Goal: Transaction & Acquisition: Purchase product/service

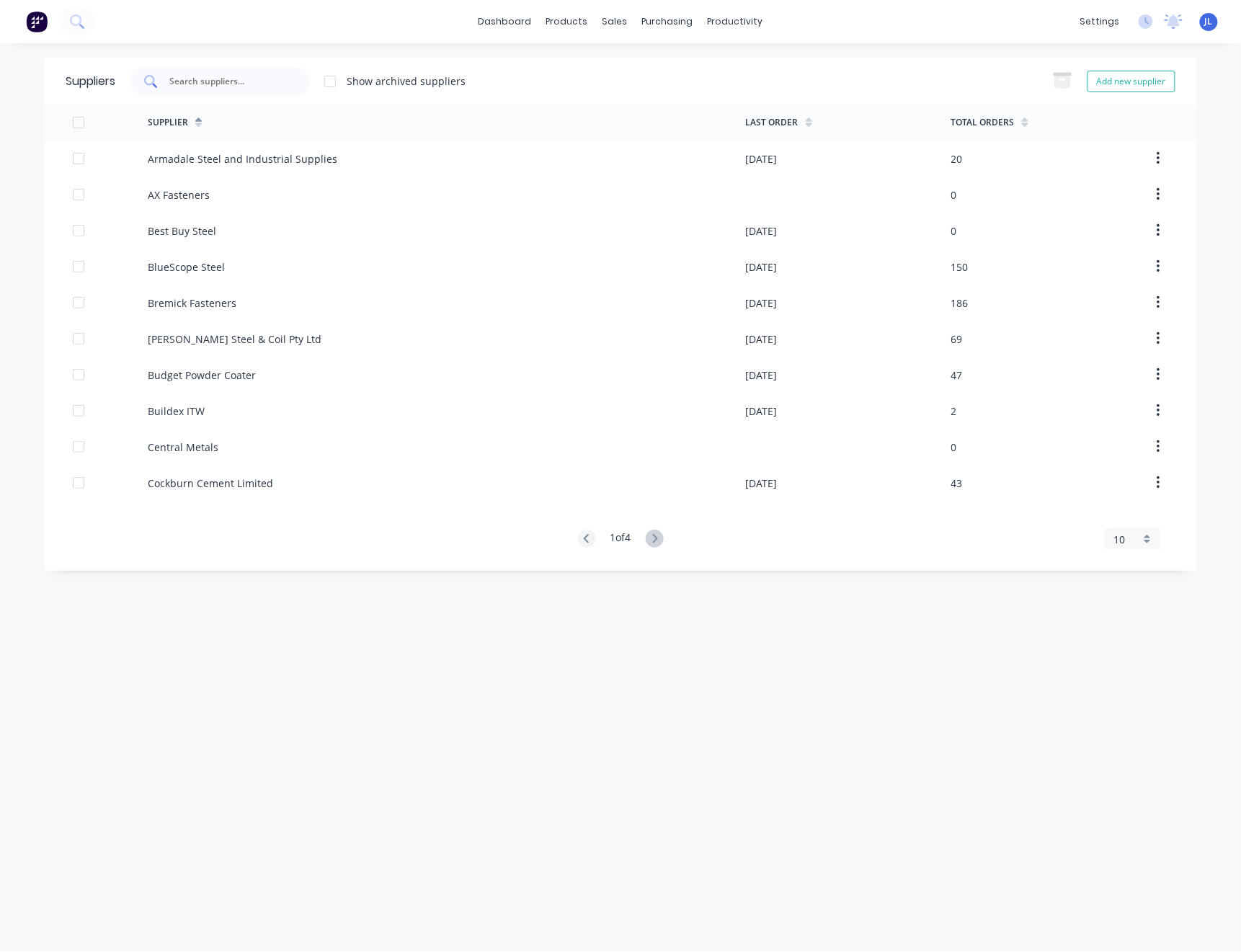
click at [225, 69] on div at bounding box center [220, 82] width 181 height 29
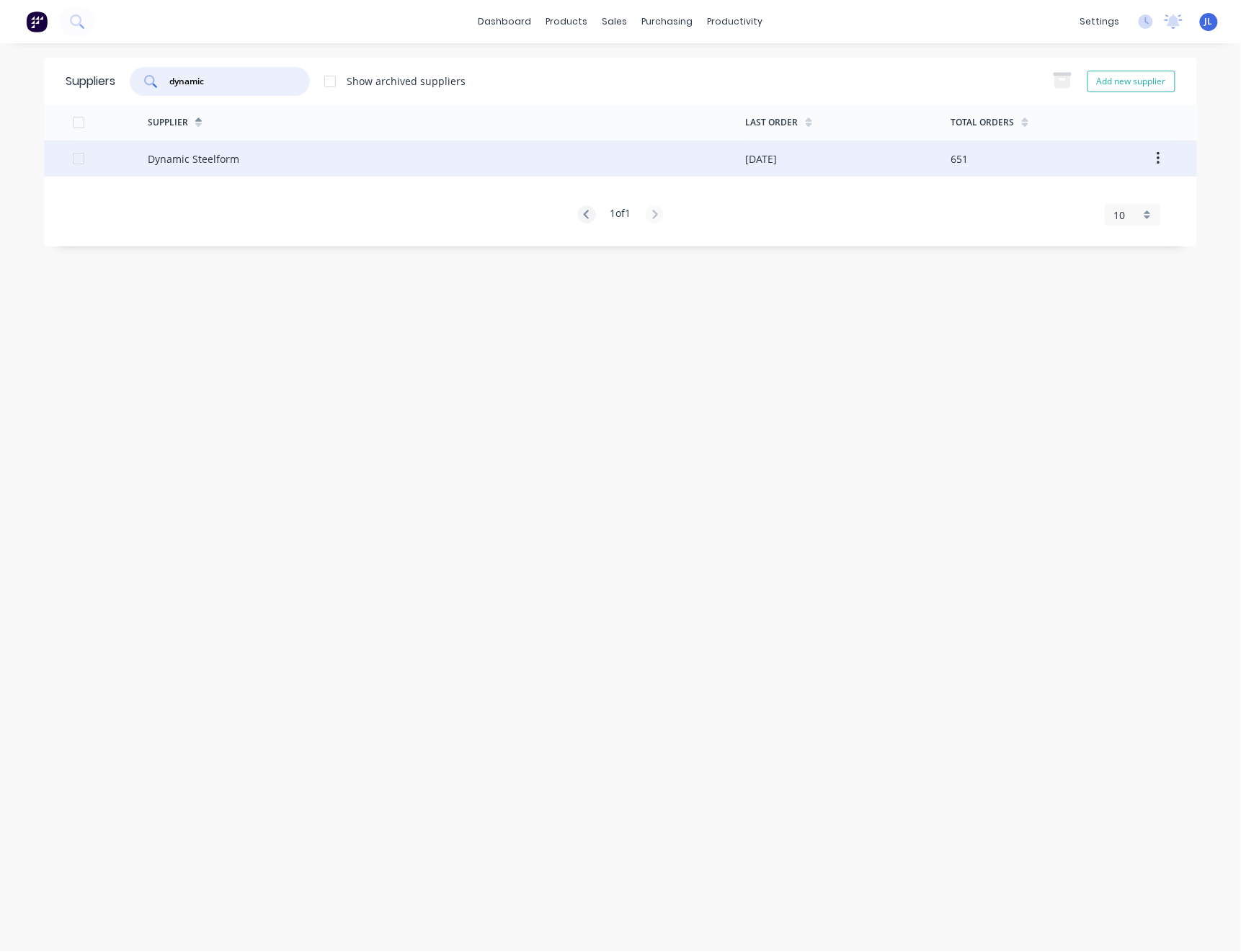
type input "dynamic"
click at [225, 169] on div "Dynamic Steelform" at bounding box center [448, 159] width 599 height 36
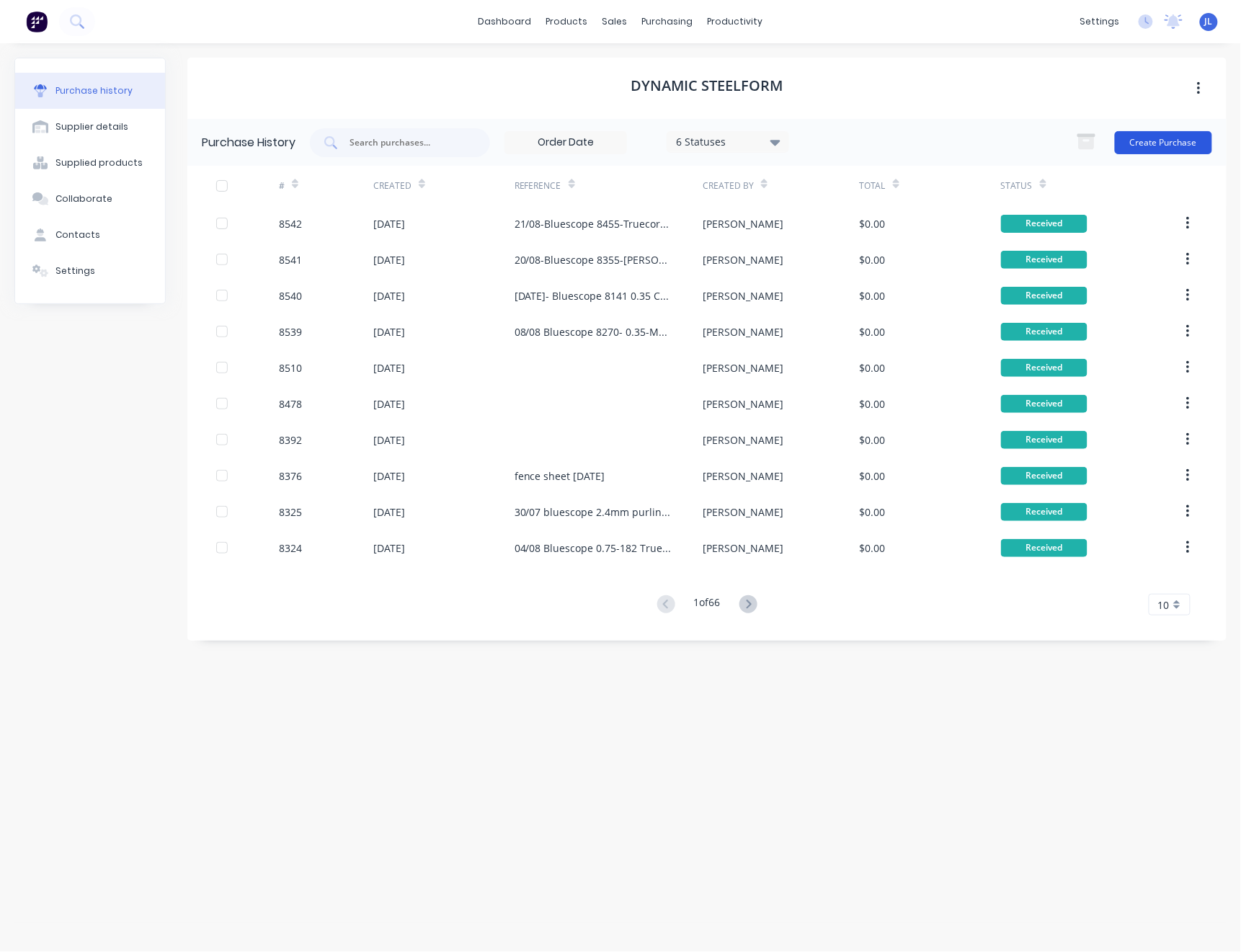
click at [1186, 144] on button "Create Purchase" at bounding box center [1164, 143] width 97 height 23
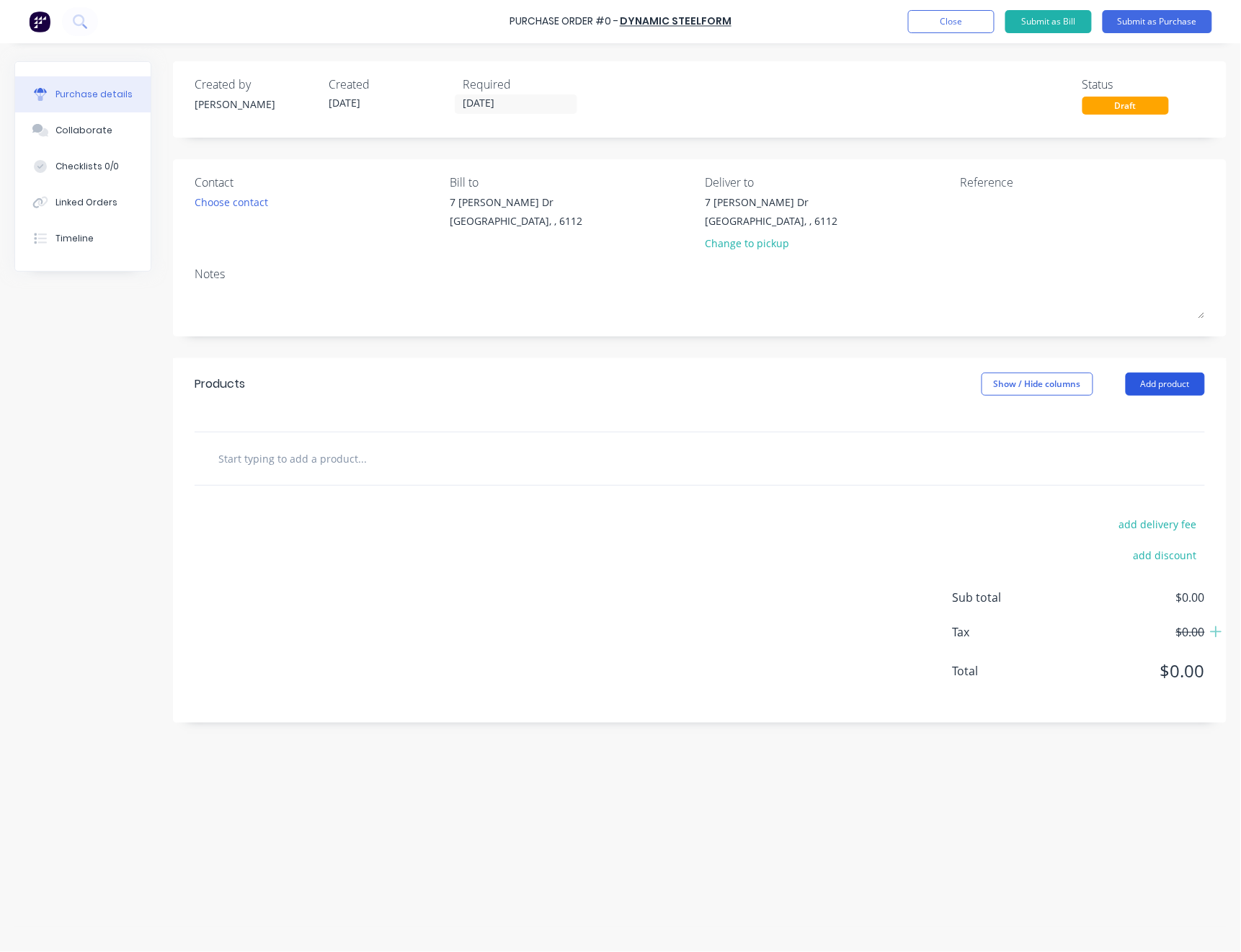
click at [1155, 384] on button "Add product" at bounding box center [1165, 384] width 79 height 23
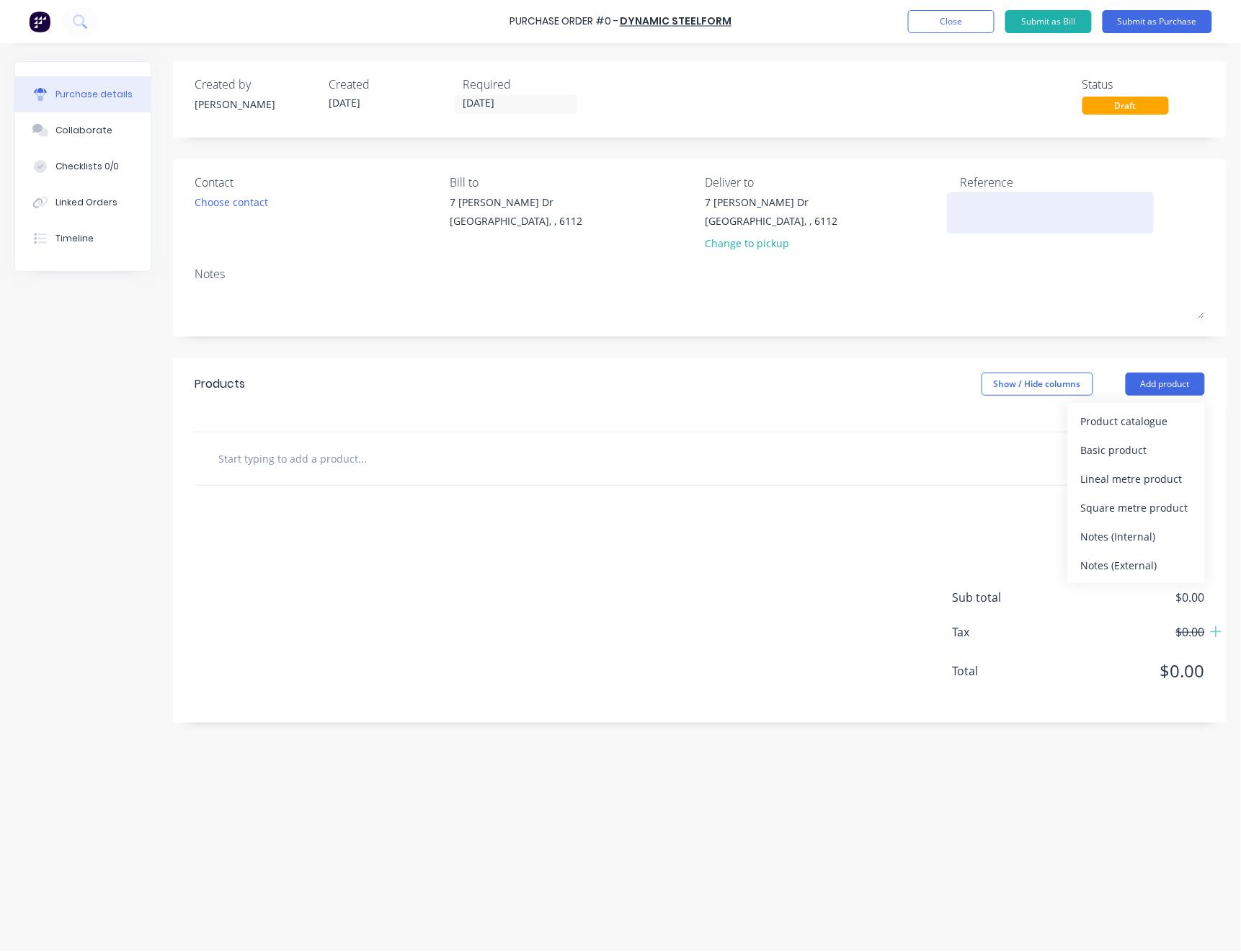
click at [995, 211] on textarea at bounding box center [1051, 211] width 181 height 32
type textarea "x"
type textarea "f"
type textarea "x"
type textarea "fe"
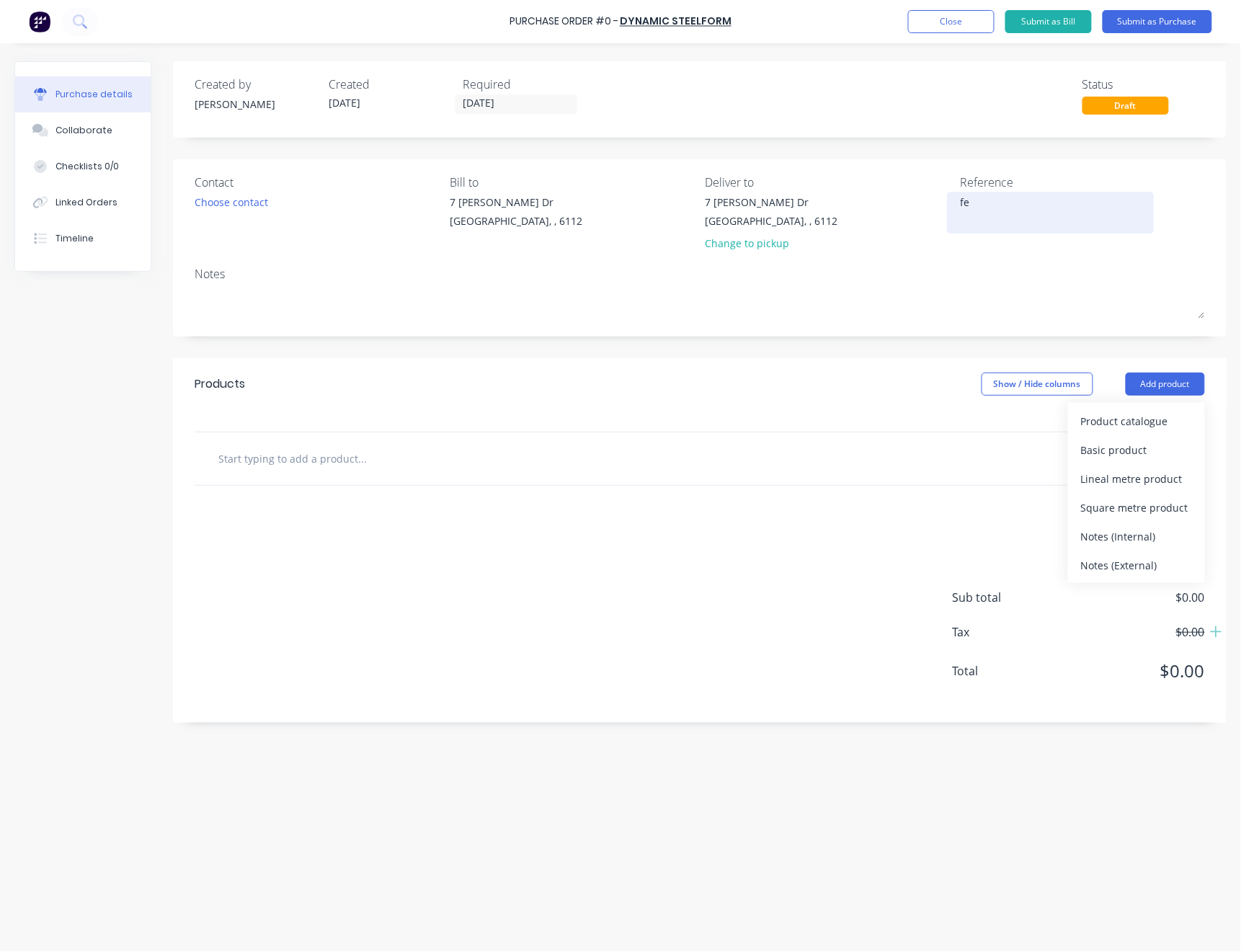
type textarea "x"
type textarea "fen"
type textarea "x"
type textarea "fenc"
type textarea "x"
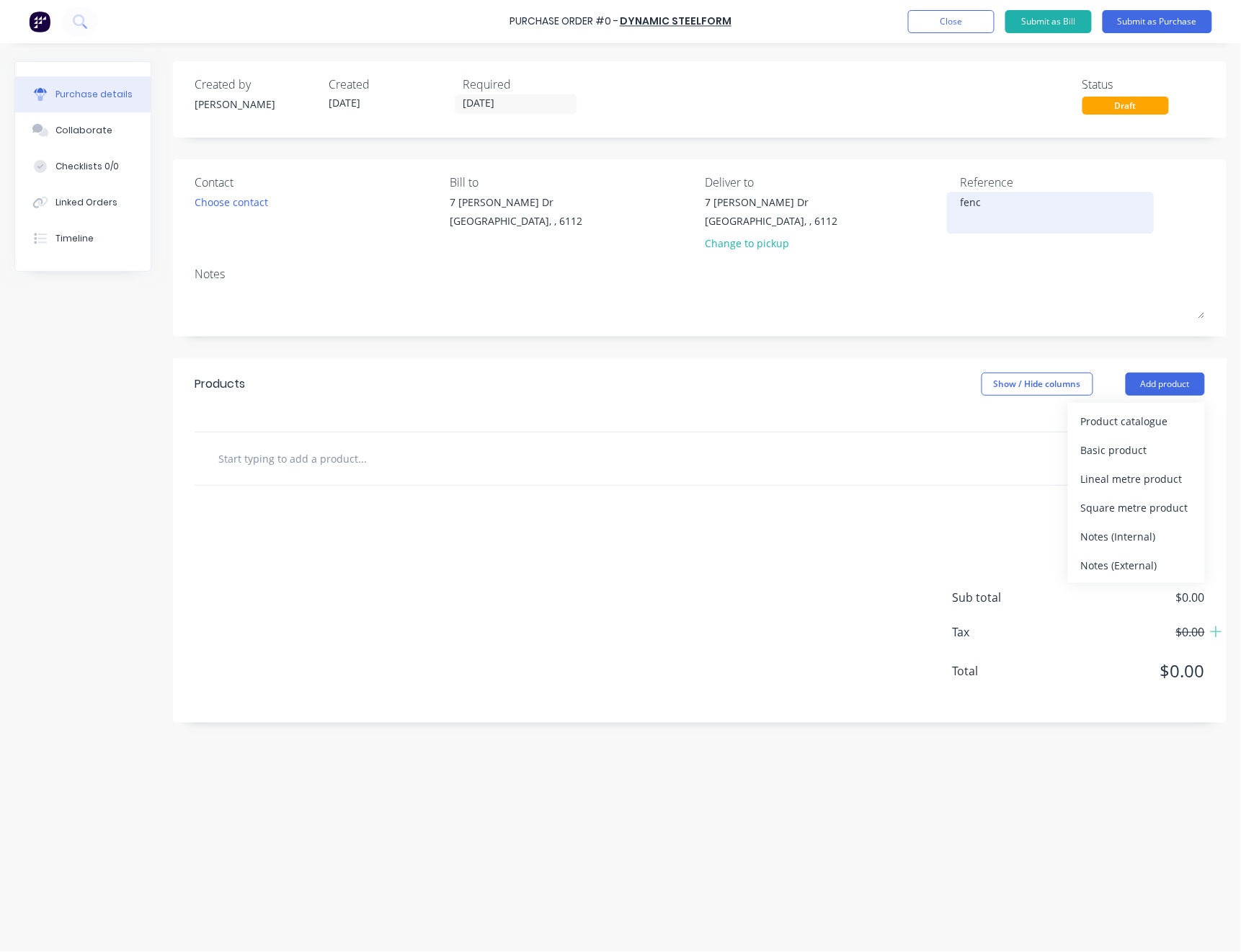
type textarea "fen"
type textarea "x"
type textarea "fenc"
type textarea "x"
type textarea "fence"
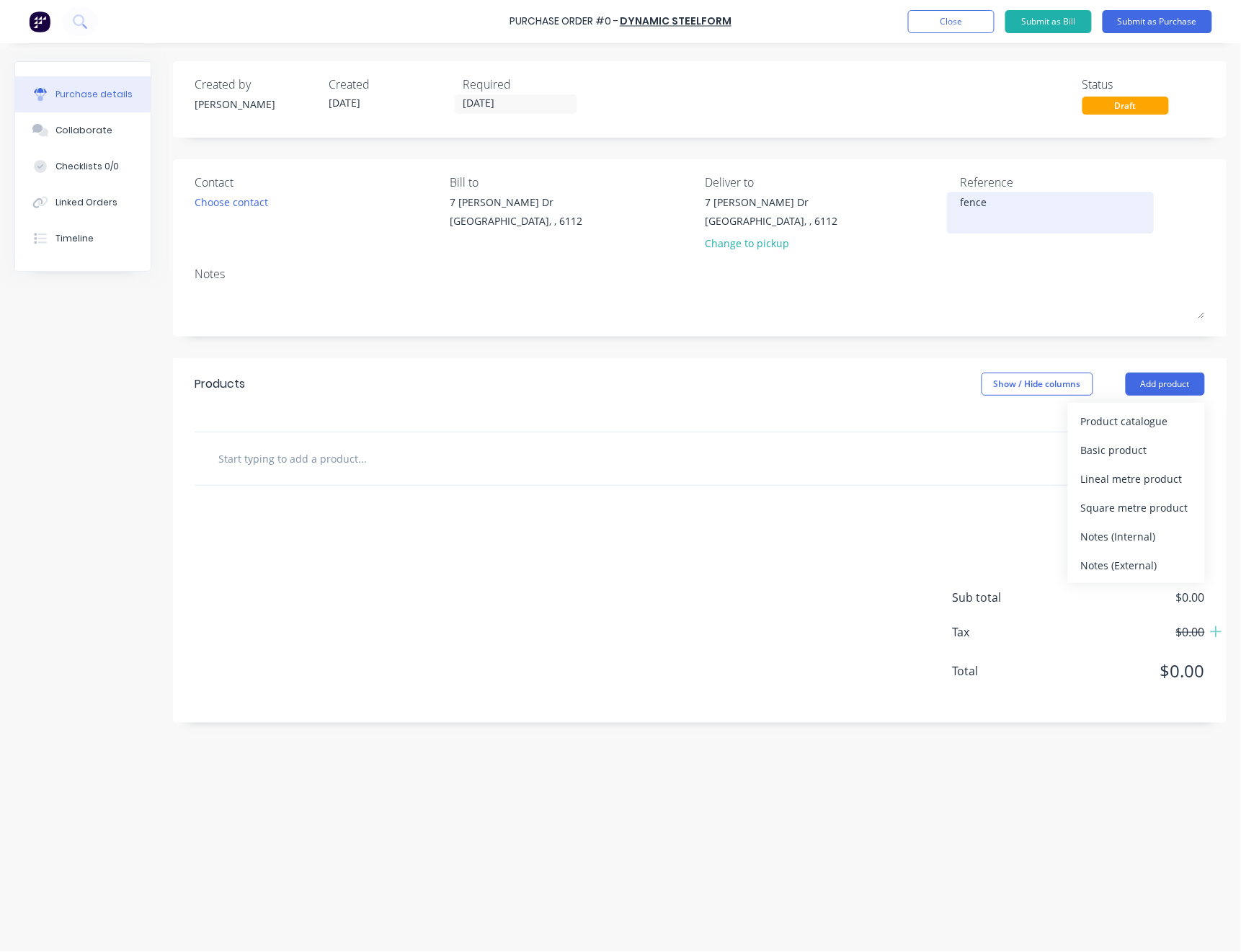
type textarea "x"
type textarea "fence"
type textarea "x"
type textarea "fence s"
type textarea "x"
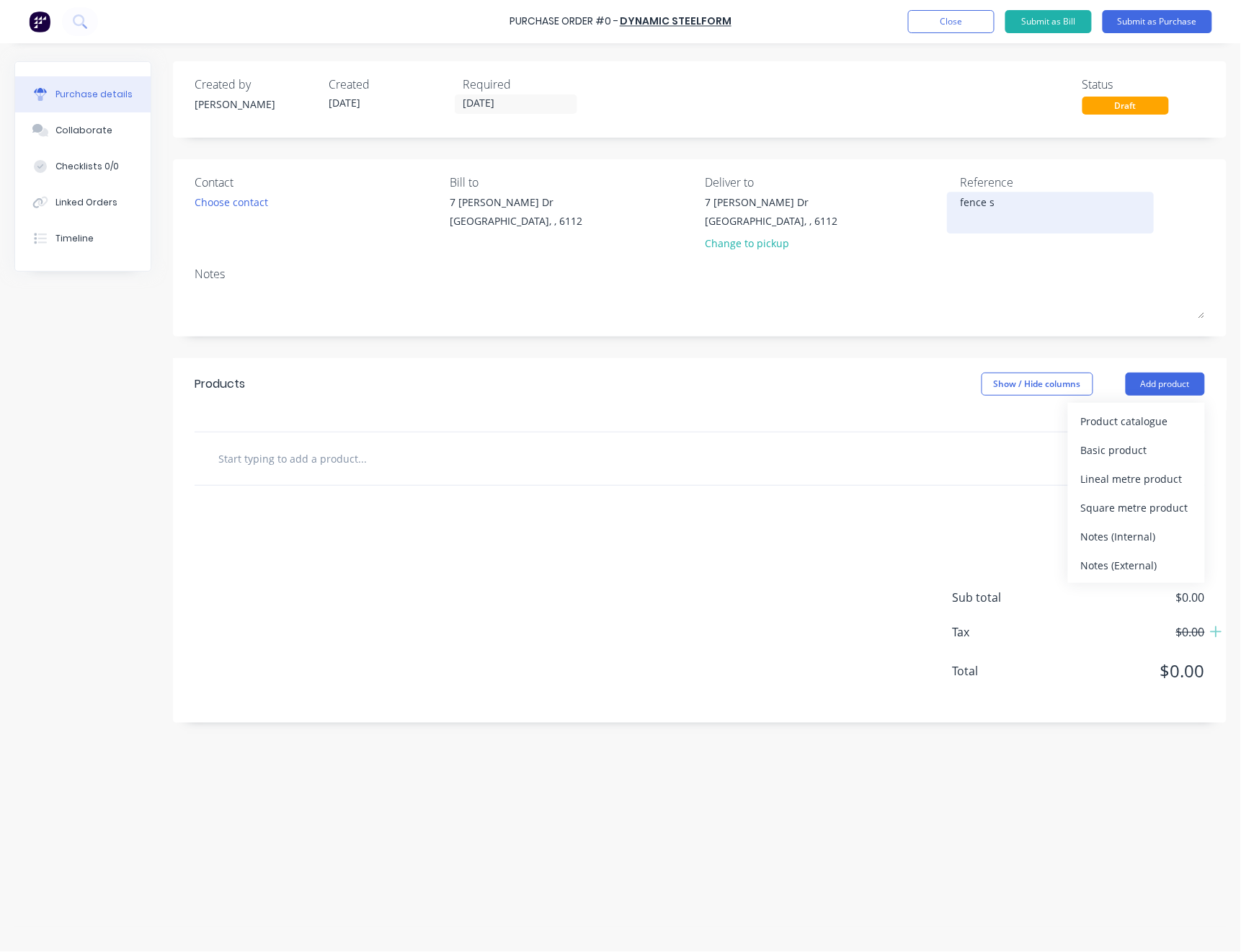
type textarea "fence sh"
type textarea "x"
type textarea "fence she"
type textarea "x"
type textarea "fence shee"
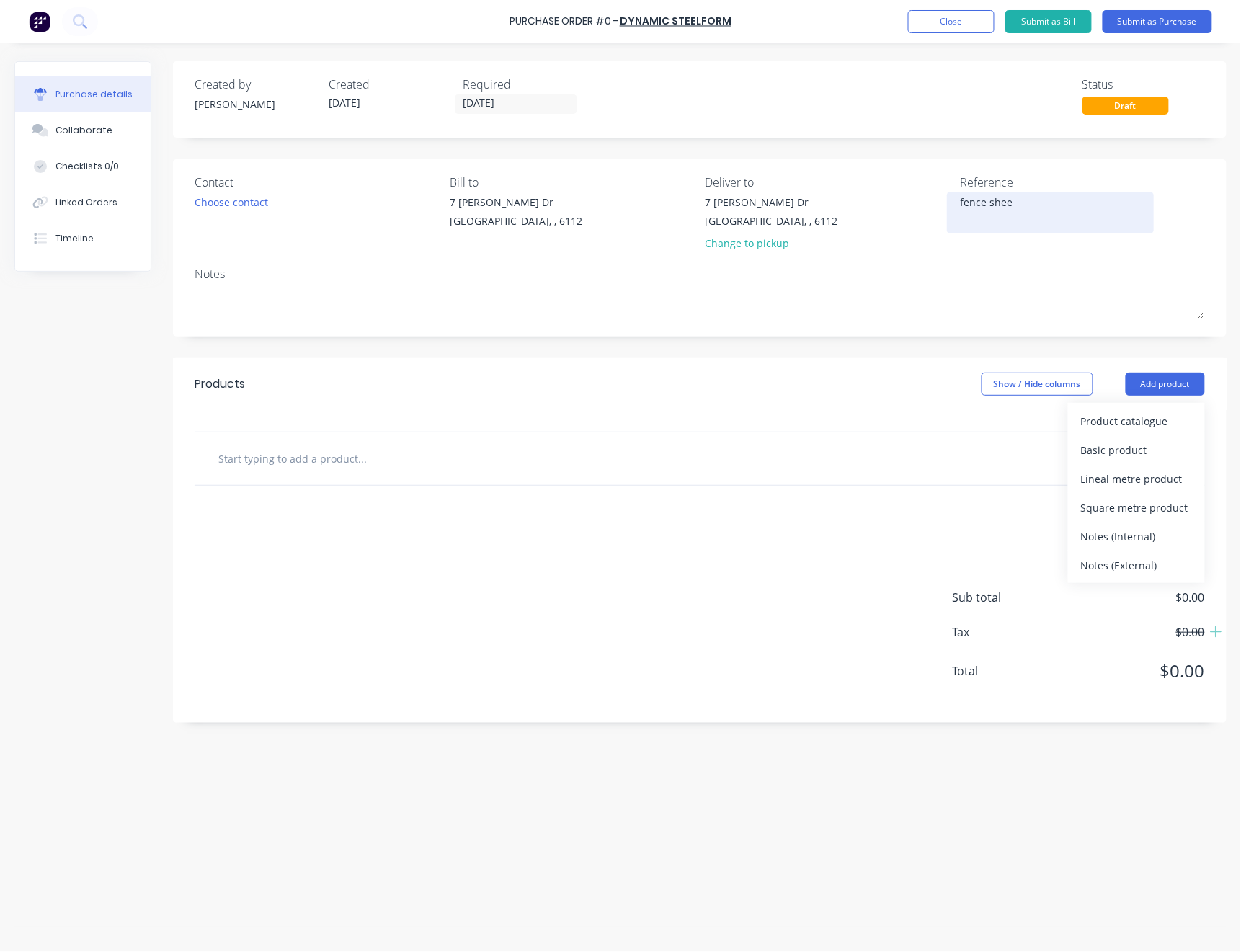
type textarea "x"
type textarea "fence sheet"
type textarea "x"
type textarea "fence sheets"
type textarea "x"
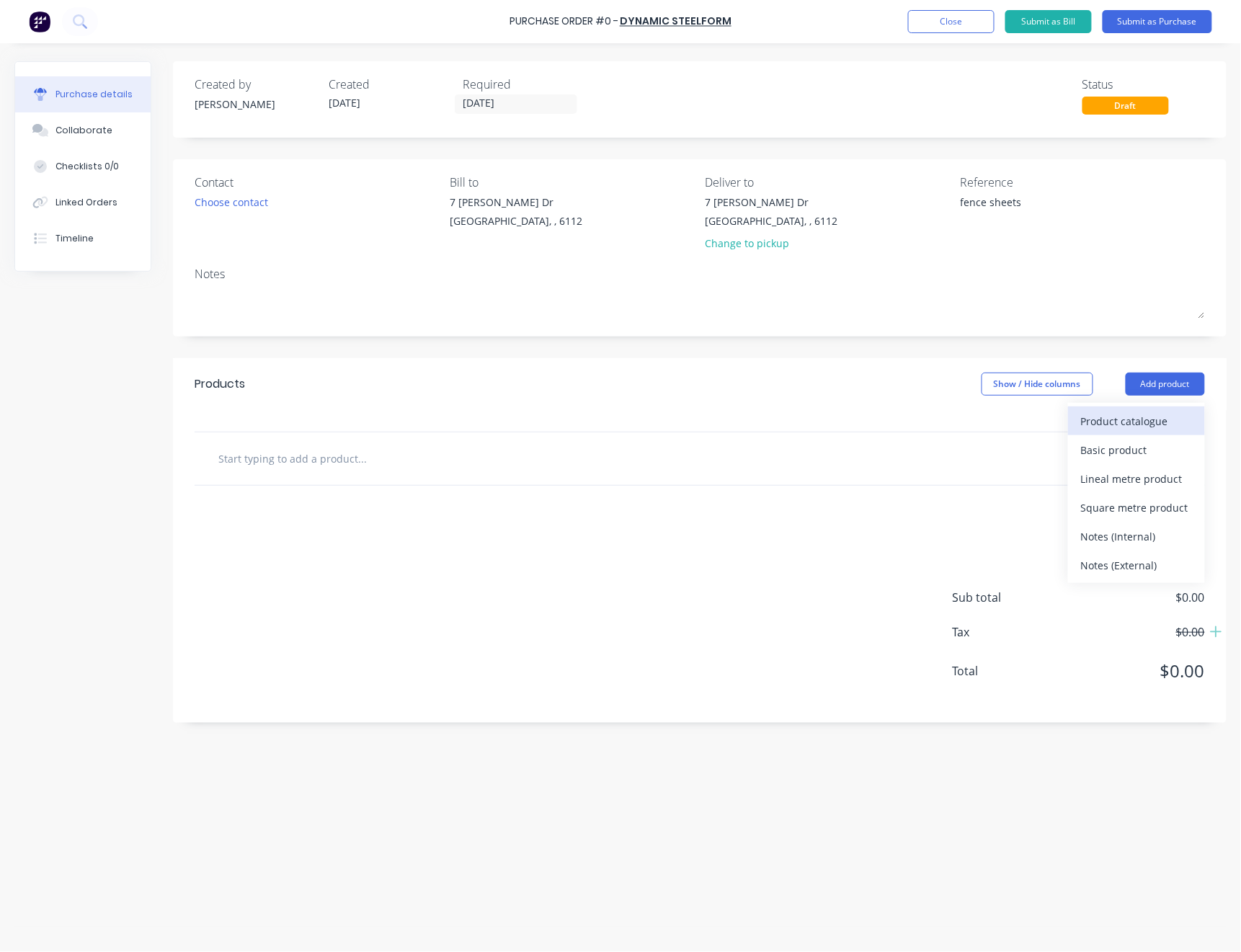
type textarea "fence sheets"
click at [1149, 419] on div "Product catalogue" at bounding box center [1136, 421] width 111 height 21
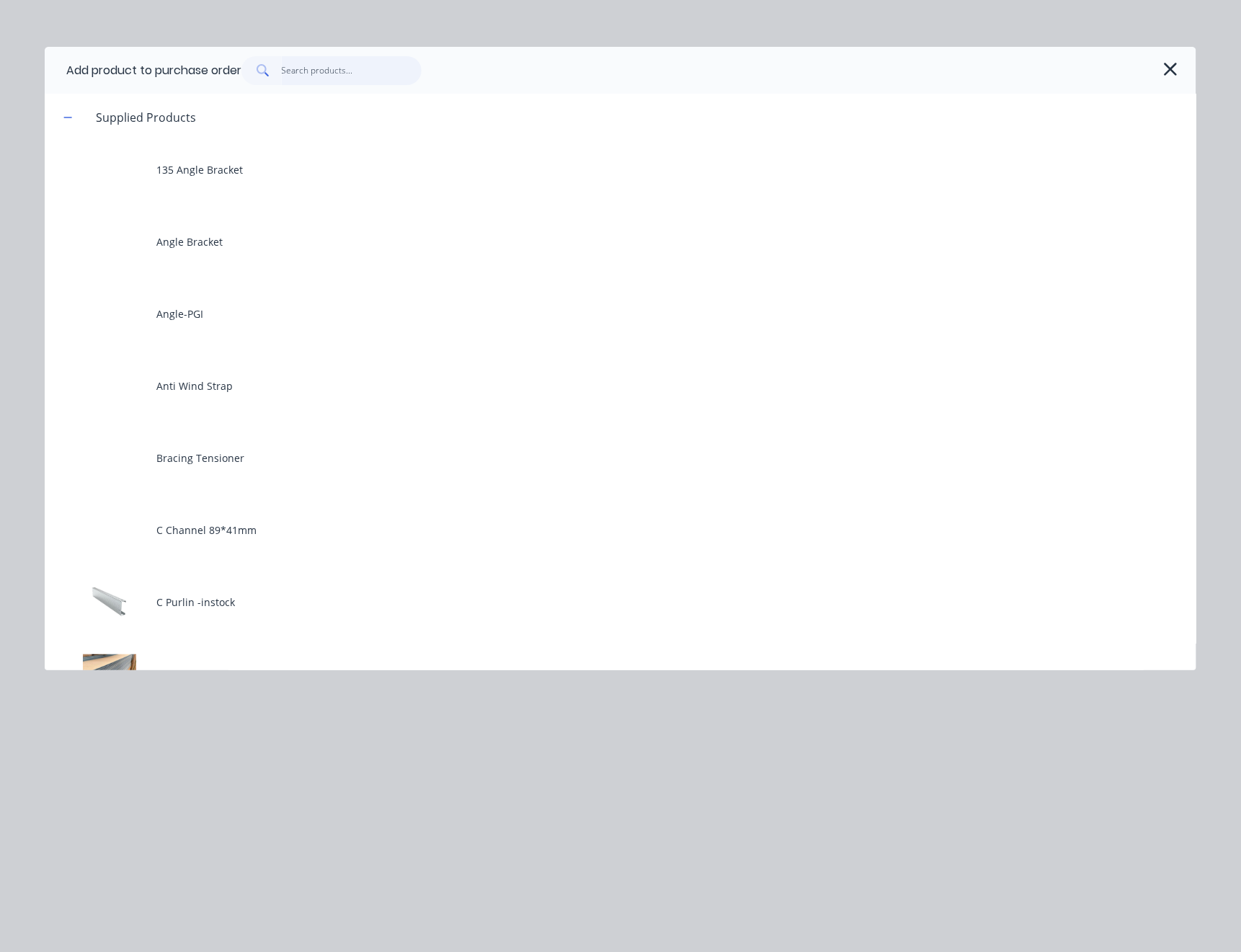
click at [368, 80] on input "text" at bounding box center [353, 70] width 141 height 29
type textarea "x"
type input "0"
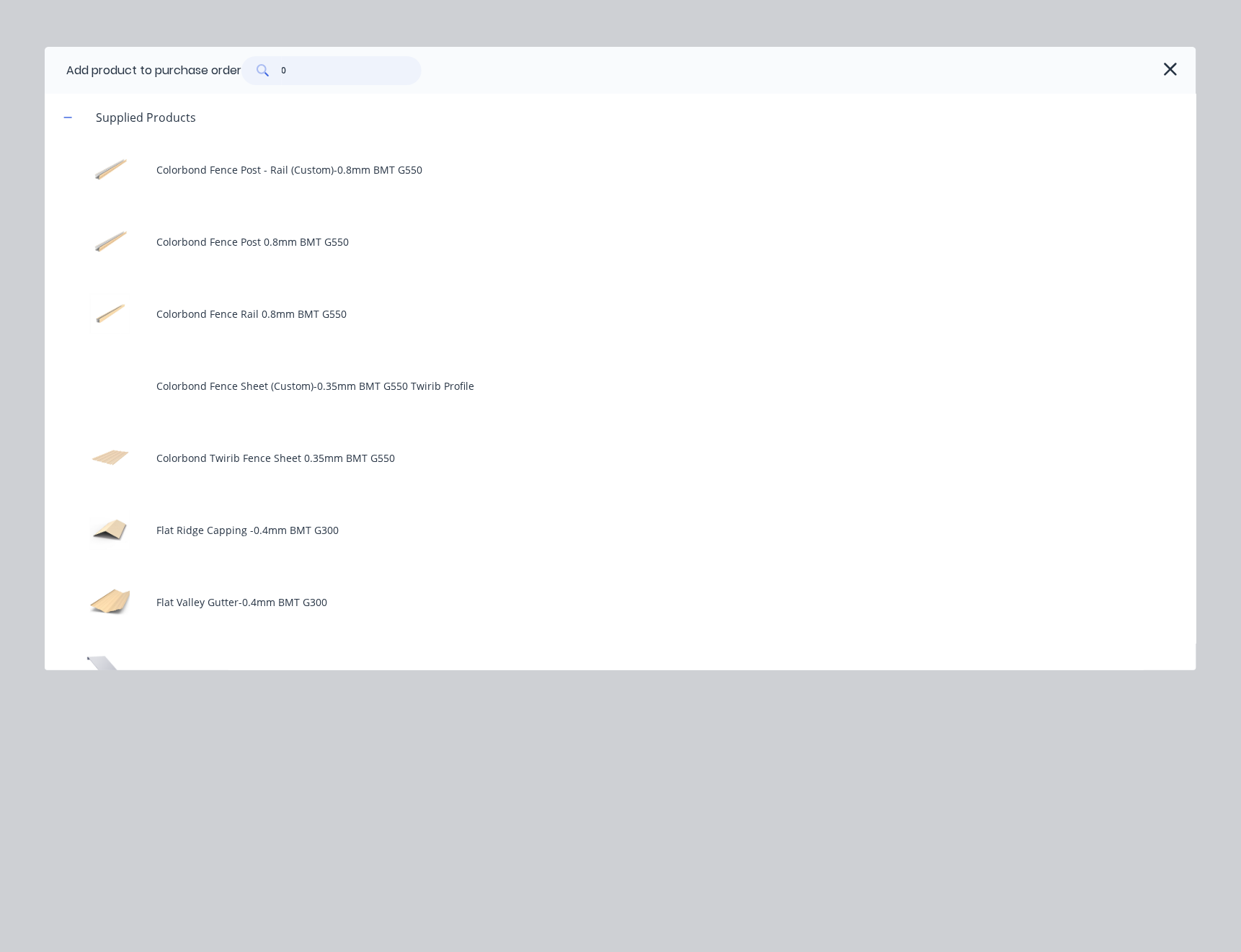
type textarea "x"
type input "0."
type textarea "x"
type input "0.3"
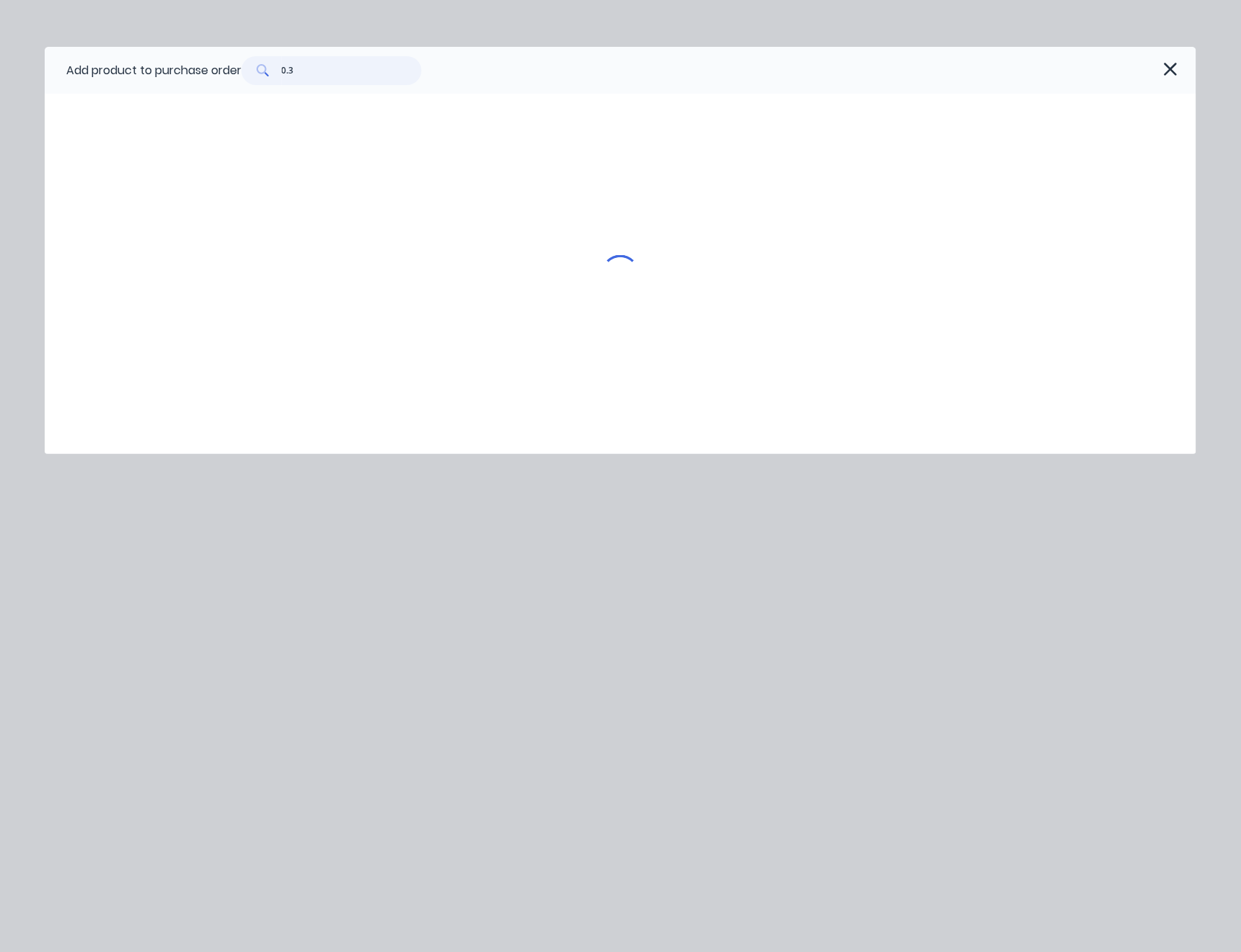
type textarea "x"
type input "0.35"
type textarea "x"
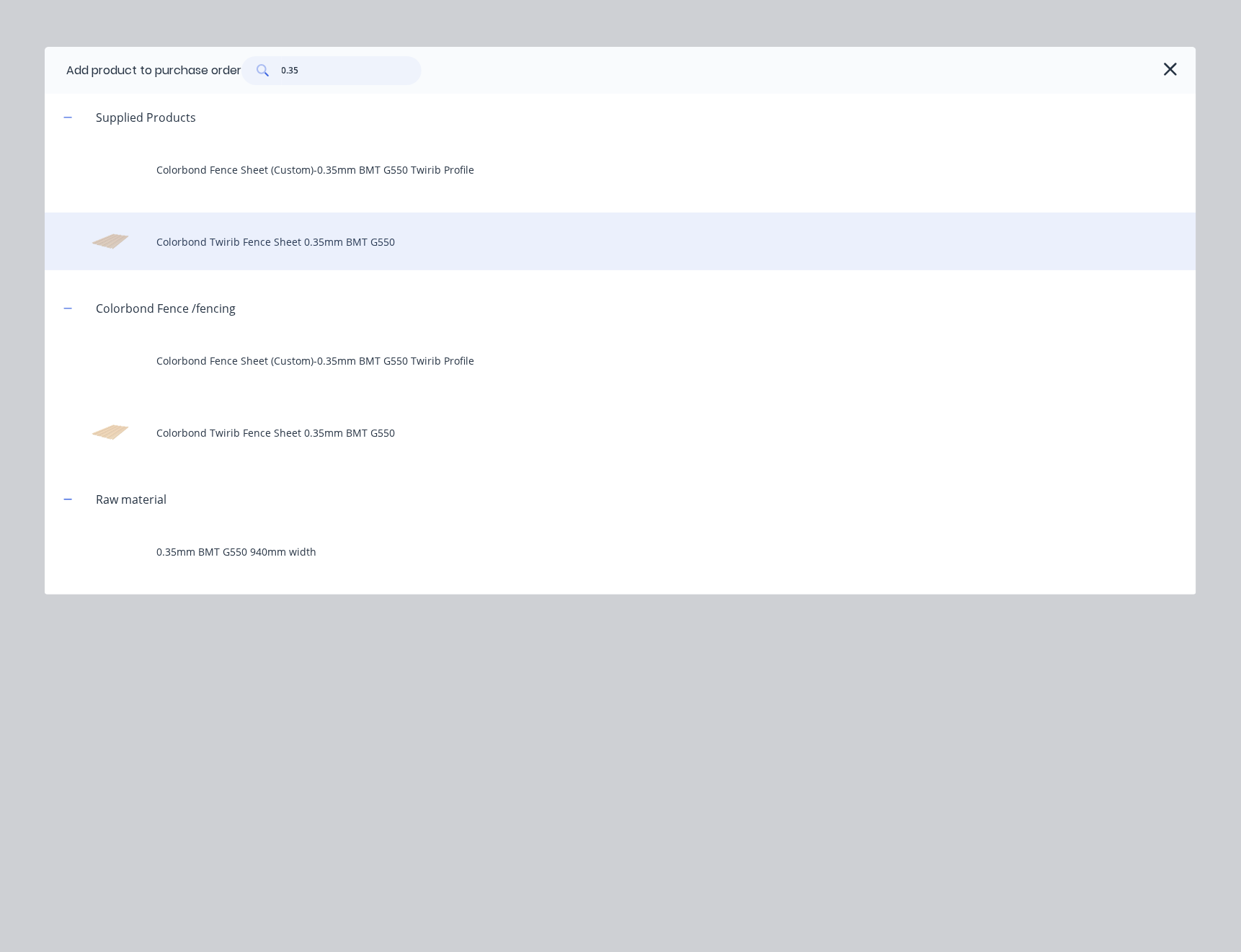
type input "0.35"
click at [333, 232] on div "Colorbond Twirib Fence Sheet 0.35mm BMT G550" at bounding box center [620, 241] width 1152 height 58
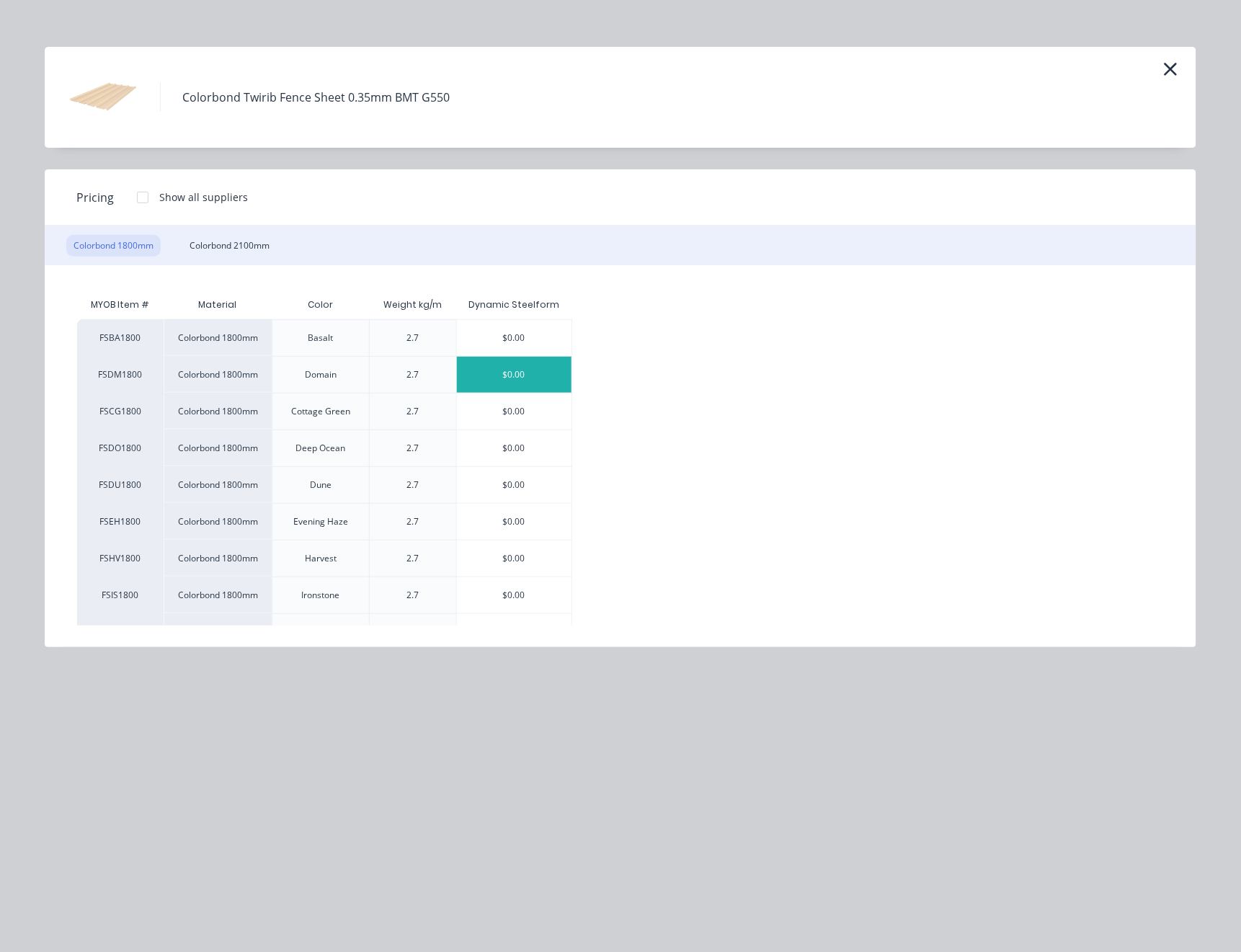
click at [518, 378] on div "$0.00" at bounding box center [514, 375] width 115 height 36
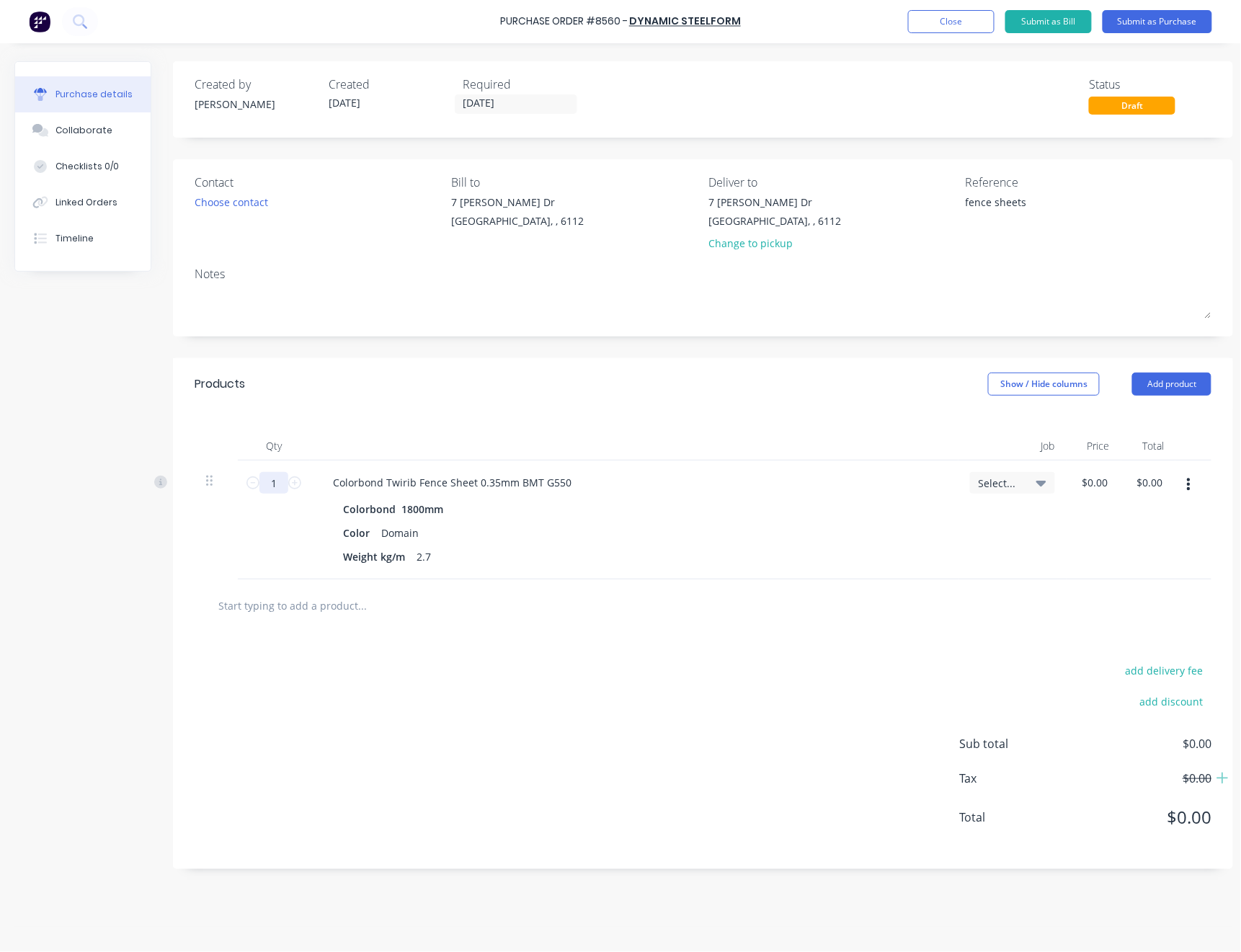
click at [284, 485] on input "1" at bounding box center [274, 483] width 29 height 22
type textarea "x"
type input "3"
type textarea "x"
type input "30"
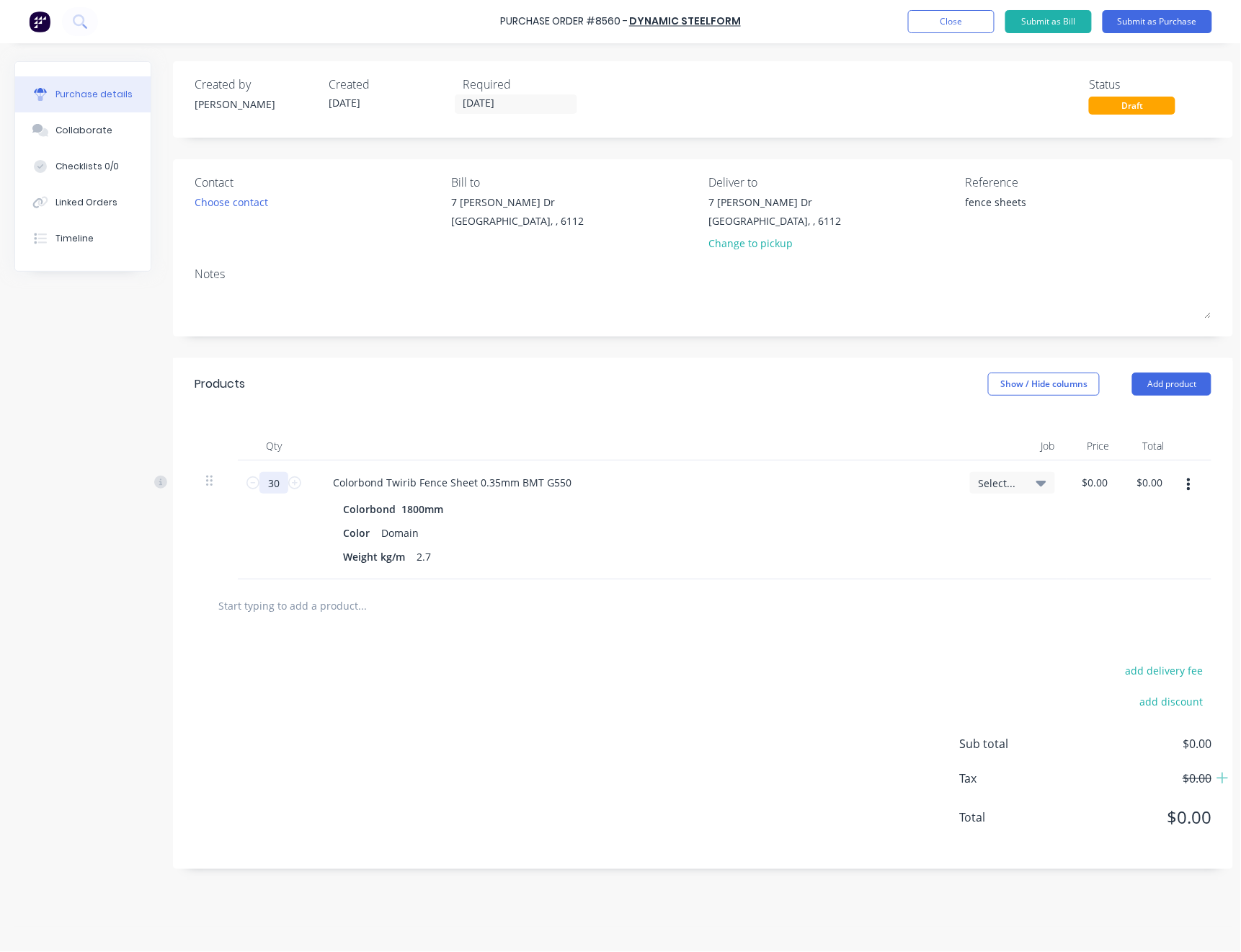
type textarea "x"
type input "300"
type textarea "x"
type input "300"
click at [531, 431] on div "Qty Job Price Total 300 300 Colorbond Twirib Fence Sheet 0.35mm BMT G550 Colorb…" at bounding box center [703, 495] width 1060 height 169
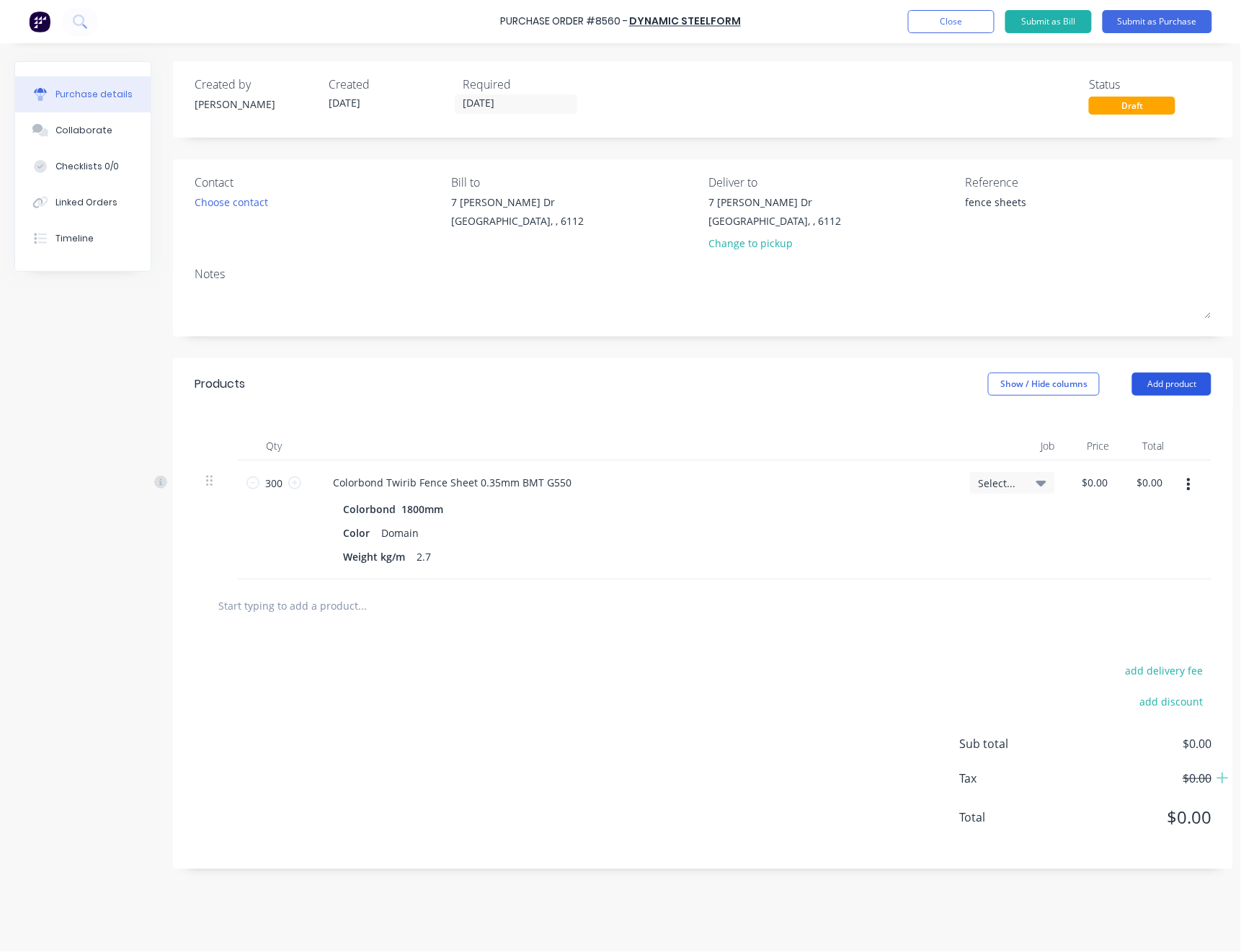
click at [1163, 385] on button "Add product" at bounding box center [1172, 384] width 79 height 23
click at [1160, 430] on div "Product catalogue" at bounding box center [1143, 421] width 111 height 21
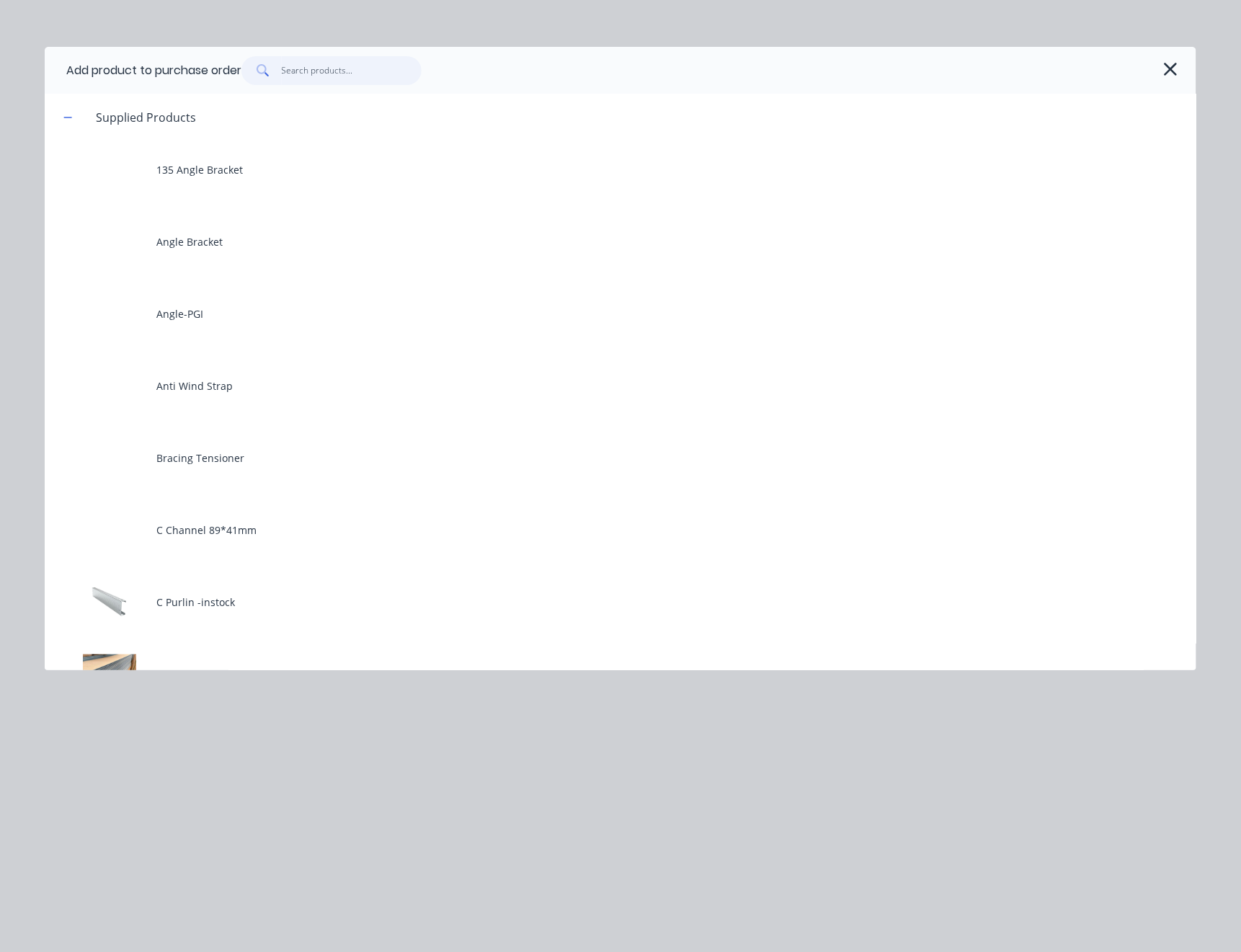
click at [376, 66] on input "text" at bounding box center [353, 70] width 141 height 29
type textarea "x"
type input "0"
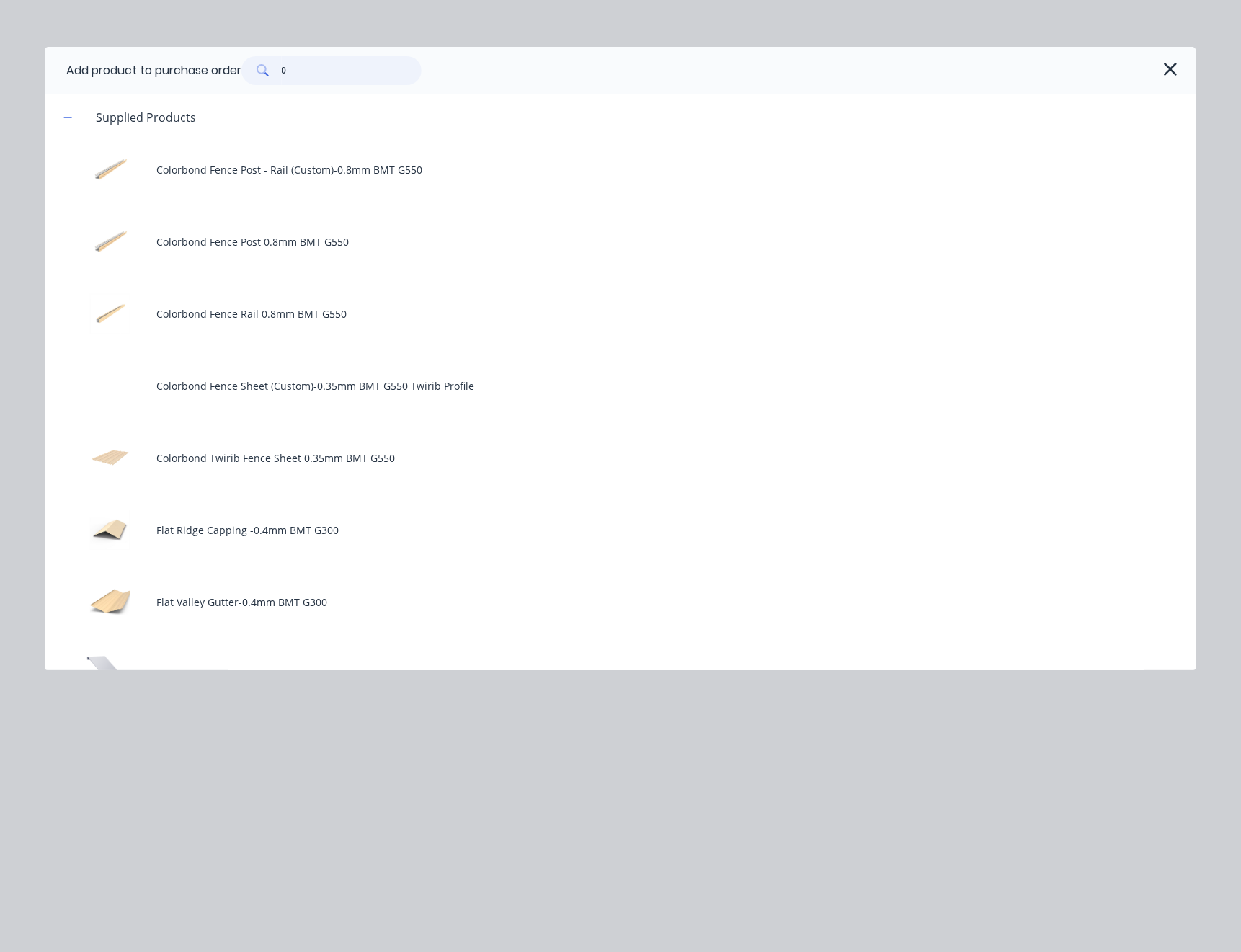
type textarea "x"
type input "0."
type textarea "x"
type input "0.3"
type textarea "x"
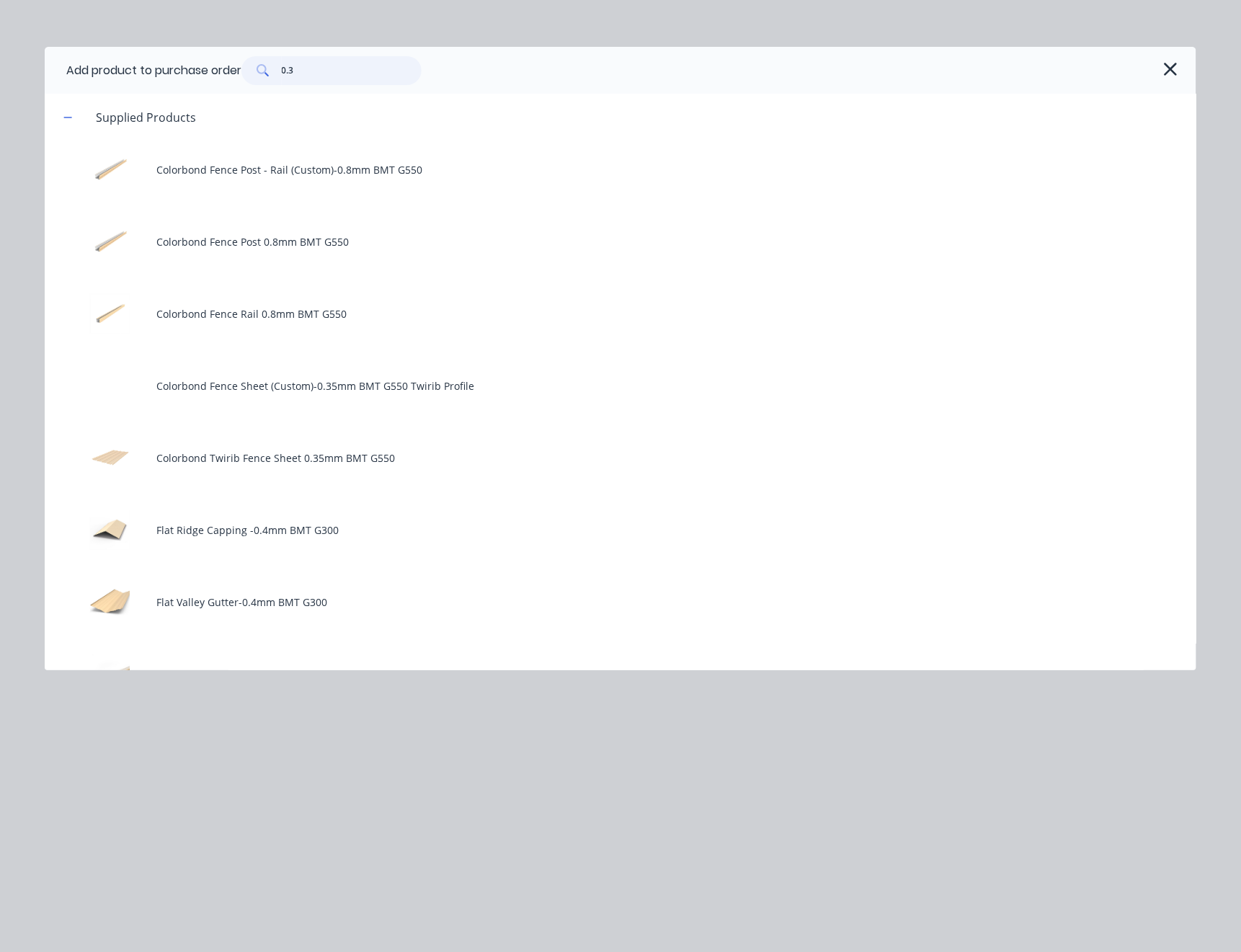
type input "0.35"
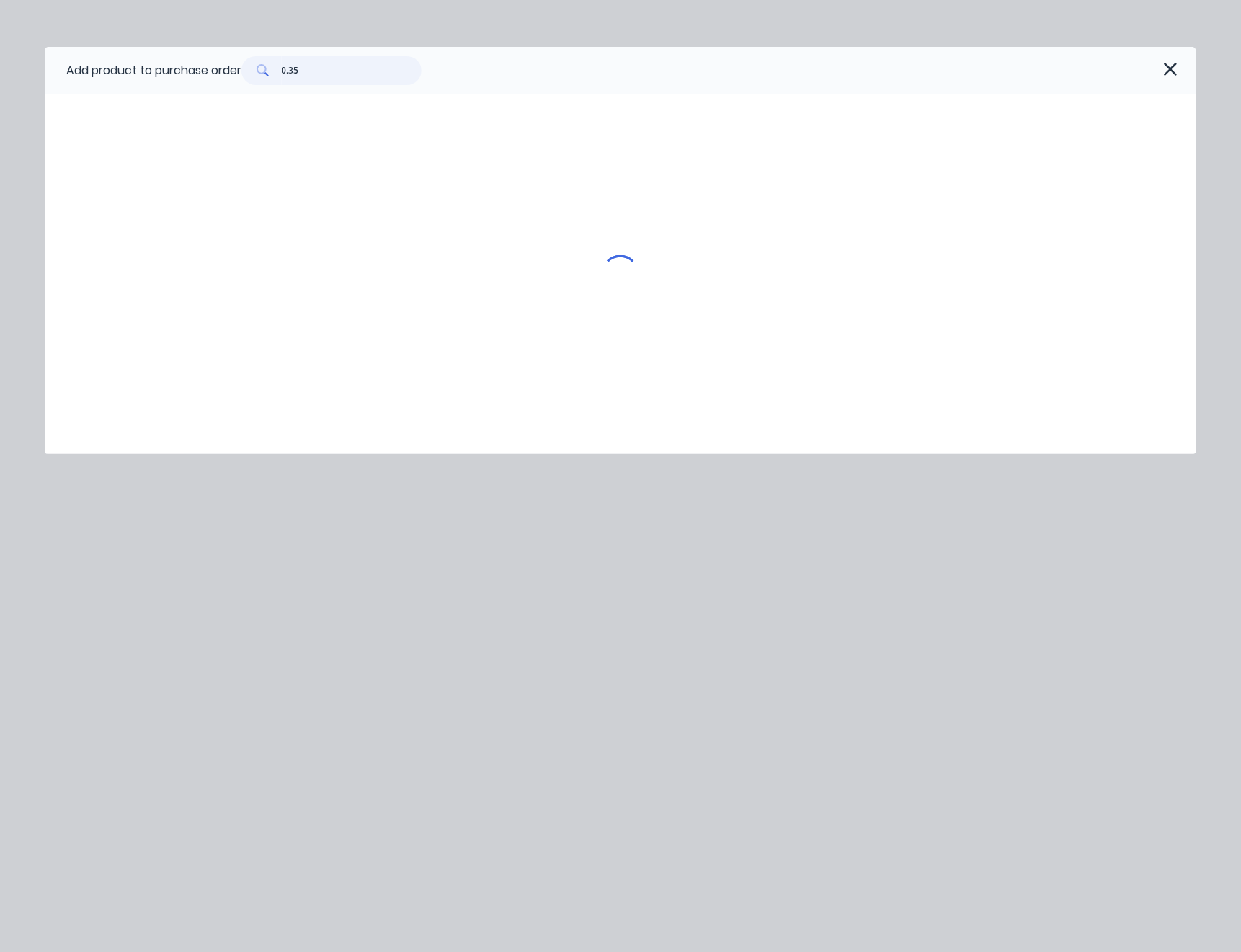
type textarea "x"
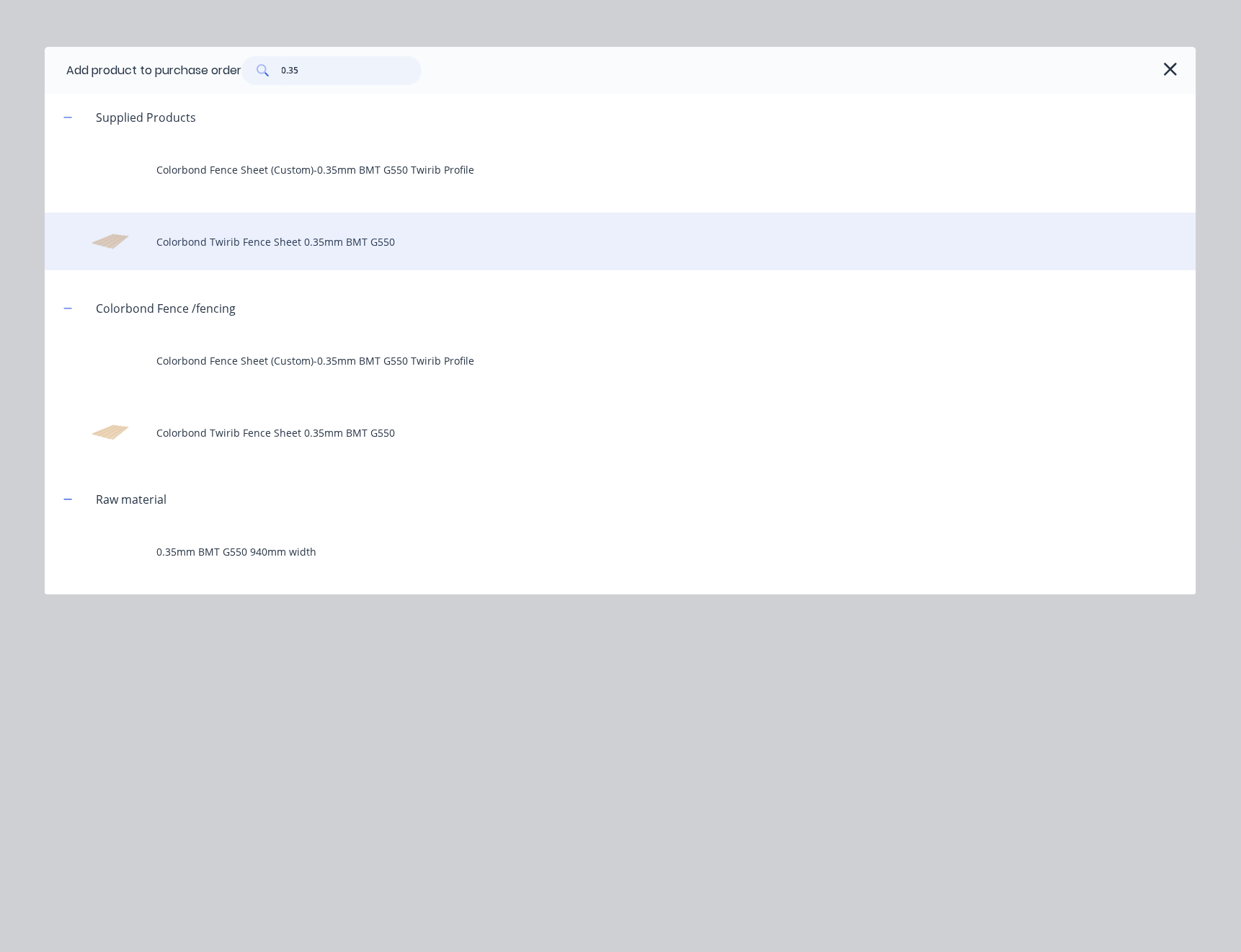
type input "0.35"
click at [341, 241] on div "Colorbond Twirib Fence Sheet 0.35mm BMT G550" at bounding box center [620, 241] width 1152 height 58
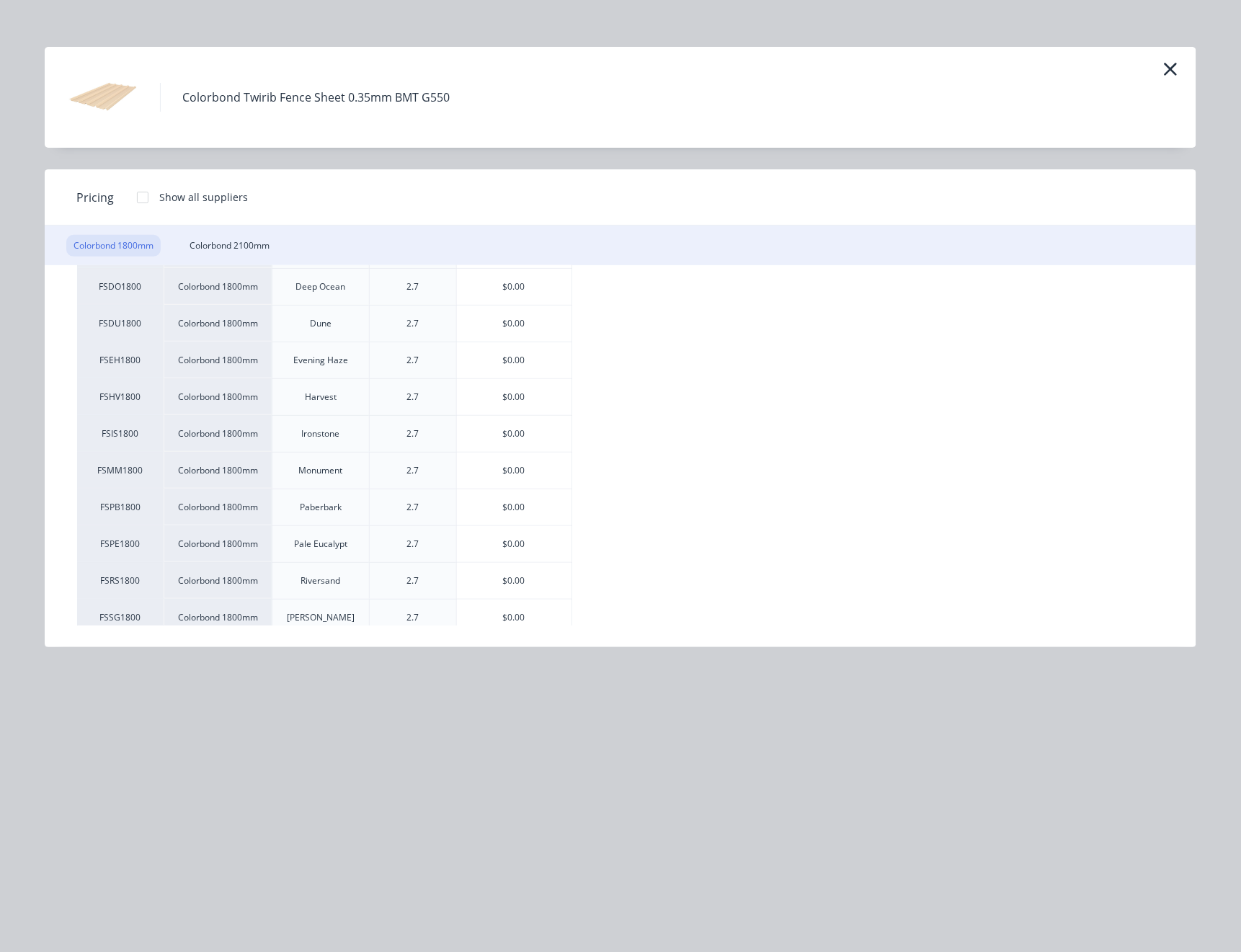
scroll to position [384, 0]
click at [547, 458] on div "$0.00" at bounding box center [514, 468] width 115 height 36
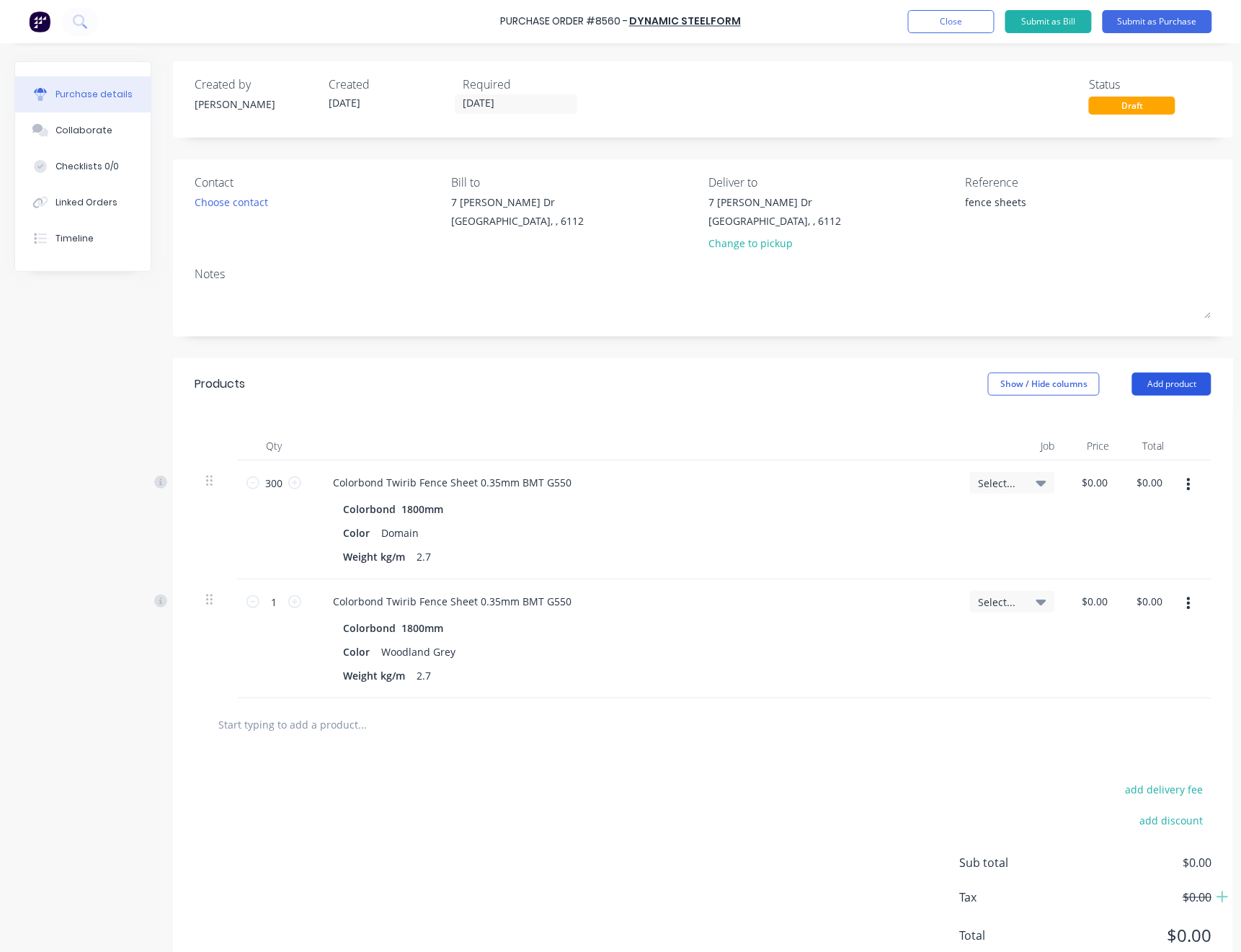
click at [1172, 385] on button "Add product" at bounding box center [1172, 384] width 79 height 23
click at [1160, 413] on div "Product catalogue" at bounding box center [1143, 421] width 111 height 21
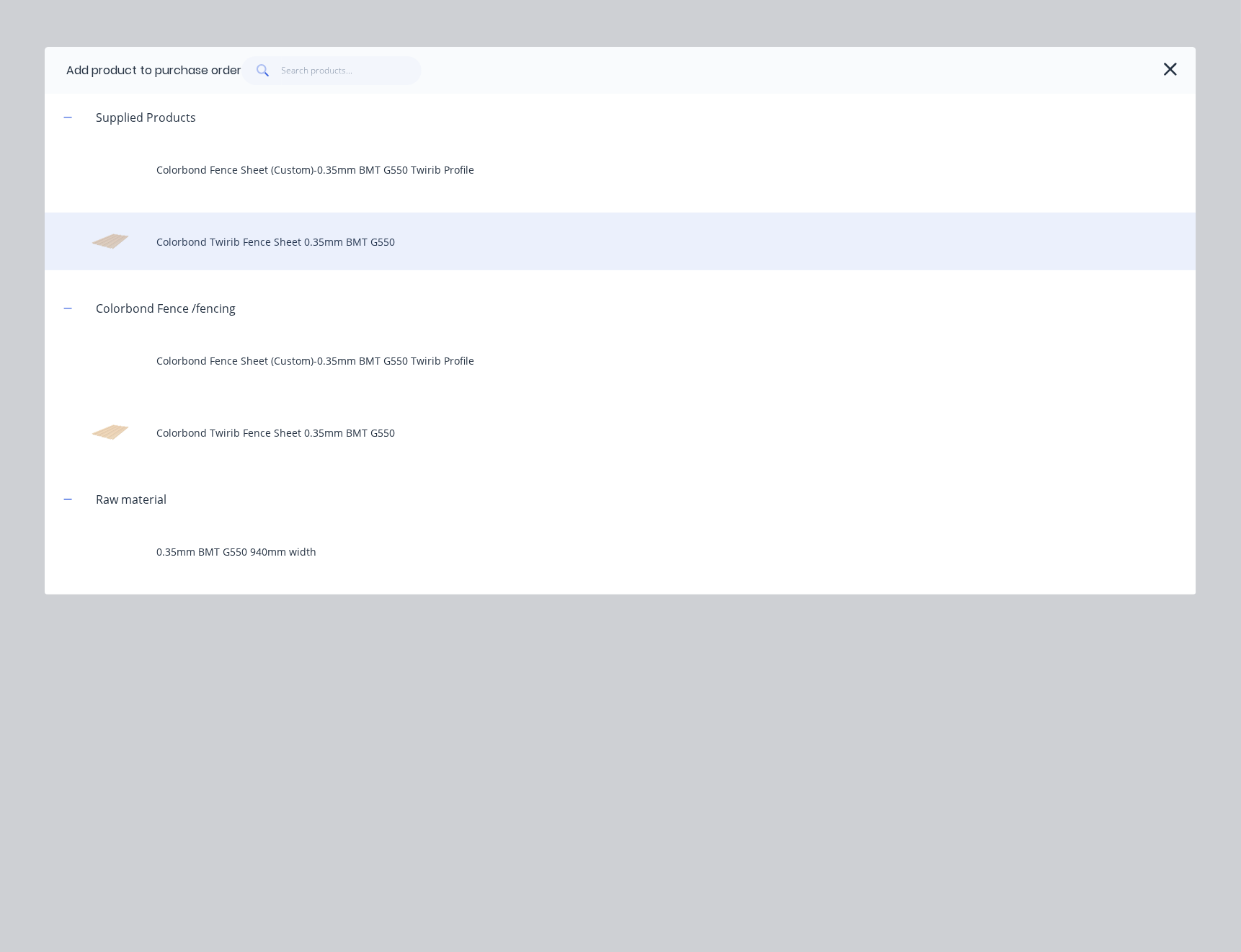
click at [335, 246] on div "Colorbond Twirib Fence Sheet 0.35mm BMT G550" at bounding box center [620, 241] width 1152 height 58
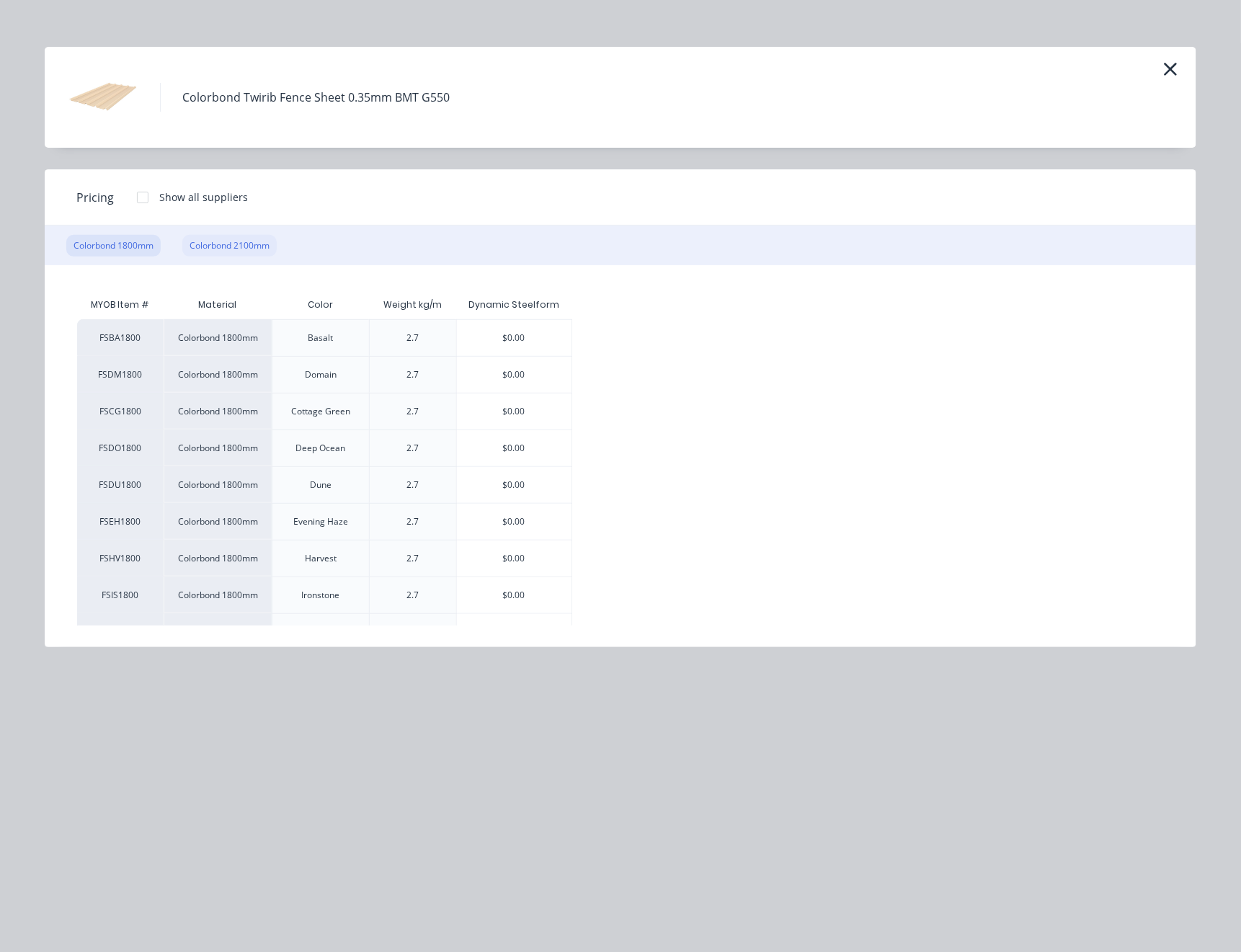
click at [267, 245] on div "Colorbond 2100mm" at bounding box center [229, 245] width 94 height 22
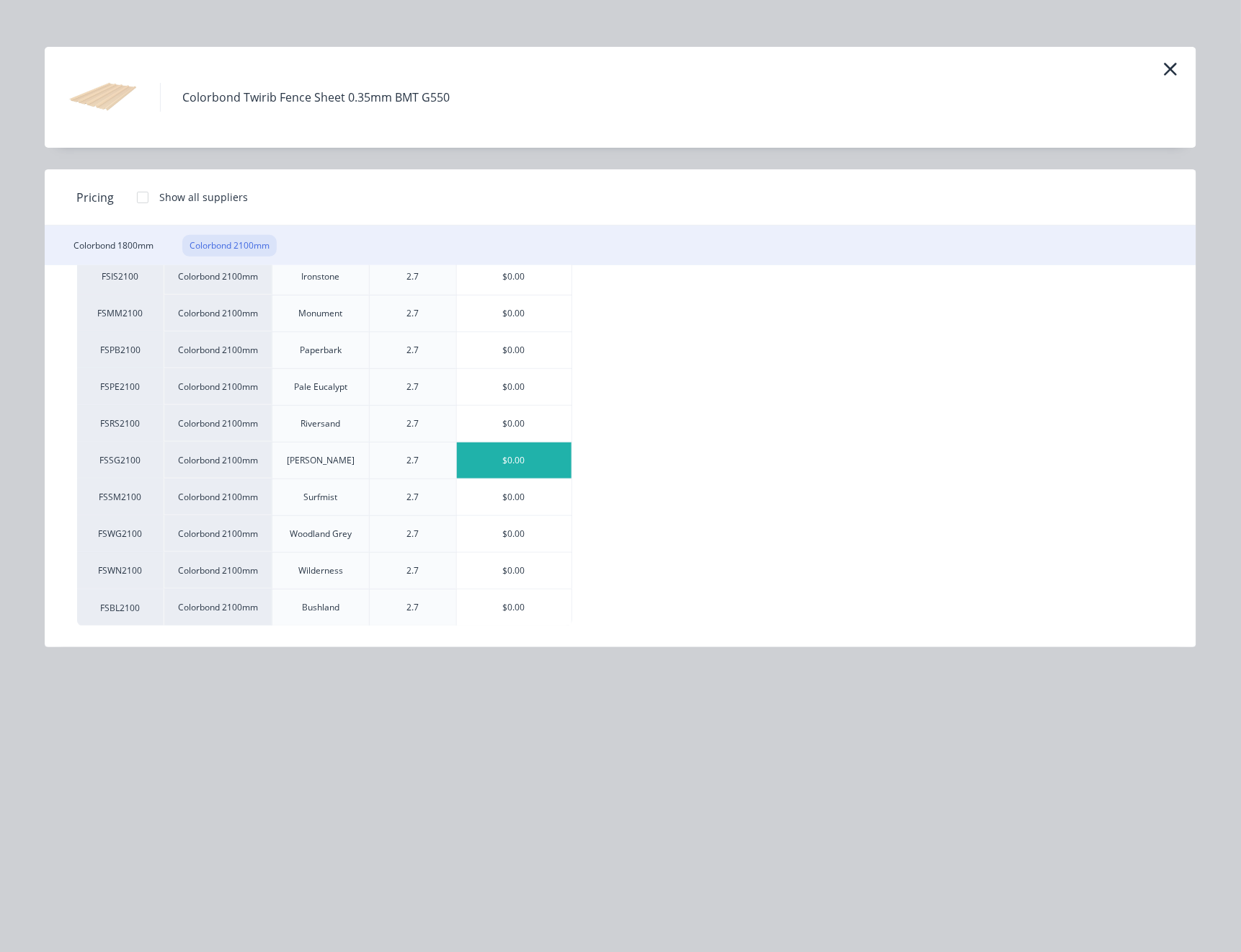
scroll to position [319, 0]
click at [543, 532] on div "$0.00" at bounding box center [514, 533] width 115 height 36
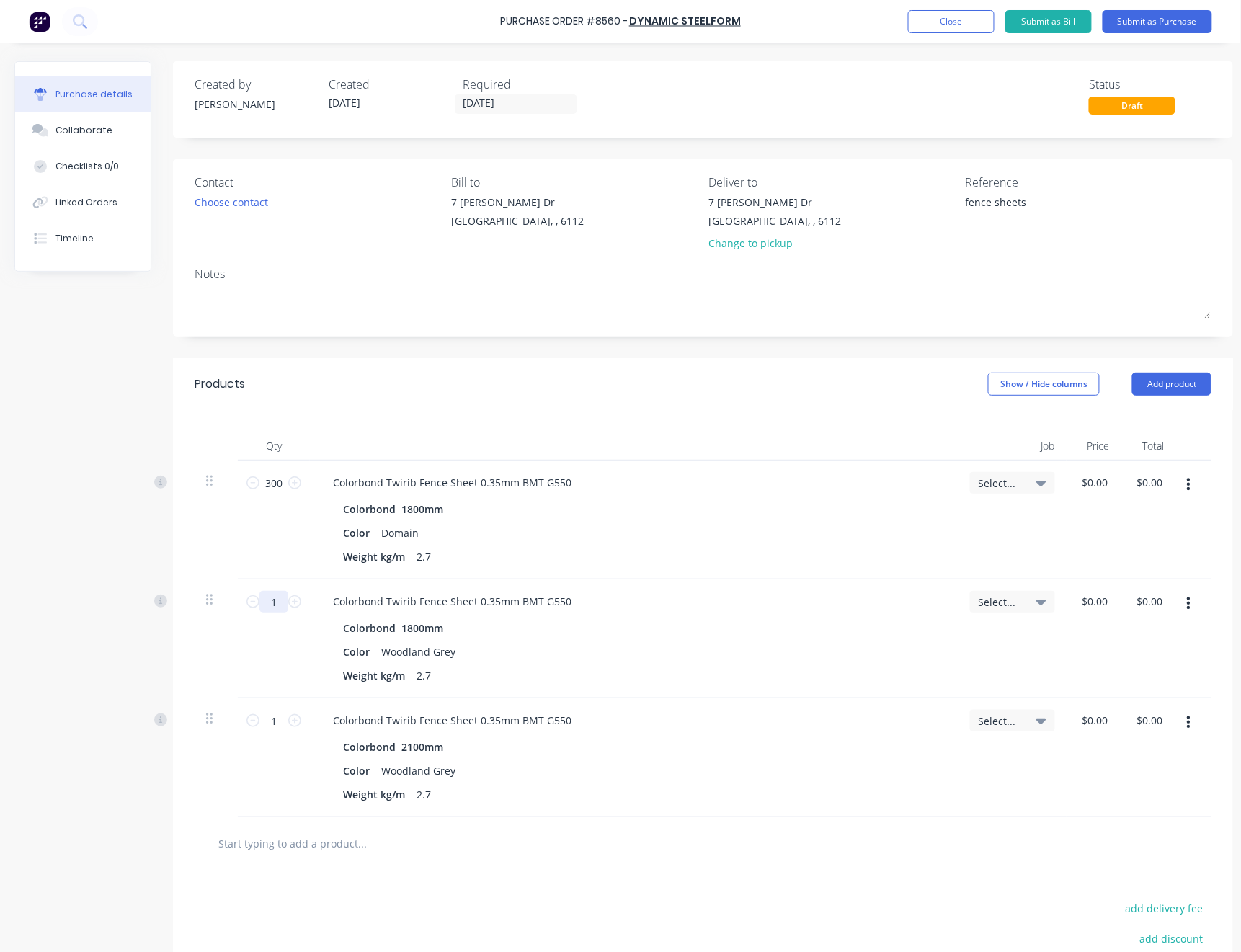
click at [286, 602] on input "1" at bounding box center [274, 601] width 29 height 22
type textarea "x"
type input "15"
type textarea "x"
type input "150"
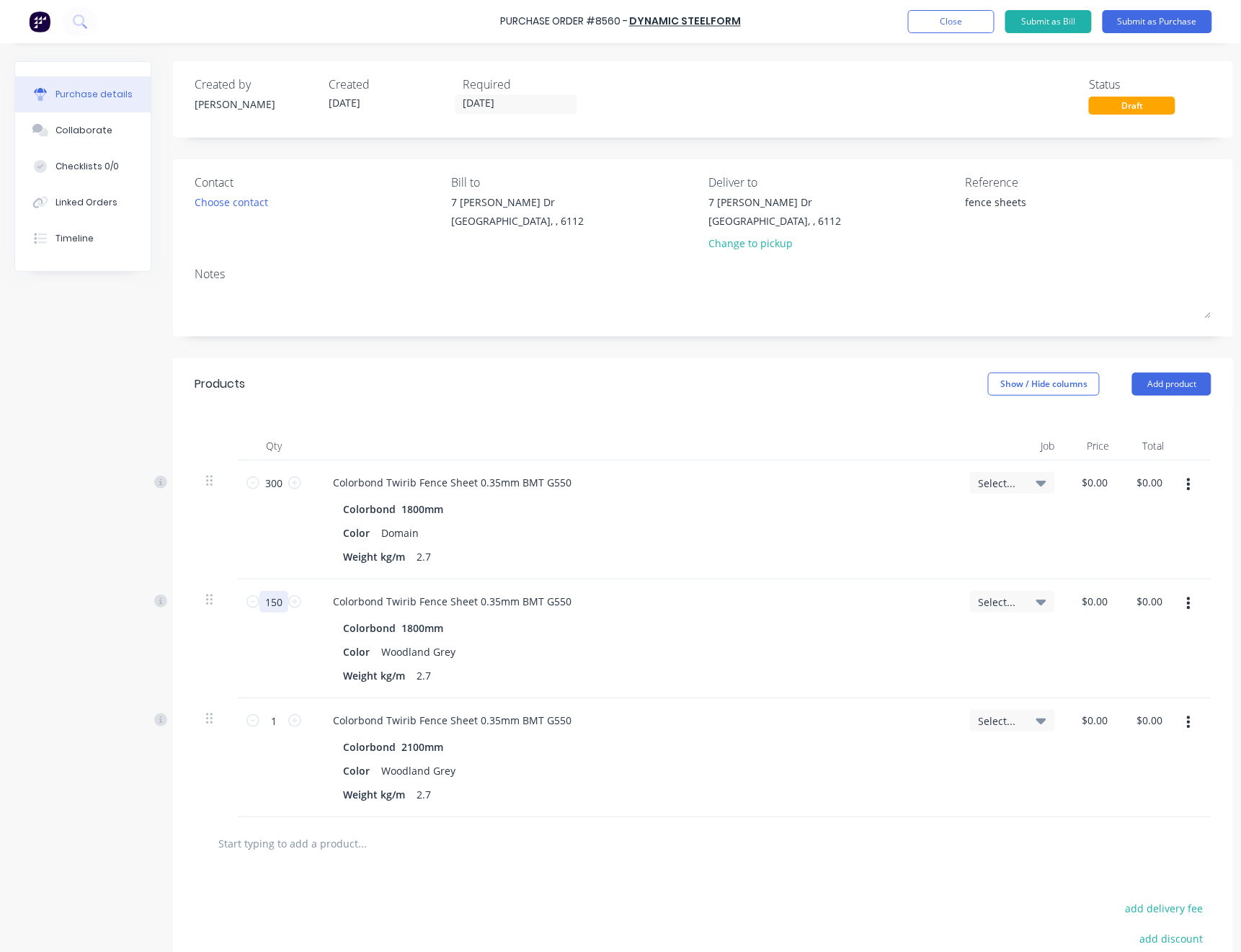
type textarea "x"
type input "150"
click at [281, 720] on input "1" at bounding box center [274, 720] width 29 height 22
type textarea "x"
type input "6"
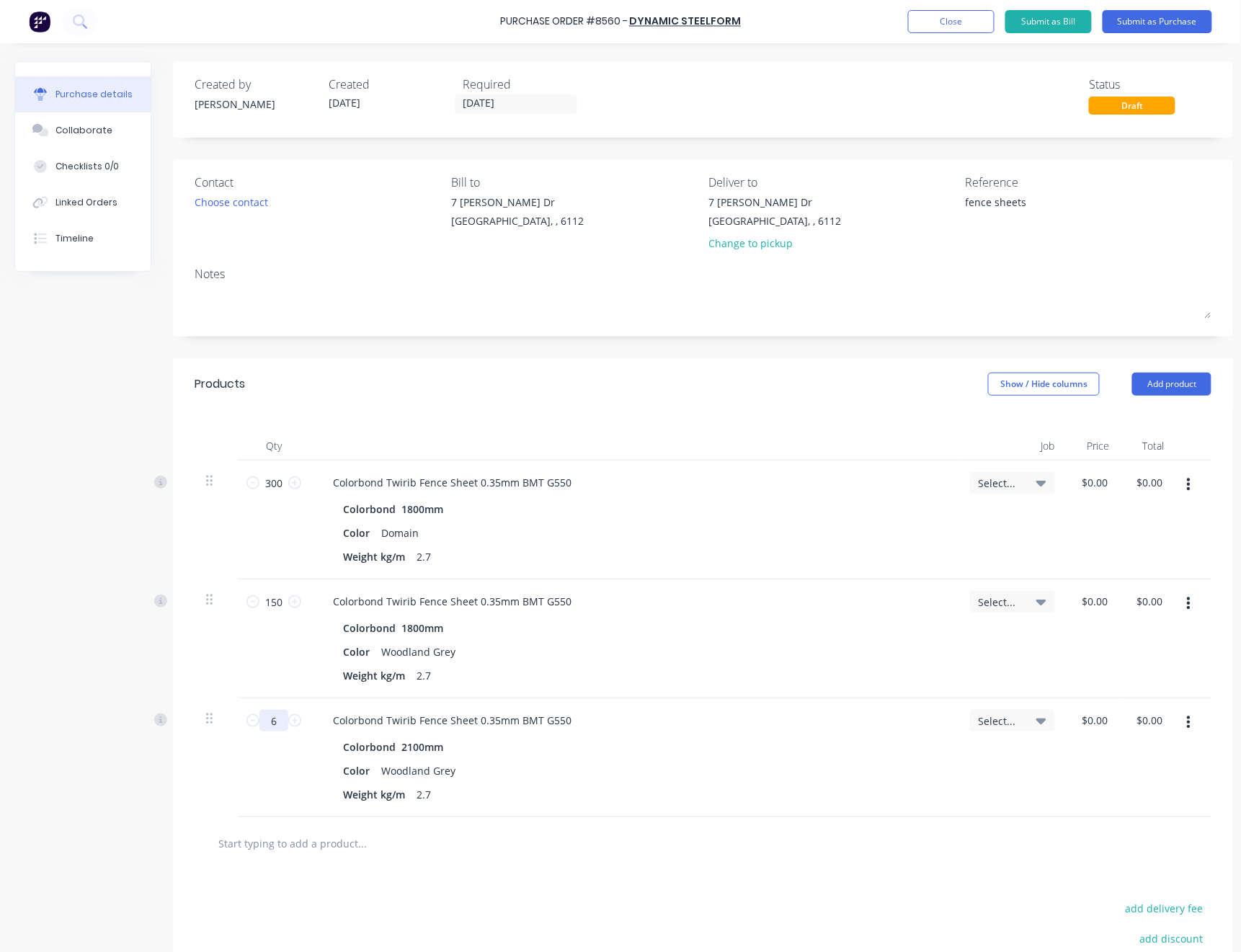
type textarea "x"
type input "60"
type textarea "x"
type input "60"
click at [1158, 381] on button "Add product" at bounding box center [1172, 384] width 79 height 23
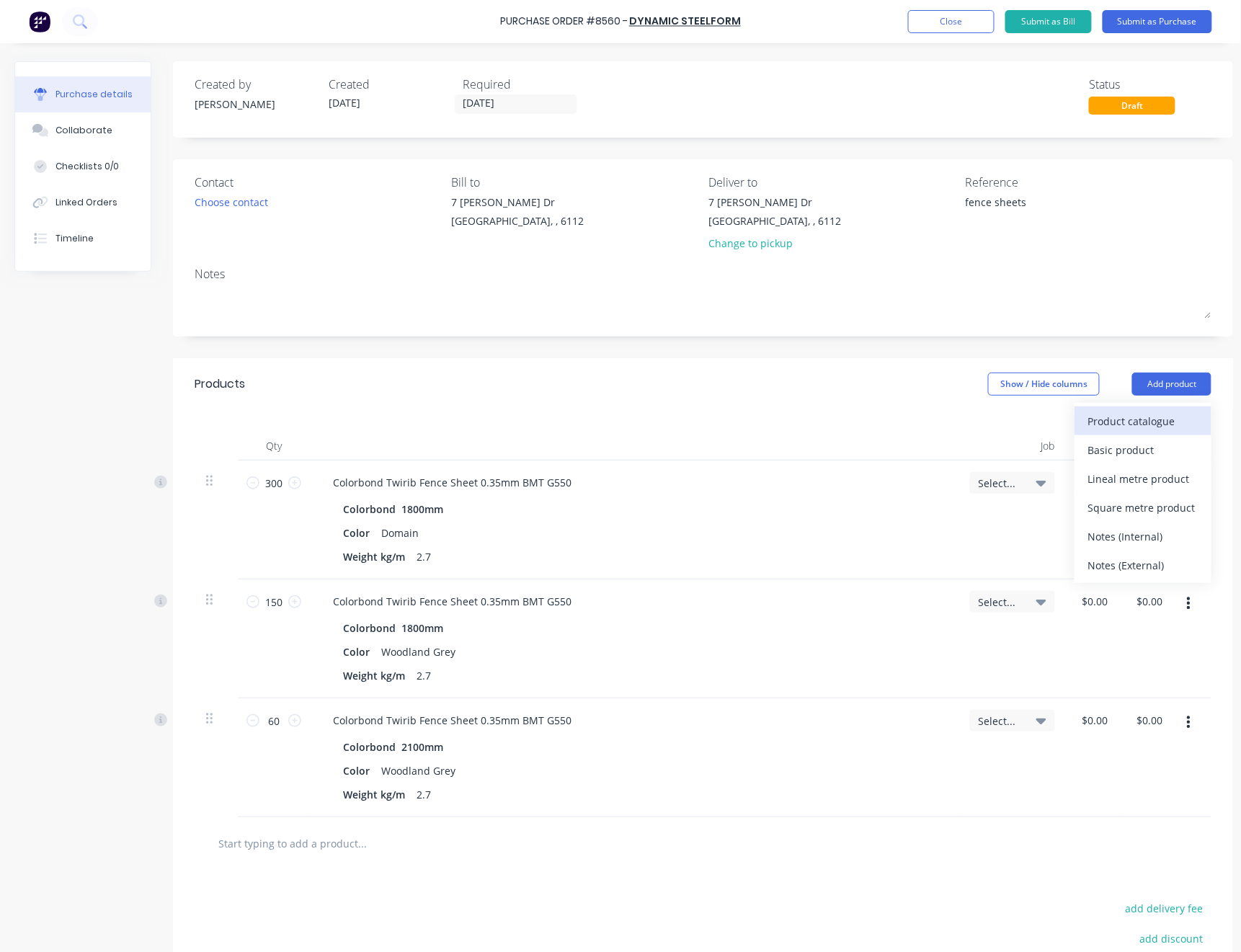
click at [1159, 423] on div "Product catalogue" at bounding box center [1143, 421] width 111 height 21
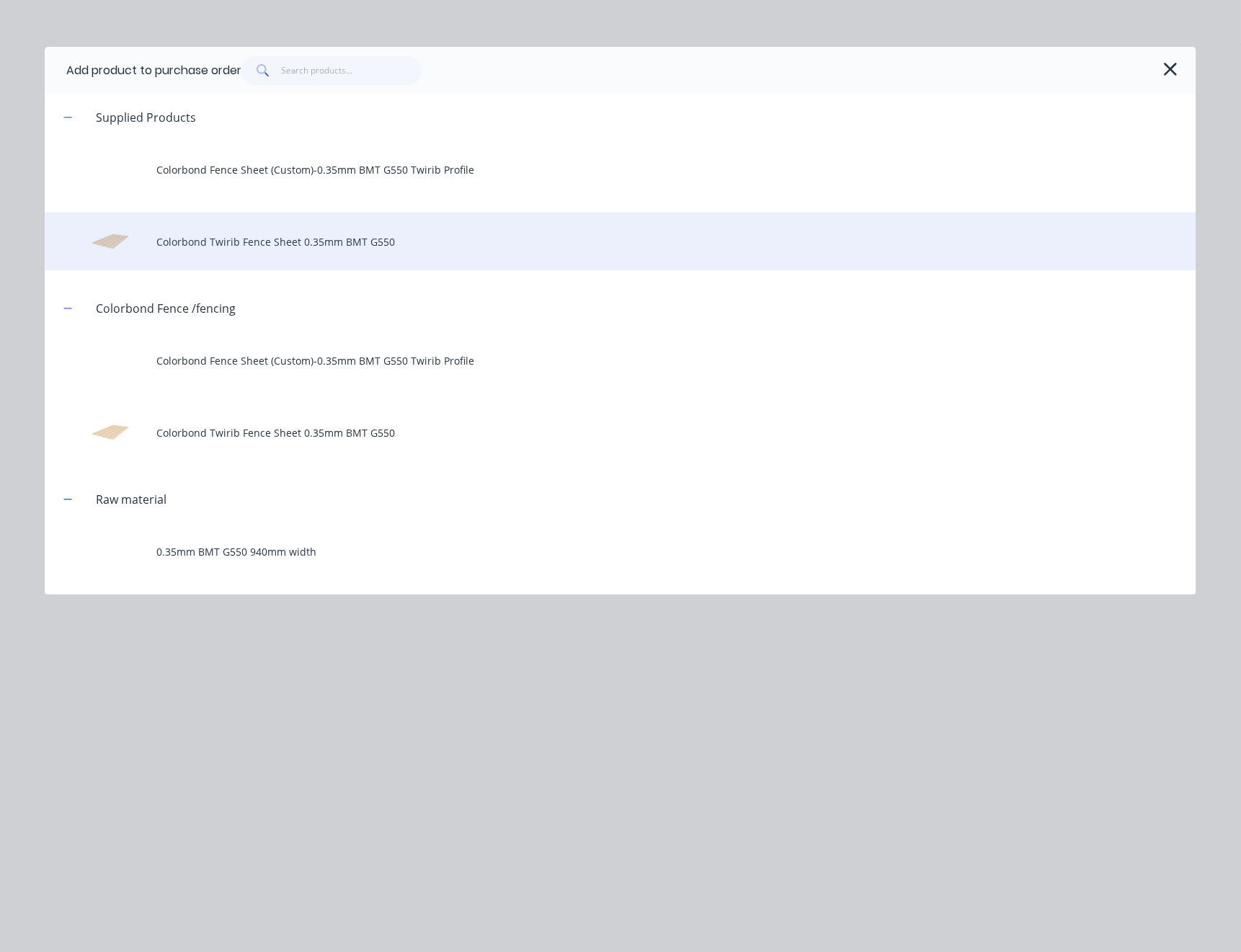
click at [325, 236] on div "Colorbond Twirib Fence Sheet 0.35mm BMT G550" at bounding box center [620, 241] width 1152 height 58
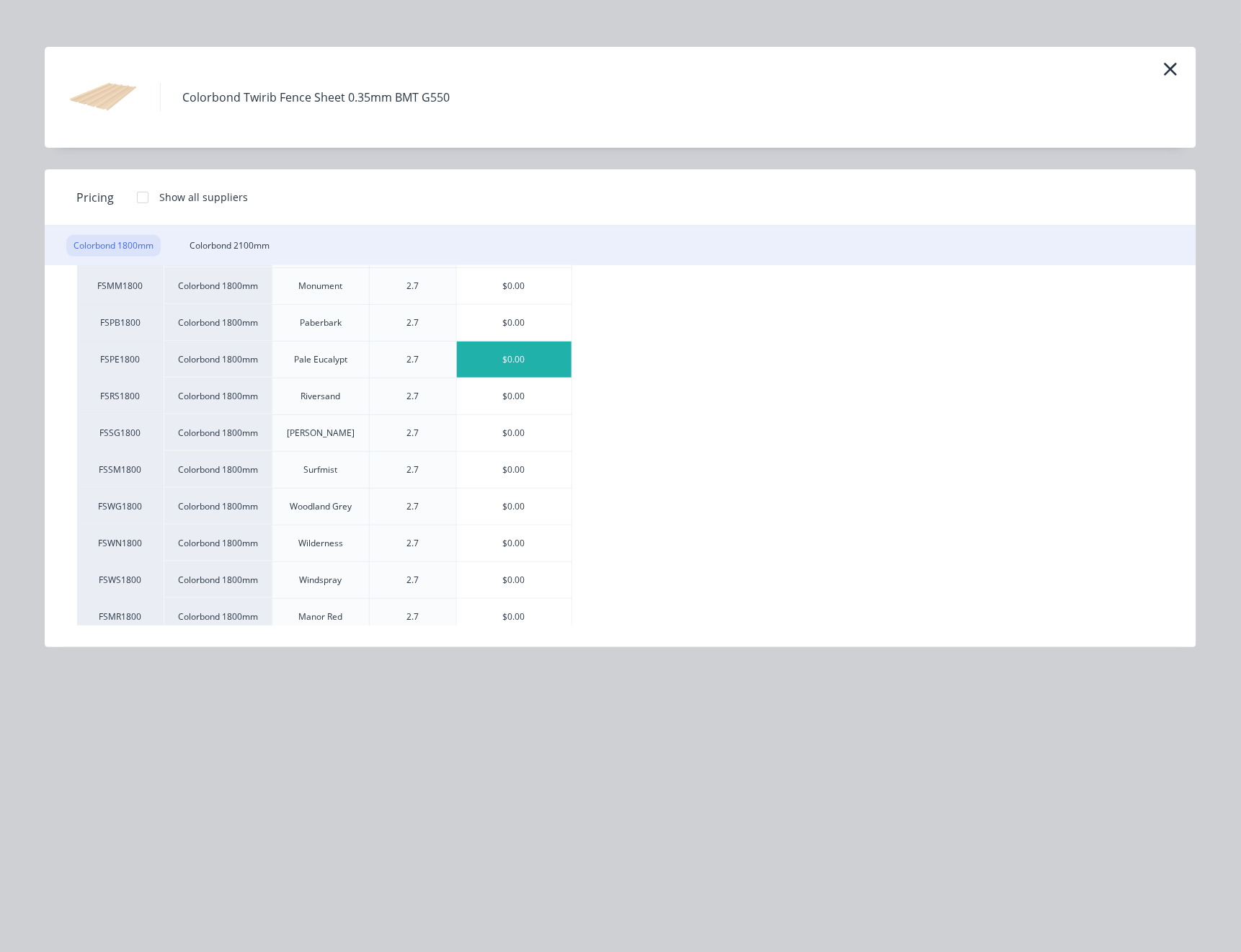
scroll to position [384, 0]
click at [520, 399] on div "$0.00" at bounding box center [514, 395] width 115 height 36
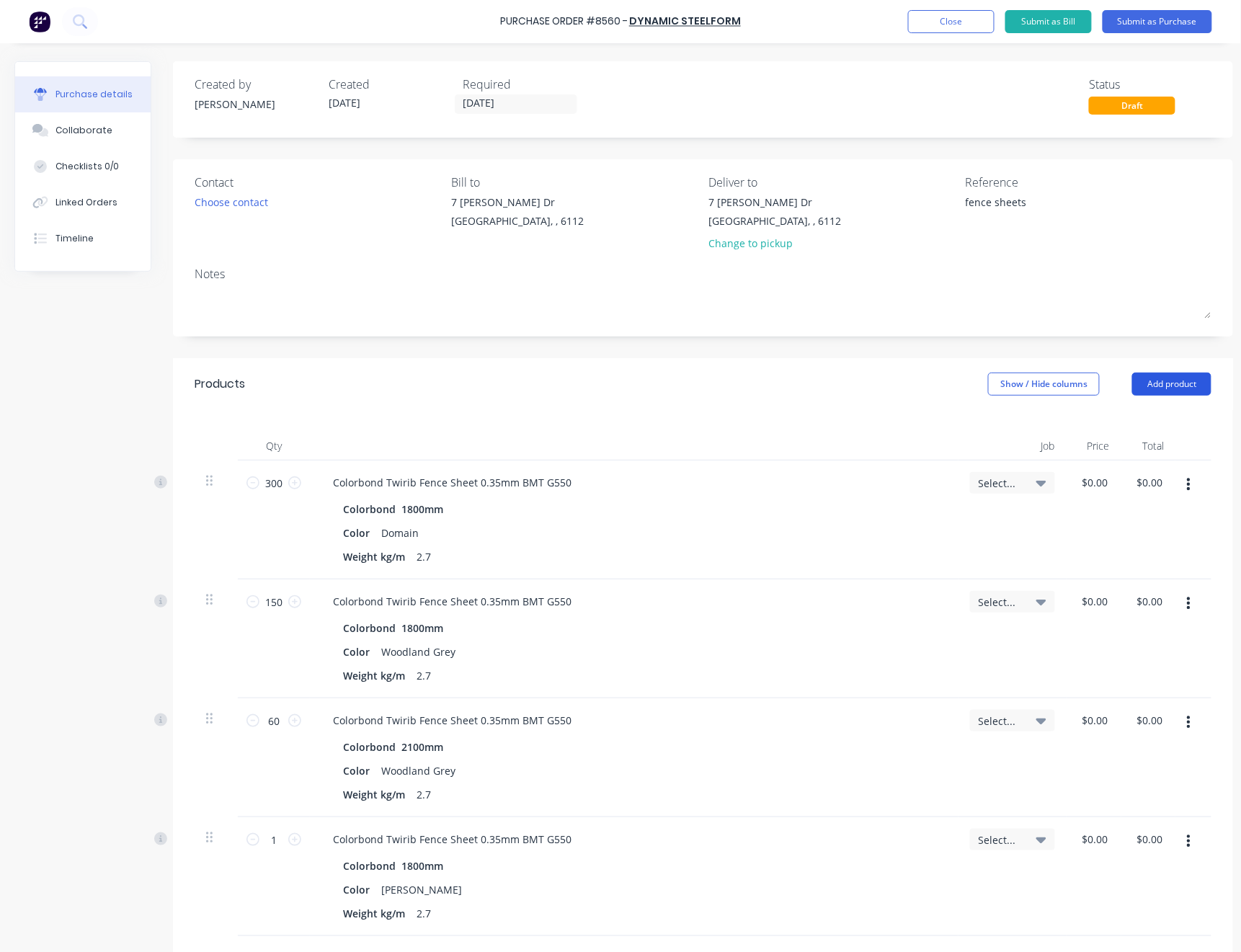
click at [1173, 380] on button "Add product" at bounding box center [1172, 384] width 79 height 23
click at [1173, 419] on div "Product catalogue" at bounding box center [1143, 421] width 111 height 21
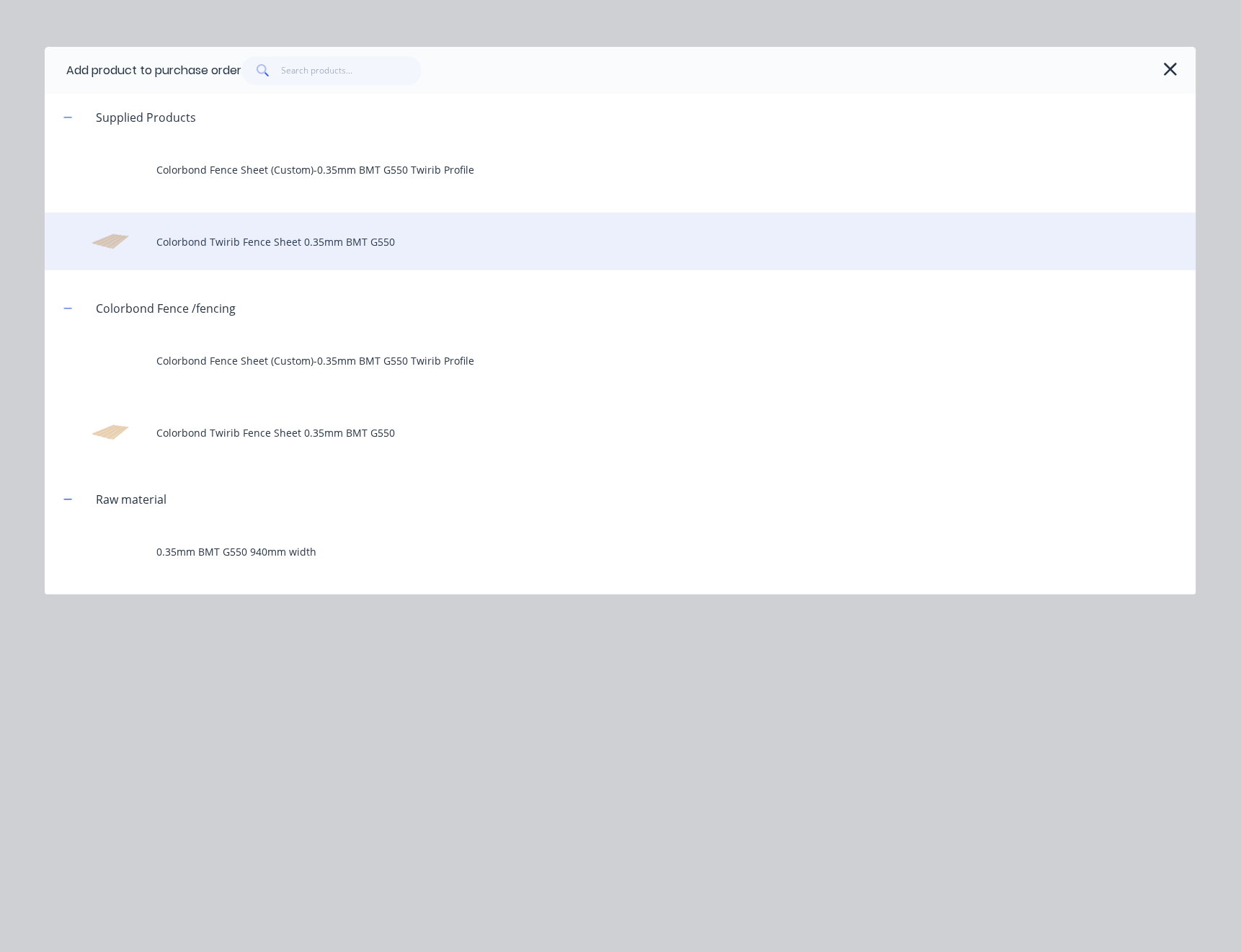
click at [267, 248] on div "Colorbond Twirib Fence Sheet 0.35mm BMT G550" at bounding box center [620, 241] width 1152 height 58
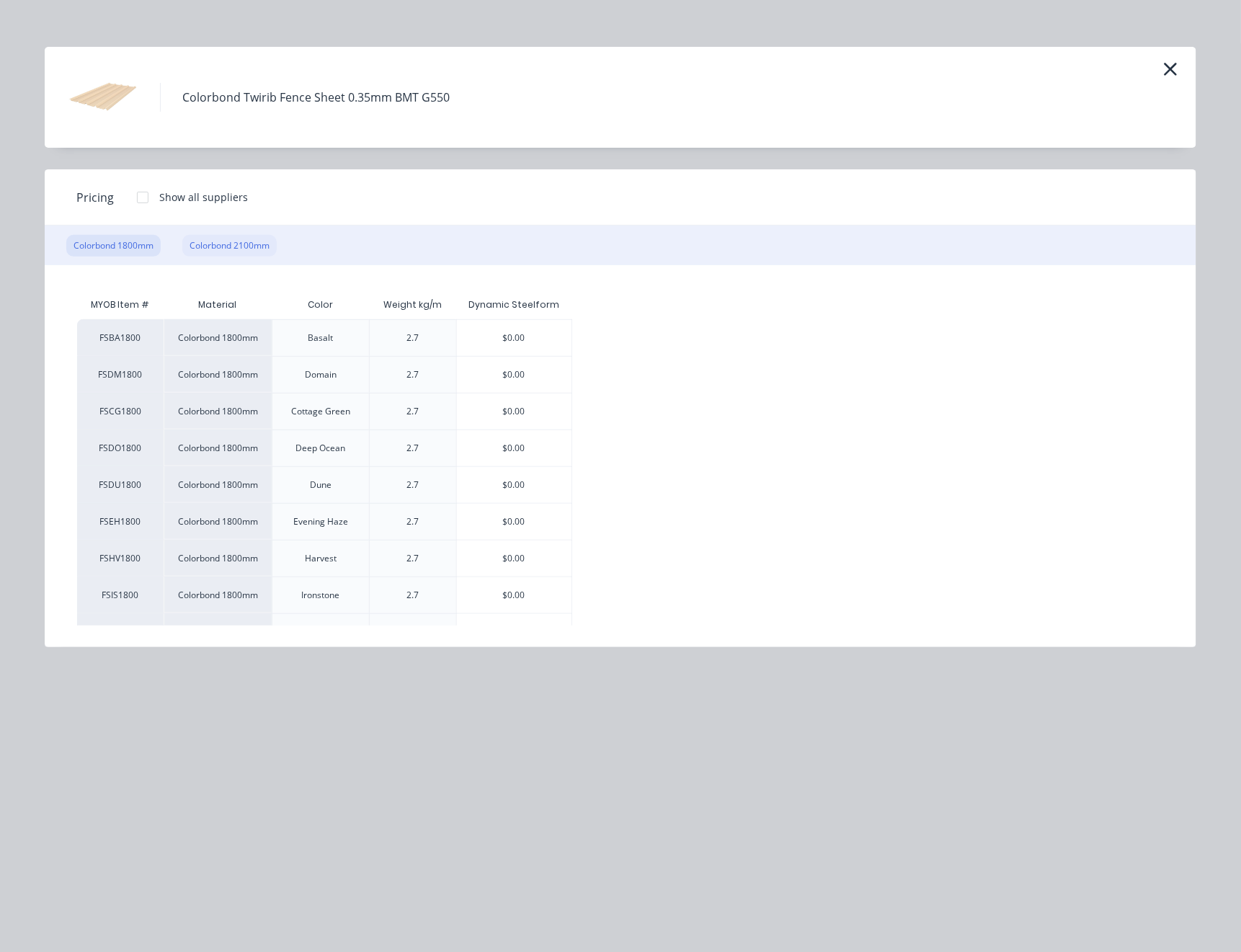
click at [250, 245] on div "Colorbond 2100mm" at bounding box center [229, 245] width 94 height 22
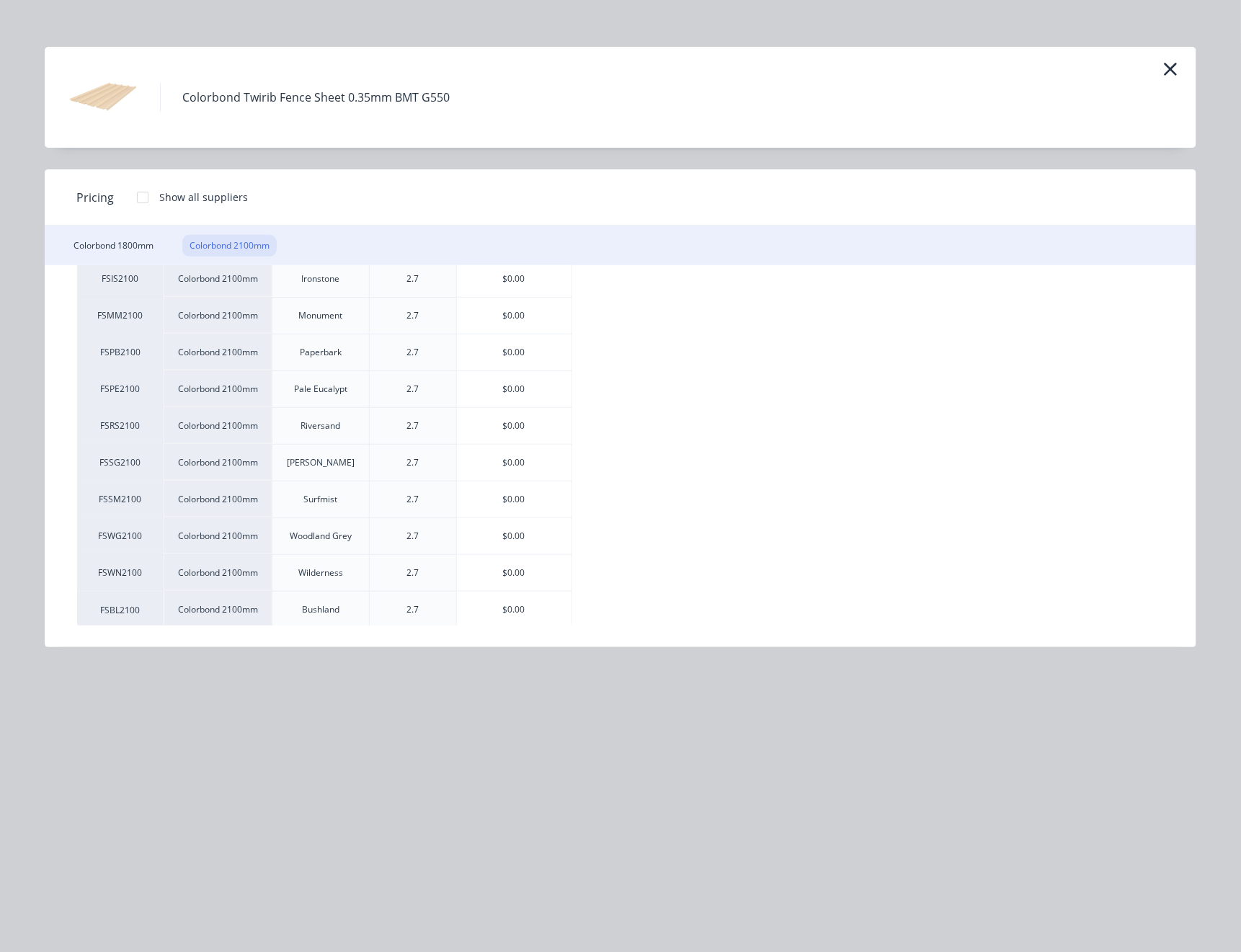
scroll to position [319, 0]
click at [533, 447] on div "$0.00" at bounding box center [514, 460] width 115 height 36
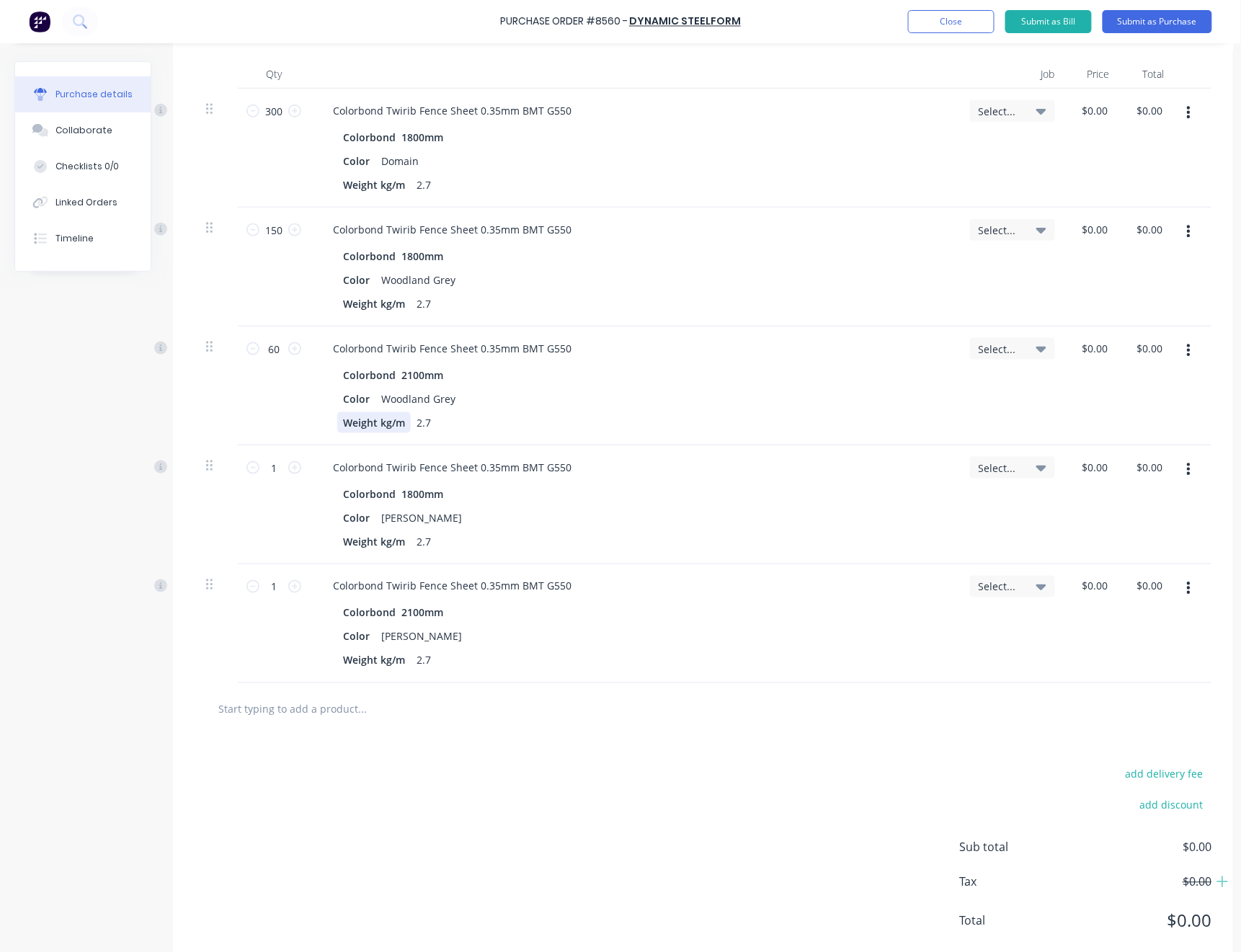
scroll to position [384, 0]
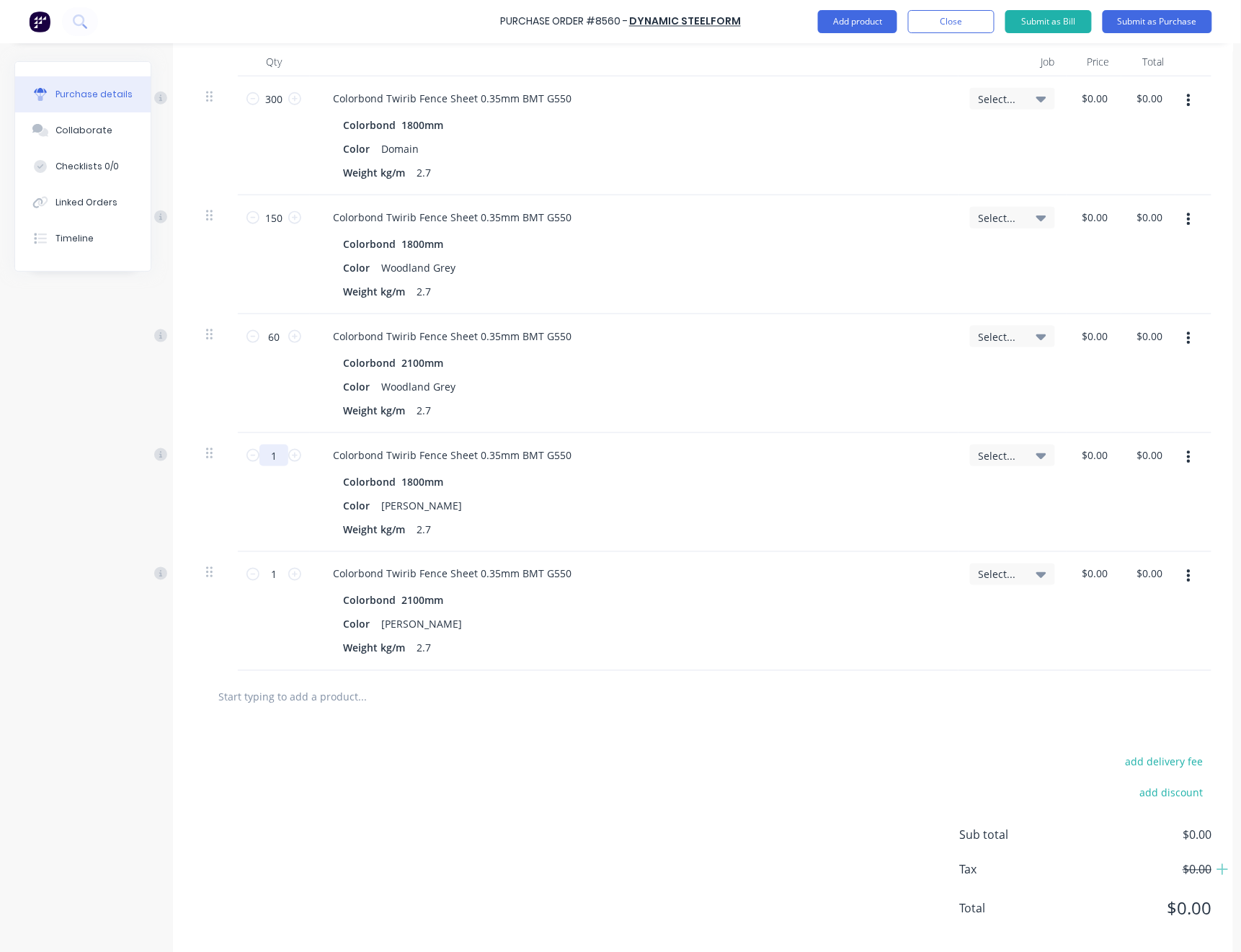
click at [285, 455] on input "1" at bounding box center [274, 455] width 29 height 22
type textarea "x"
type input "3"
type textarea "x"
type input "30"
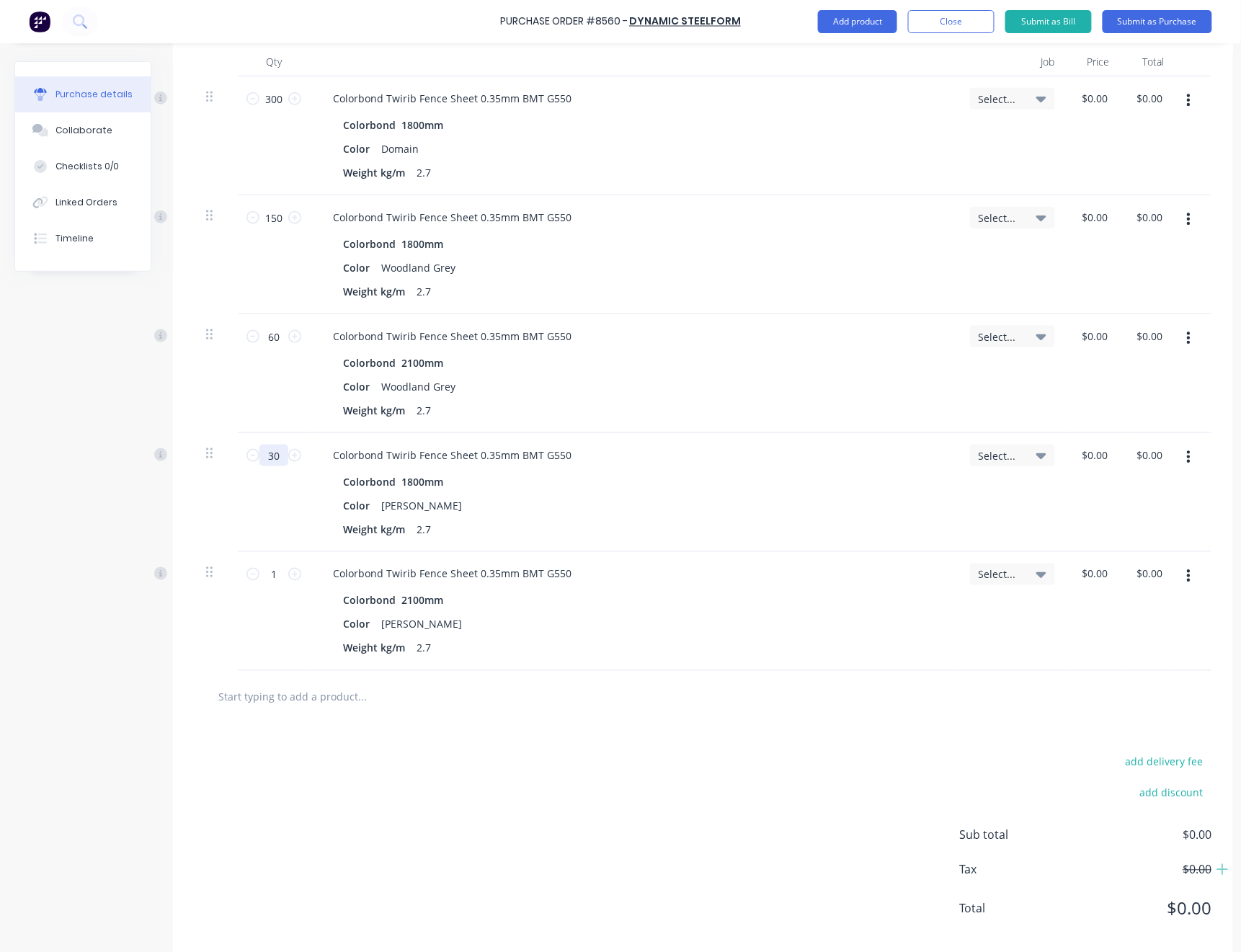
type textarea "x"
type input "300"
type textarea "x"
type input "300"
click at [282, 566] on input "1" at bounding box center [274, 574] width 29 height 22
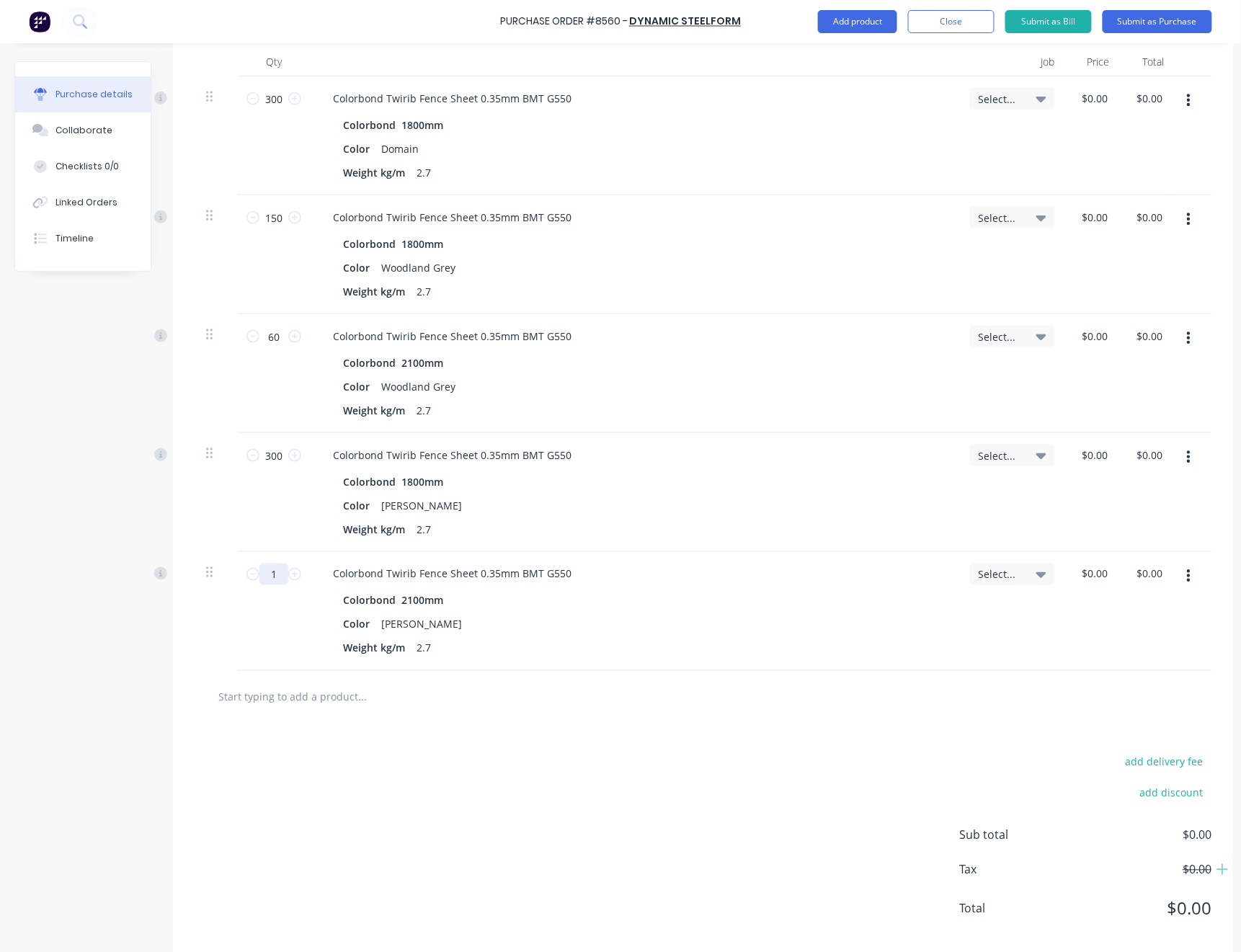
type textarea "x"
type input "4"
type textarea "x"
type input "40"
type textarea "x"
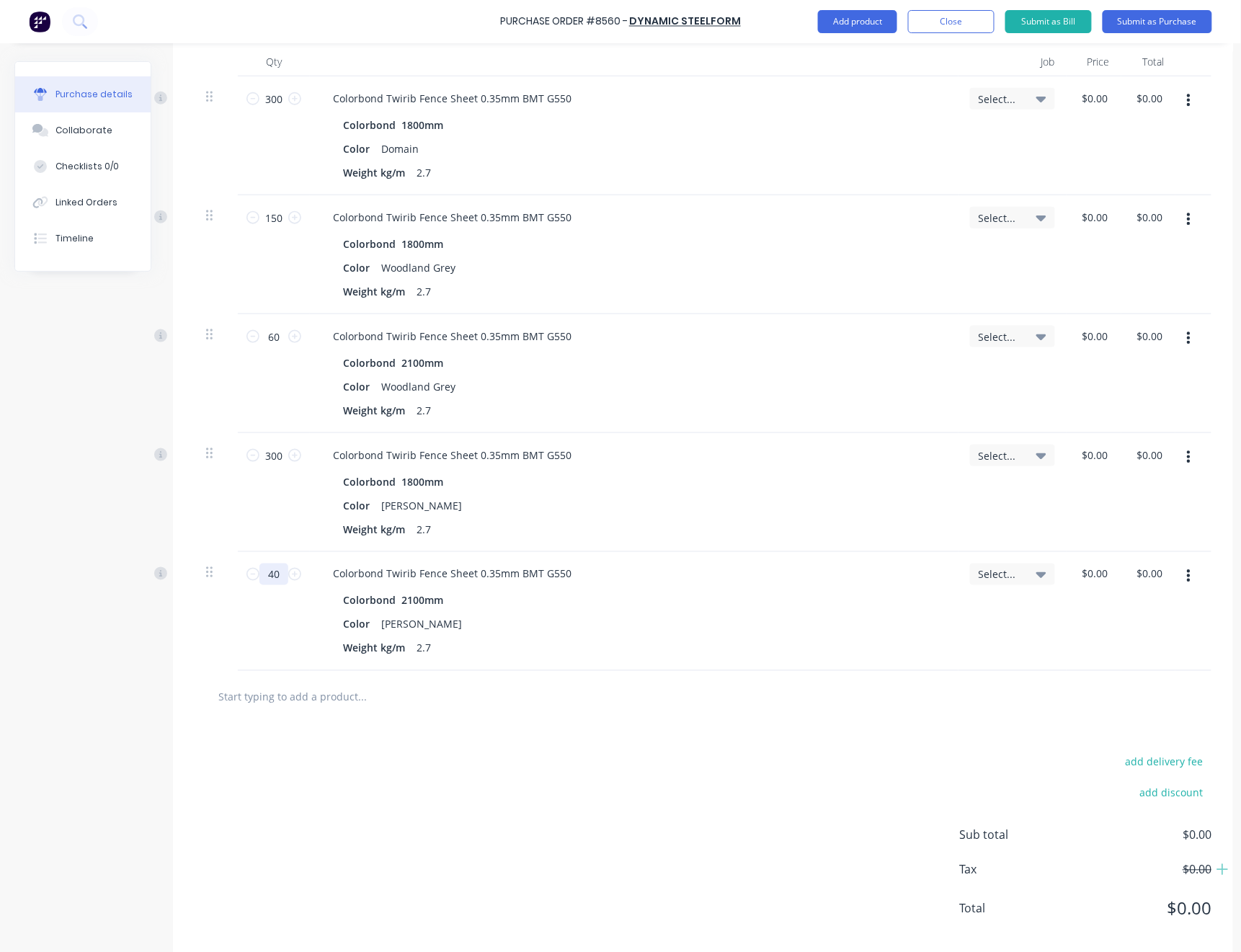
type input "40"
click at [756, 668] on div "Colorbond Twirib Fence Sheet 0.35mm BMT G550 Colorbond 2100mm Color Shale Grey …" at bounding box center [634, 611] width 649 height 119
click at [869, 17] on button "Add product" at bounding box center [857, 22] width 79 height 23
click at [868, 55] on div "Product catalogue" at bounding box center [829, 59] width 111 height 21
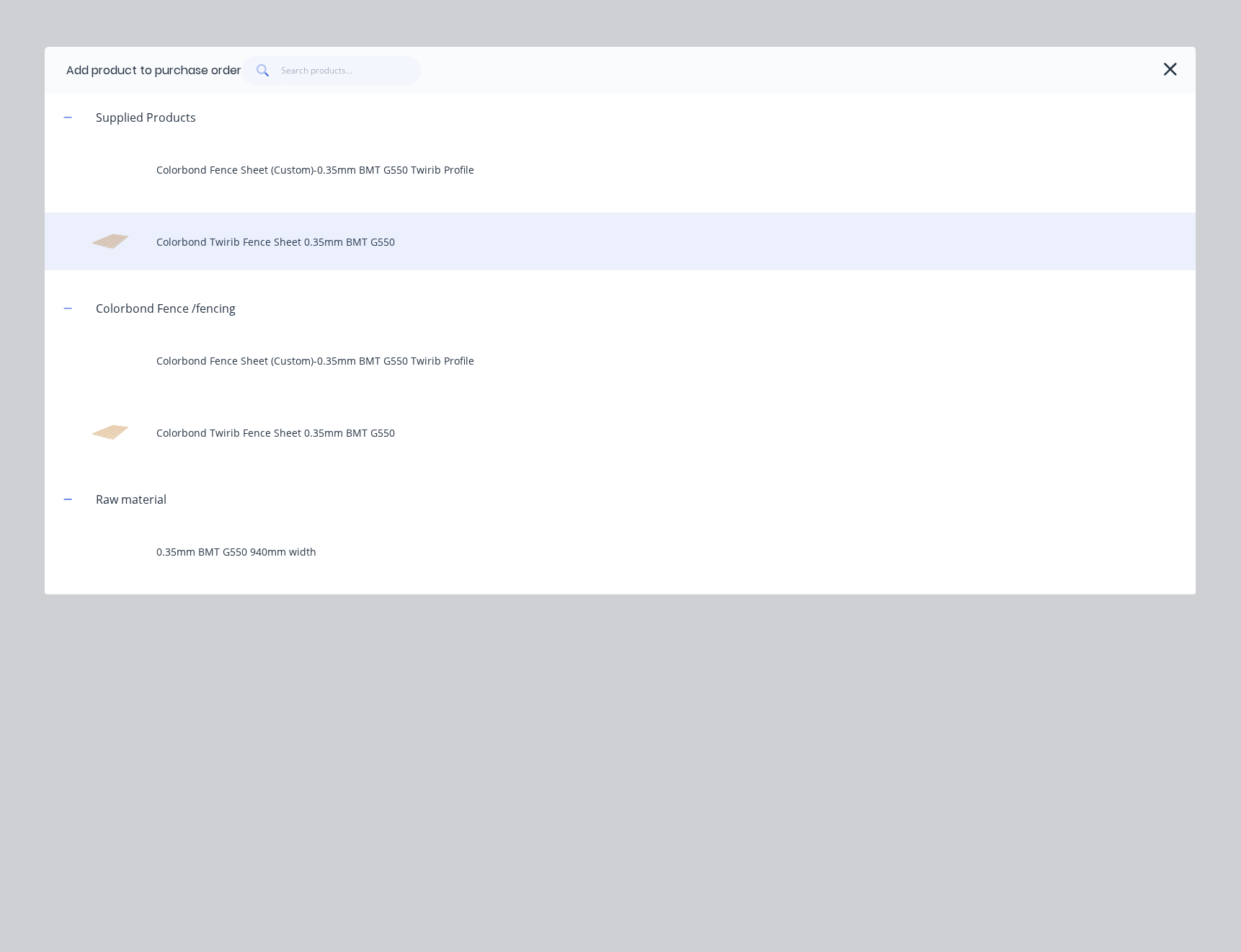
click at [315, 247] on div "Colorbond Twirib Fence Sheet 0.35mm BMT G550" at bounding box center [620, 241] width 1152 height 58
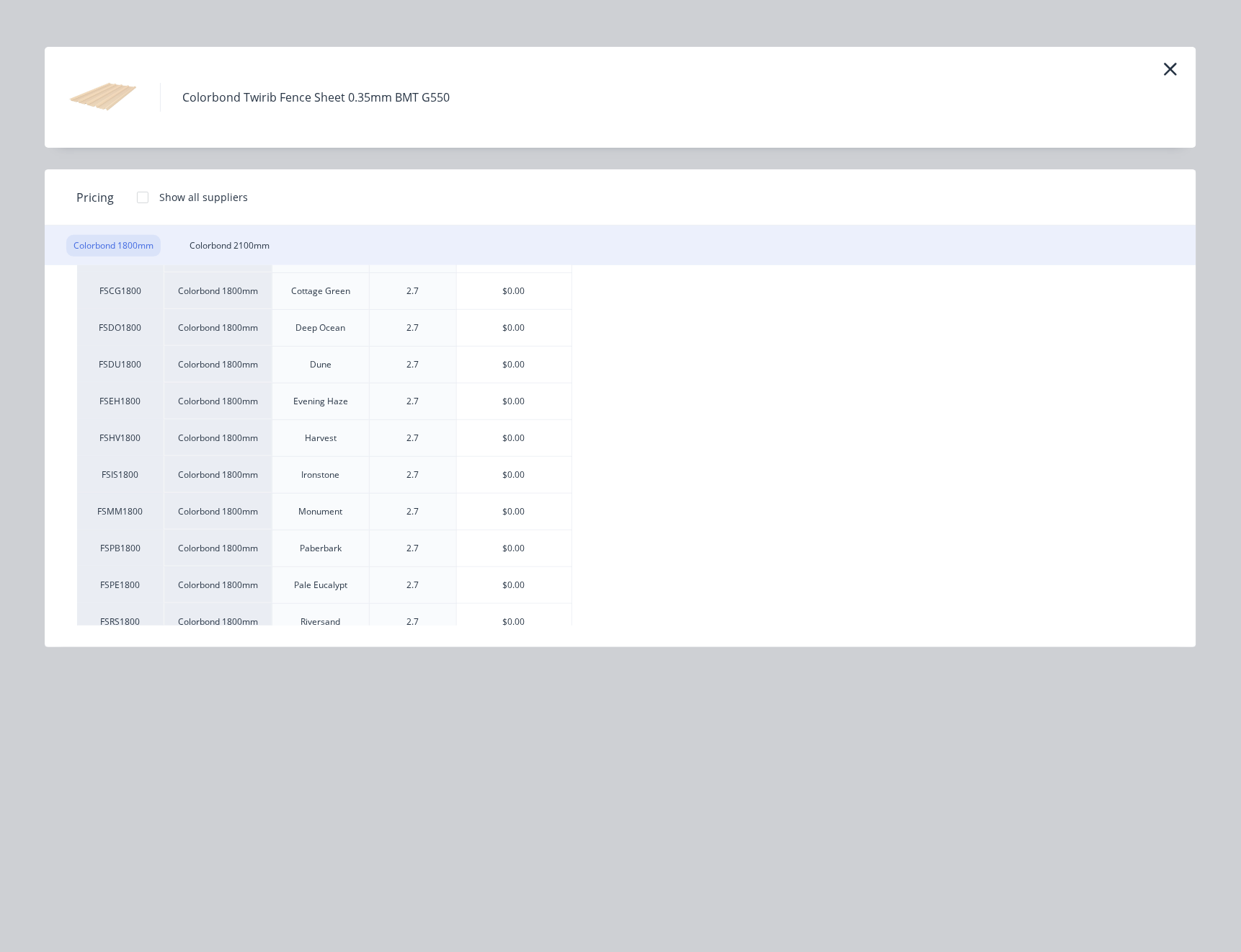
scroll to position [192, 0]
click at [544, 295] on div "$0.00" at bounding box center [514, 294] width 115 height 36
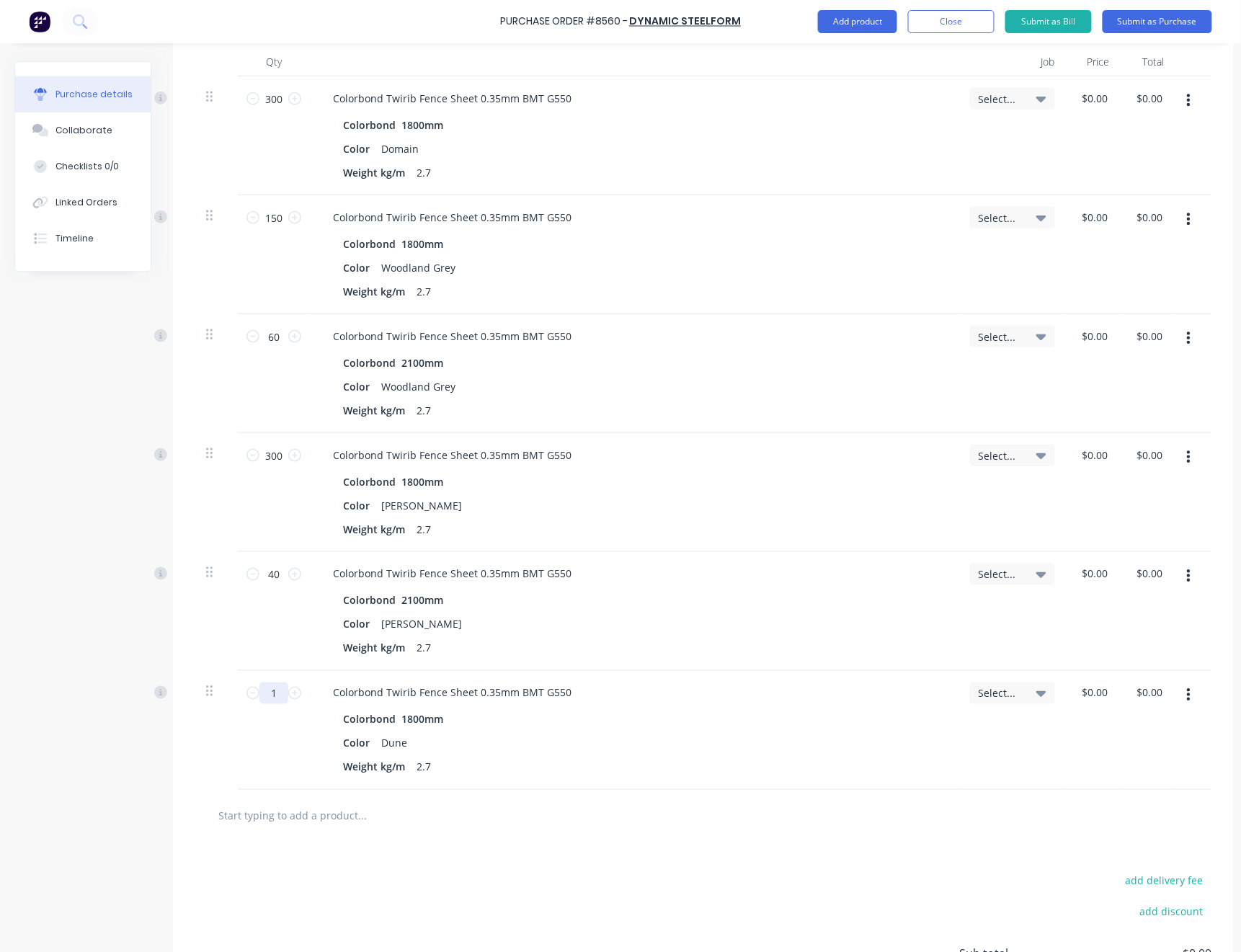
click at [275, 693] on input "1" at bounding box center [274, 693] width 29 height 22
type textarea "x"
type input "3"
type textarea "x"
type input "31"
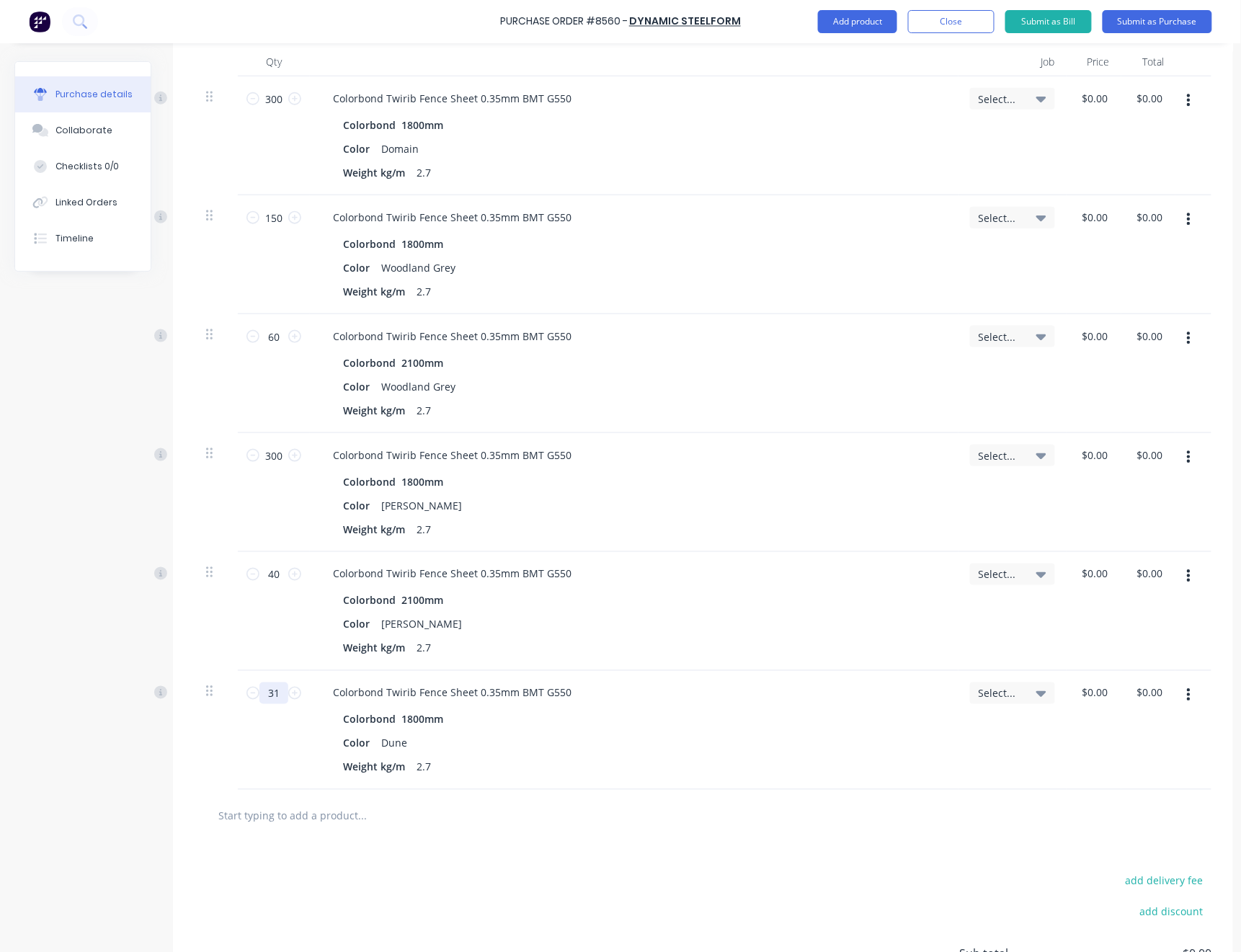
type textarea "x"
type input "310"
type textarea "x"
type input "310"
click at [608, 831] on div at bounding box center [703, 815] width 1017 height 52
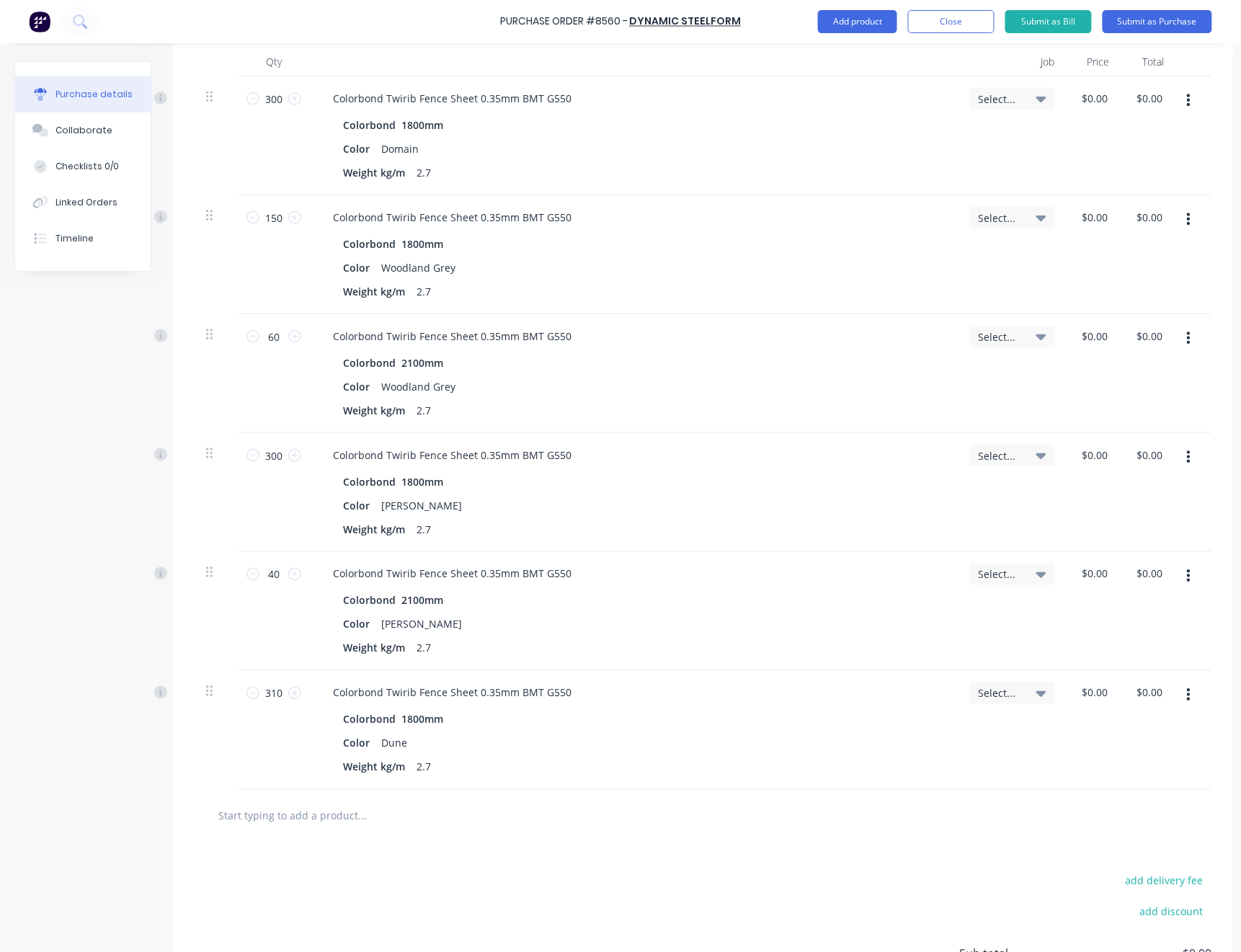
drag, startPoint x: 639, startPoint y: 804, endPoint x: 826, endPoint y: 538, distance: 325.2
click at [641, 800] on div at bounding box center [703, 815] width 1017 height 52
click at [1161, 24] on button "Submit as Purchase" at bounding box center [1157, 22] width 109 height 23
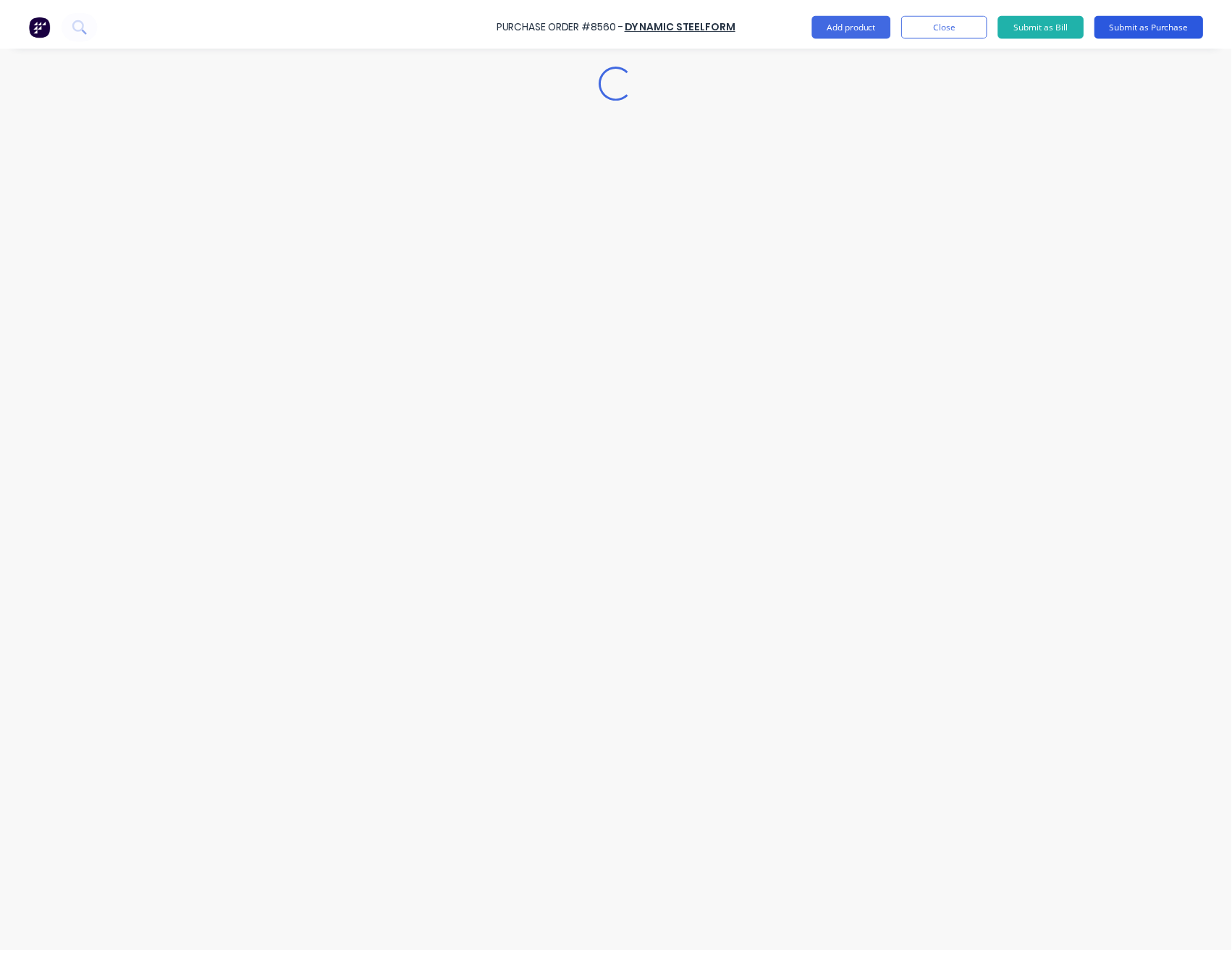
scroll to position [0, 0]
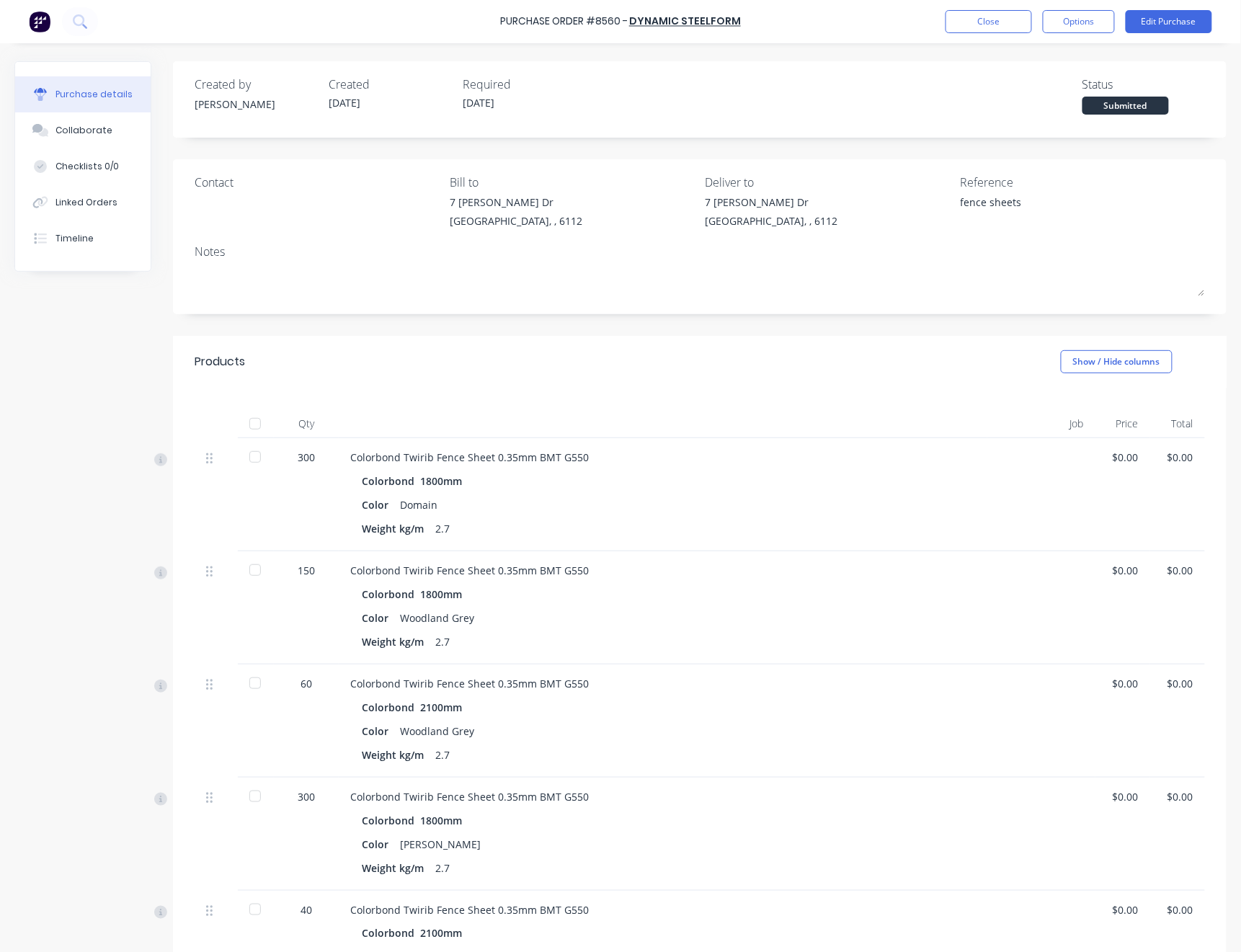
click at [258, 424] on div at bounding box center [255, 424] width 29 height 29
click at [983, 22] on button "Close" at bounding box center [988, 22] width 86 height 23
type textarea "x"
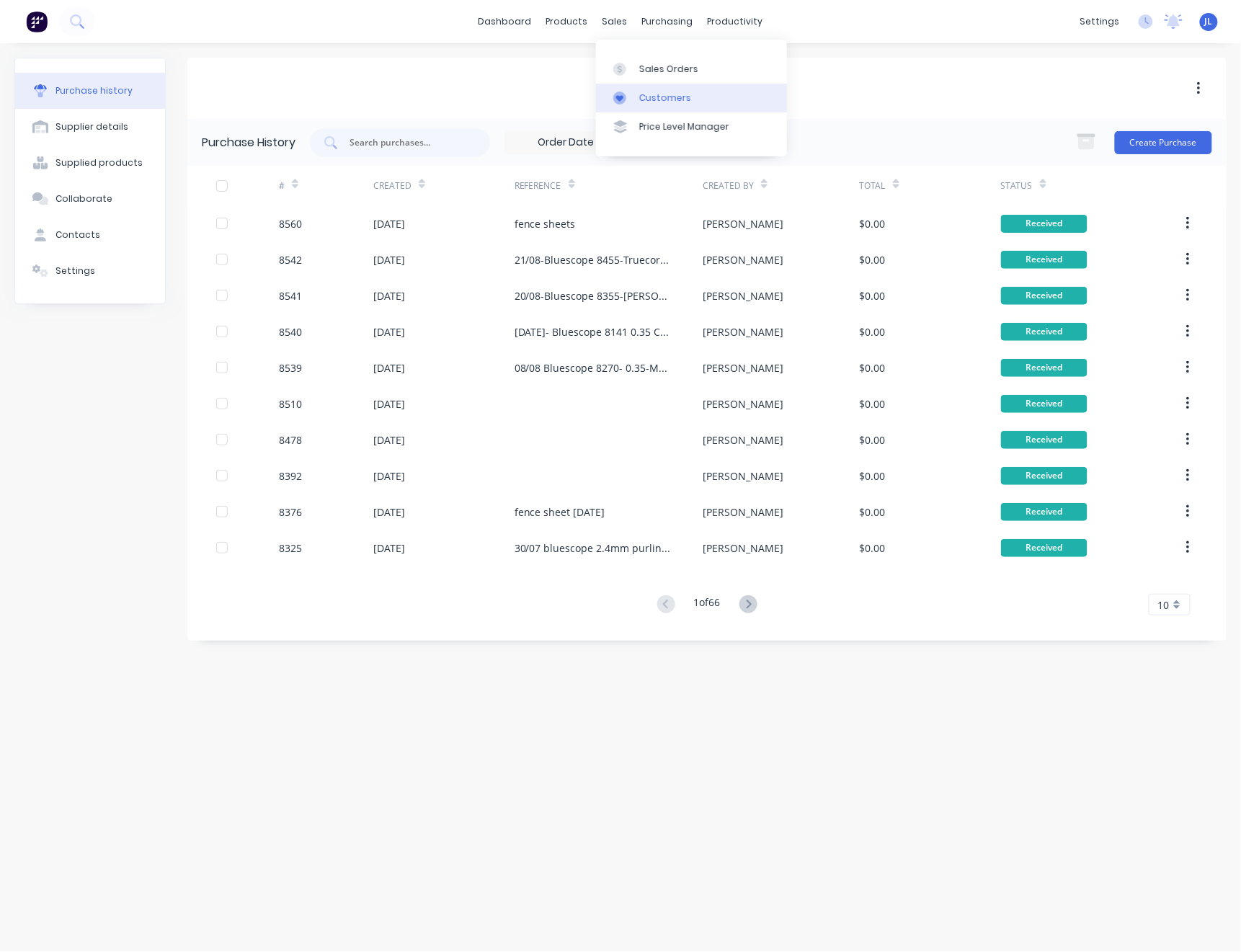
click at [662, 98] on div "Customers" at bounding box center [665, 98] width 52 height 13
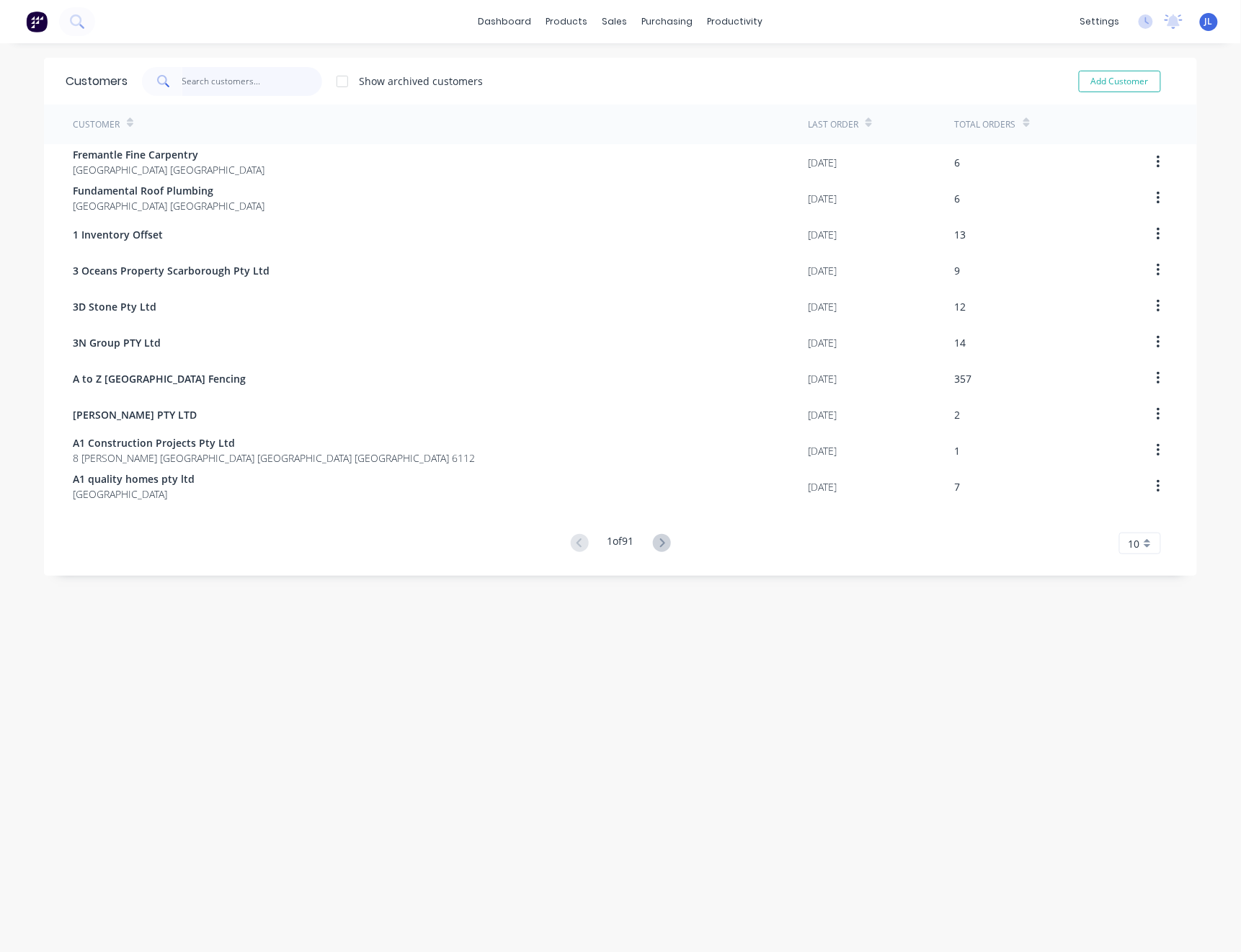
click at [273, 85] on input "text" at bounding box center [253, 82] width 141 height 29
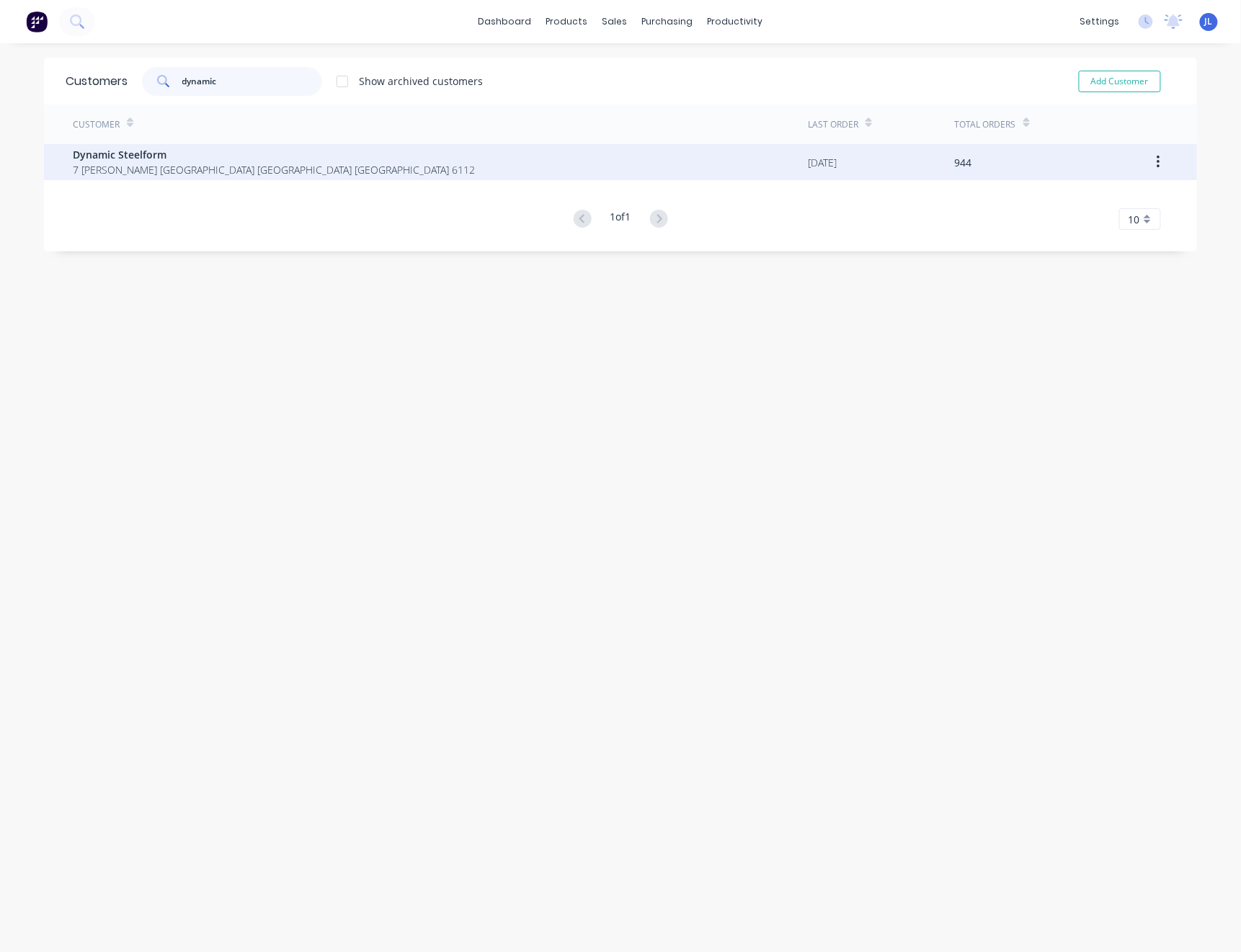
type input "dynamic"
click at [203, 165] on span "7 [PERSON_NAME] [GEOGRAPHIC_DATA] [GEOGRAPHIC_DATA] [GEOGRAPHIC_DATA] 6112" at bounding box center [274, 170] width 402 height 15
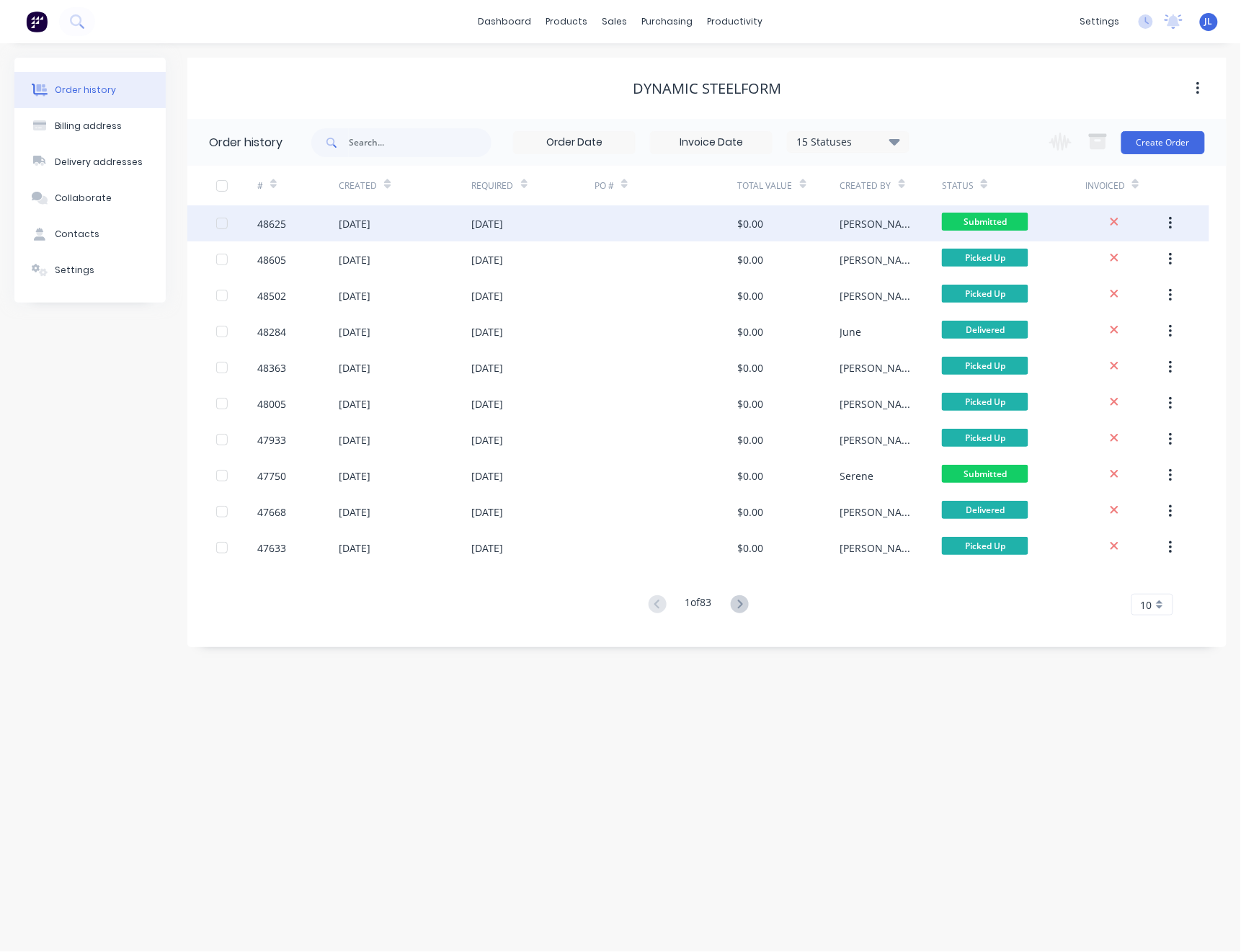
click at [853, 214] on div "[PERSON_NAME]" at bounding box center [892, 223] width 103 height 36
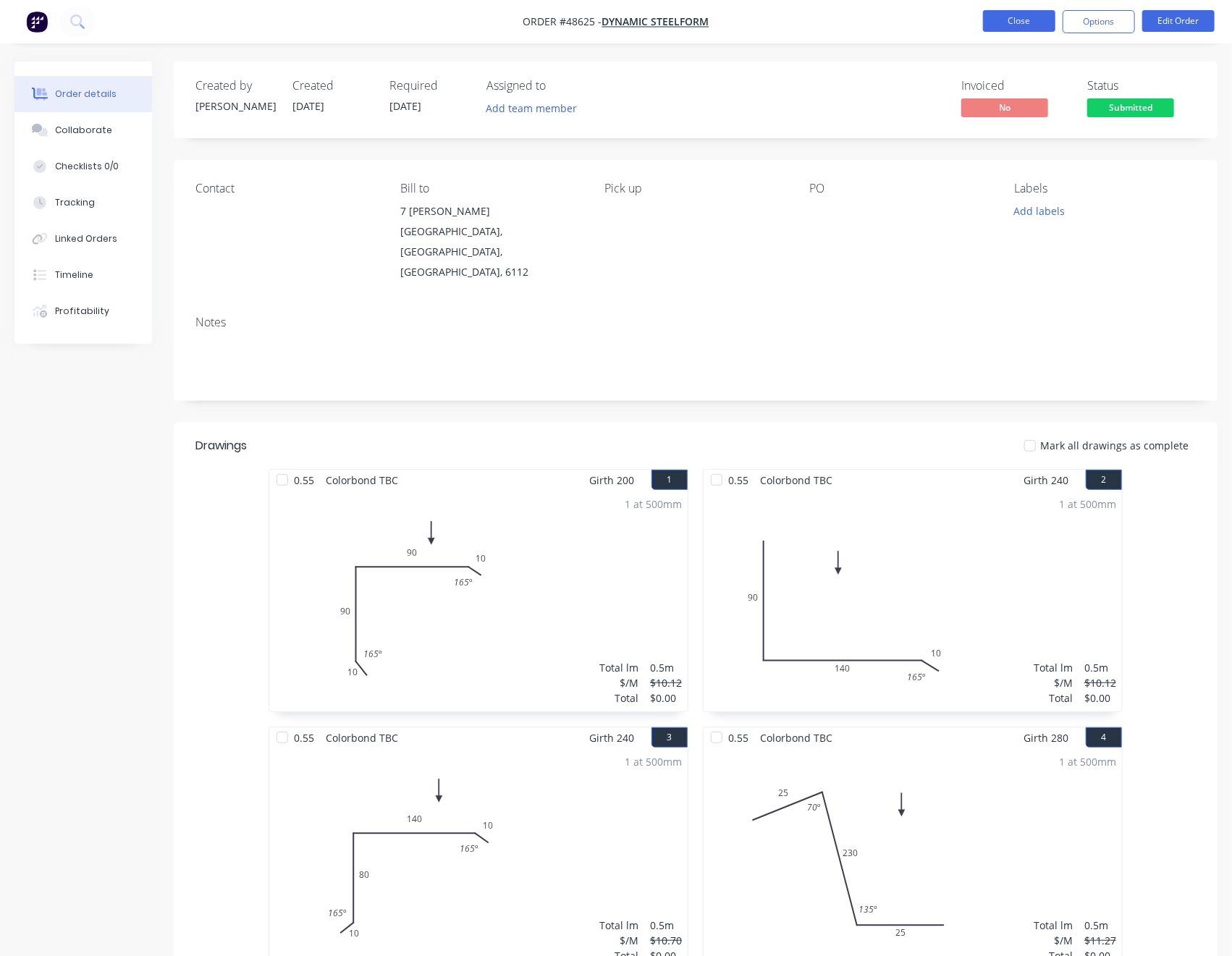
click at [1028, 19] on button "Close" at bounding box center [1019, 21] width 73 height 22
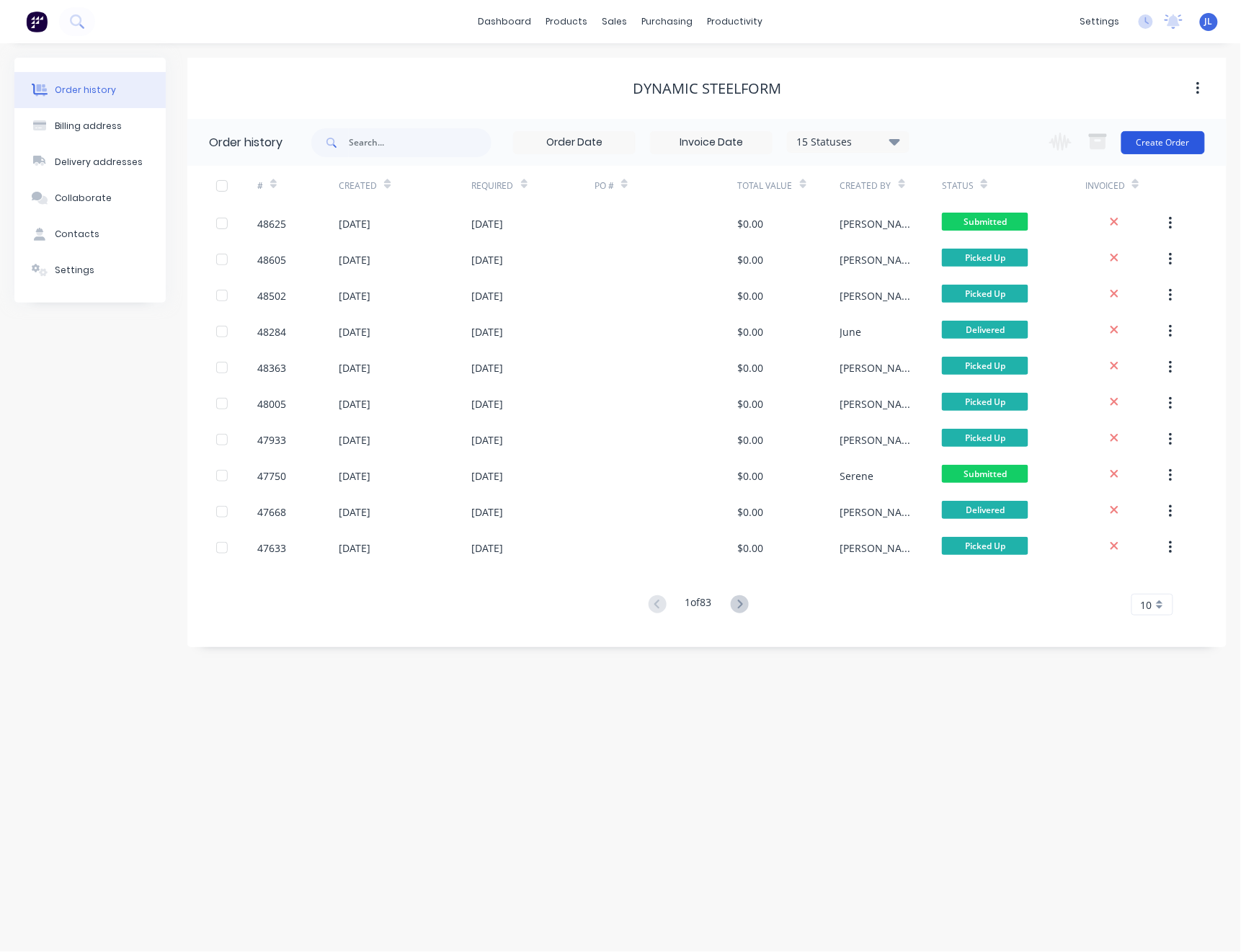
click at [1166, 138] on button "Create Order" at bounding box center [1163, 143] width 84 height 23
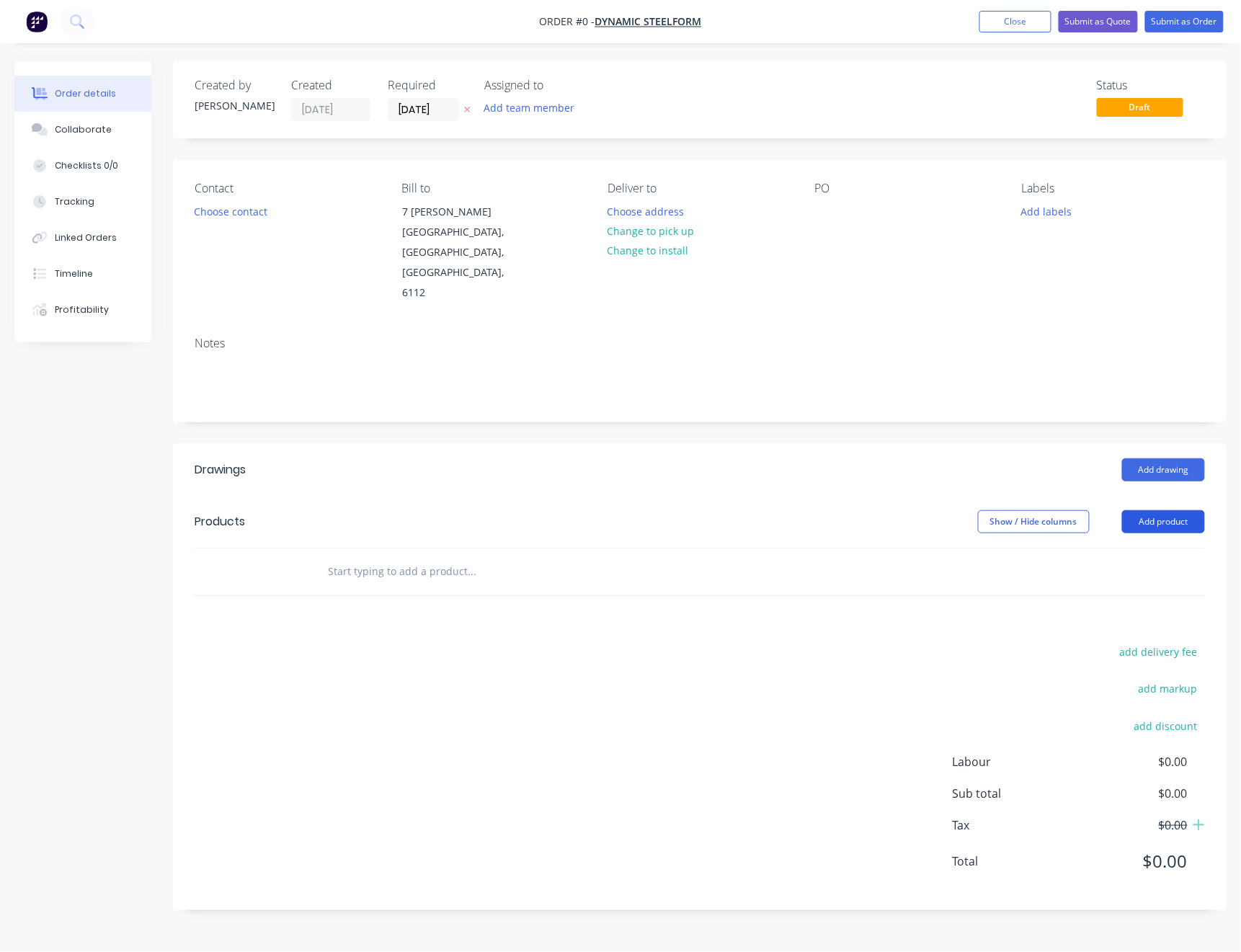
click at [1159, 510] on button "Add product" at bounding box center [1163, 522] width 83 height 23
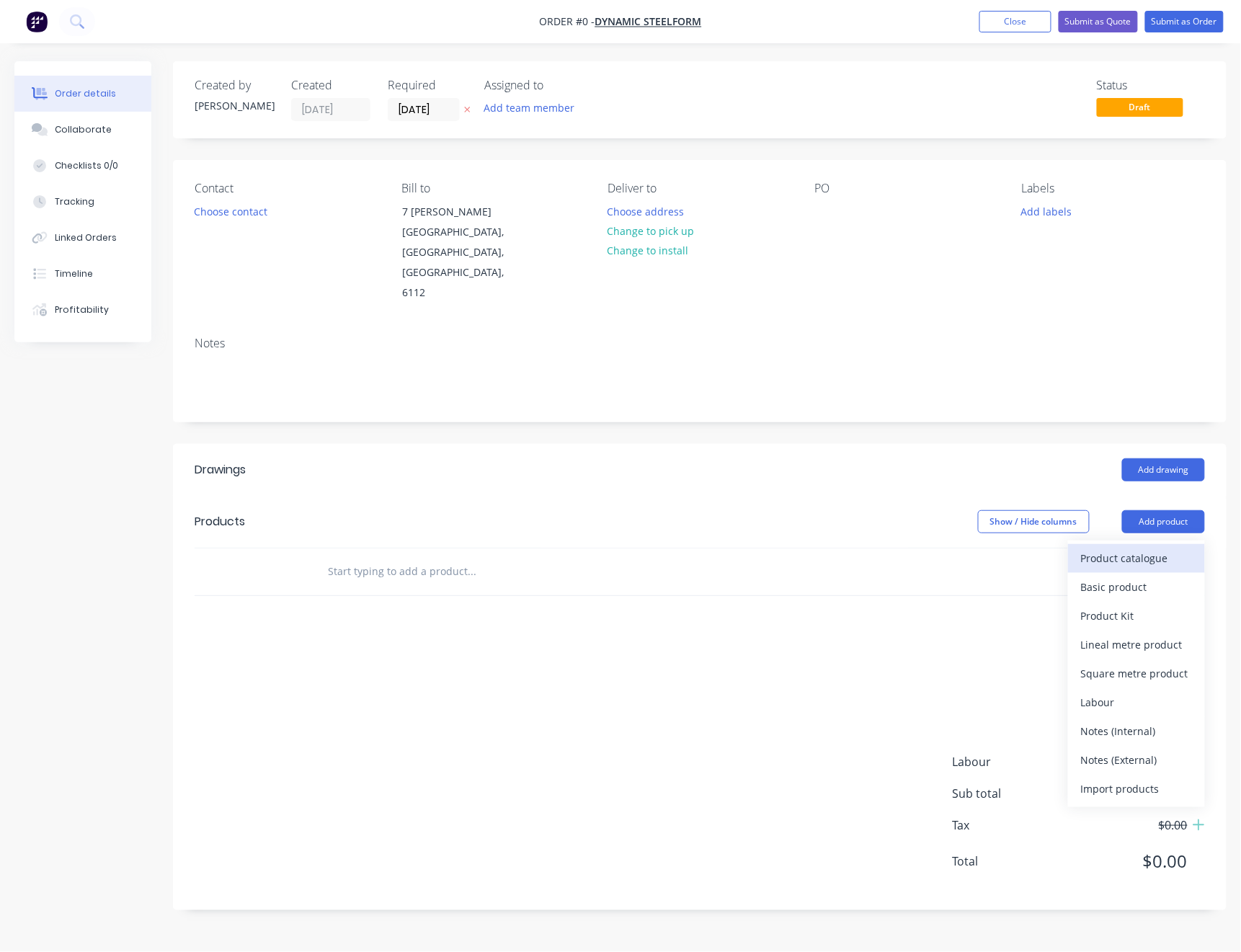
click at [1147, 548] on div "Product catalogue" at bounding box center [1136, 559] width 111 height 21
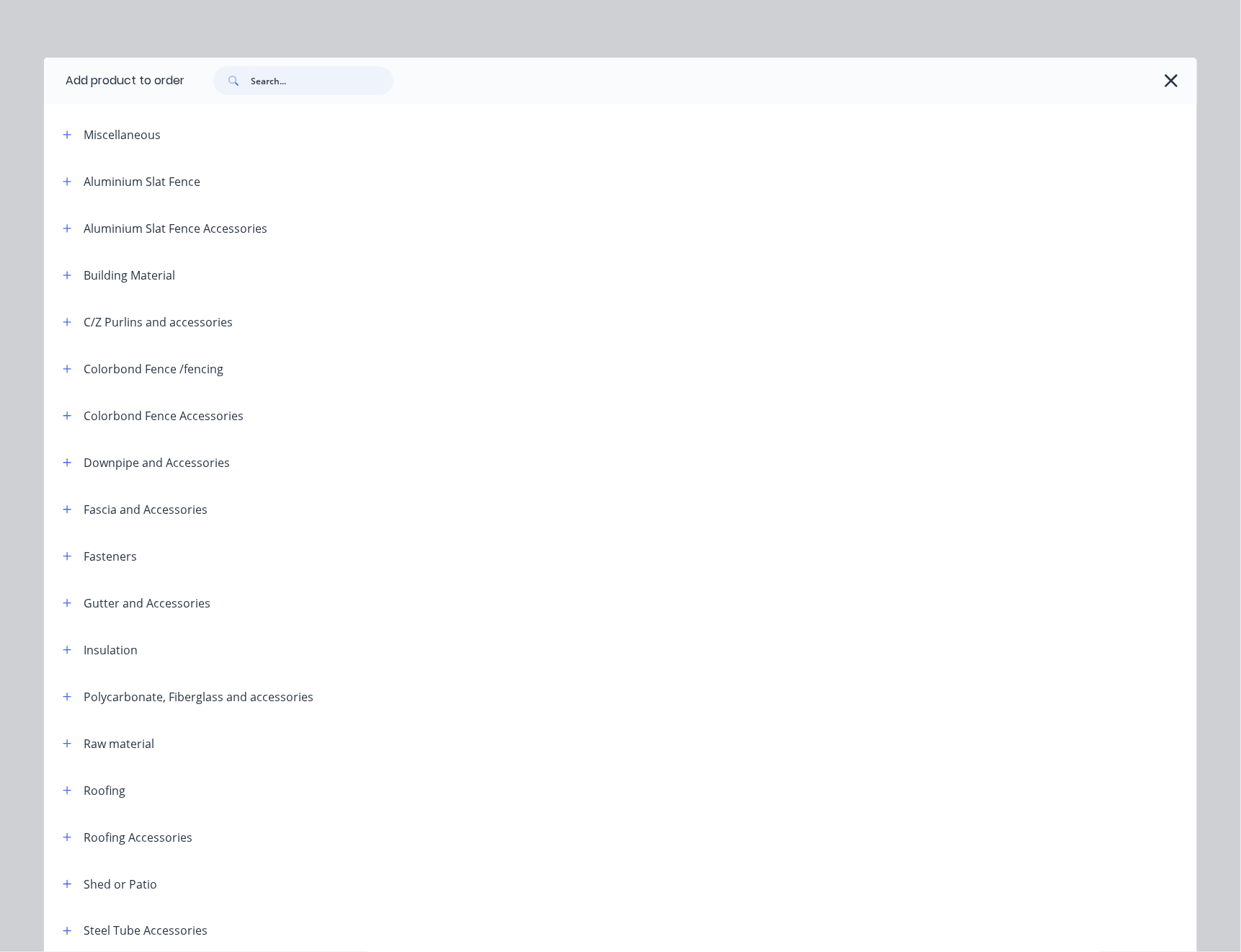
click at [315, 80] on input "text" at bounding box center [322, 81] width 143 height 29
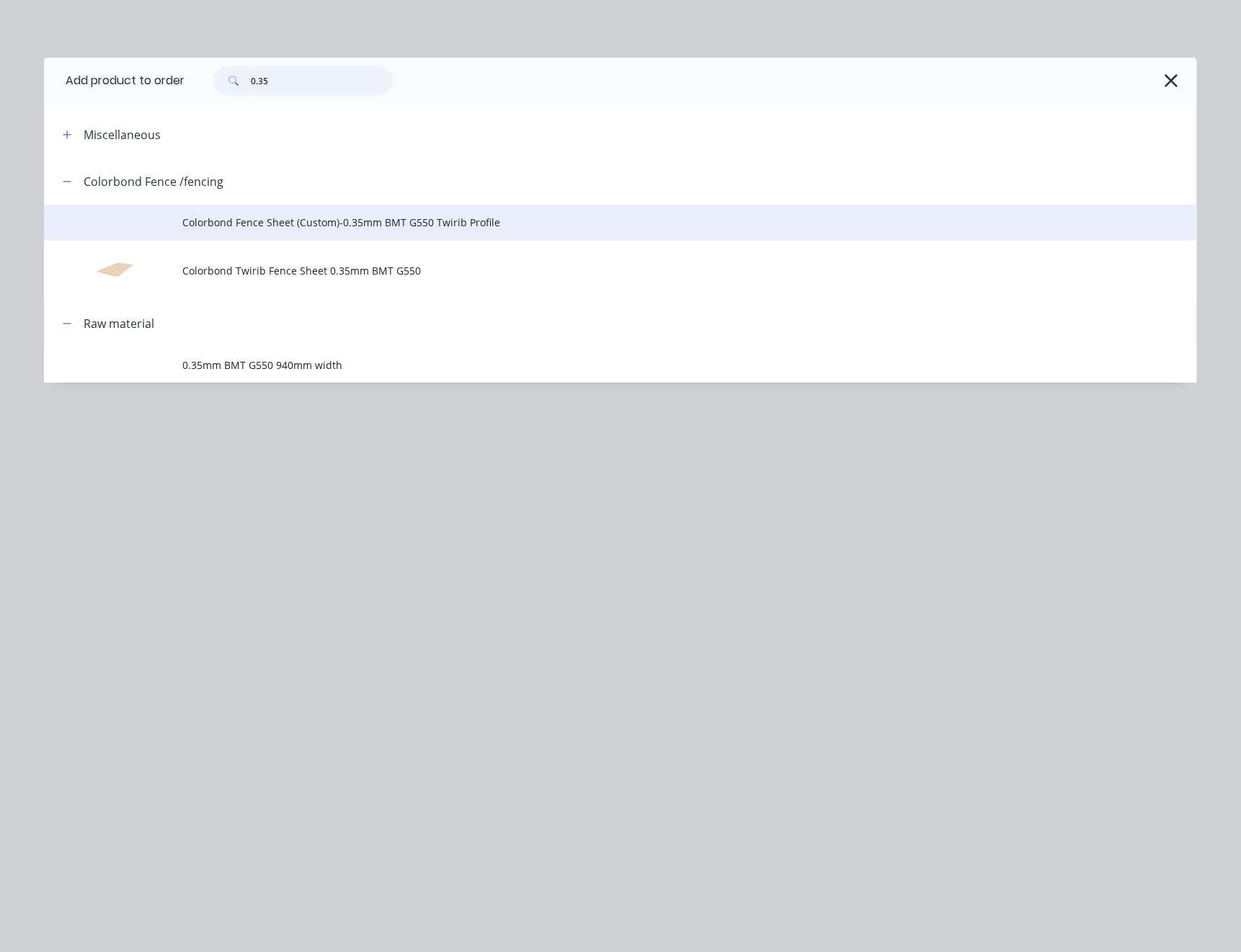
type input "0.35"
click at [321, 222] on span "Colorbond Fence Sheet (Custom)-0.35mm BMT G550 Twirib Profile" at bounding box center [588, 222] width 811 height 15
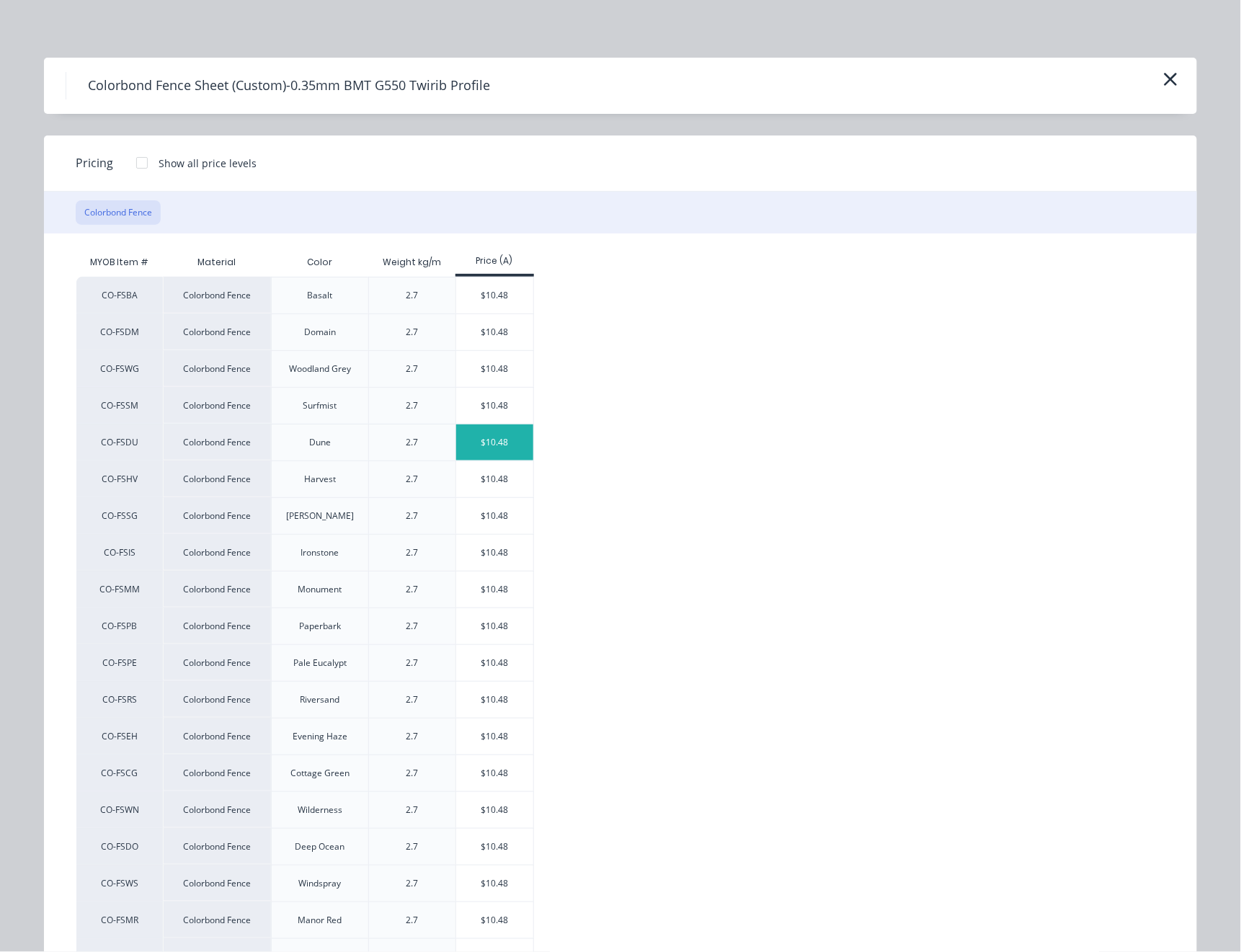
click at [500, 437] on div "$10.48" at bounding box center [494, 443] width 77 height 36
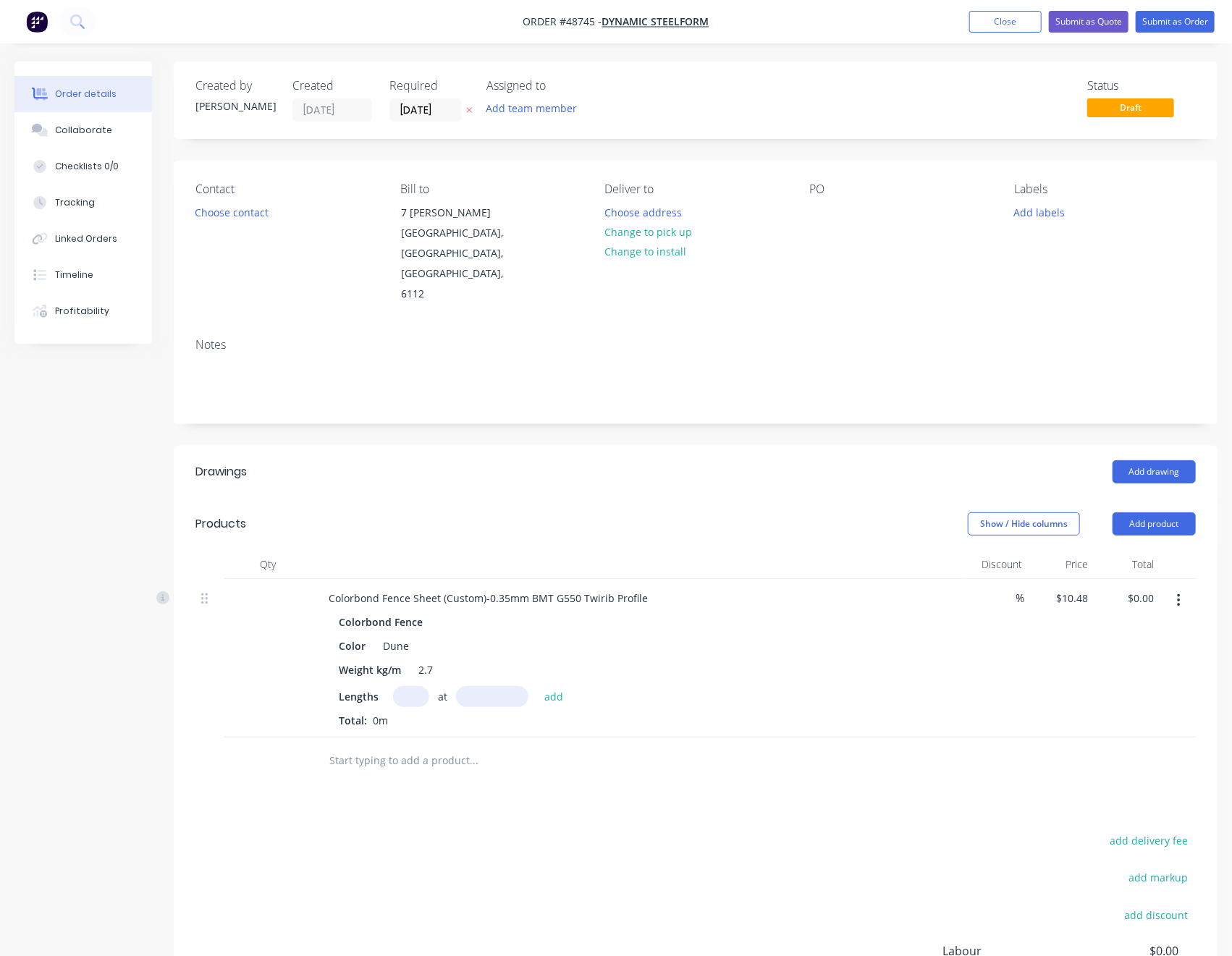
click at [407, 686] on input "text" at bounding box center [411, 696] width 36 height 21
type input "310"
type input "1790"
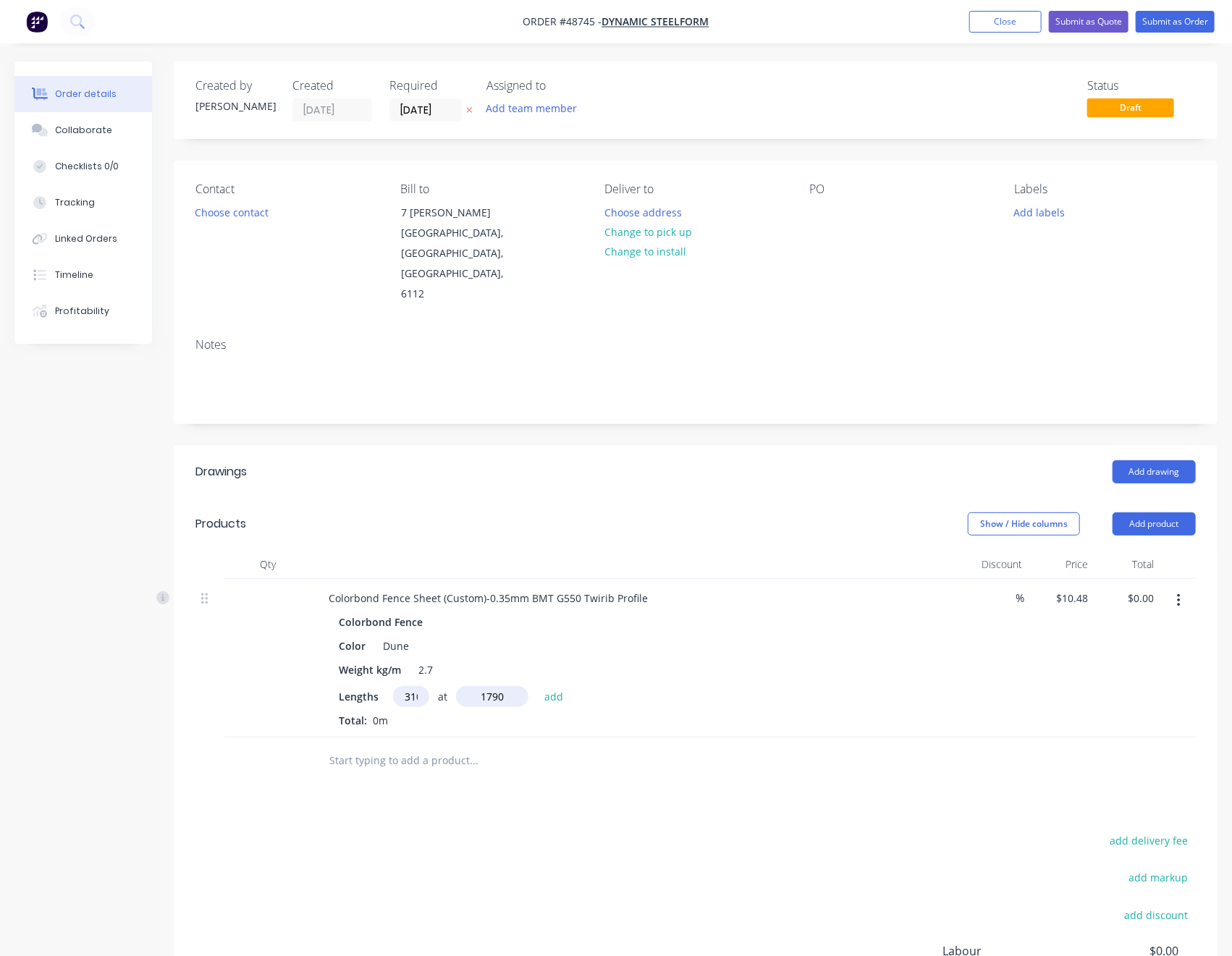
click at [537, 686] on button "add" at bounding box center [554, 696] width 34 height 19
type input "$5,815.35"
click at [1141, 512] on button "Add product" at bounding box center [1154, 524] width 83 height 23
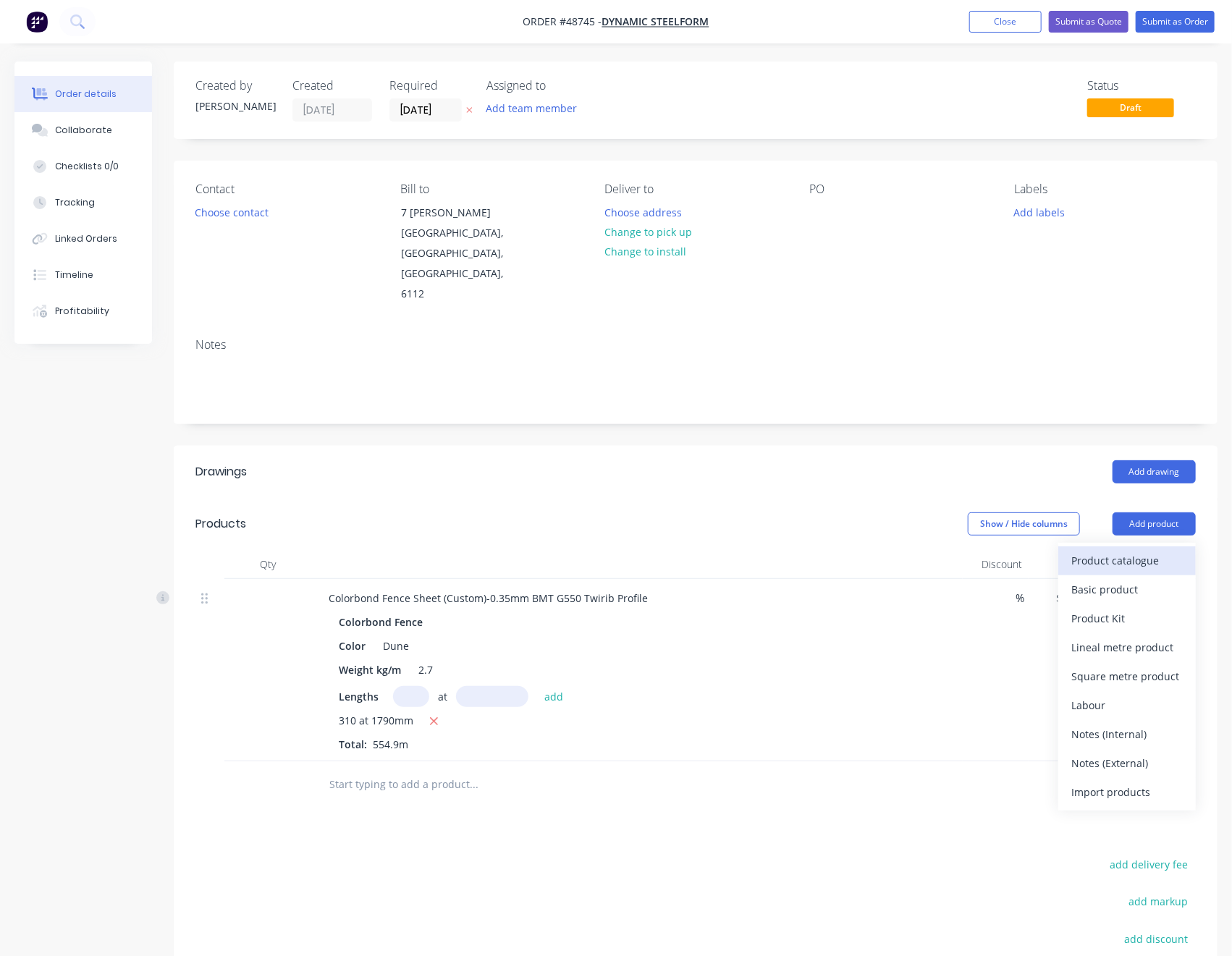
click at [1137, 551] on div "Product catalogue" at bounding box center [1127, 561] width 112 height 21
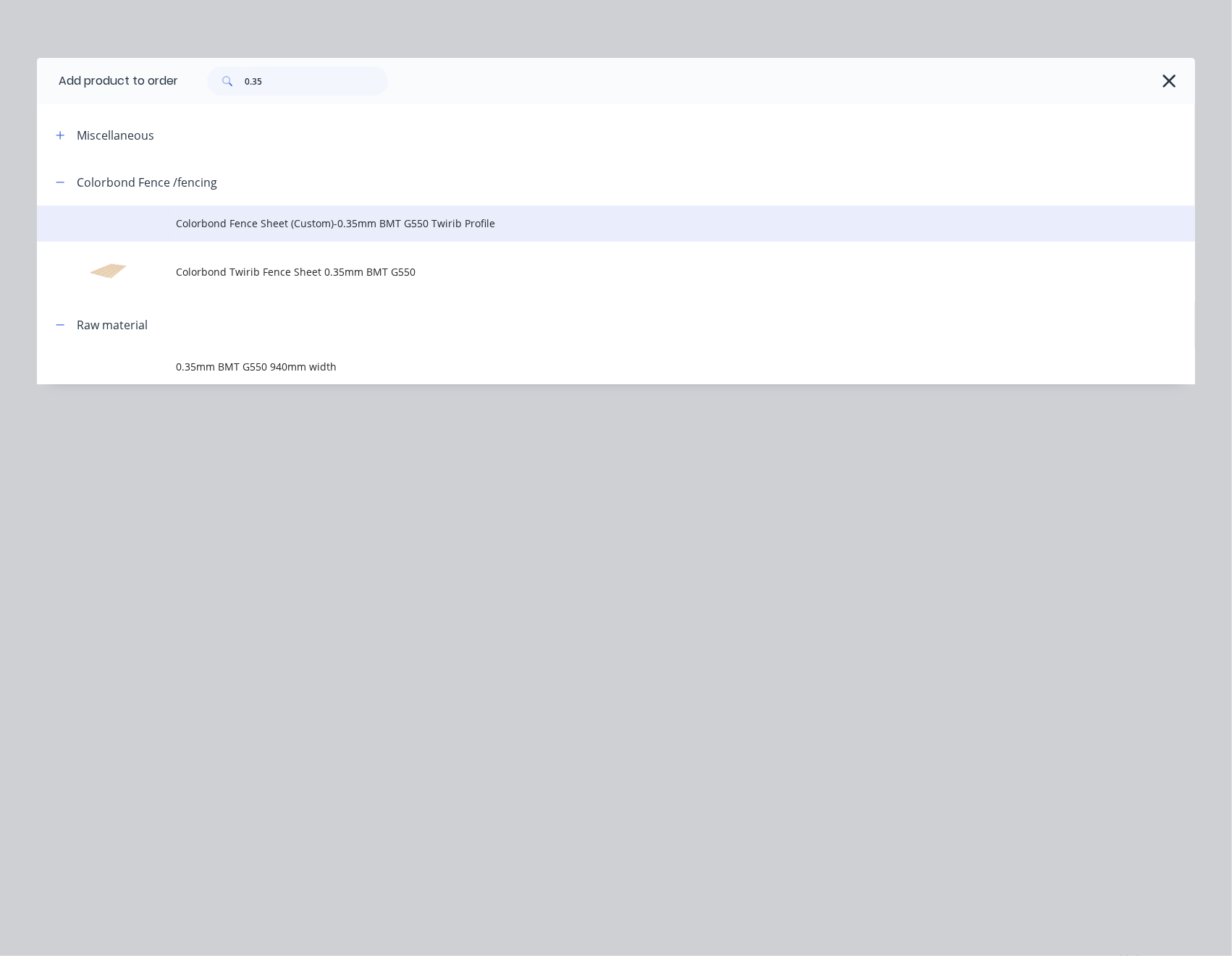
click at [304, 221] on span "Colorbond Fence Sheet (Custom)-0.35mm BMT G550 Twirib Profile" at bounding box center [583, 223] width 815 height 15
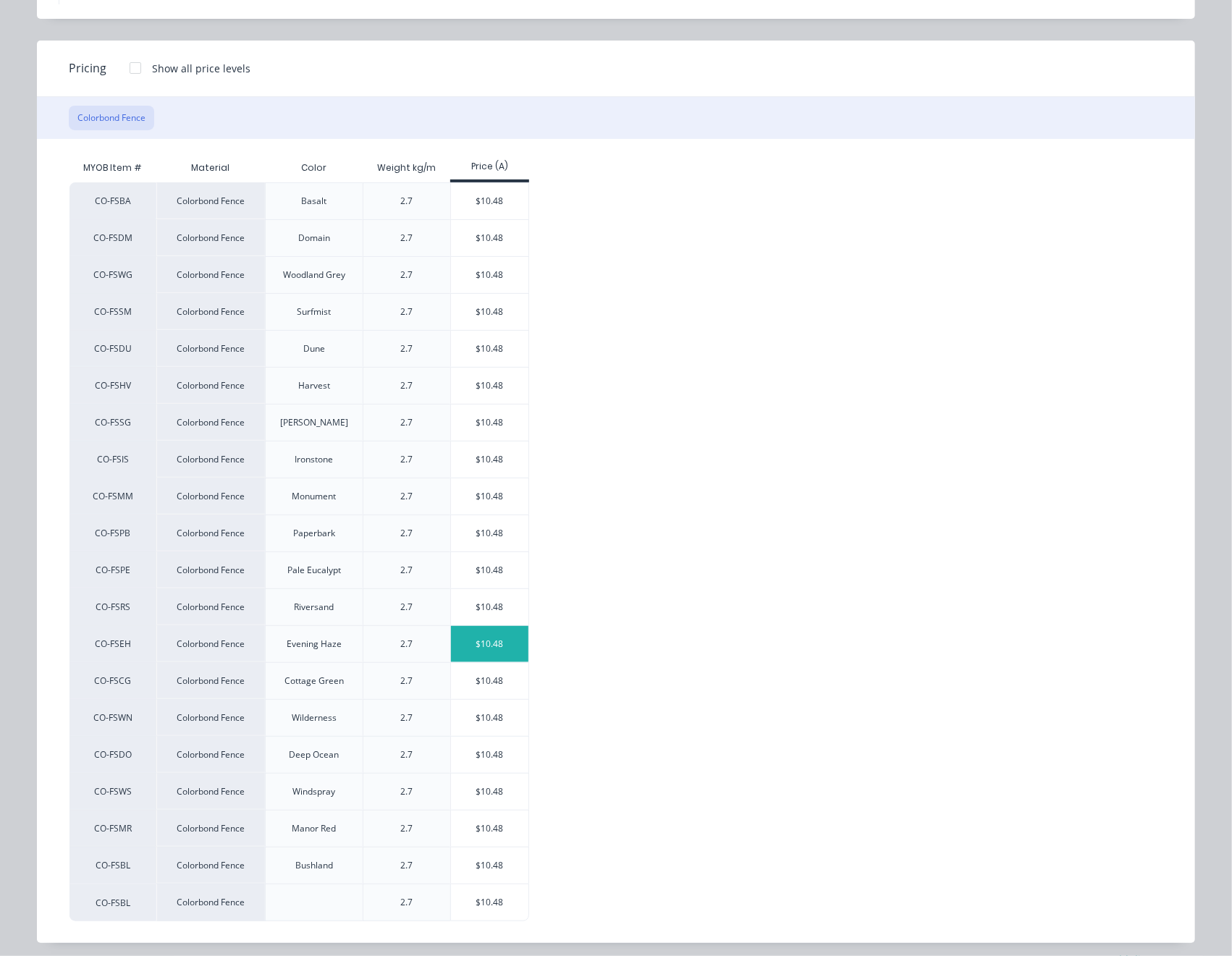
scroll to position [101, 0]
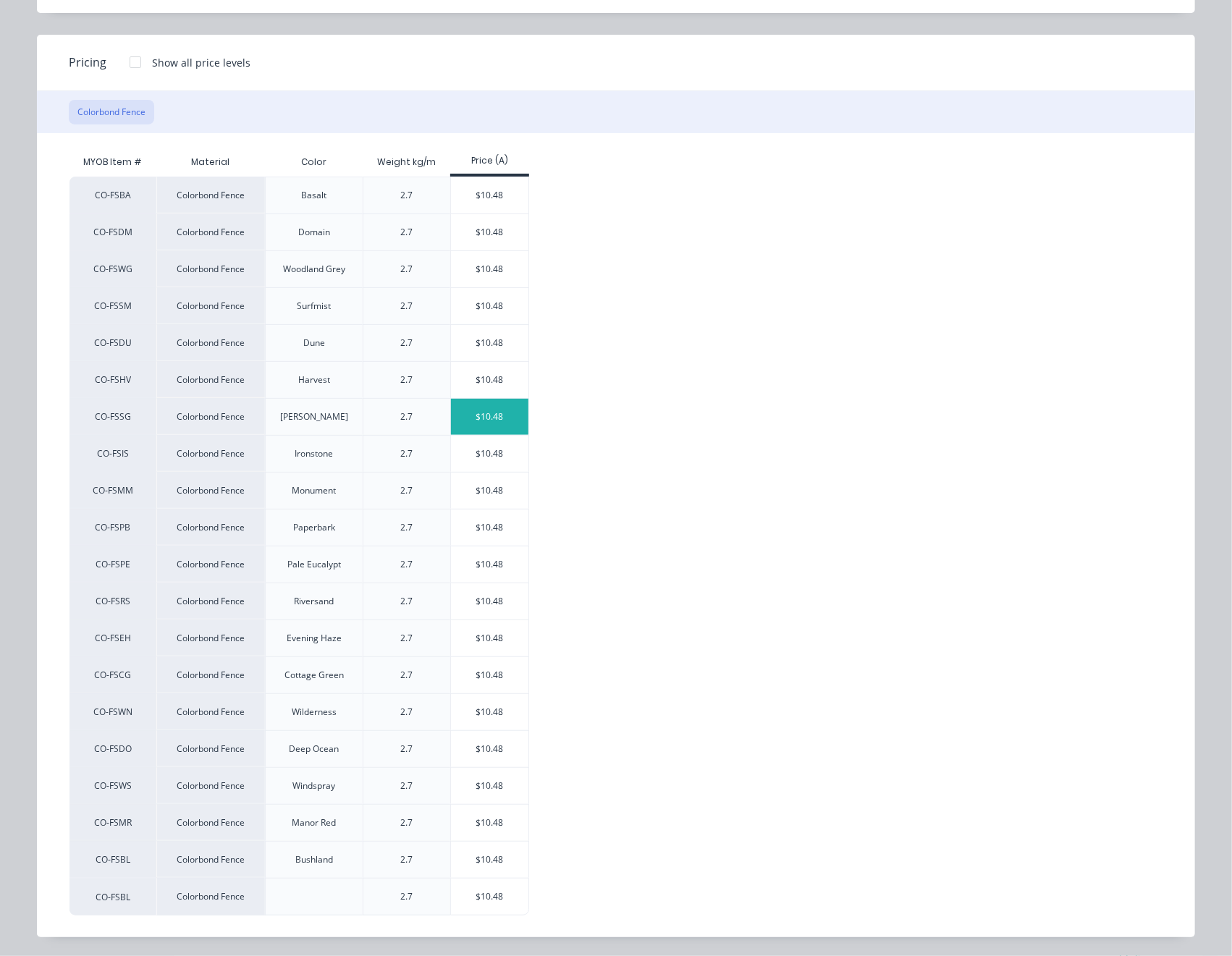
click at [492, 416] on div "$10.48" at bounding box center [490, 417] width 77 height 36
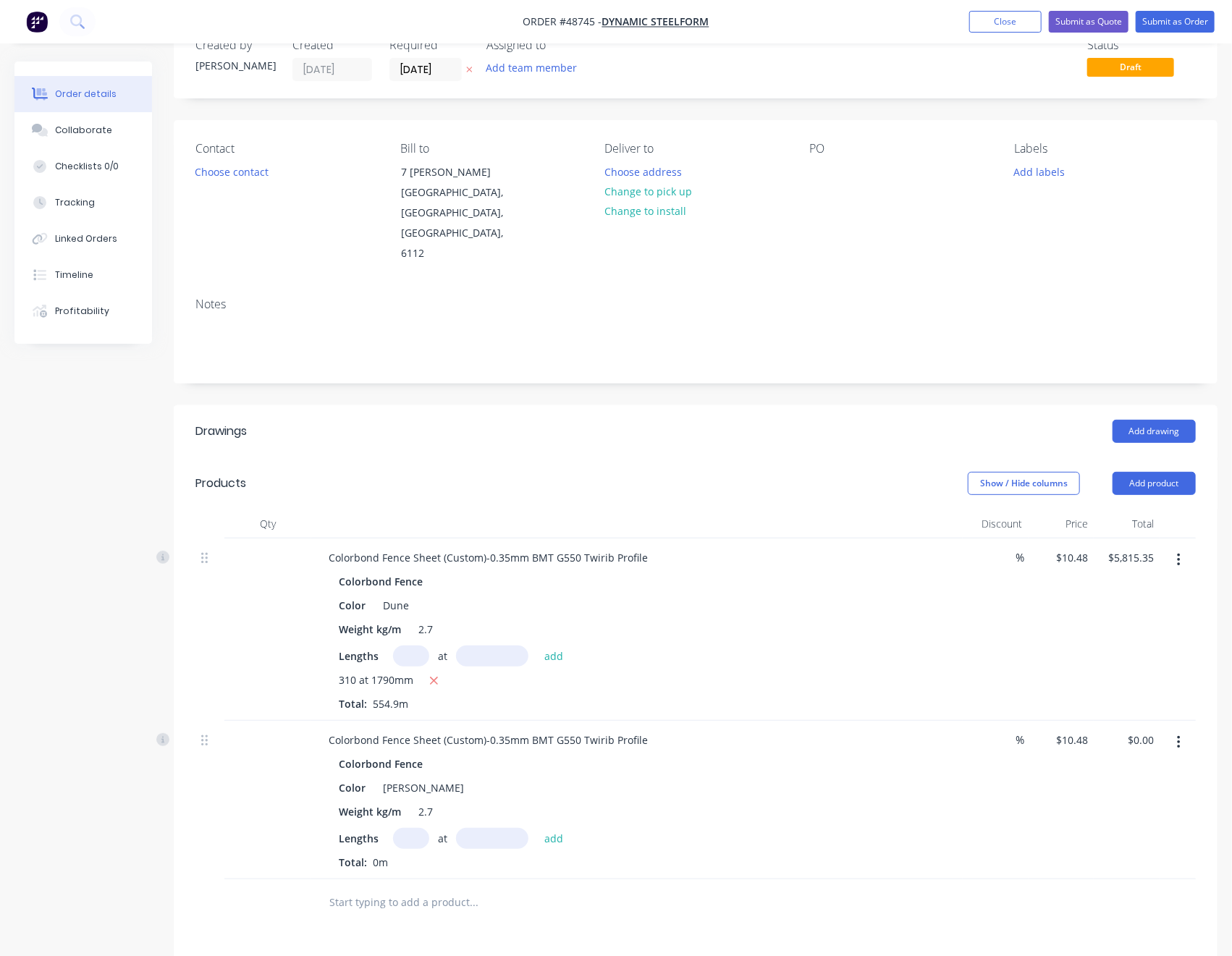
scroll to position [96, 0]
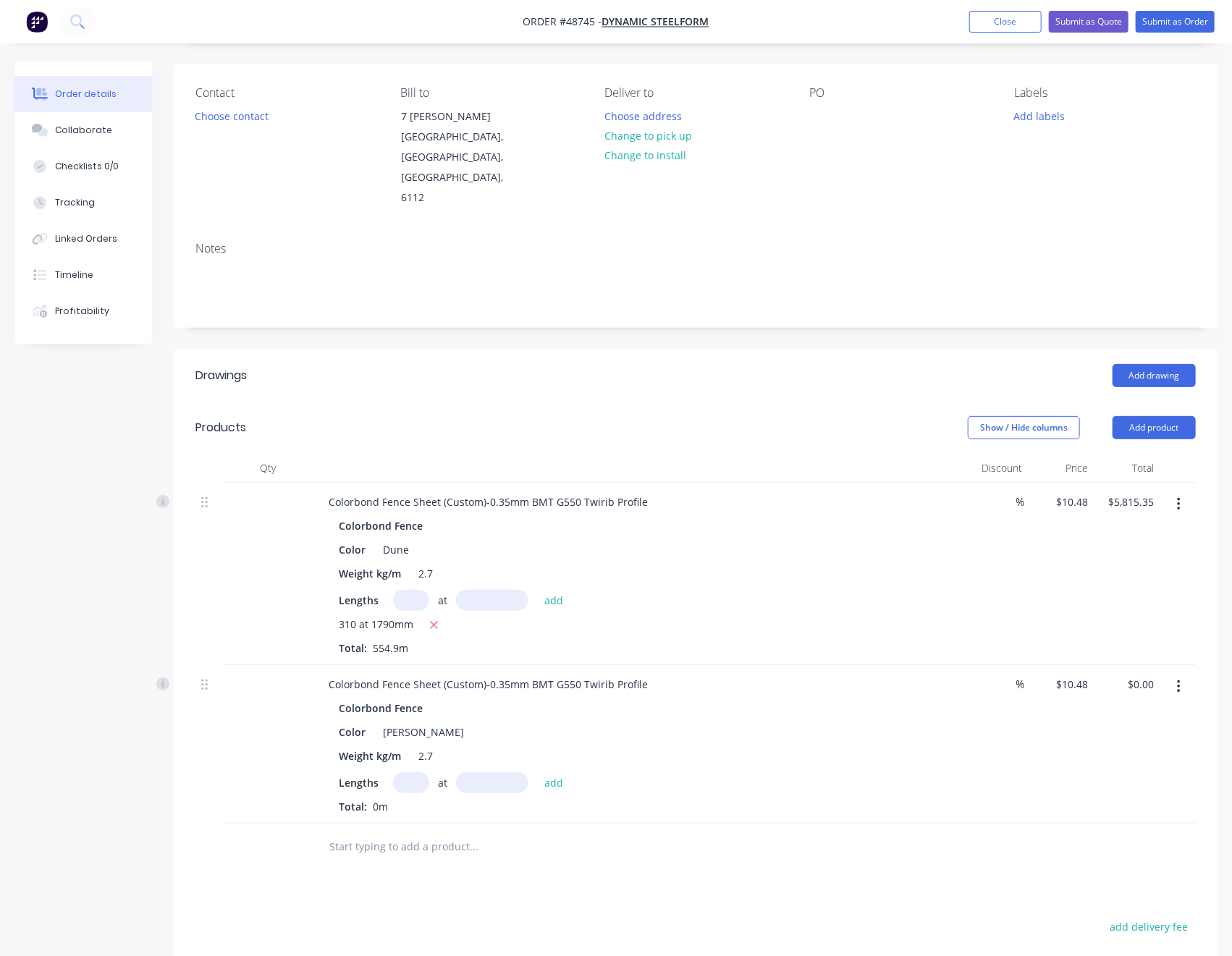
click at [425, 772] on div "at add" at bounding box center [482, 782] width 178 height 21
click at [425, 772] on input "text" at bounding box center [411, 782] width 36 height 21
type input "300"
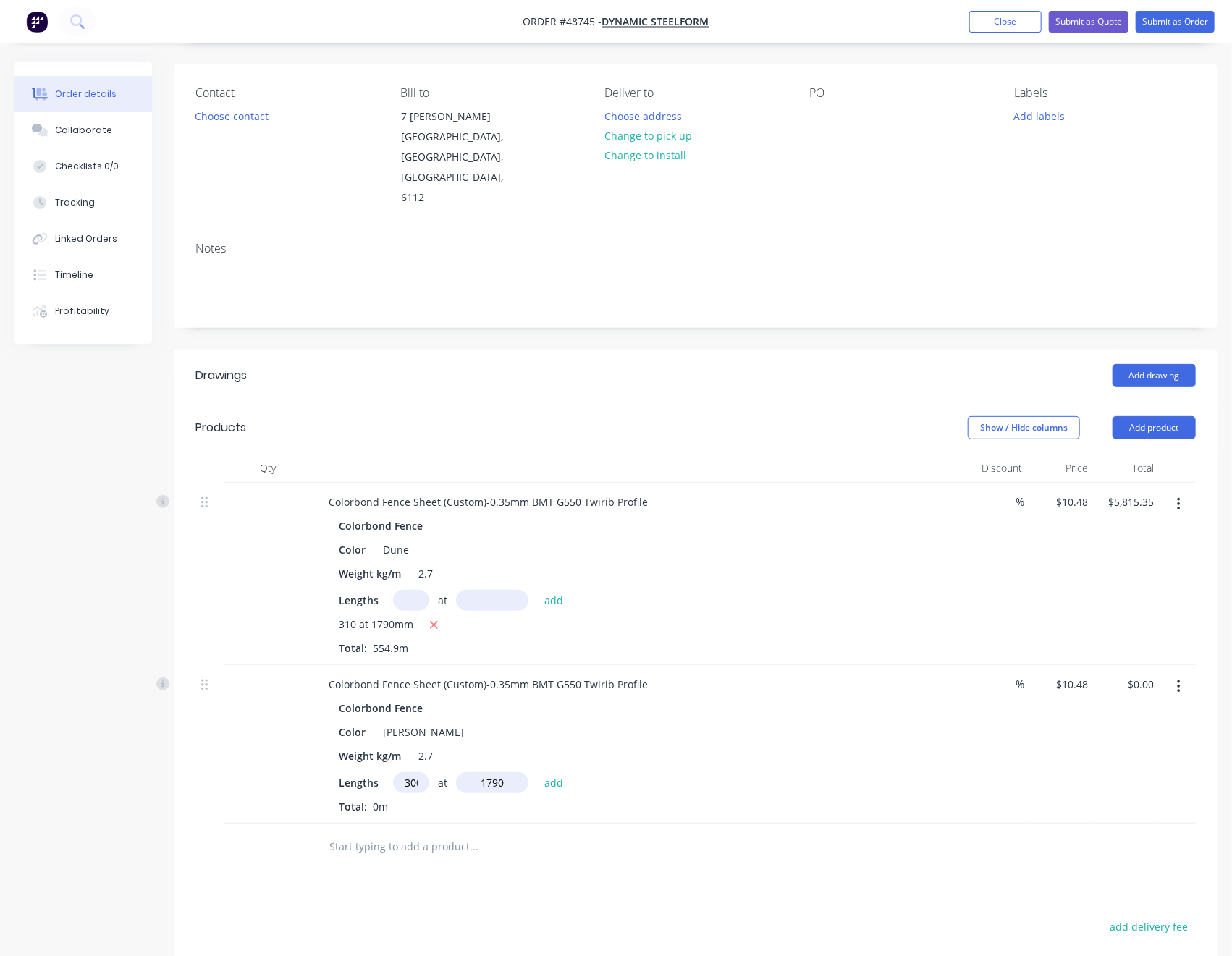
type input "1790"
click at [537, 772] on button "add" at bounding box center [554, 781] width 34 height 19
type input "$5,627.76"
type input "40"
type input "2090"
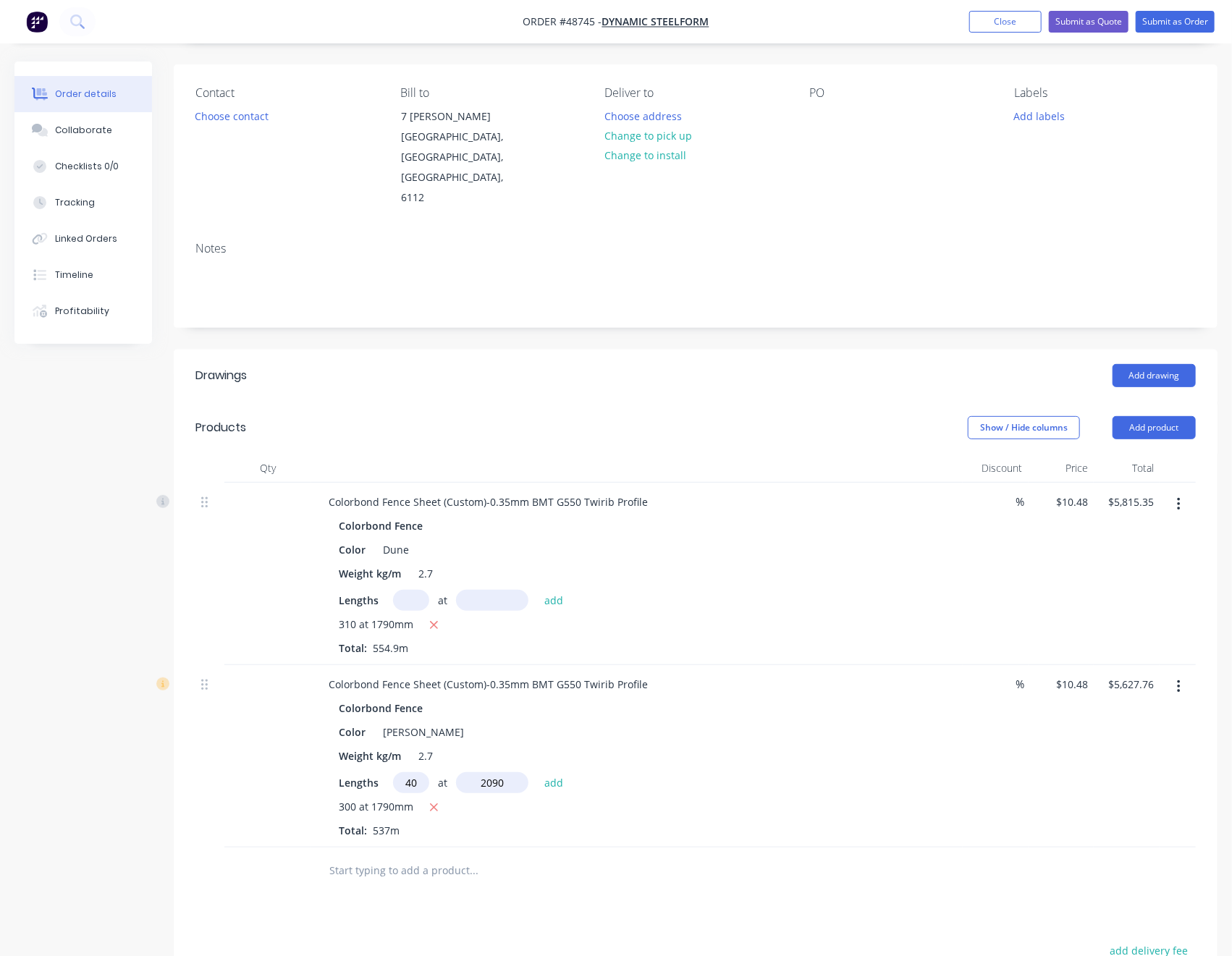
click at [537, 772] on button "add" at bounding box center [554, 781] width 34 height 19
type input "$6,503.89"
click at [1165, 416] on button "Add product" at bounding box center [1154, 427] width 83 height 23
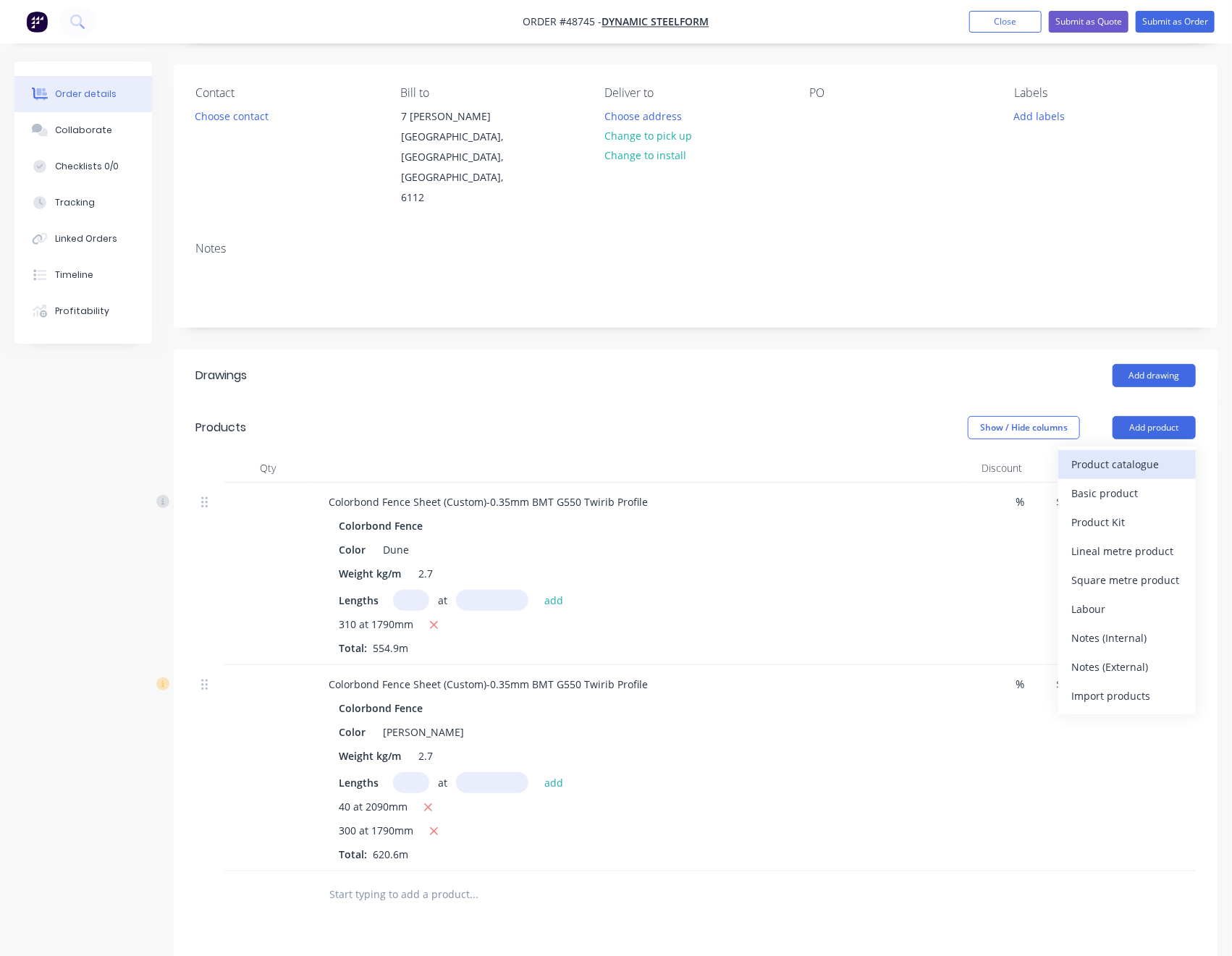
click at [1152, 454] on div "Product catalogue" at bounding box center [1127, 465] width 112 height 21
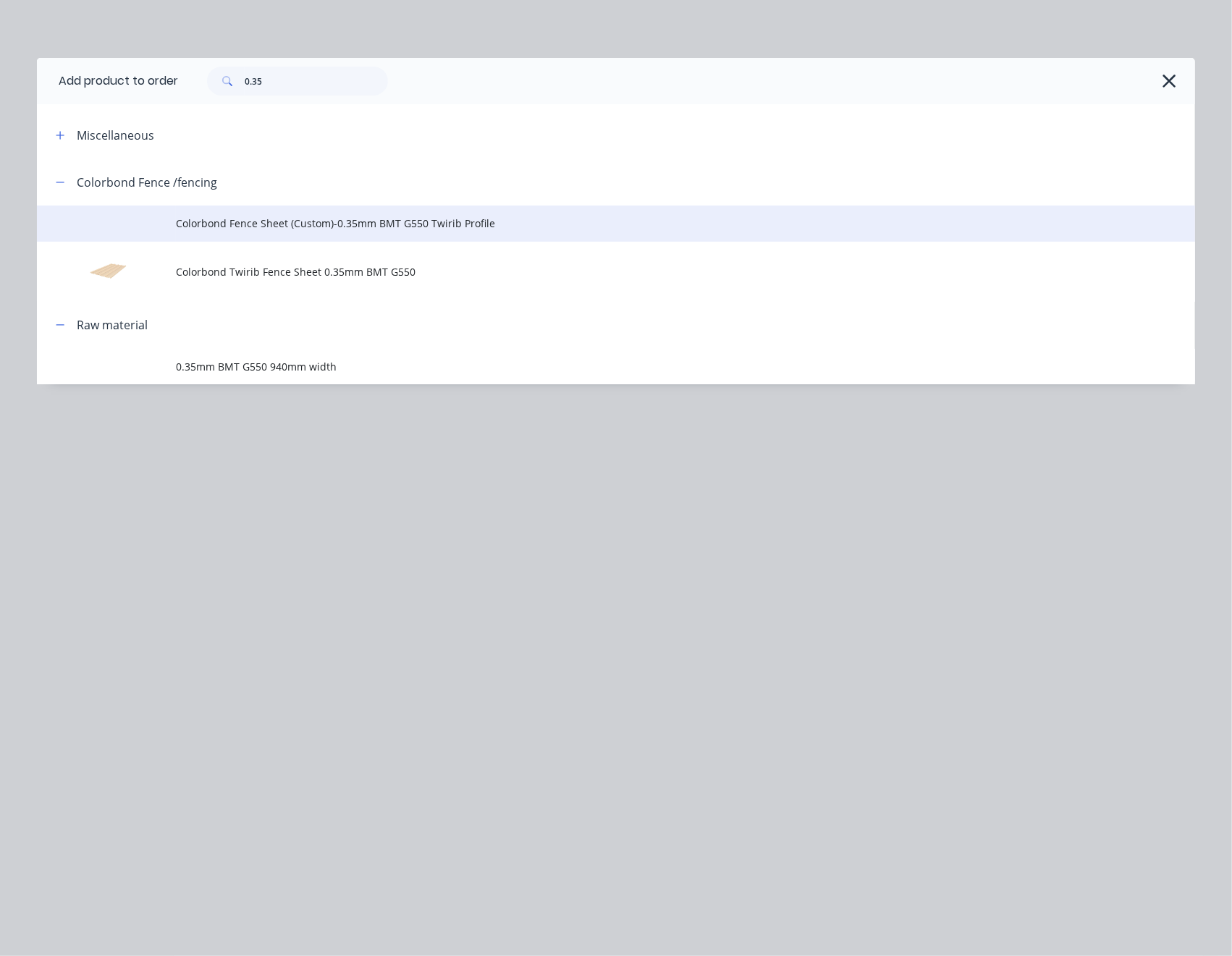
click at [293, 218] on span "Colorbond Fence Sheet (Custom)-0.35mm BMT G550 Twirib Profile" at bounding box center [583, 223] width 815 height 15
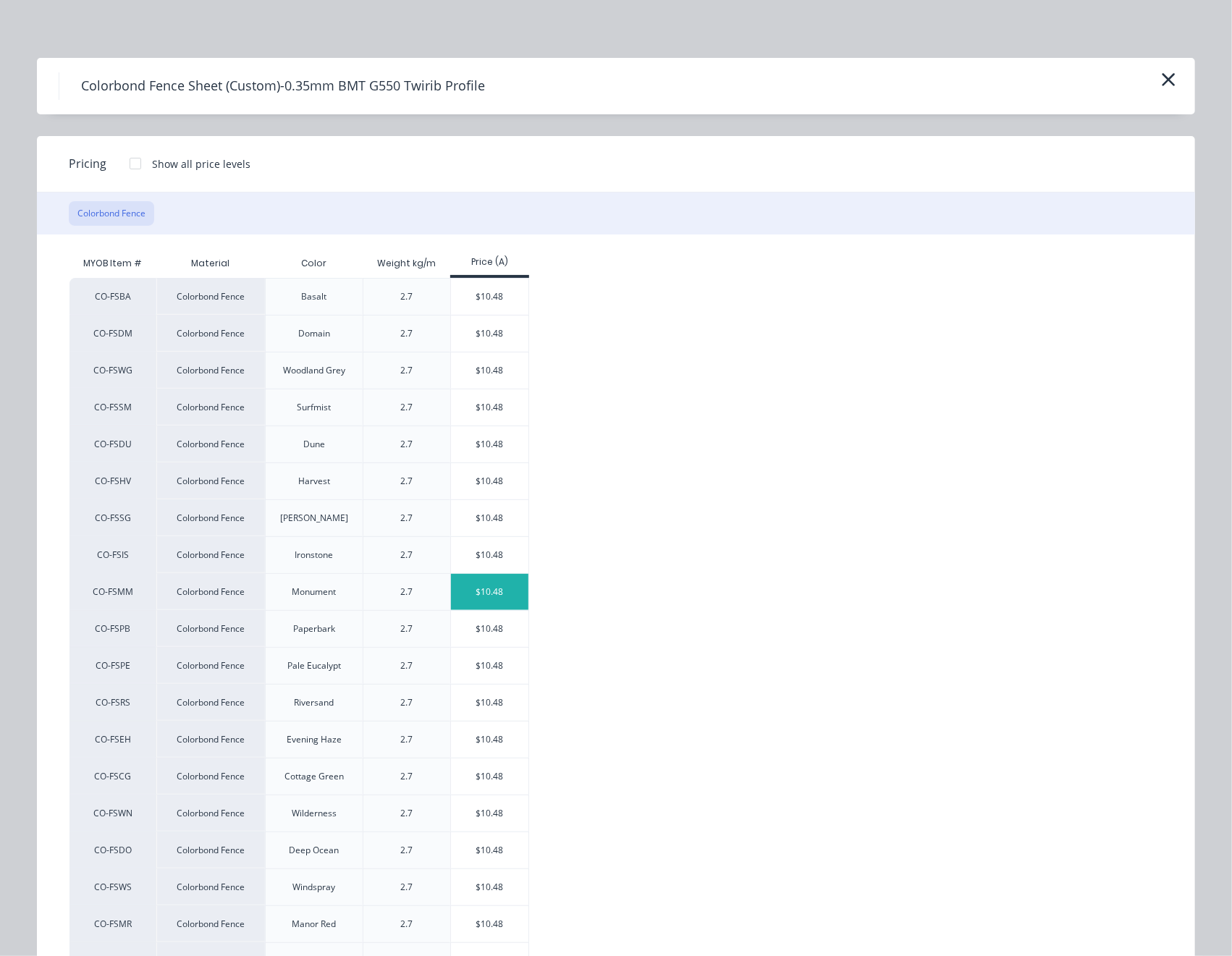
click at [471, 593] on div "$10.48" at bounding box center [490, 592] width 77 height 36
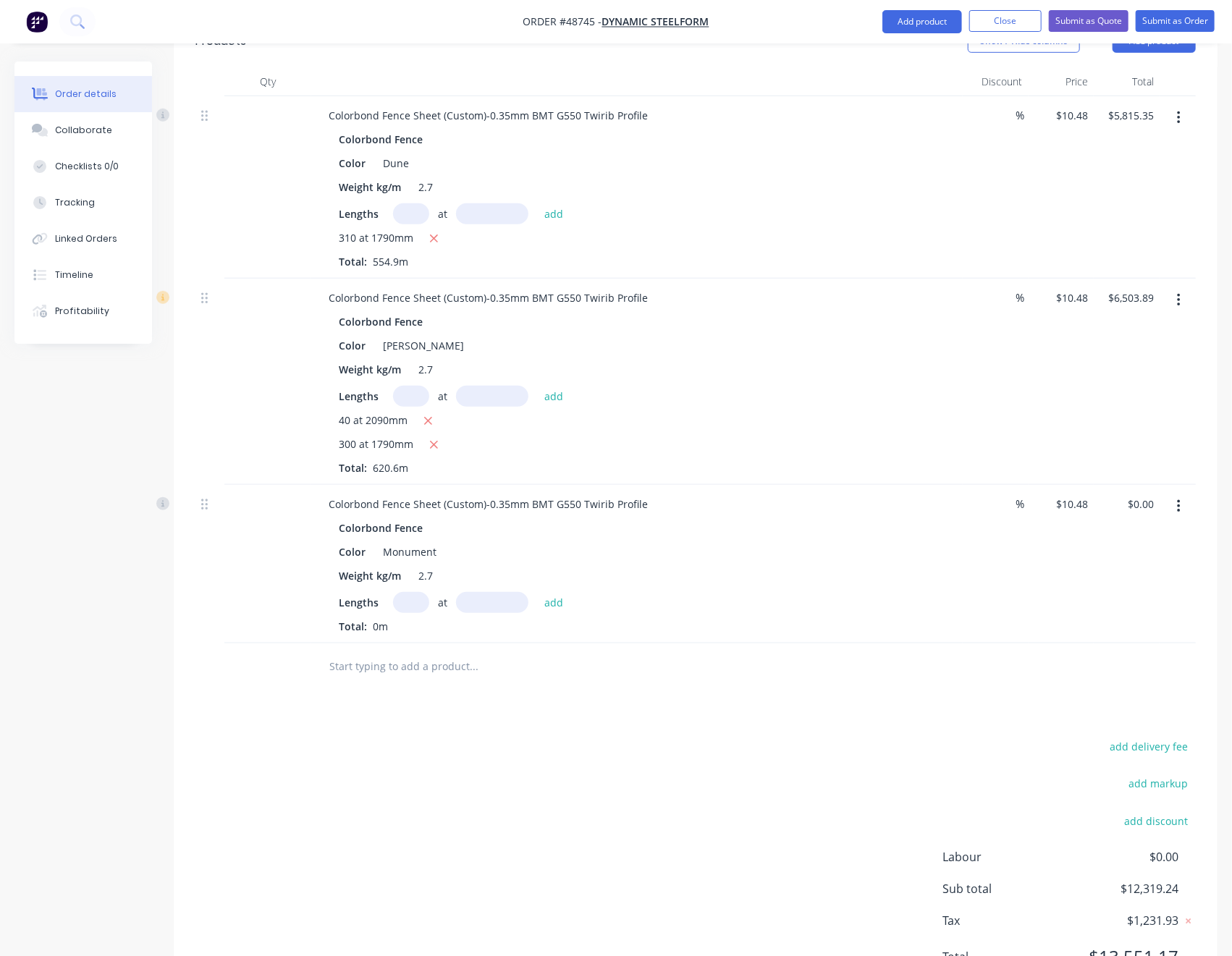
scroll to position [514, 0]
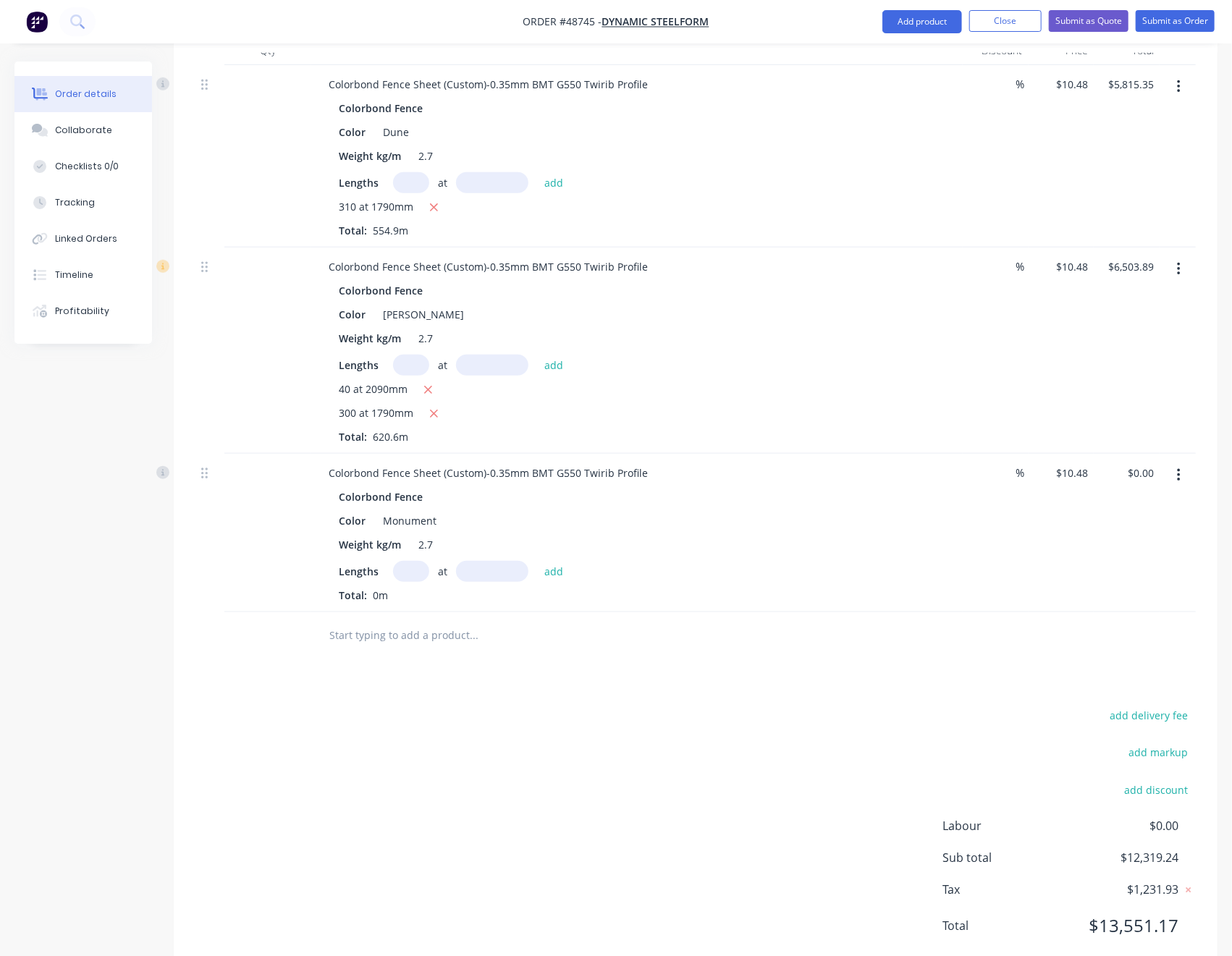
click at [418, 561] on input "text" at bounding box center [411, 572] width 36 height 21
type input "300"
type input "1790"
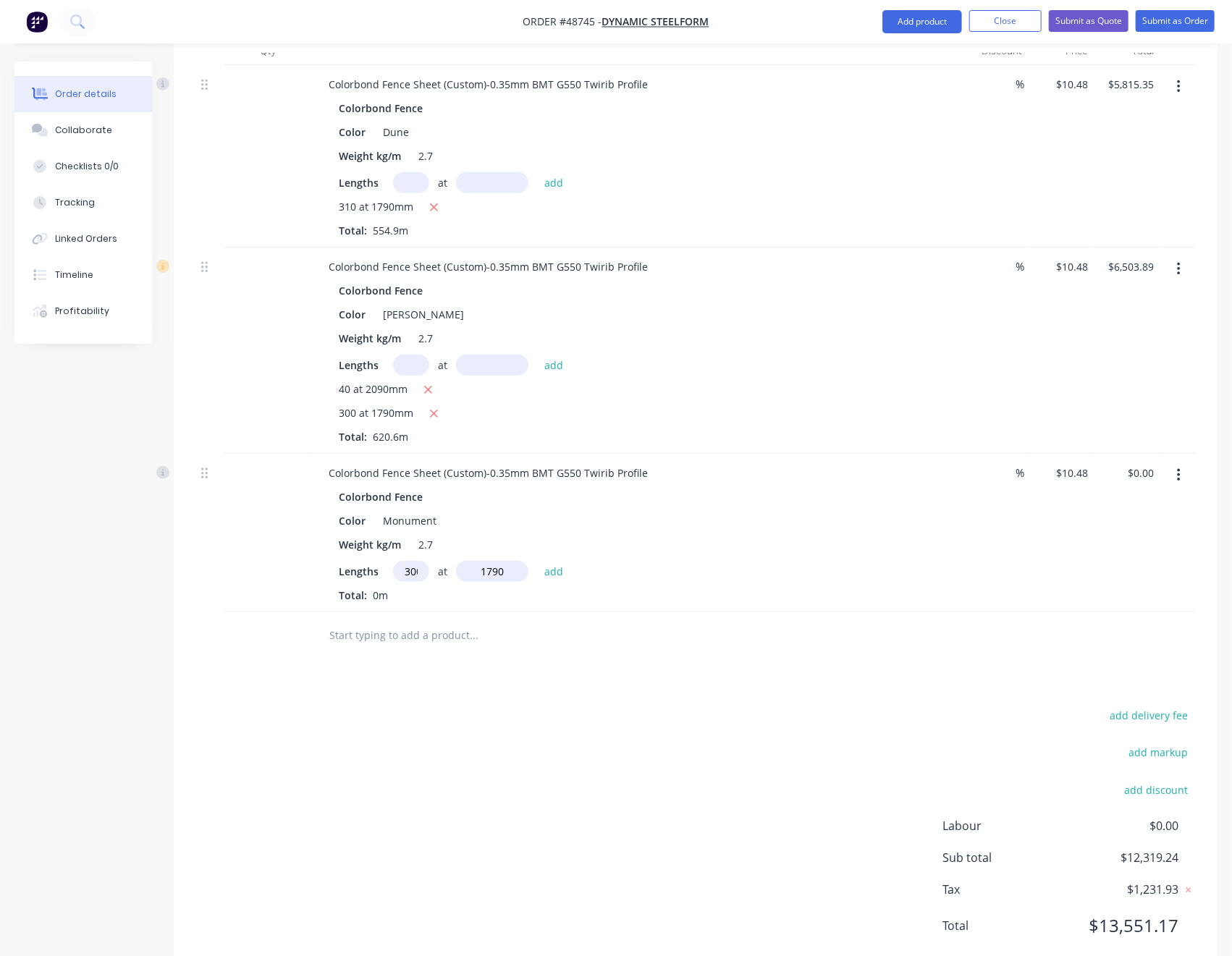
click at [537, 561] on button "add" at bounding box center [554, 571] width 34 height 19
type input "$5,627.76"
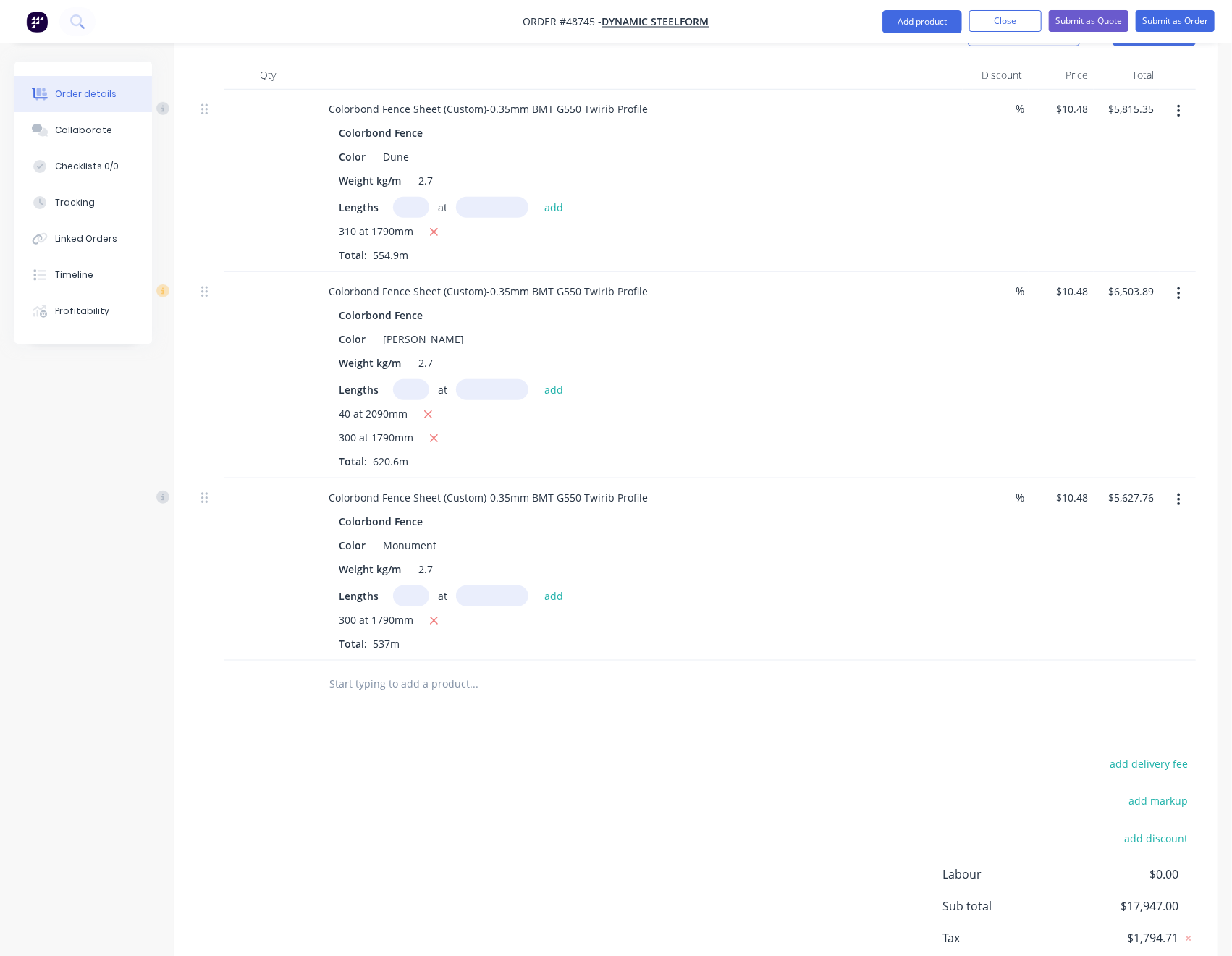
scroll to position [514, 0]
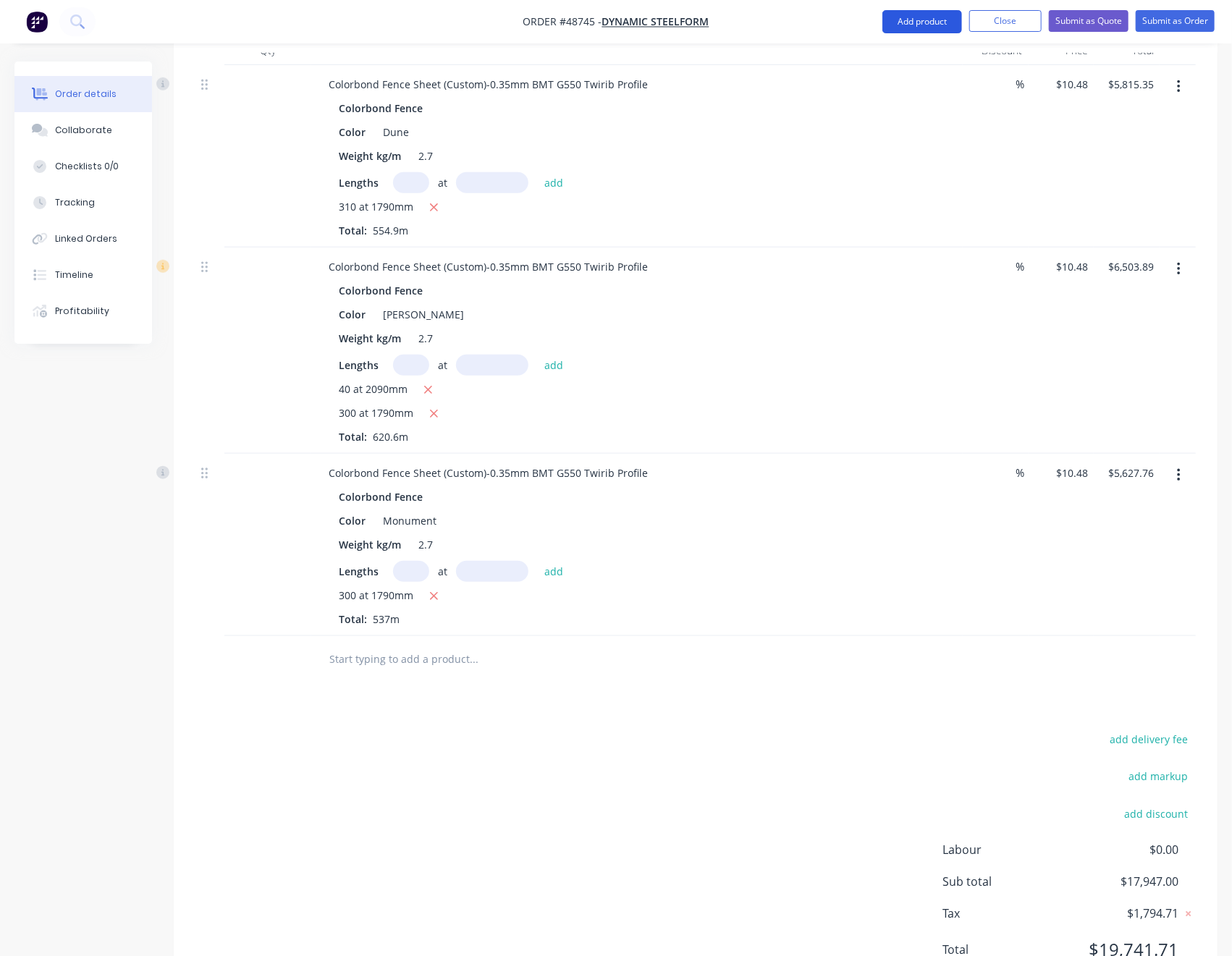
click at [925, 15] on button "Add product" at bounding box center [922, 22] width 79 height 23
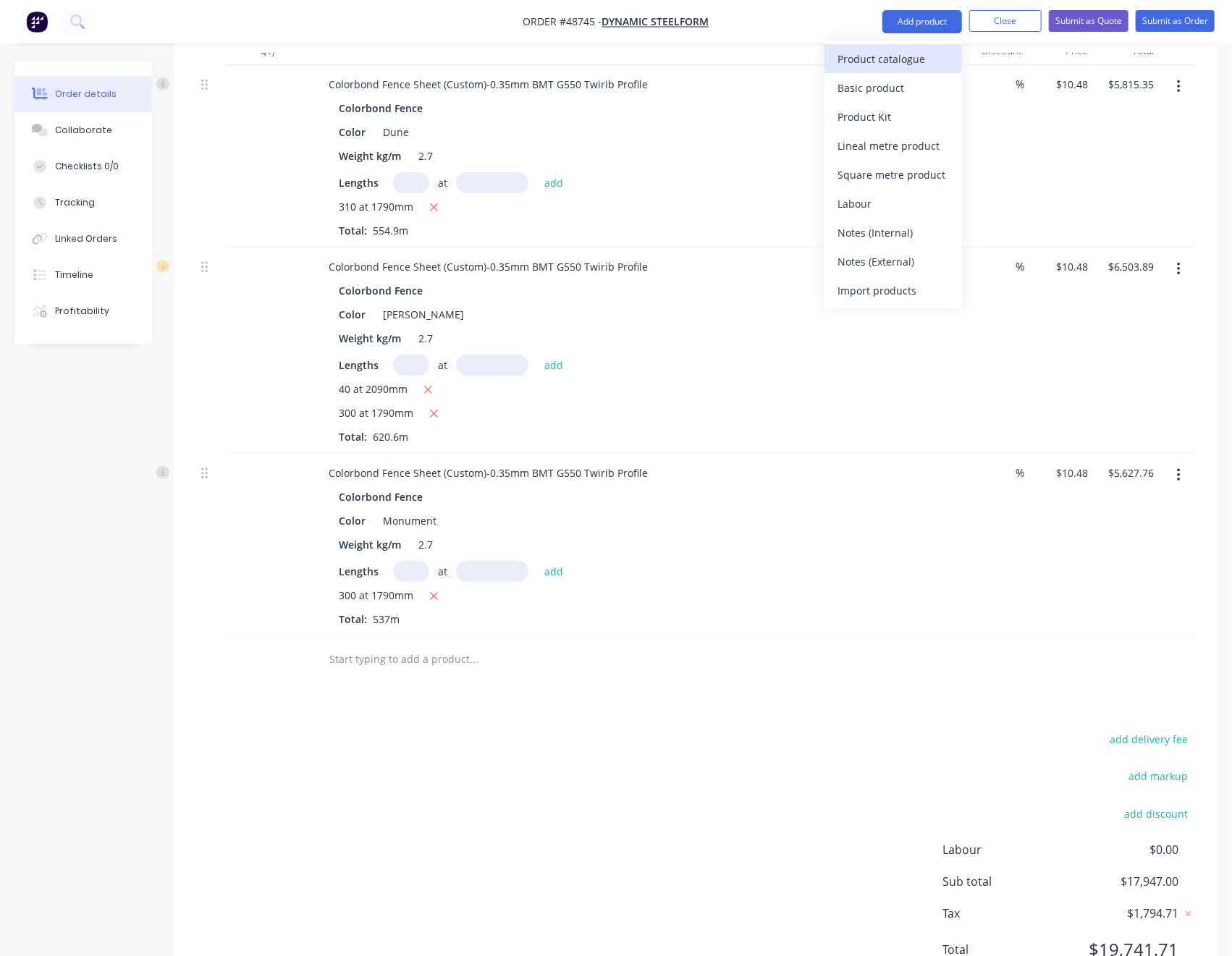
click at [916, 61] on div "Product catalogue" at bounding box center [893, 59] width 112 height 21
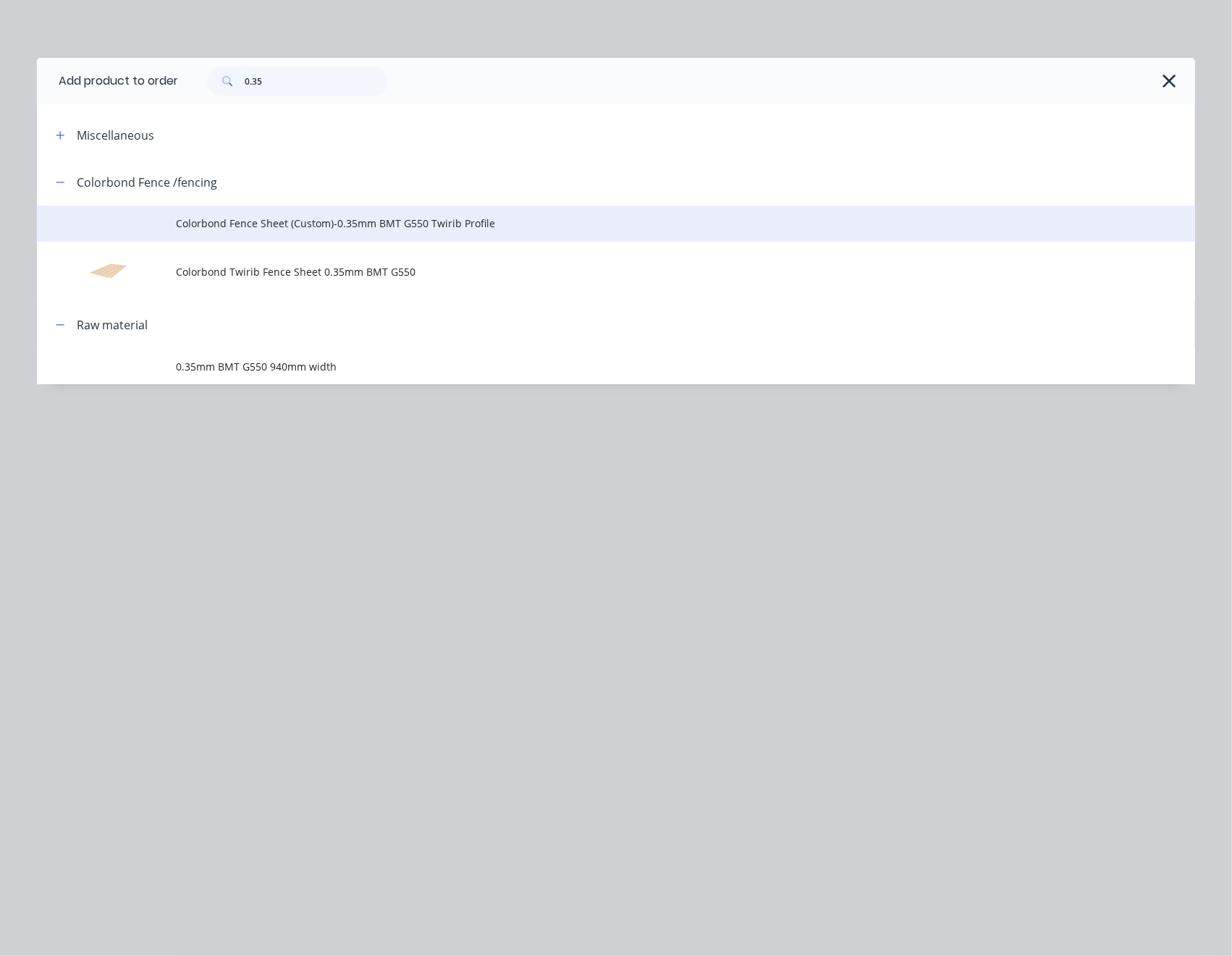
click at [315, 208] on td "Colorbond Fence Sheet (Custom)-0.35mm BMT G550 Twirib Profile" at bounding box center [685, 223] width 1019 height 36
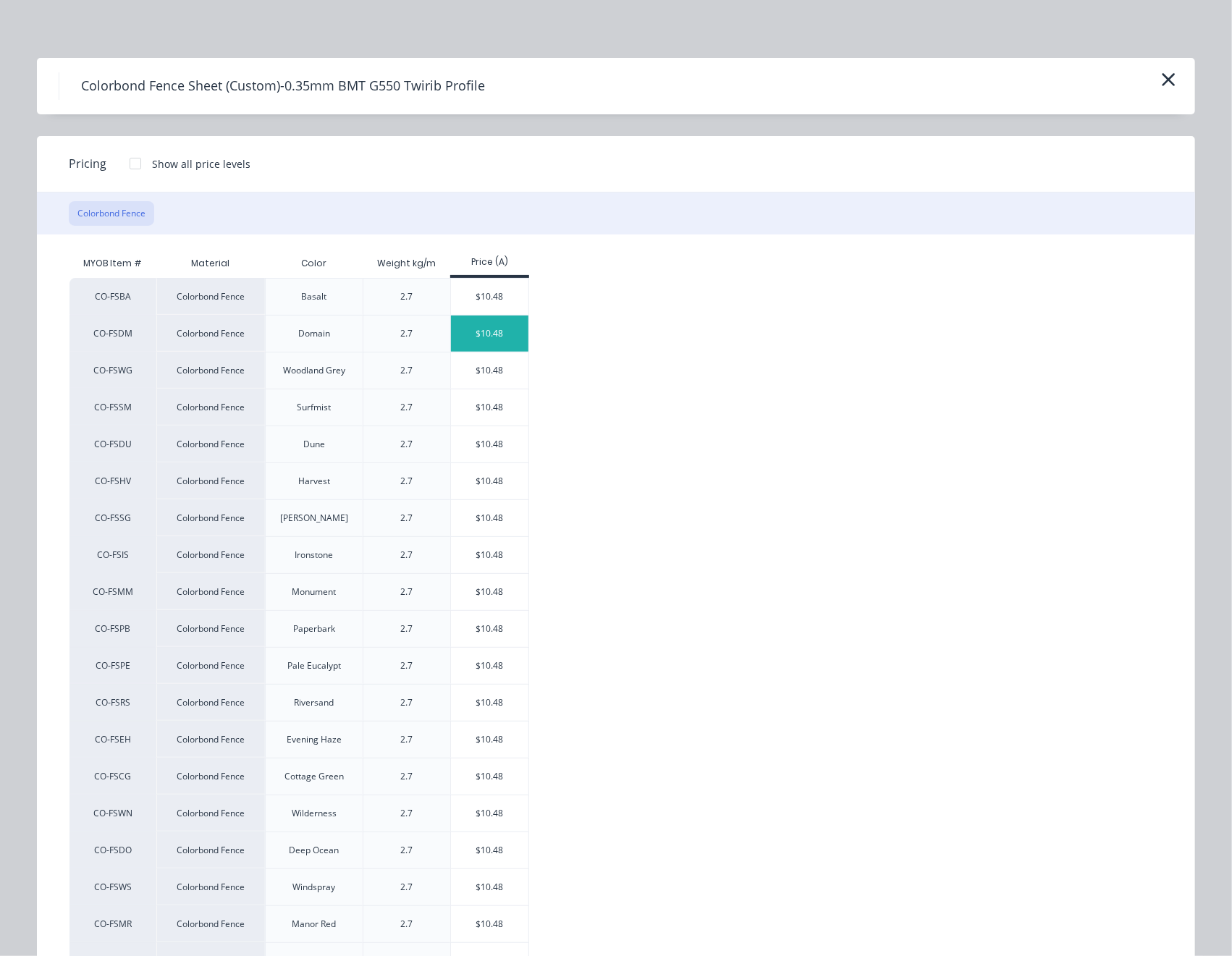
click at [476, 328] on div "$10.48" at bounding box center [490, 334] width 77 height 36
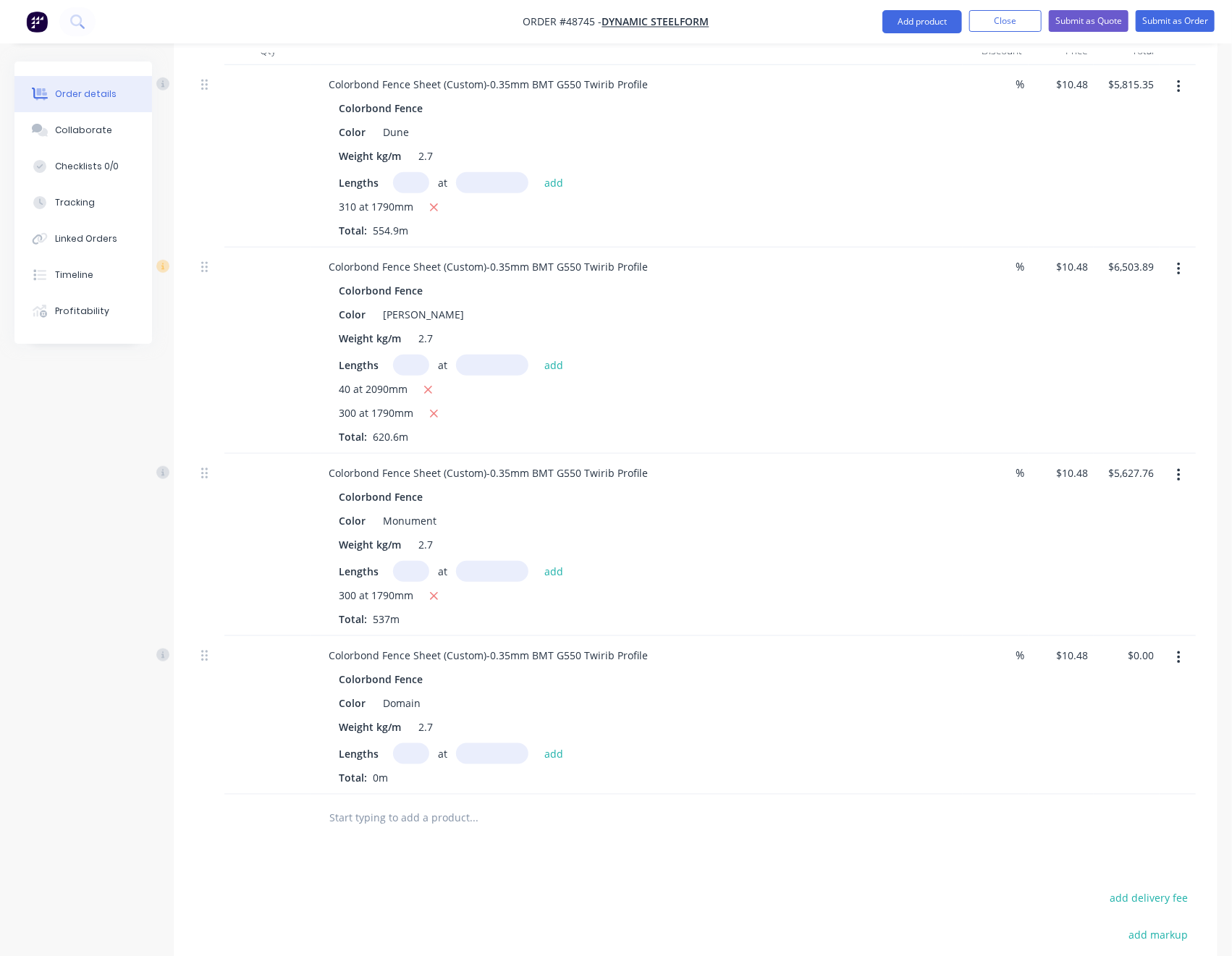
click at [412, 743] on input "text" at bounding box center [411, 754] width 36 height 21
type input "300"
type input "1790"
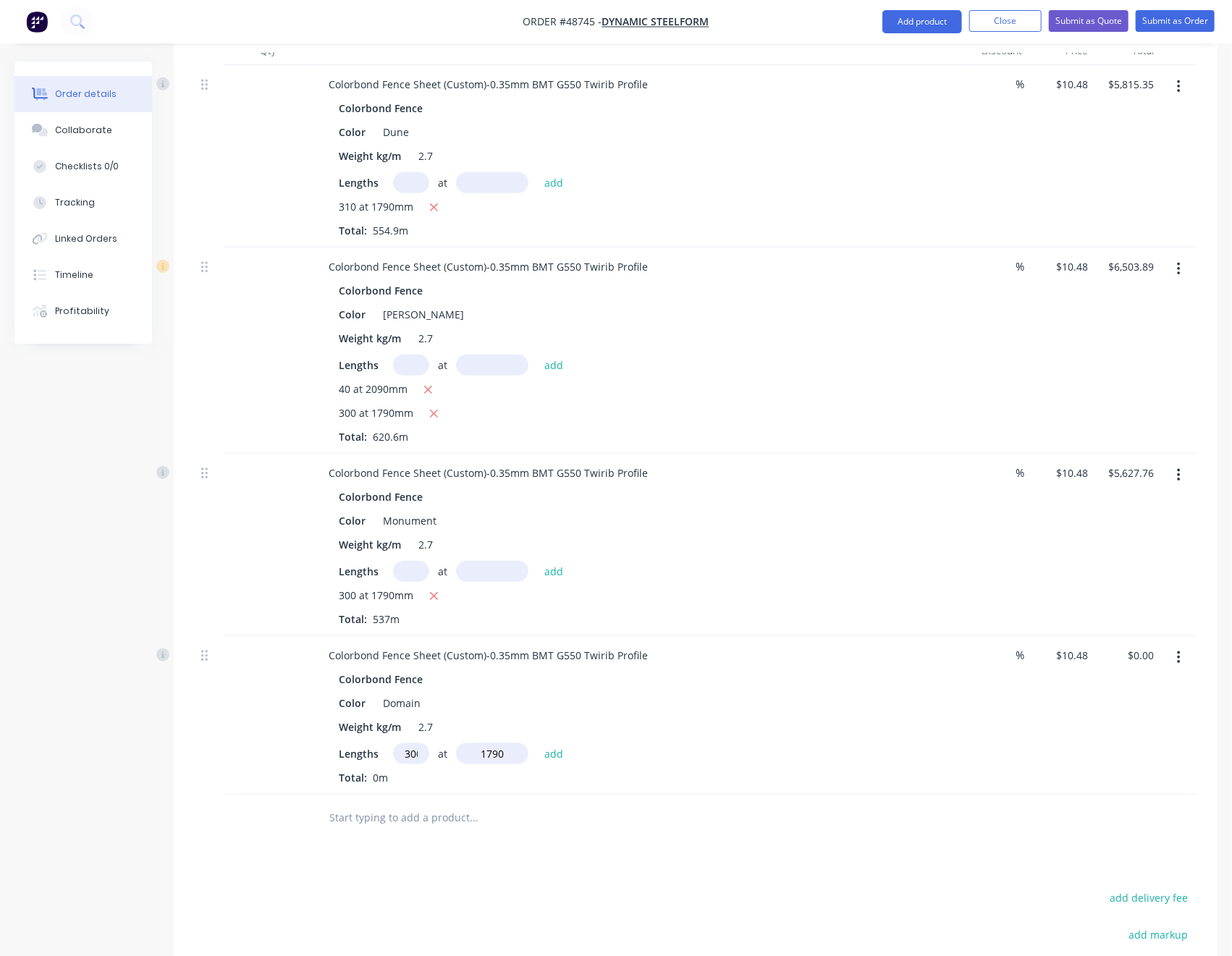
click at [537, 743] on button "add" at bounding box center [554, 753] width 34 height 19
type input "$5,627.76"
click at [787, 693] on div "Color Domain" at bounding box center [634, 703] width 602 height 21
click at [942, 23] on button "Add product" at bounding box center [922, 22] width 79 height 23
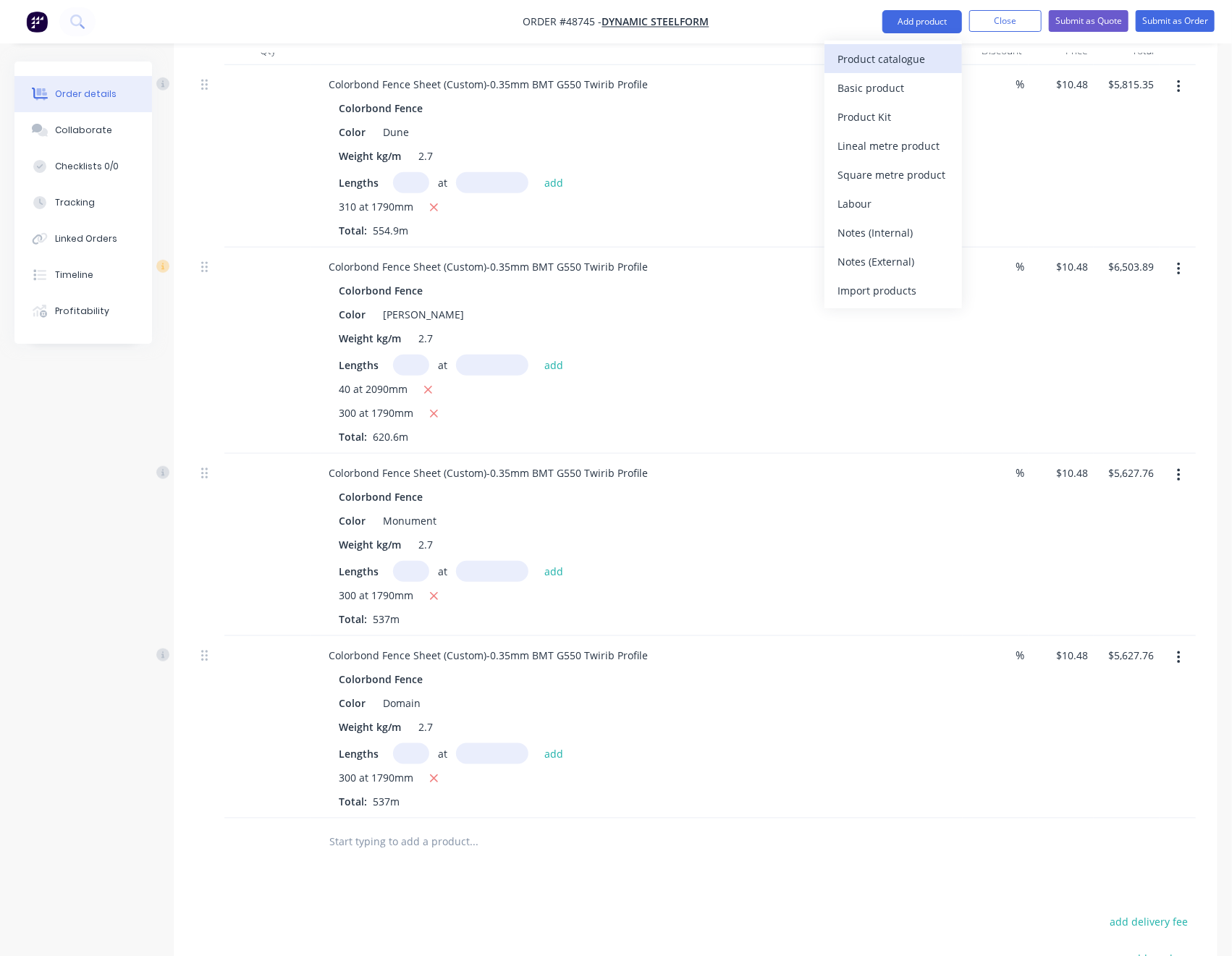
click at [915, 64] on div "Product catalogue" at bounding box center [893, 59] width 112 height 21
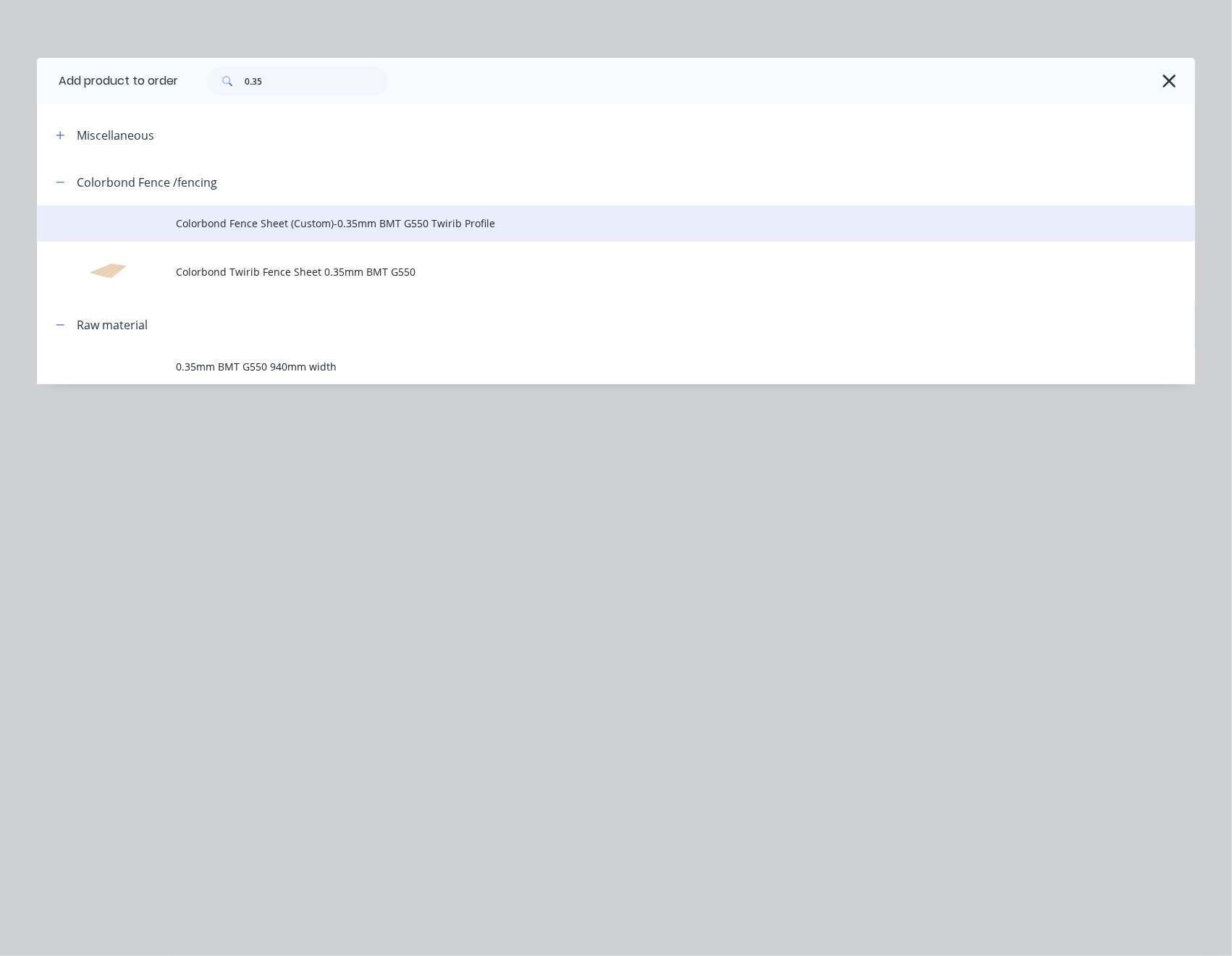
click at [349, 212] on td "Colorbond Fence Sheet (Custom)-0.35mm BMT G550 Twirib Profile" at bounding box center [685, 223] width 1019 height 36
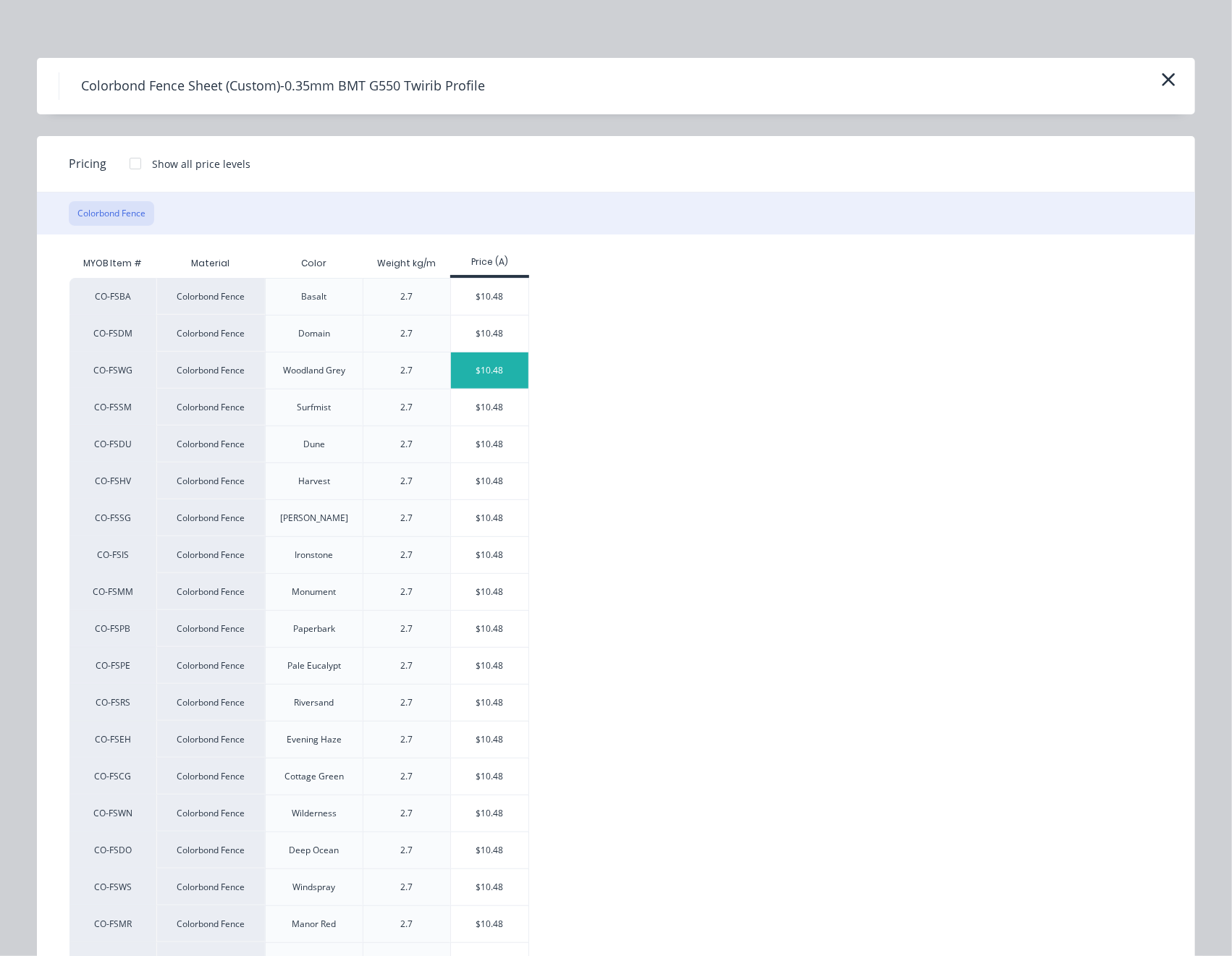
click at [490, 371] on div "$10.48" at bounding box center [490, 370] width 77 height 36
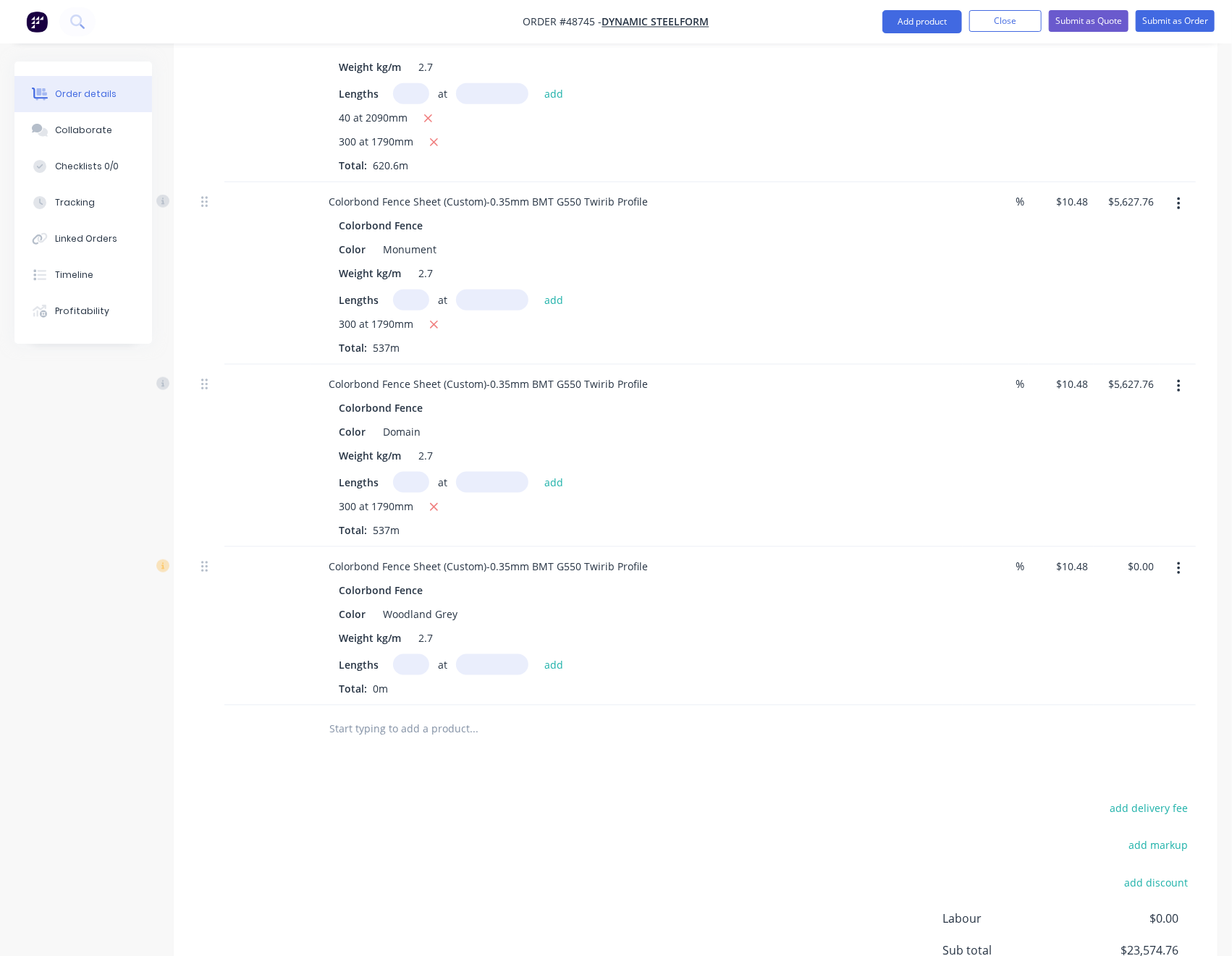
scroll to position [803, 0]
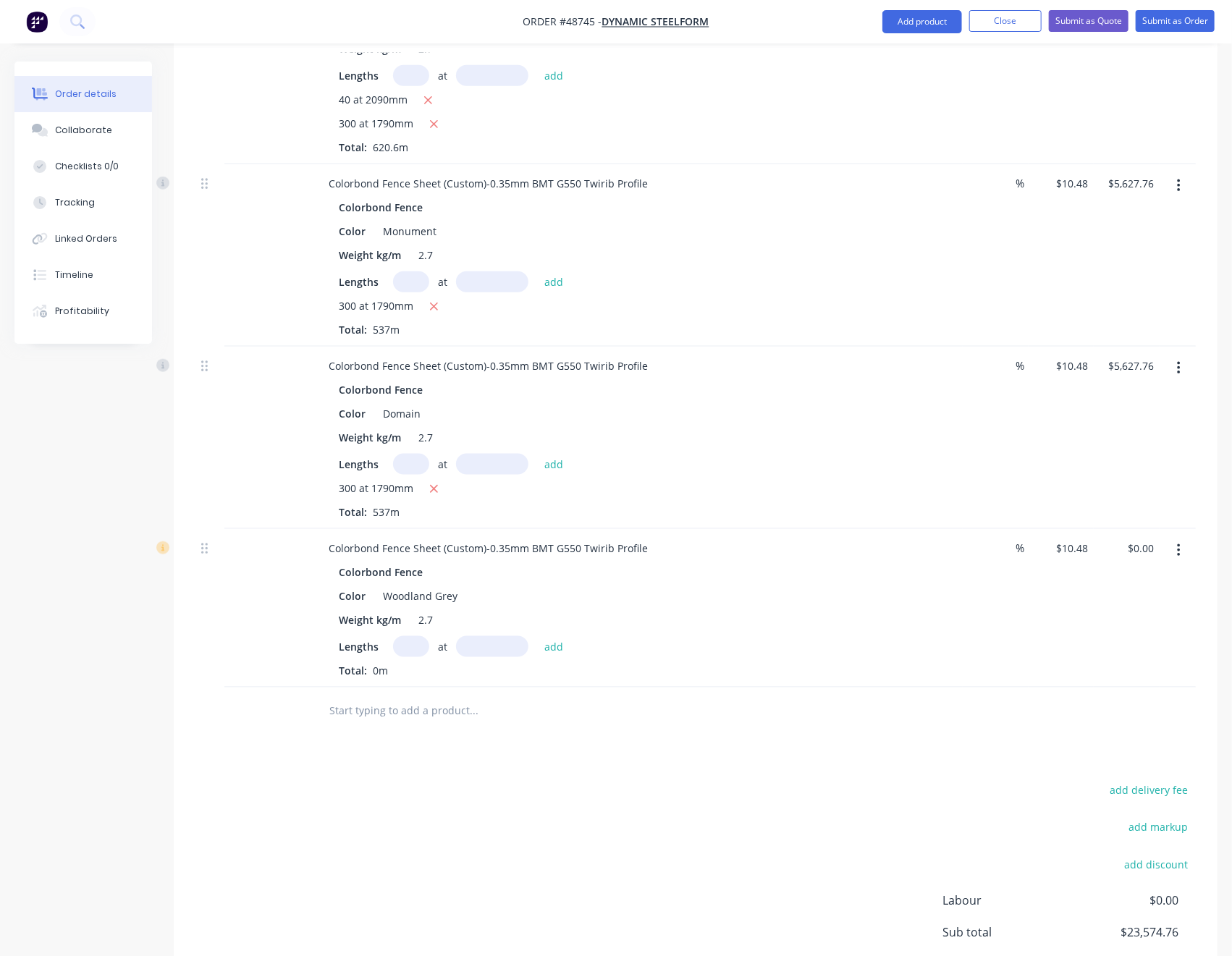
click at [410, 636] on input "text" at bounding box center [411, 647] width 36 height 21
type input "150"
type input "1790"
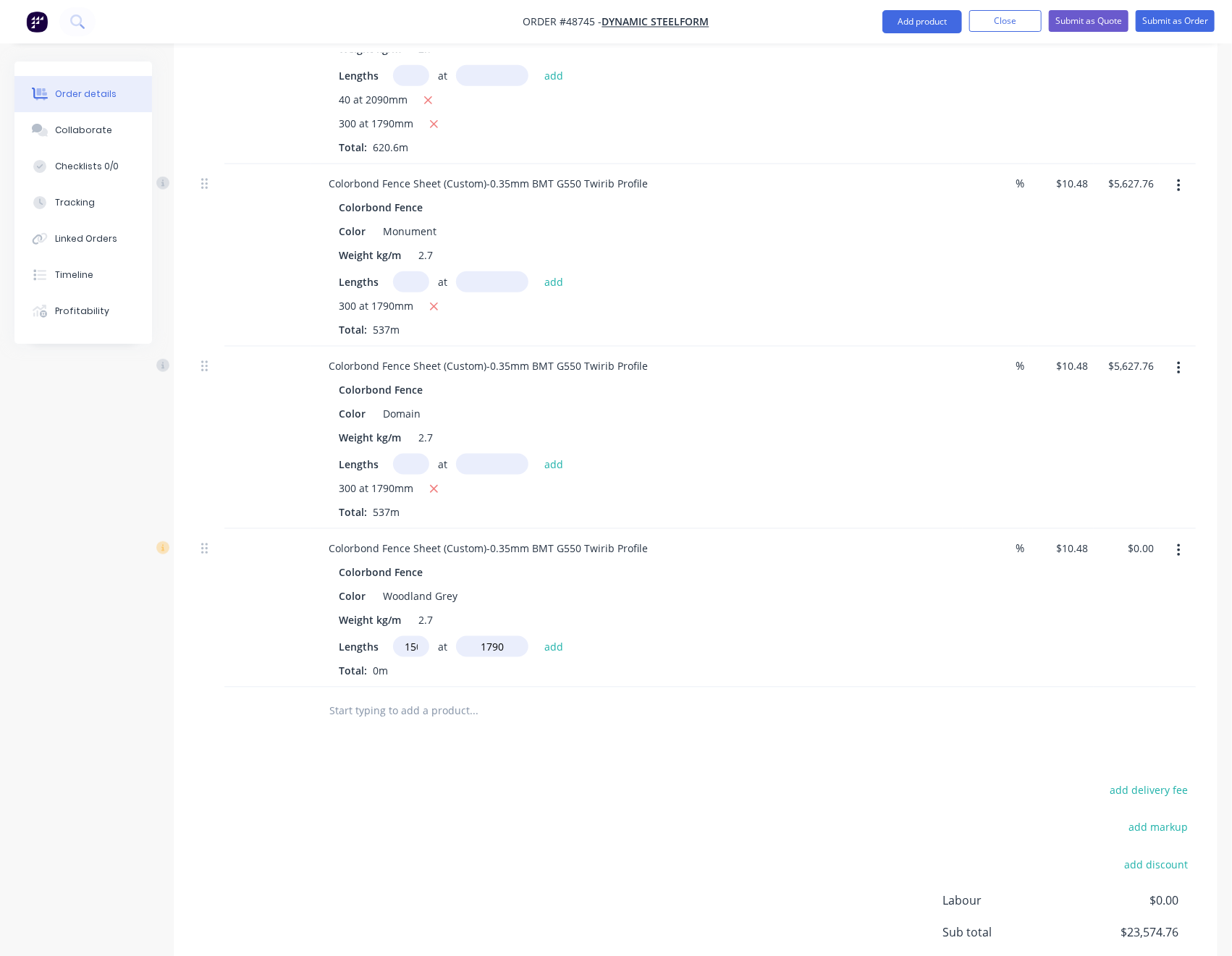
click at [537, 636] on button "add" at bounding box center [554, 646] width 34 height 19
type input "$2,813.88"
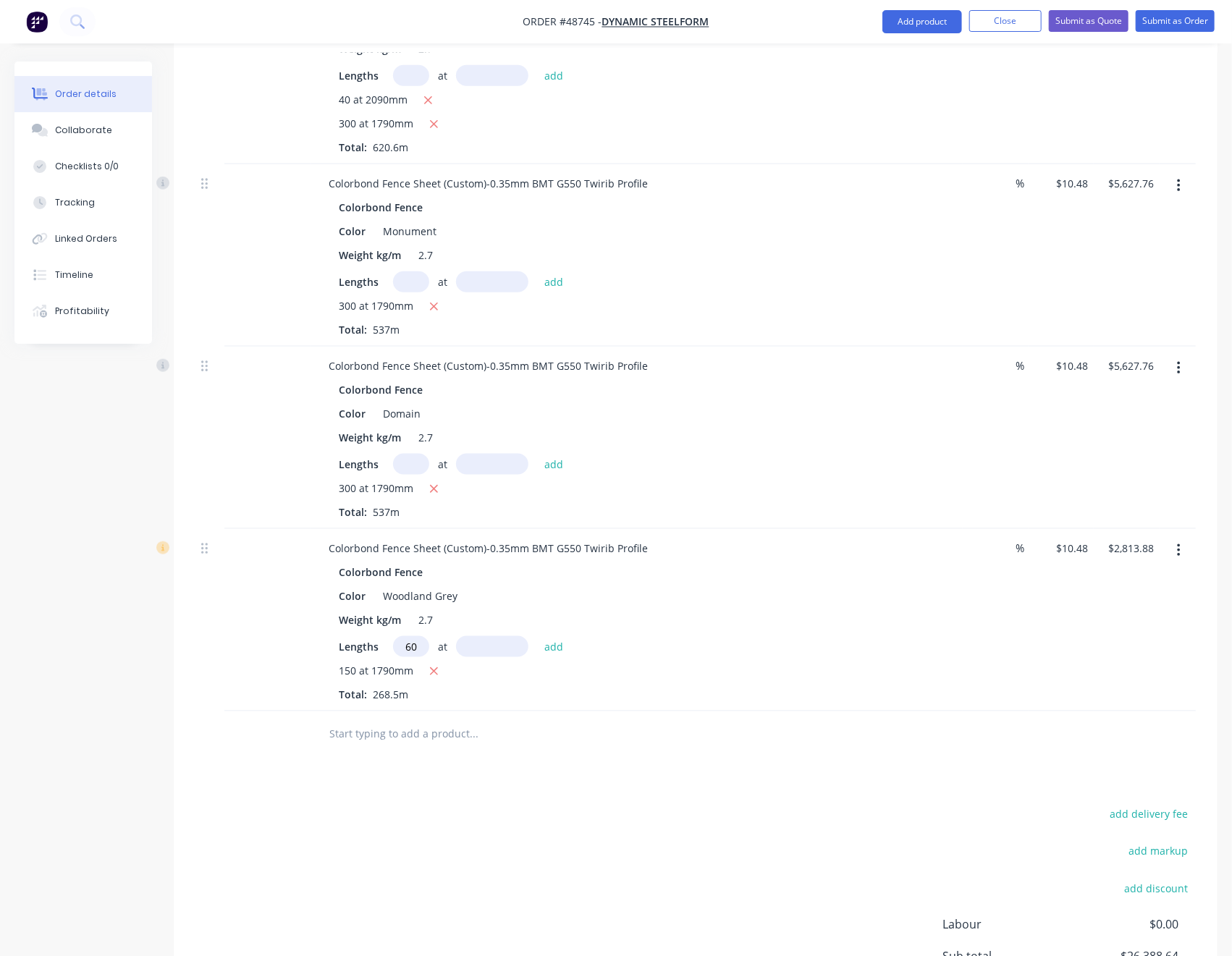
type input "60"
type input "2090"
click at [537, 636] on button "add" at bounding box center [554, 646] width 34 height 19
type input "$4,128.07"
click at [1079, 538] on input "10.48" at bounding box center [1074, 549] width 39 height 21
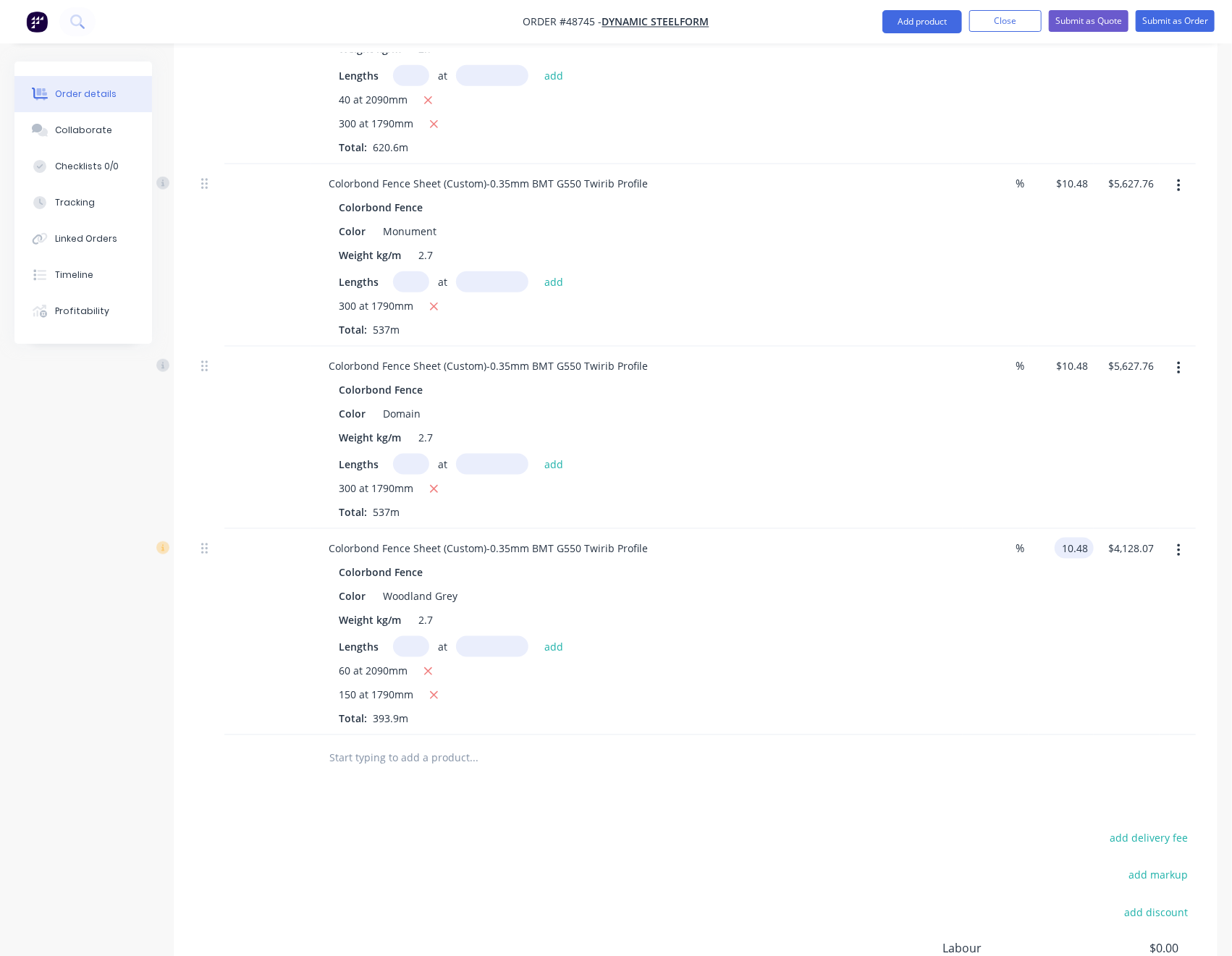
click at [1079, 538] on input "10.48" at bounding box center [1076, 549] width 33 height 21
type input "0"
type input "10.48"
type input "$0.00"
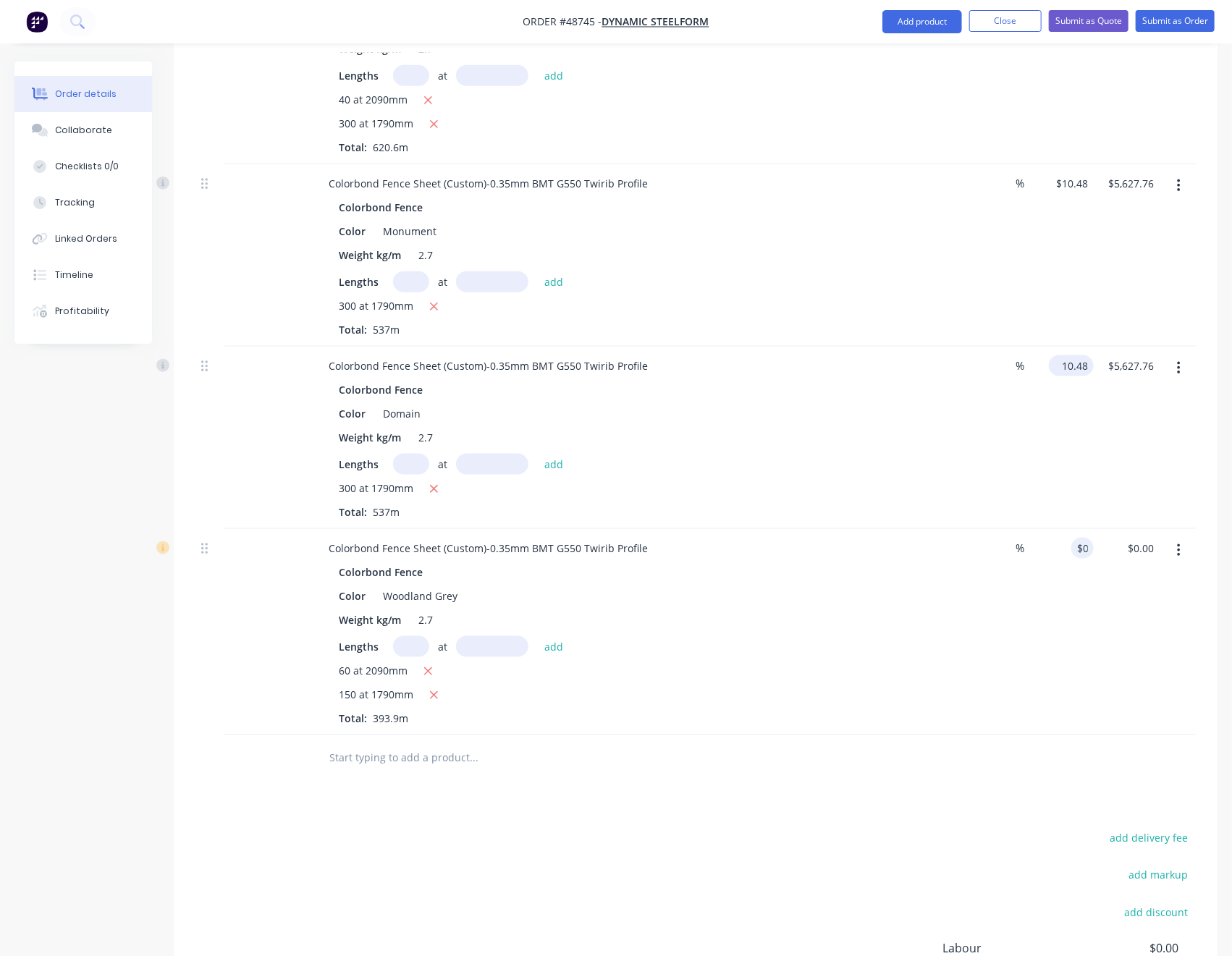
click at [1081, 355] on input "10.48" at bounding box center [1074, 365] width 39 height 21
type input "0"
type input "10.48"
type input "$0.00"
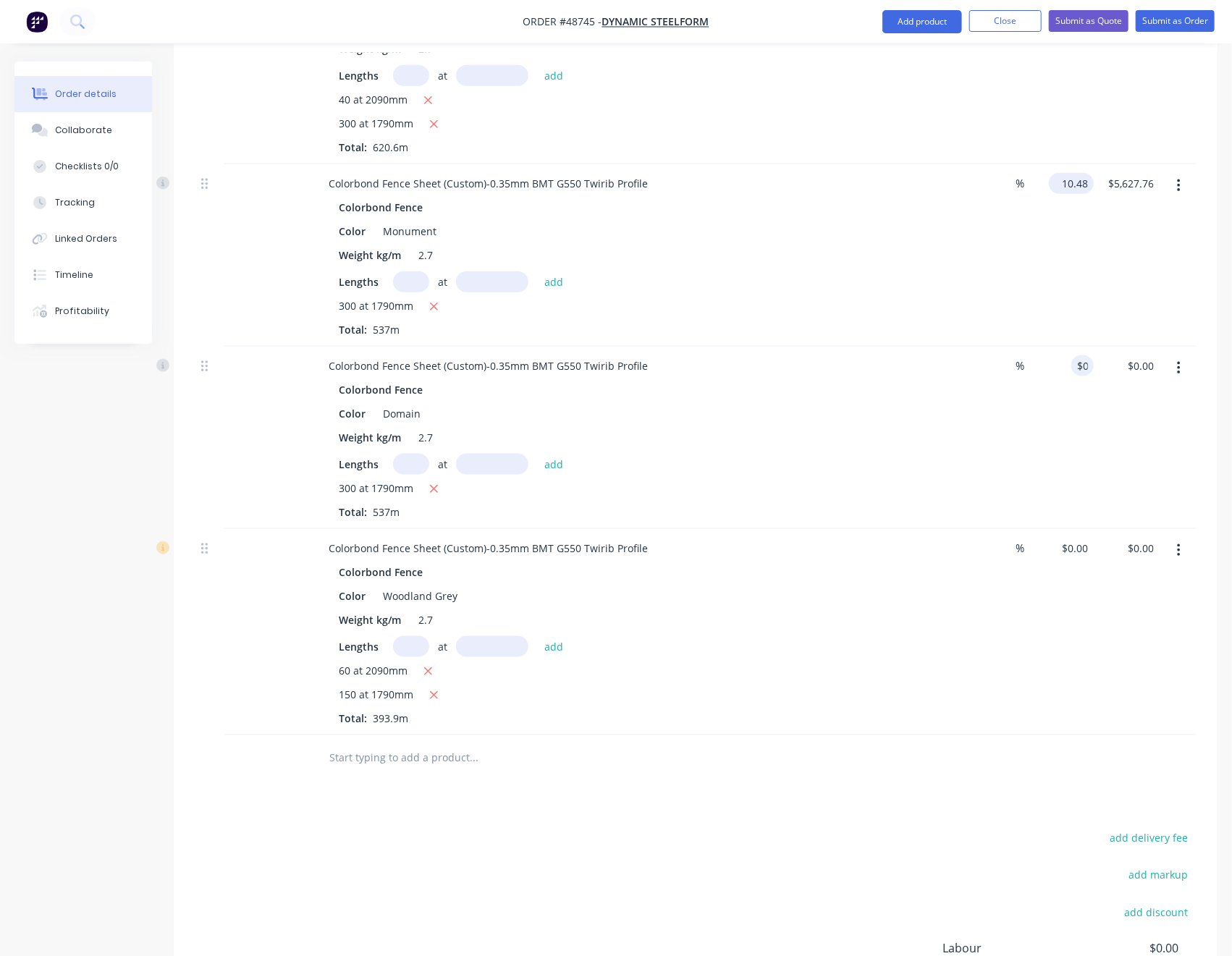
click at [1075, 173] on input "10.48" at bounding box center [1074, 183] width 39 height 21
type input "$0.00"
click at [1096, 254] on div "$0.00 $0.00" at bounding box center [1126, 255] width 66 height 182
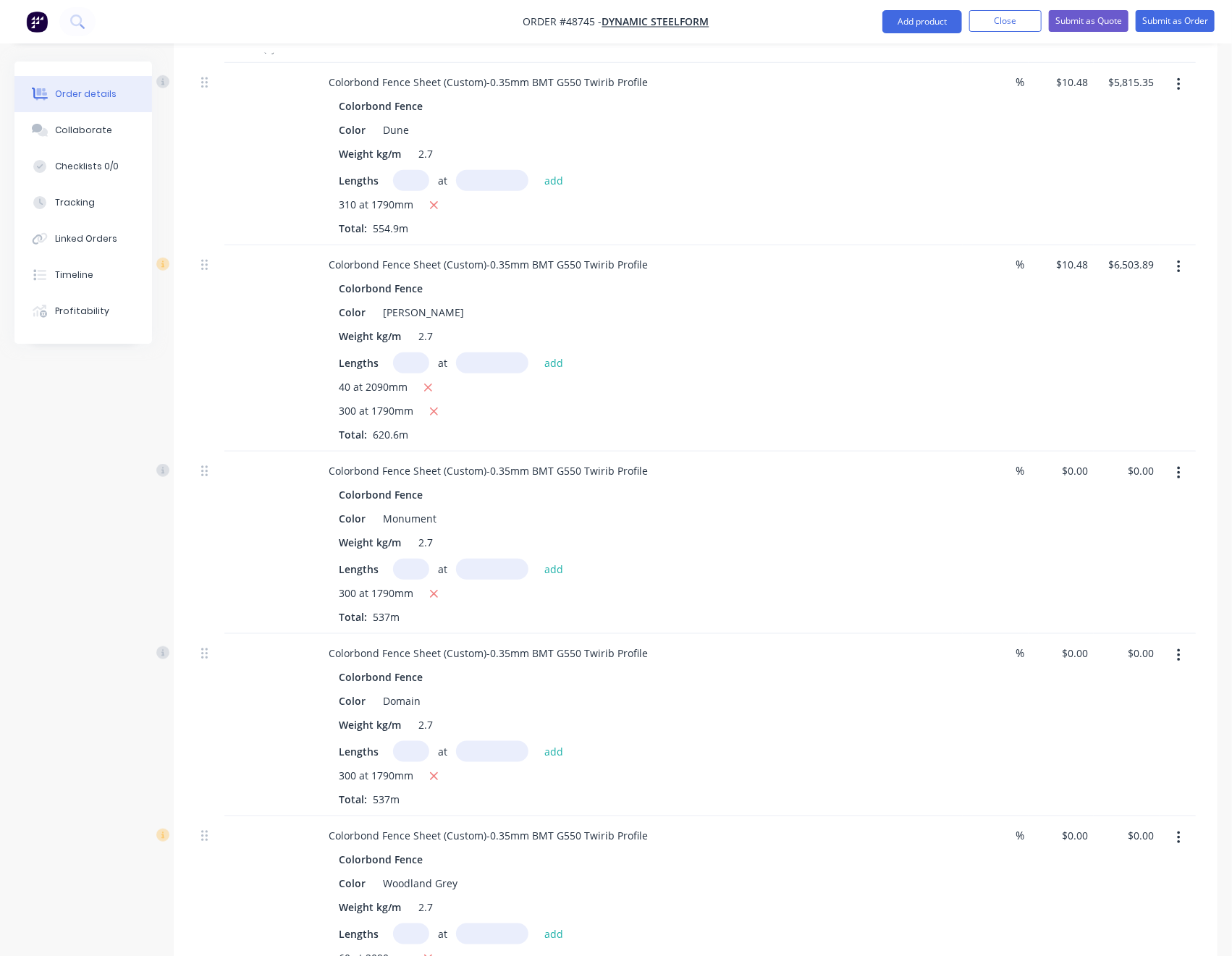
scroll to position [514, 0]
click at [1081, 257] on input "10.48" at bounding box center [1074, 267] width 39 height 21
type input "$0.00"
click at [1091, 304] on div "$0.00 $0.00" at bounding box center [1061, 350] width 66 height 206
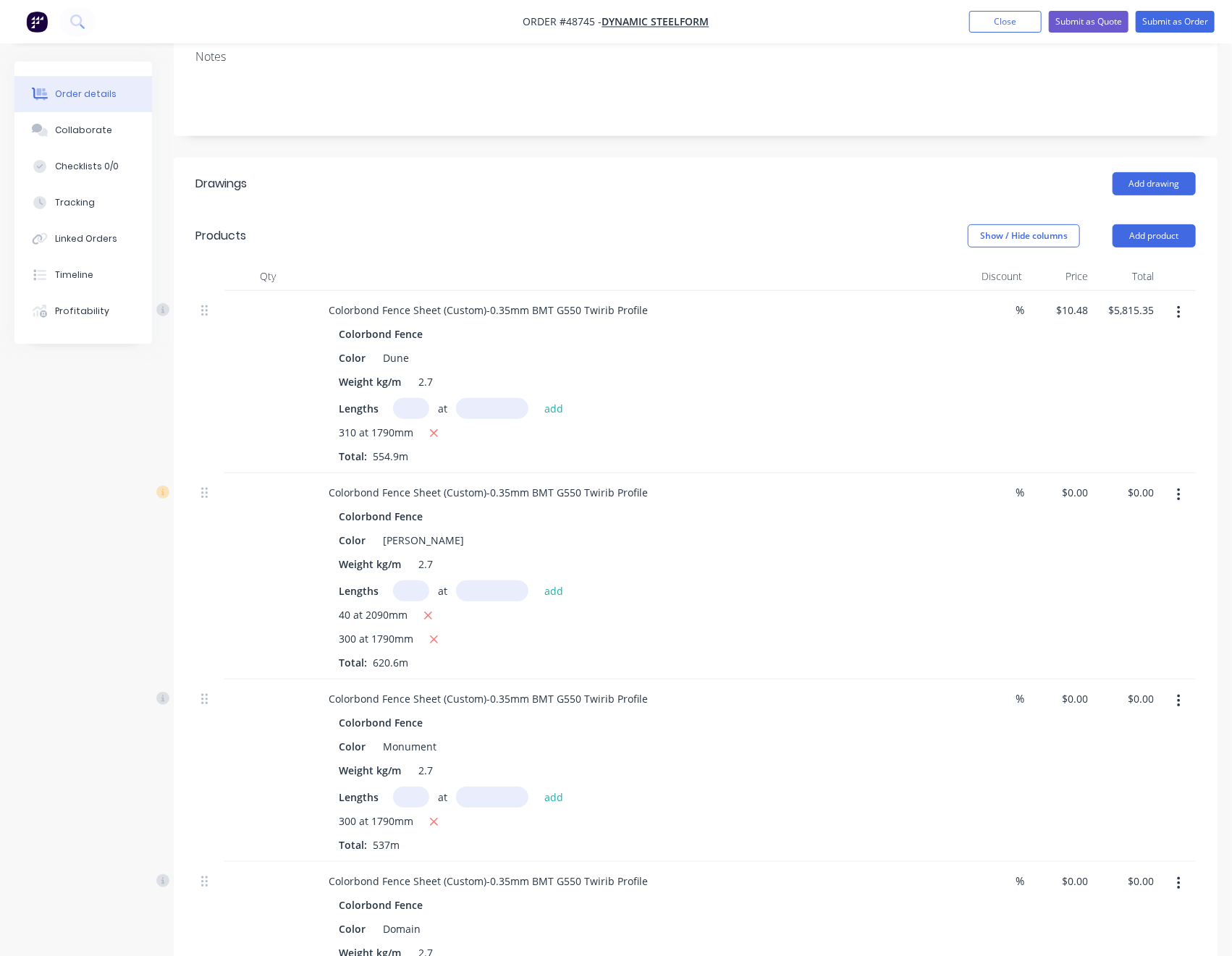
scroll to position [128, 0]
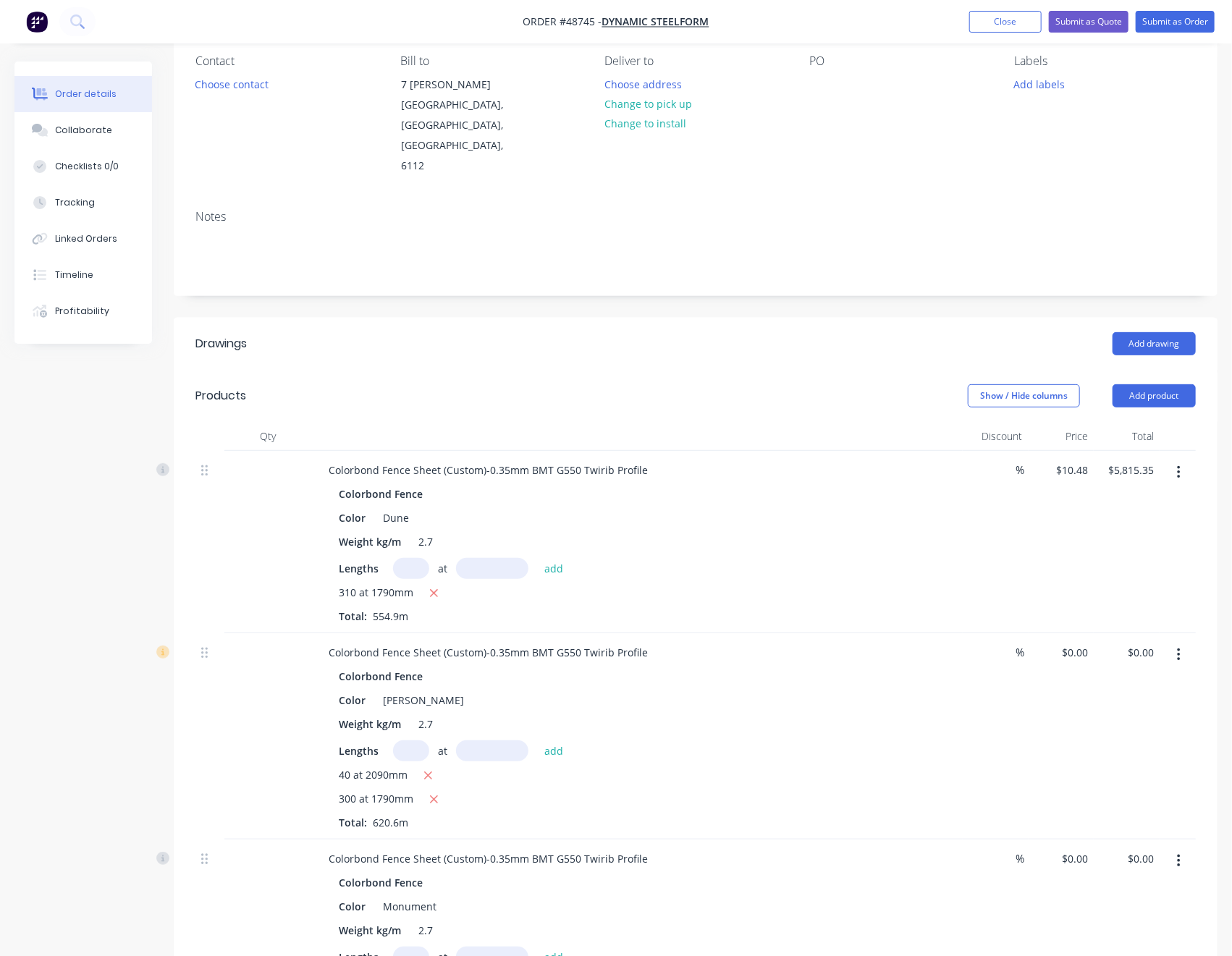
click at [1080, 451] on div "$10.48 $10.48" at bounding box center [1061, 542] width 66 height 182
click at [1079, 460] on input "10.48" at bounding box center [1076, 470] width 33 height 21
type input "$0.00"
click at [1087, 461] on div "$0.00 0" at bounding box center [1061, 542] width 66 height 182
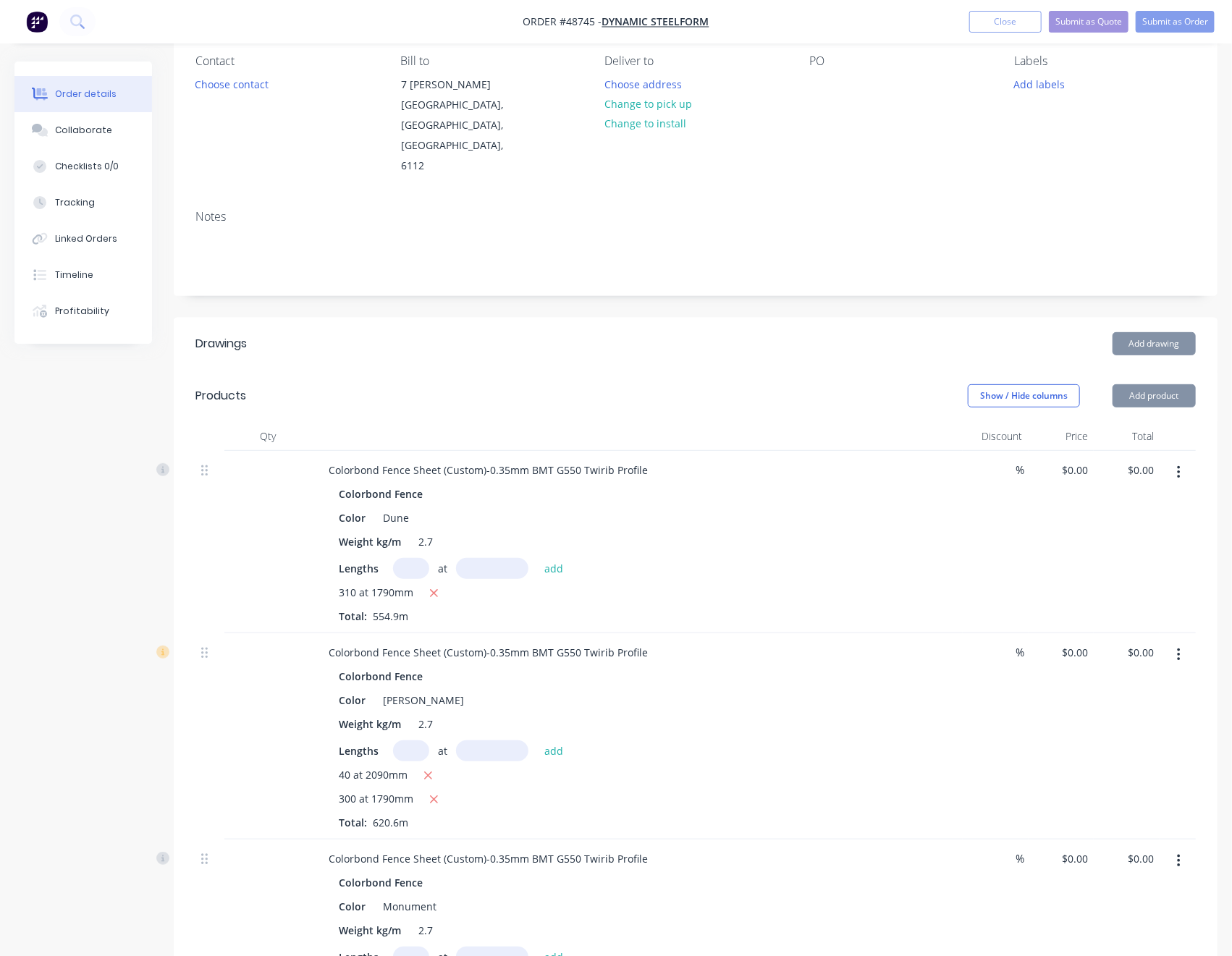
click at [1138, 483] on div "$0.00 $0.00" at bounding box center [1126, 542] width 66 height 182
click at [1171, 25] on button "Submit as Order" at bounding box center [1175, 21] width 79 height 22
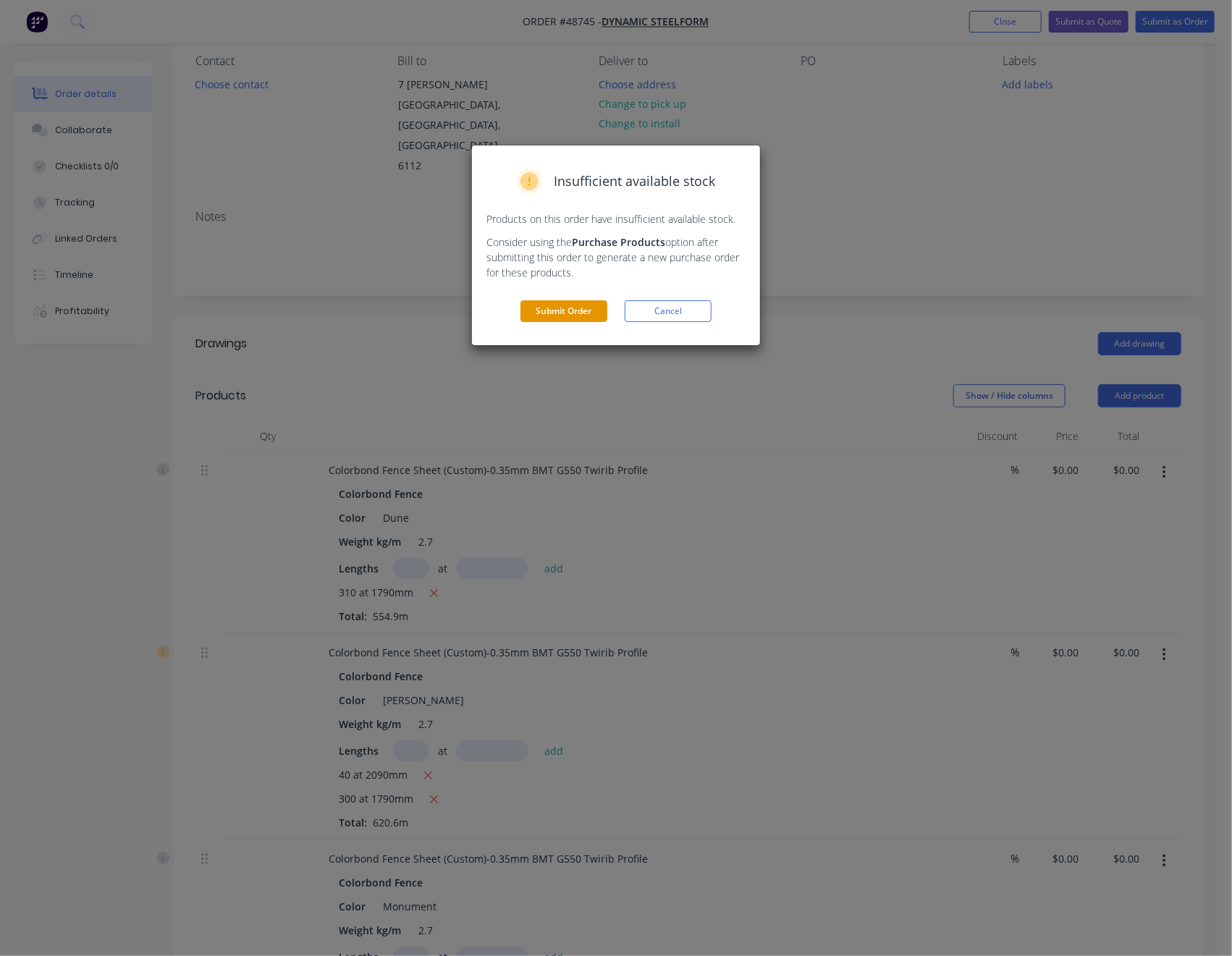
click at [559, 310] on button "Submit Order" at bounding box center [563, 311] width 87 height 22
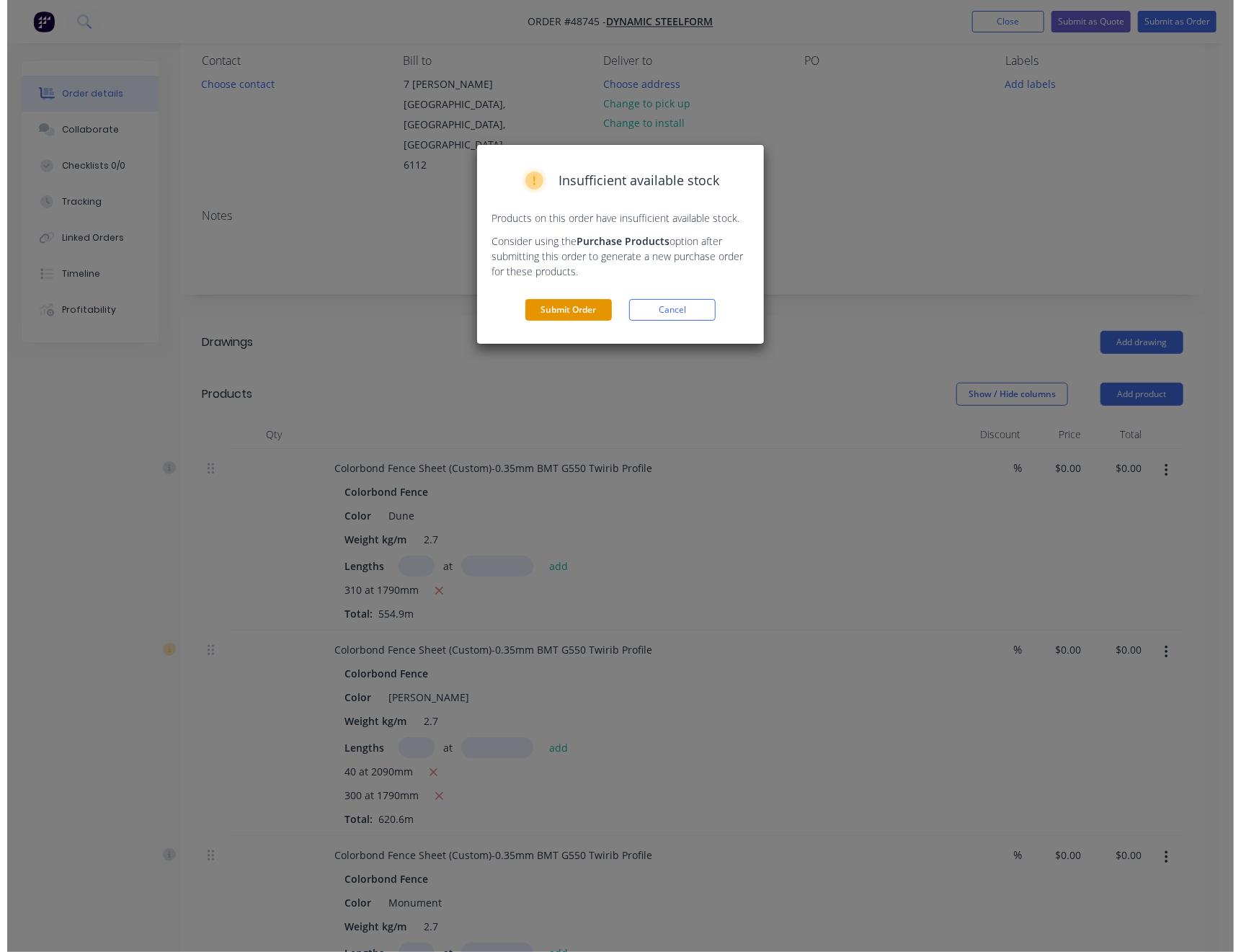
scroll to position [0, 0]
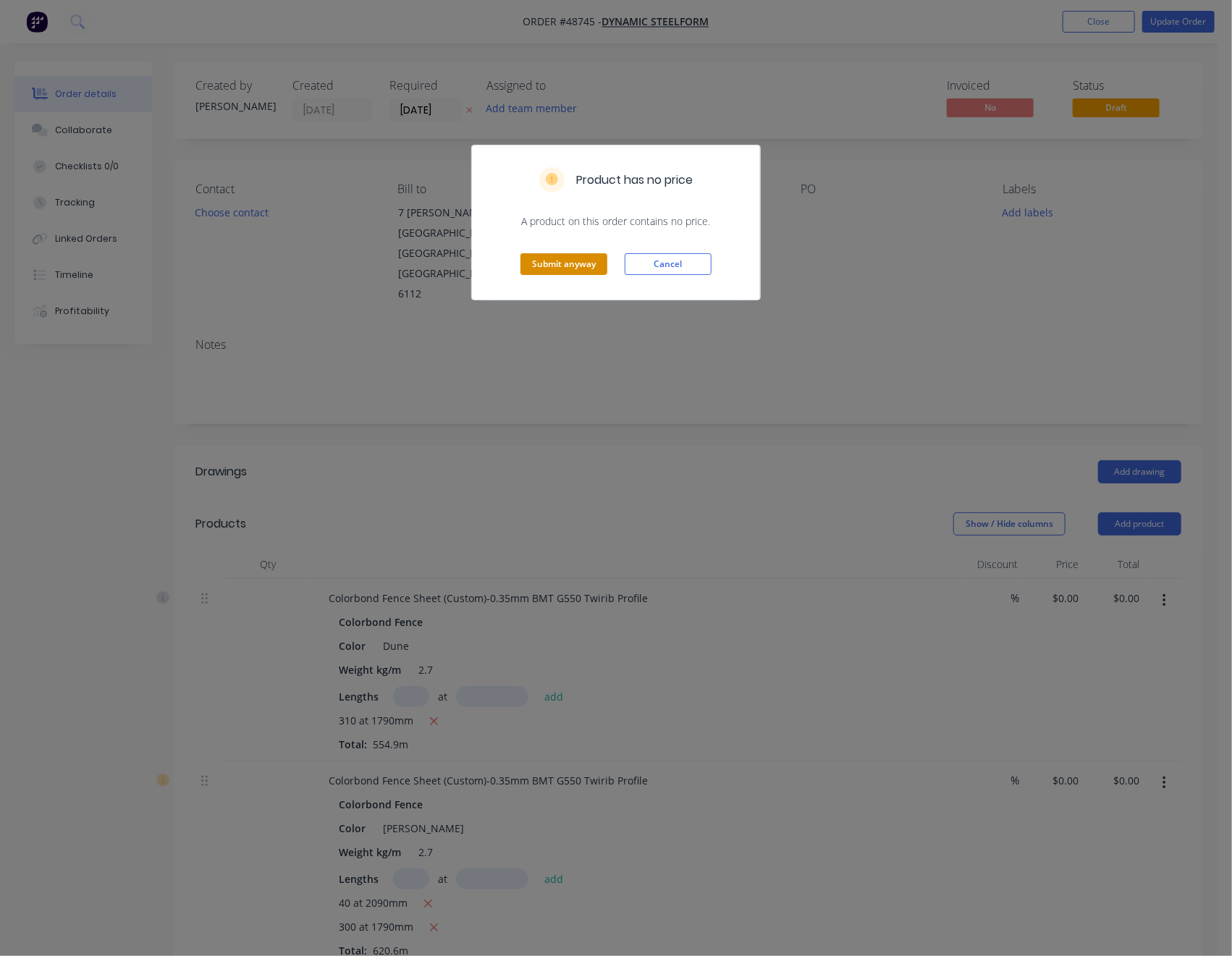
click at [553, 260] on button "Submit anyway" at bounding box center [563, 264] width 87 height 22
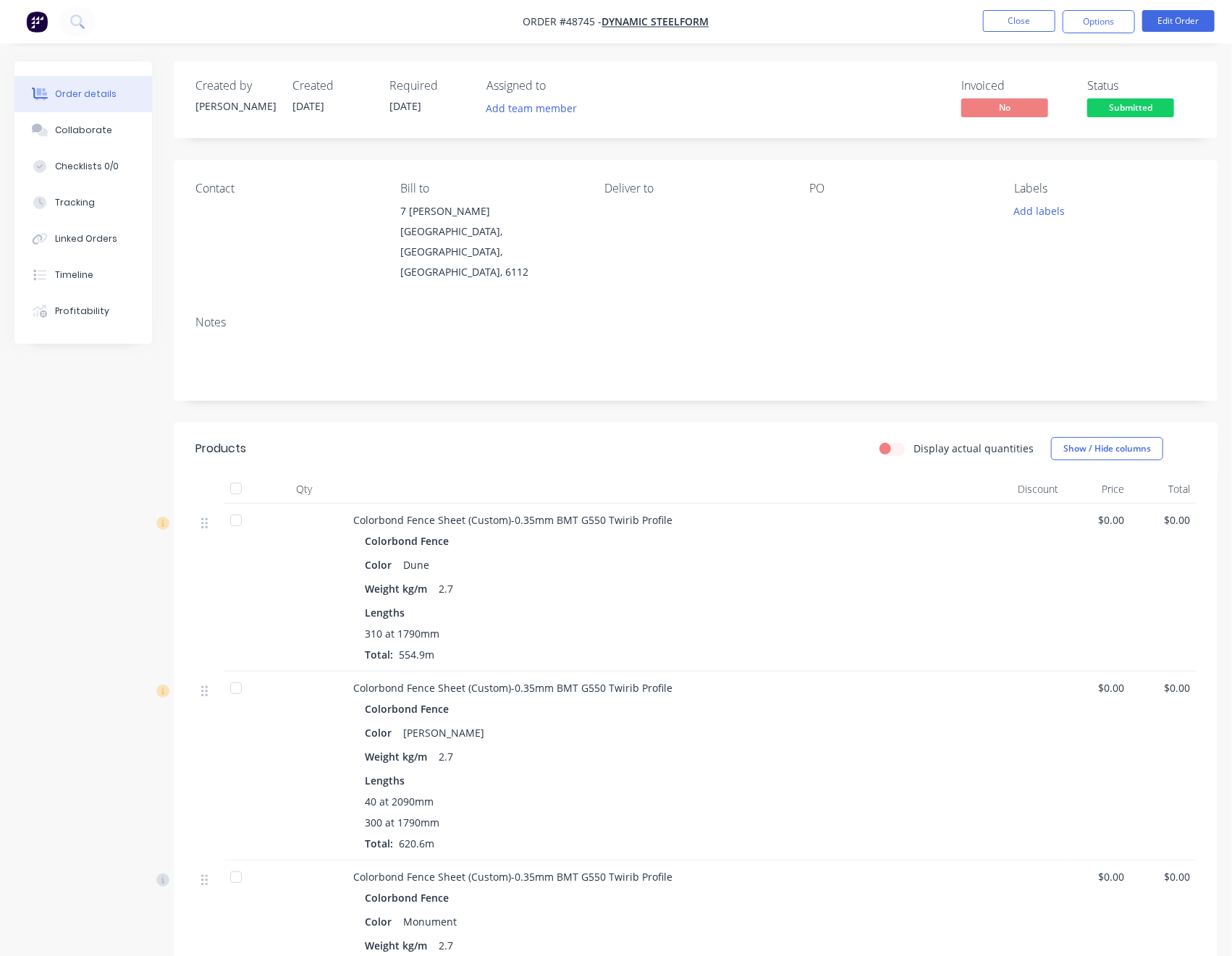
click at [230, 474] on div at bounding box center [236, 488] width 29 height 29
click at [1113, 105] on span "Submitted" at bounding box center [1130, 107] width 87 height 18
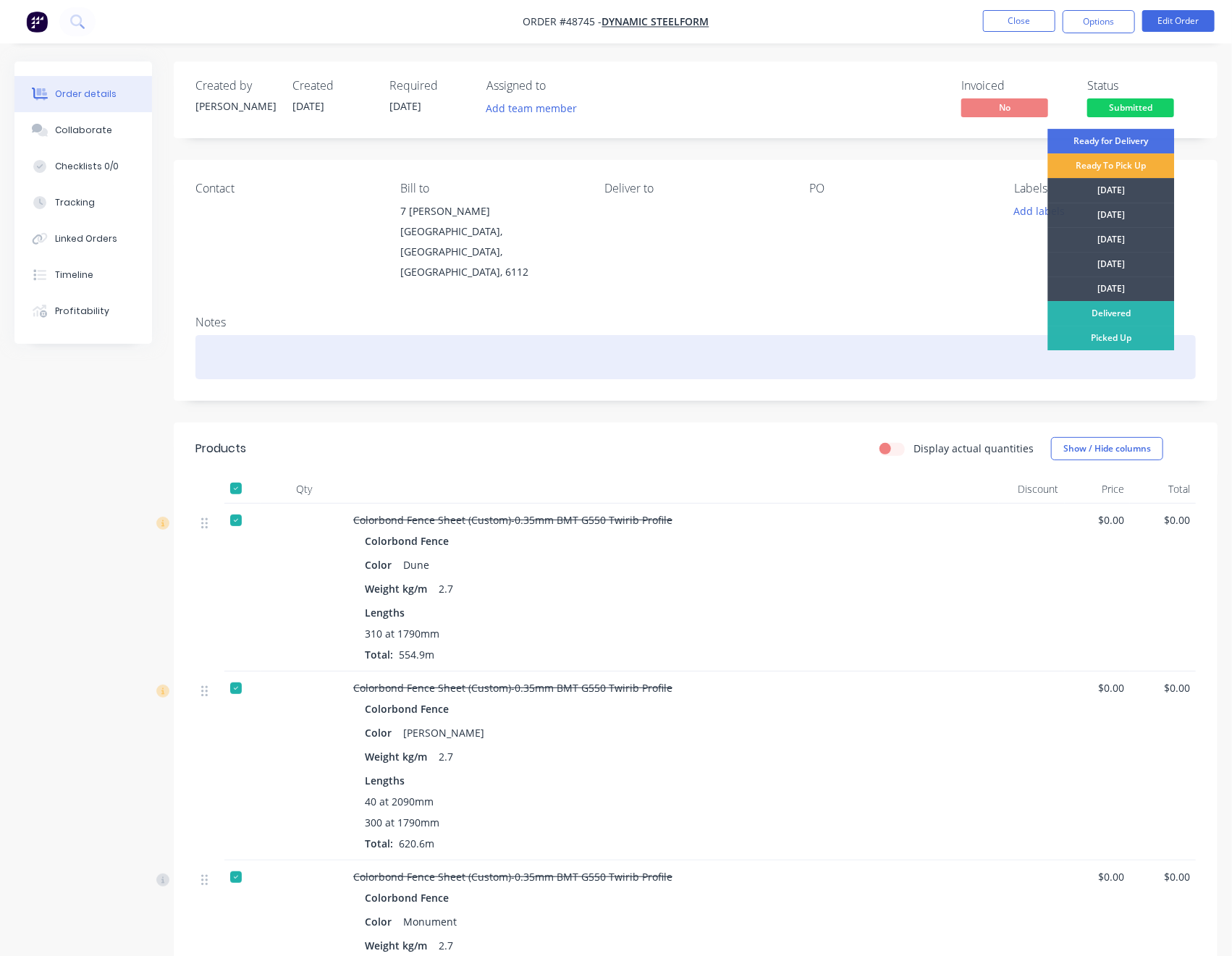
drag, startPoint x: 1117, startPoint y: 343, endPoint x: 1117, endPoint y: 335, distance: 8.0
click at [1117, 342] on div "Picked Up" at bounding box center [1111, 338] width 127 height 25
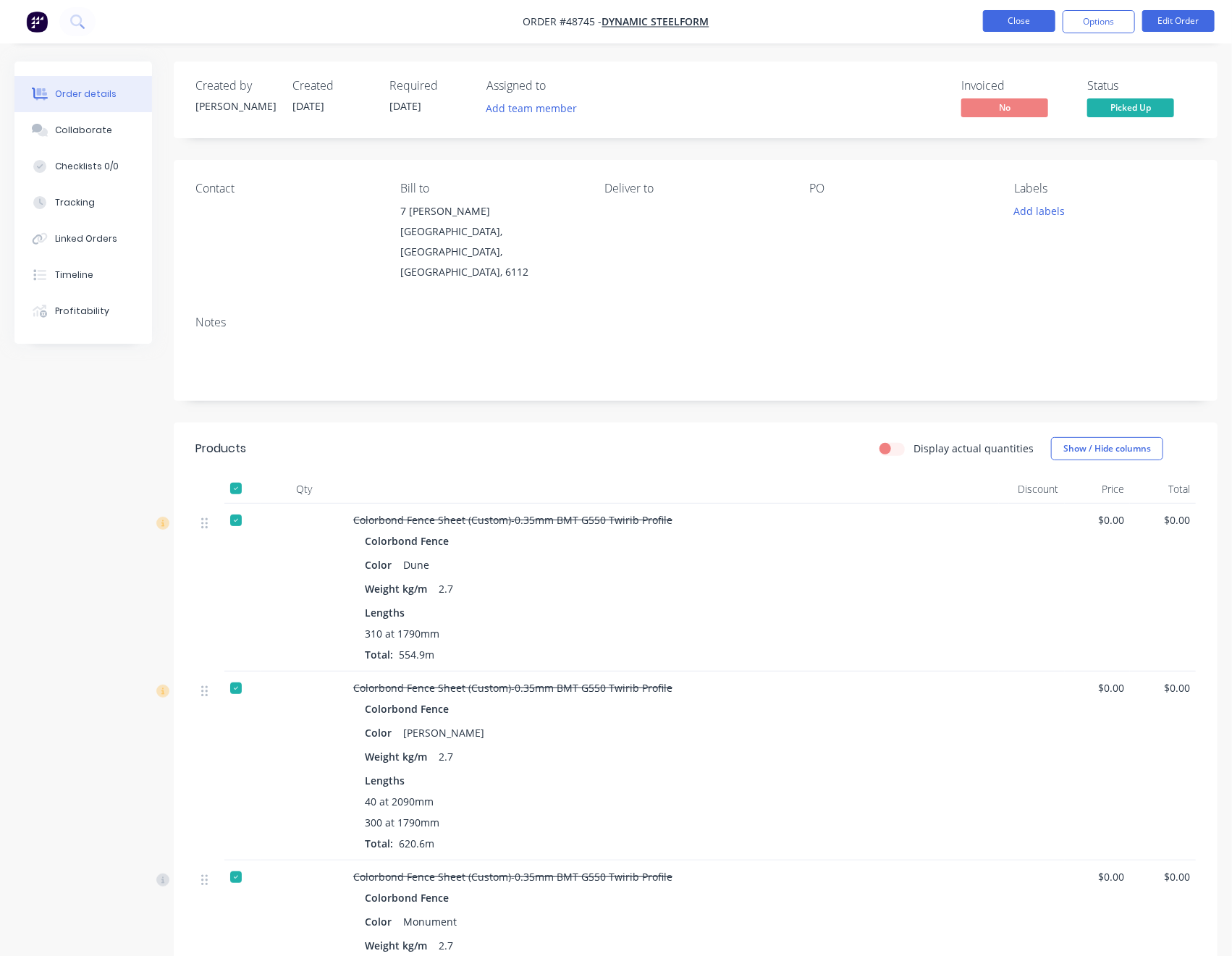
click at [1028, 19] on button "Close" at bounding box center [1019, 21] width 73 height 22
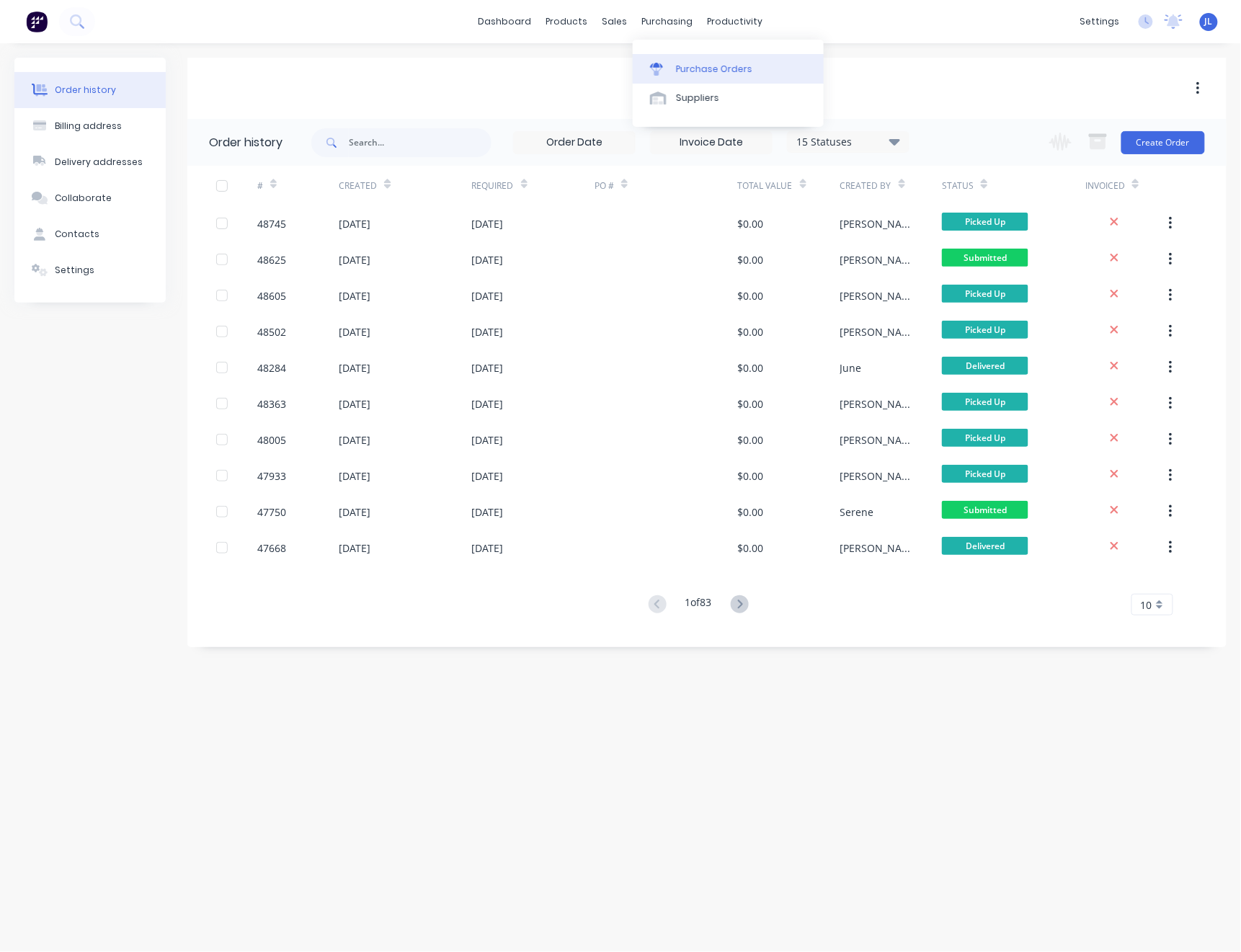
click at [697, 67] on div "Purchase Orders" at bounding box center [715, 69] width 76 height 13
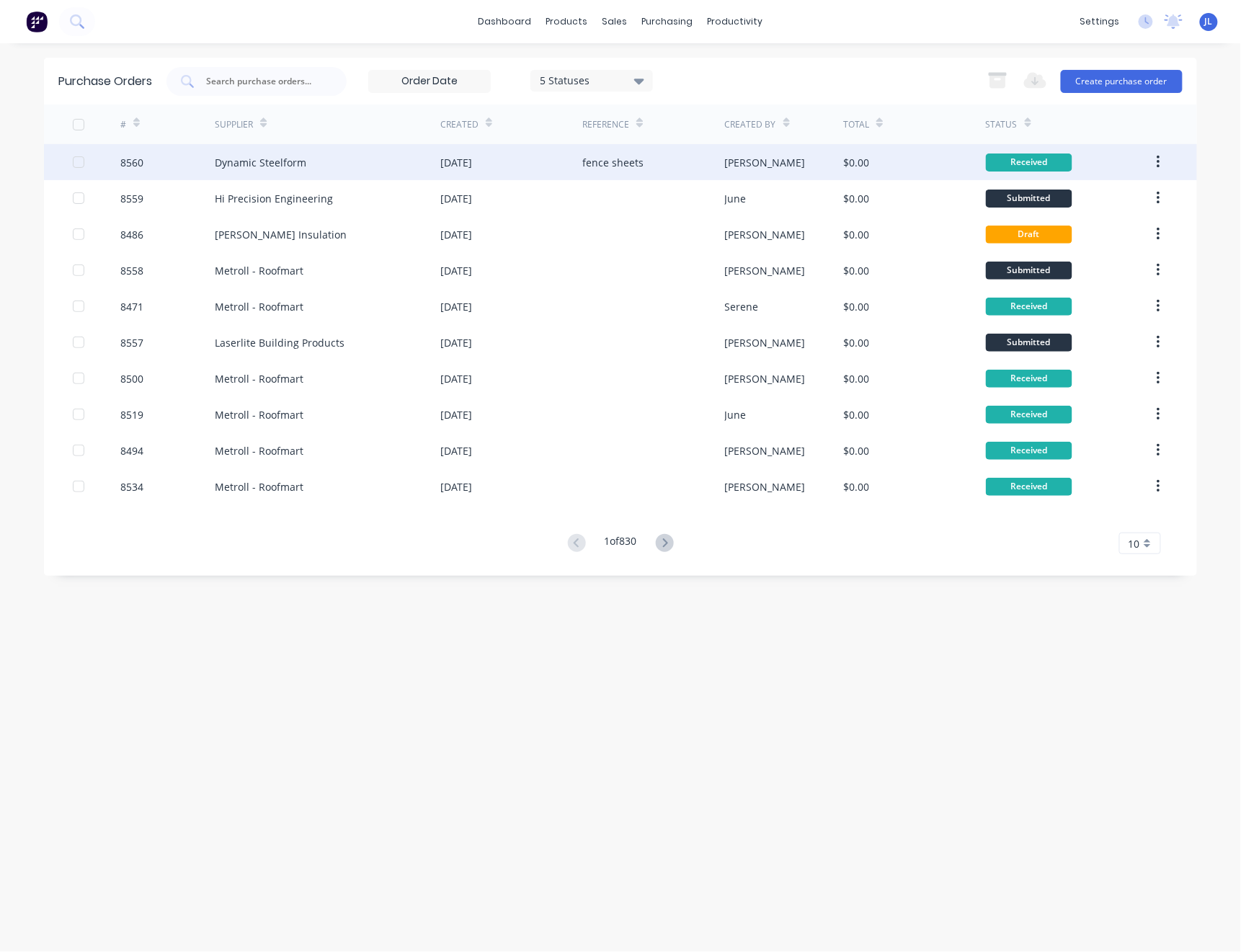
click at [372, 161] on div "Dynamic Steelform" at bounding box center [327, 162] width 225 height 36
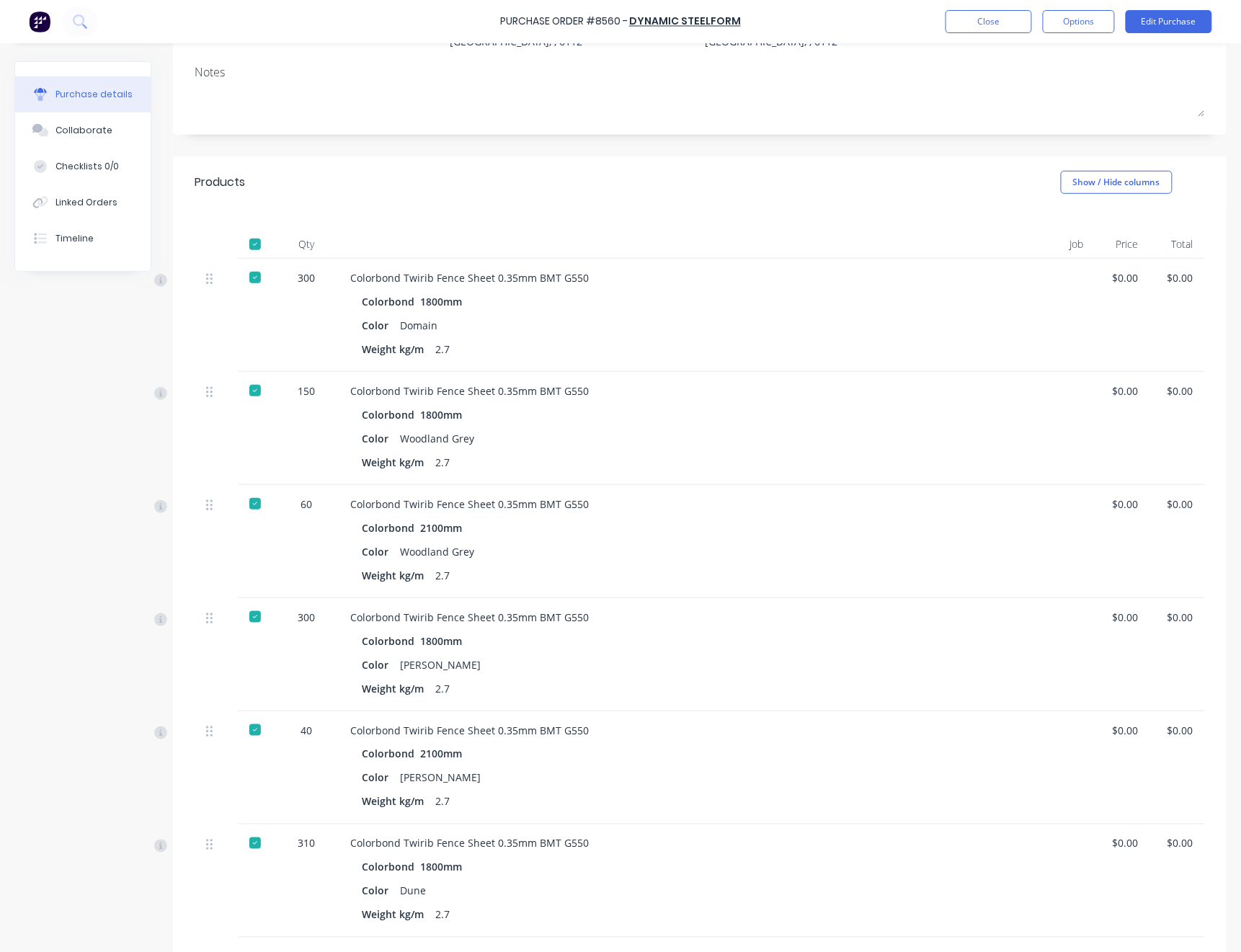
scroll to position [179, 0]
click at [1181, 26] on button "Edit Purchase" at bounding box center [1169, 22] width 86 height 23
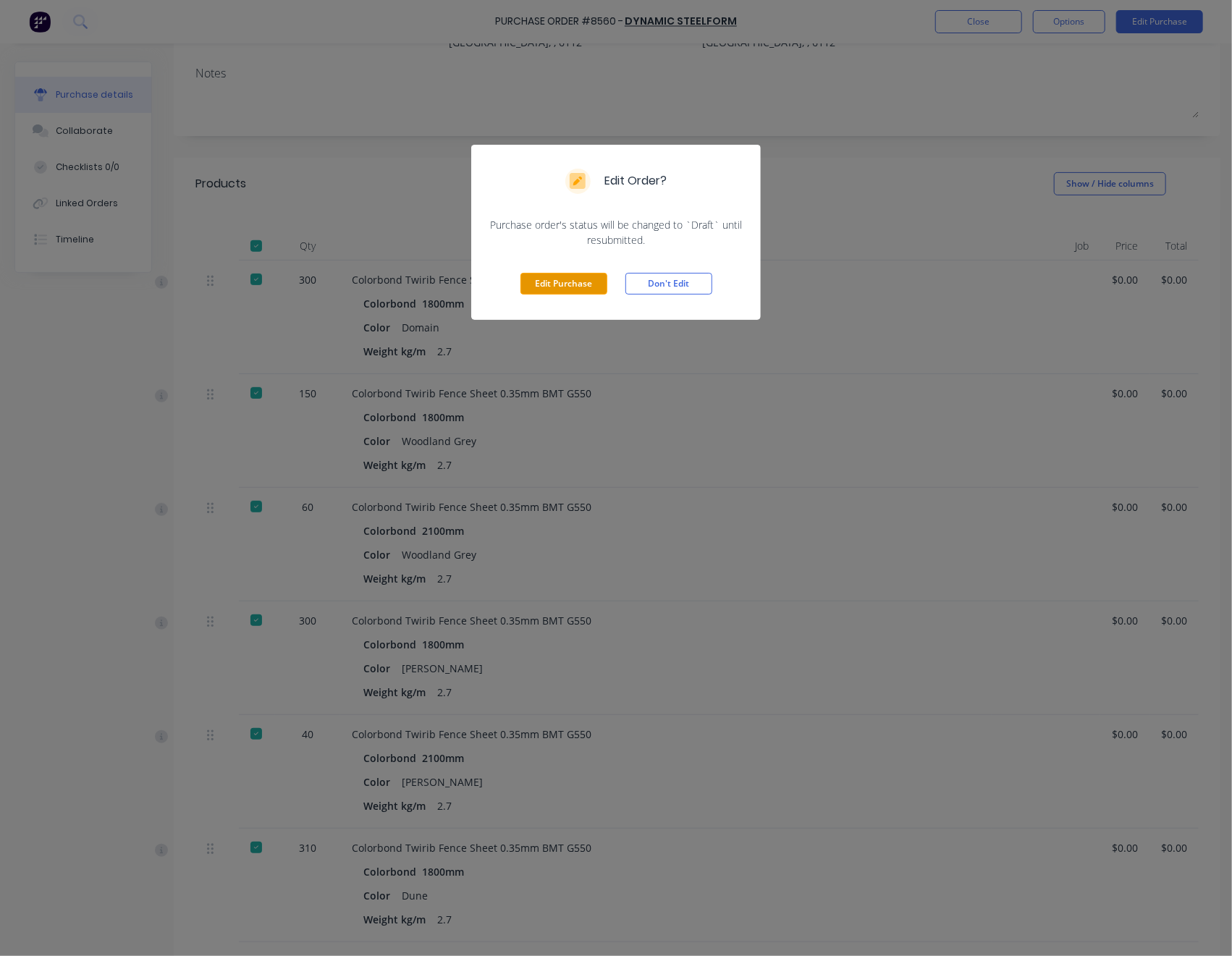
click at [595, 285] on button "Edit Purchase" at bounding box center [563, 283] width 87 height 22
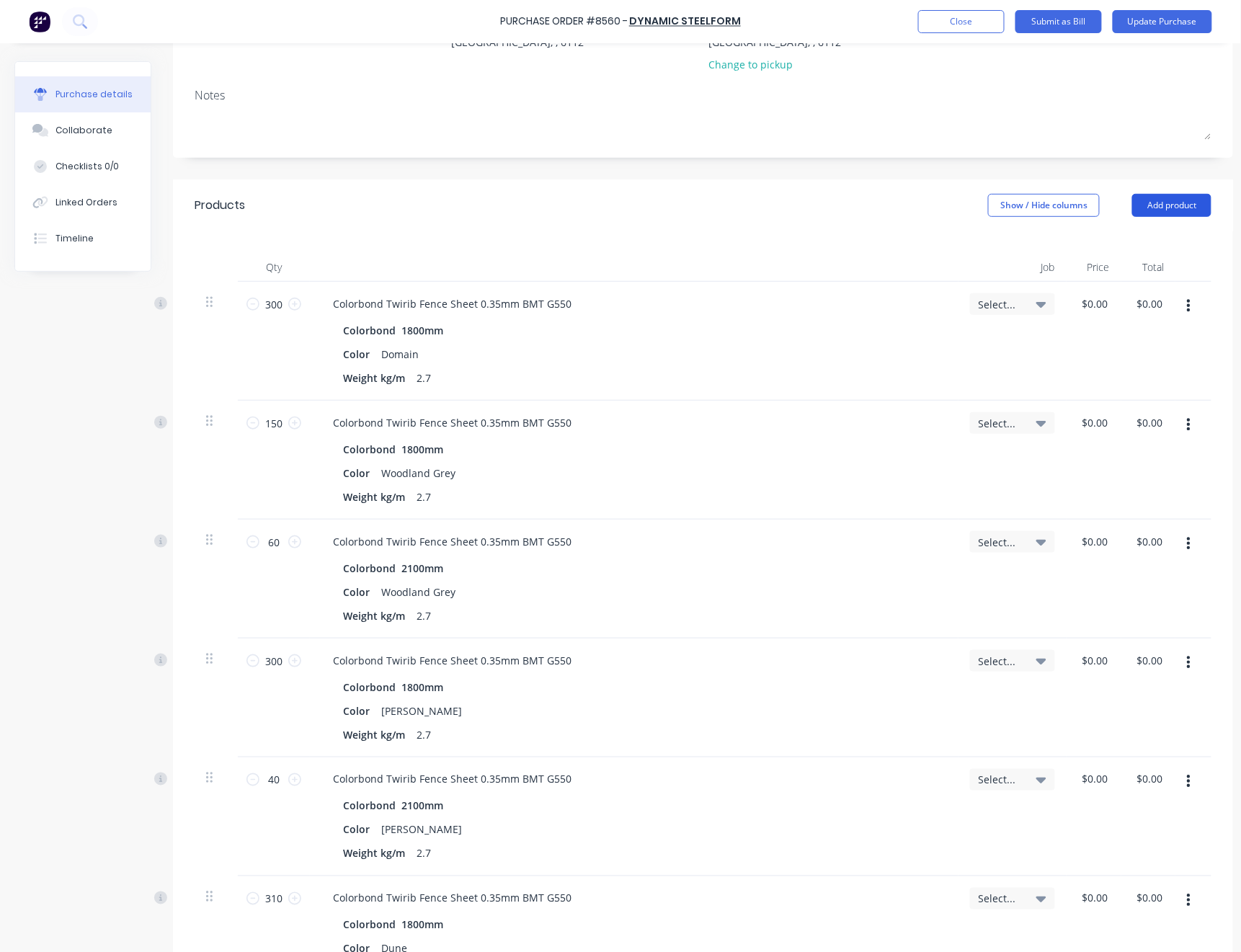
click at [1176, 203] on button "Add product" at bounding box center [1172, 205] width 79 height 23
click at [1151, 246] on div "Product catalogue" at bounding box center [1143, 242] width 111 height 21
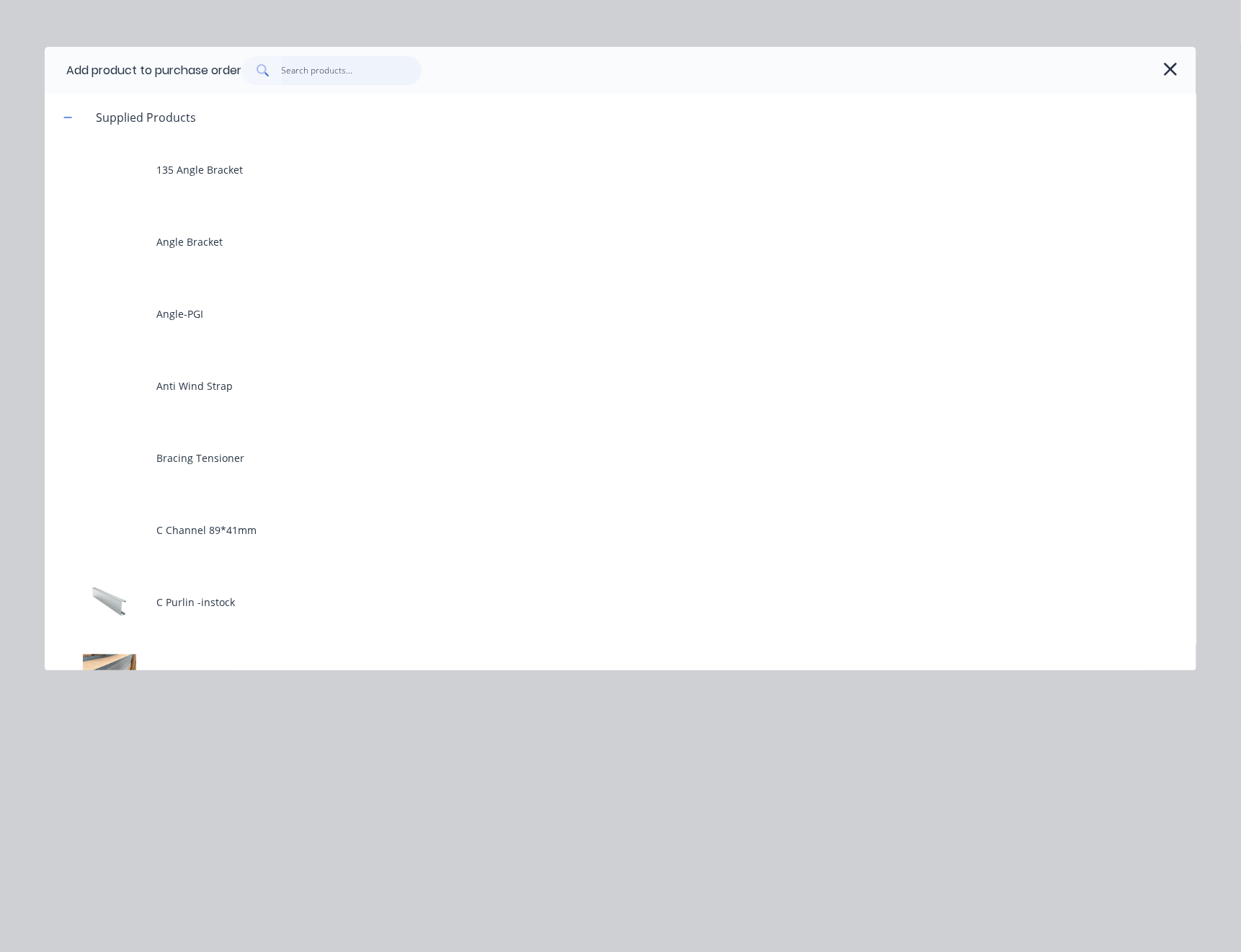
click at [384, 73] on input "text" at bounding box center [353, 70] width 141 height 29
type textarea "x"
type input "0"
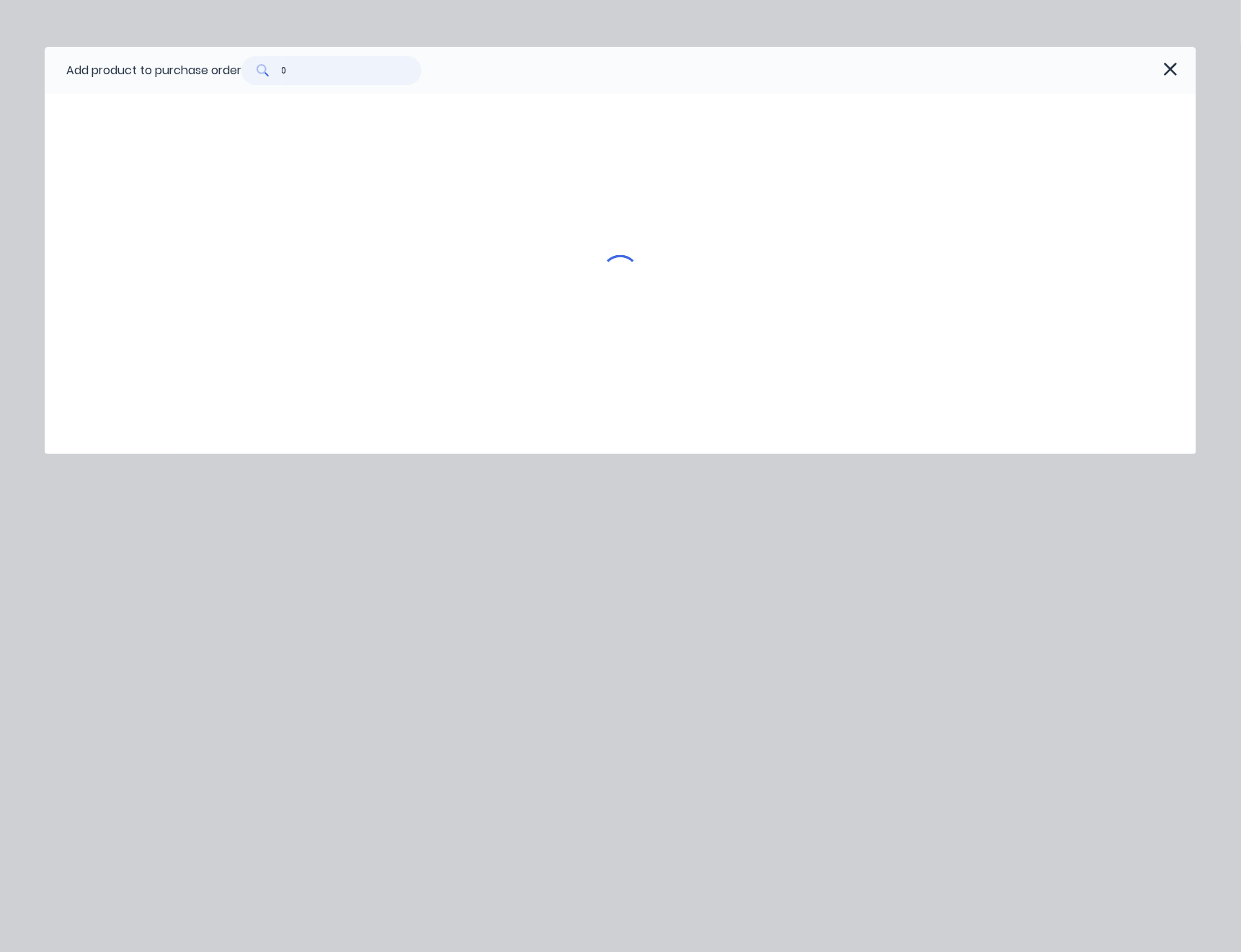
type textarea "x"
type input "0."
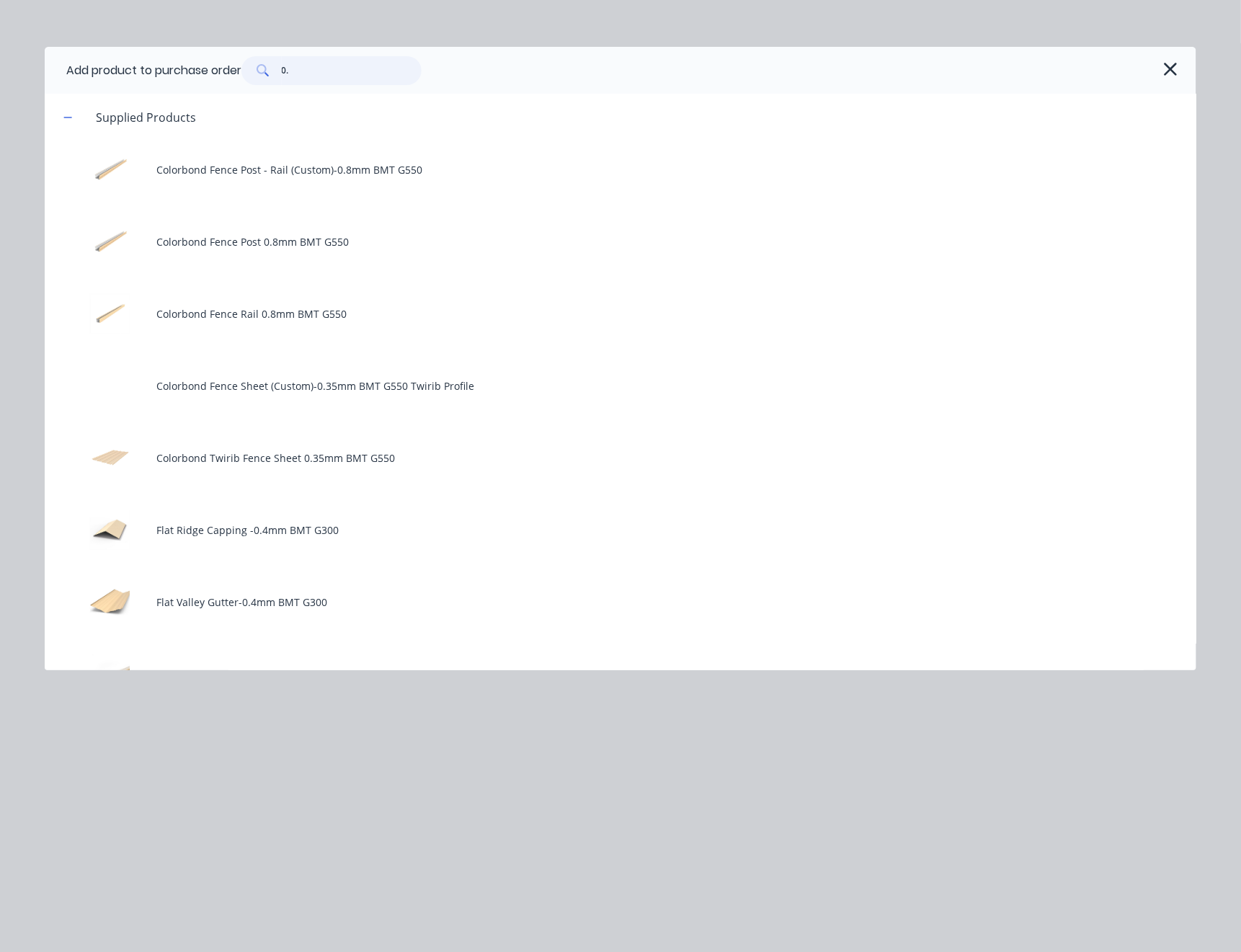
type textarea "x"
type input "0.3"
type textarea "x"
type input "0.35"
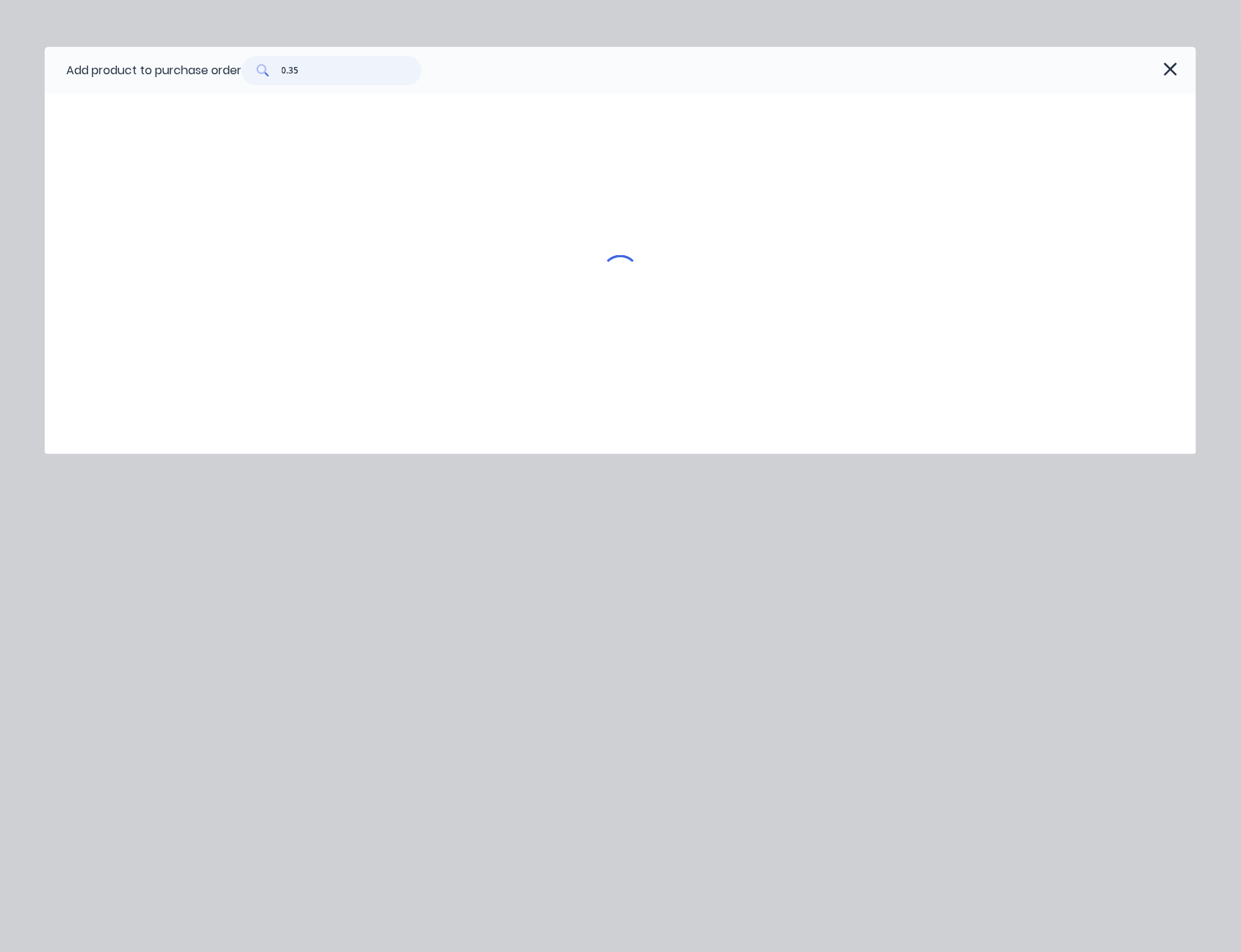
type textarea "x"
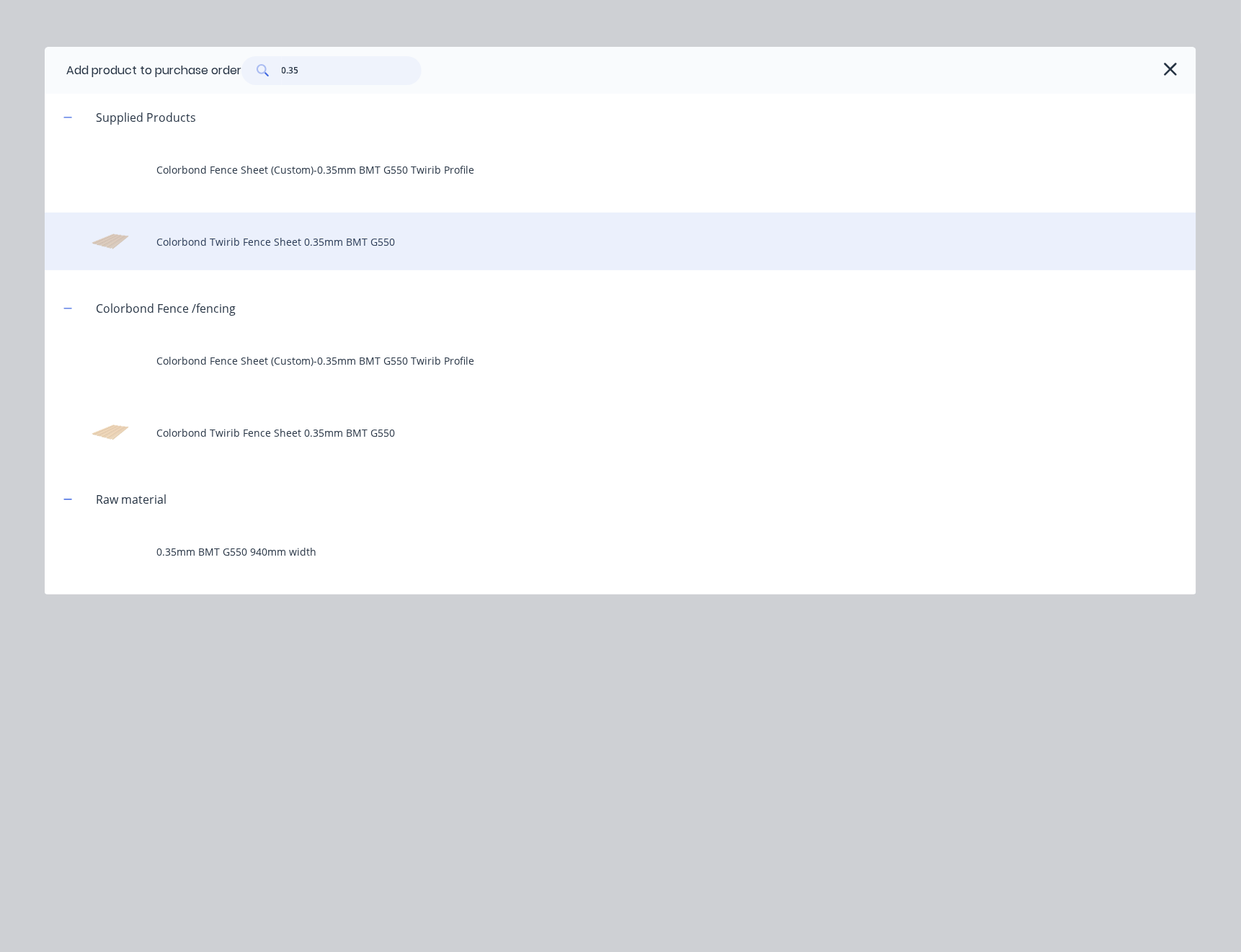
type input "0.35"
click at [327, 225] on div "Colorbond Twirib Fence Sheet 0.35mm BMT G550" at bounding box center [620, 241] width 1152 height 58
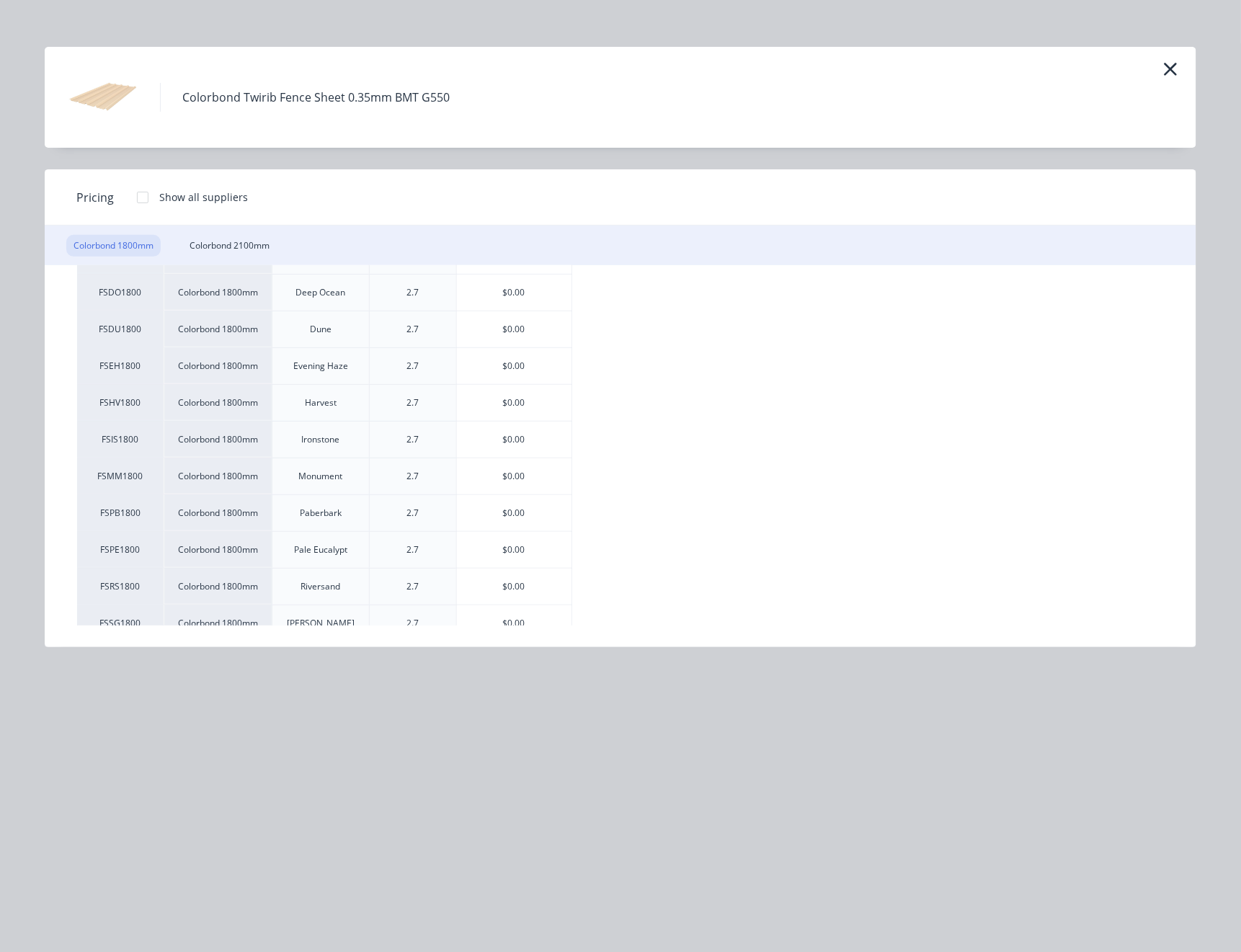
scroll to position [288, 0]
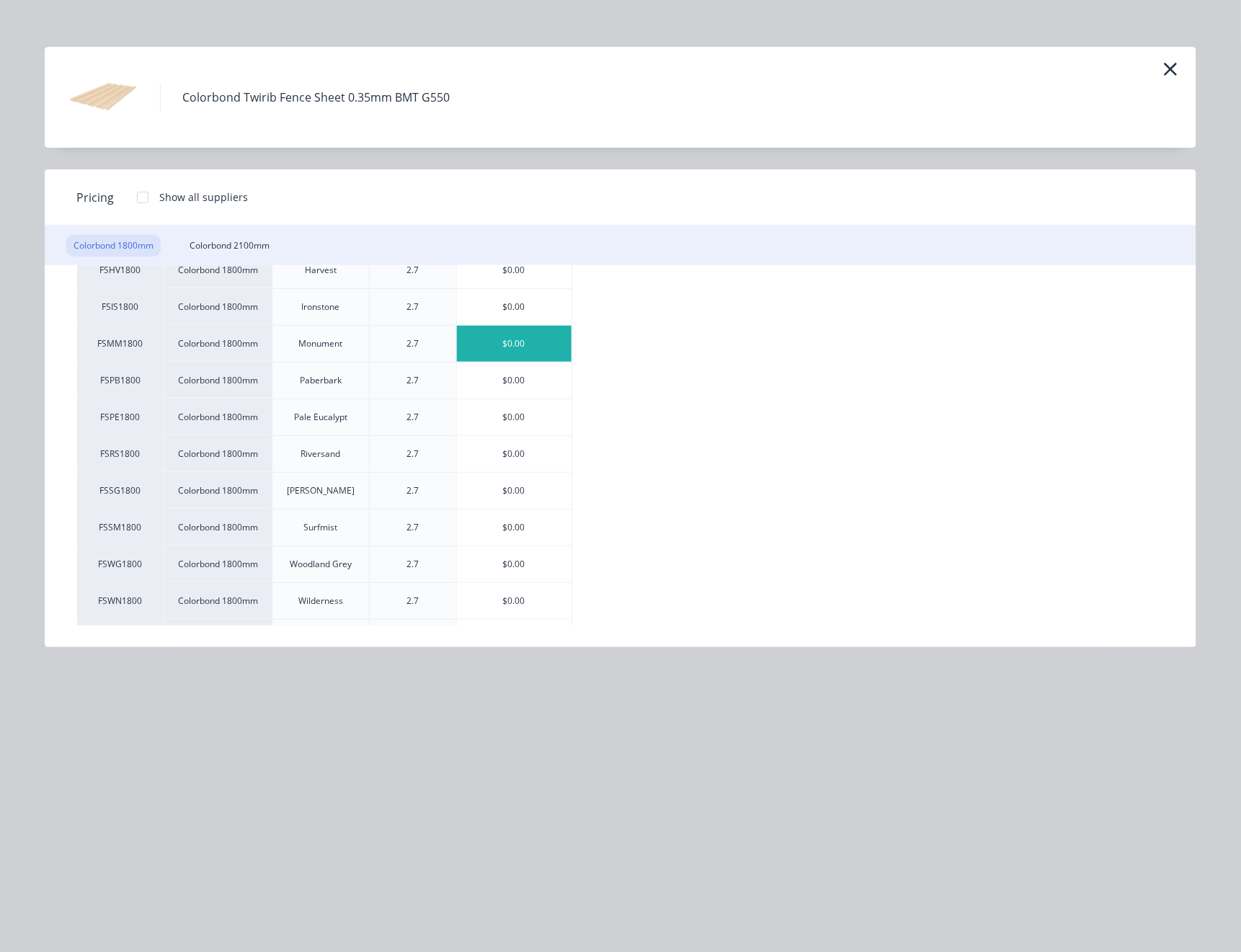
click at [515, 339] on div "$0.00" at bounding box center [514, 344] width 115 height 36
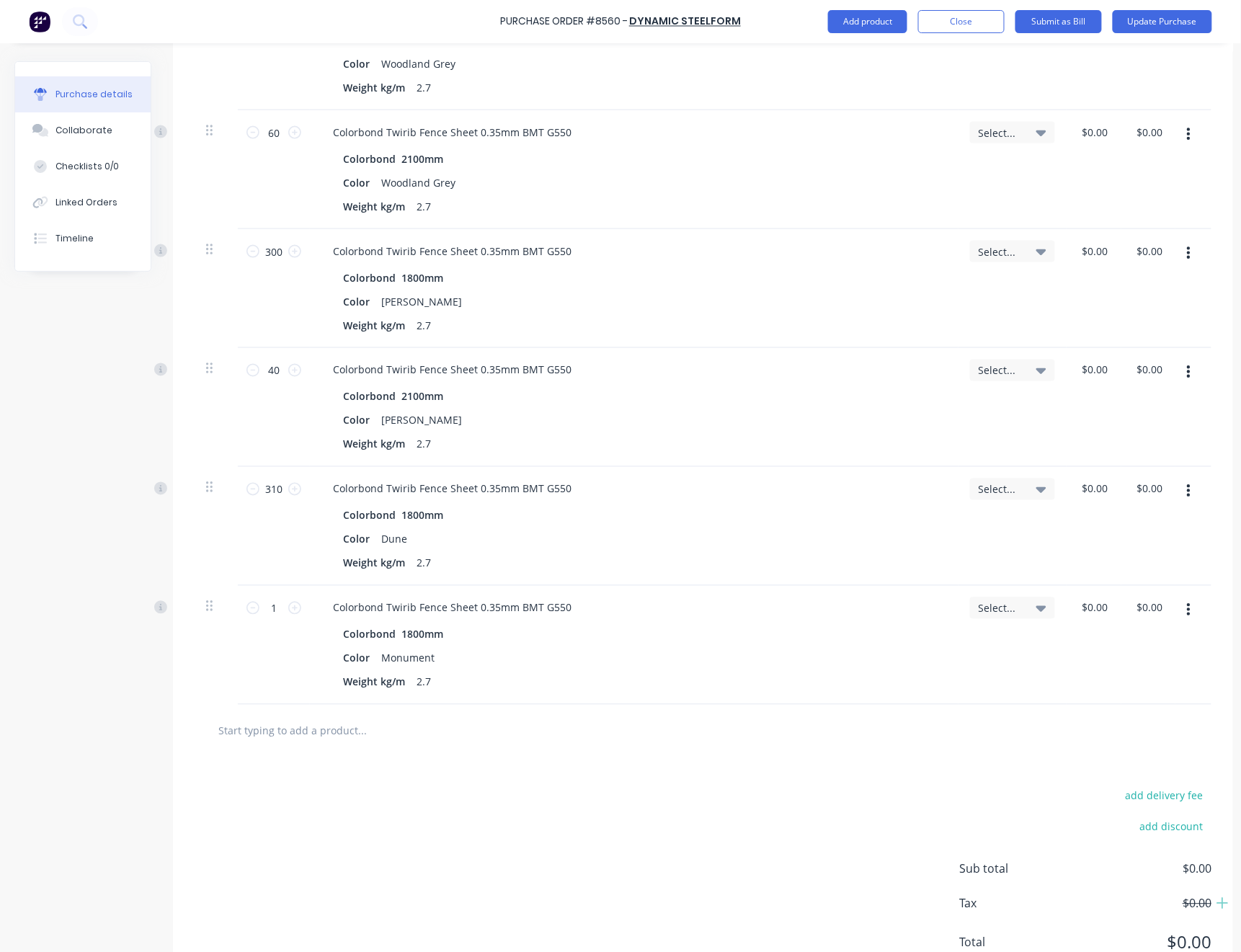
scroll to position [661, 0]
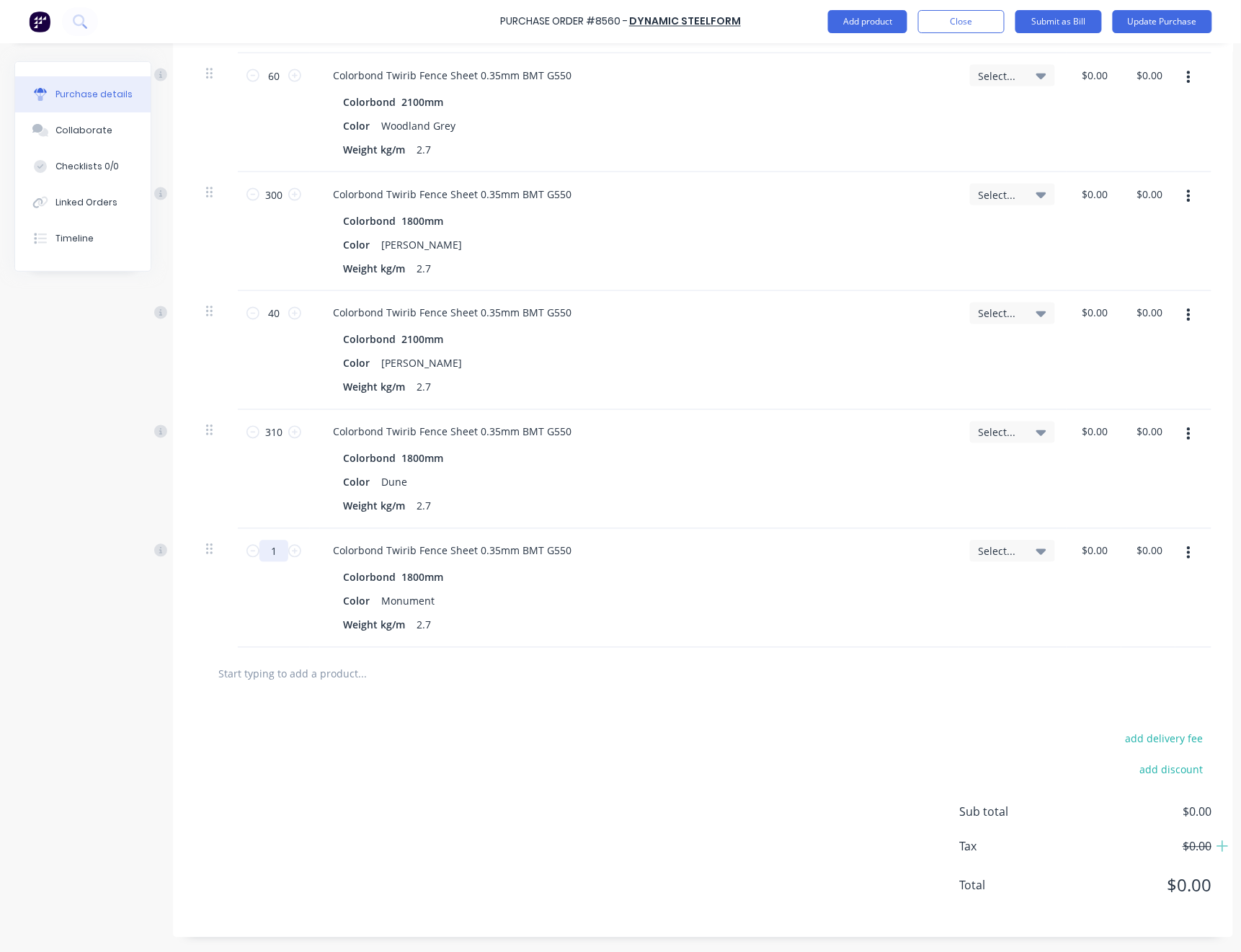
click at [282, 541] on input "1" at bounding box center [274, 551] width 29 height 22
type textarea "x"
type input "3"
type textarea "x"
type input "30"
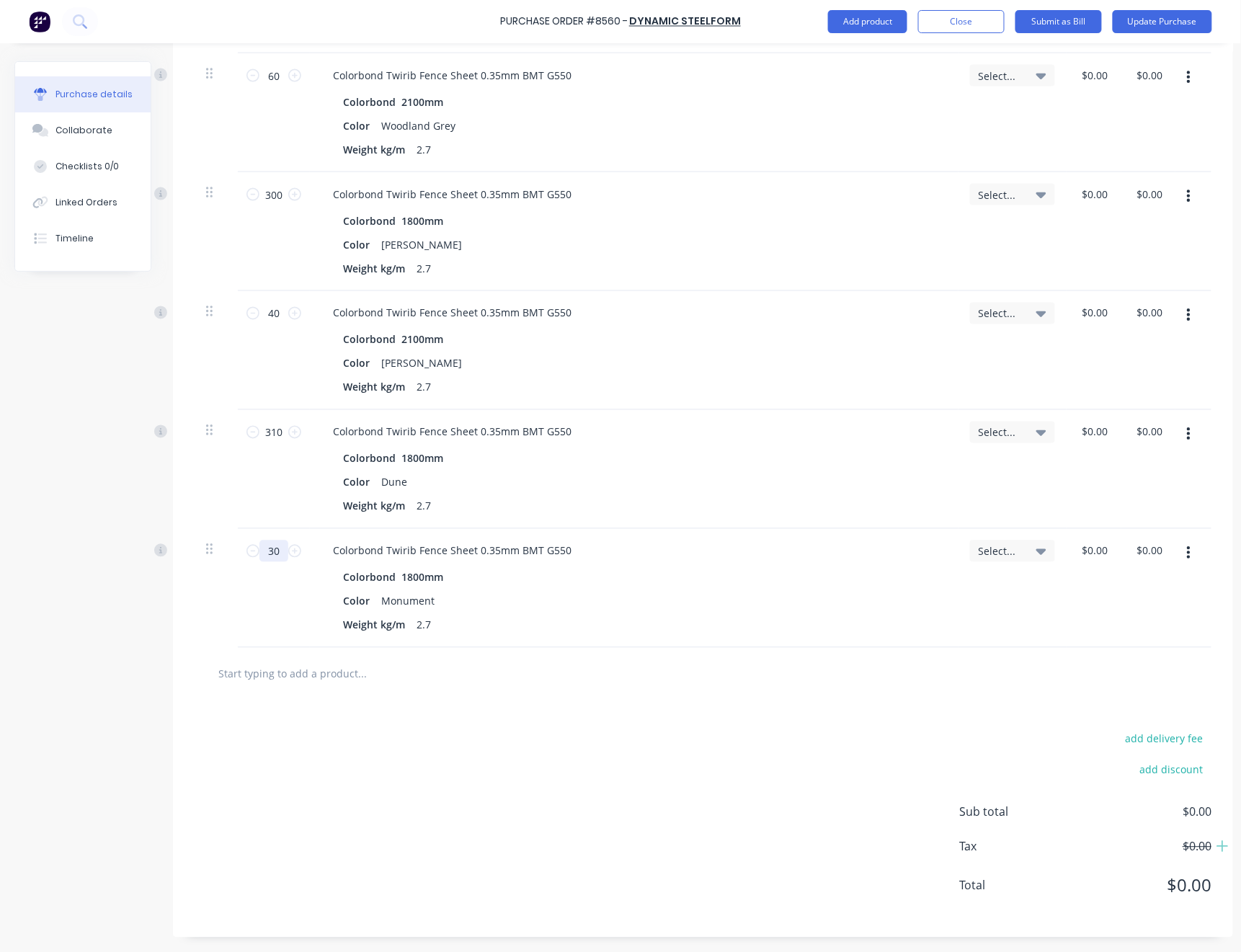
type textarea "x"
type input "300"
type textarea "x"
type input "300"
click at [778, 678] on div at bounding box center [703, 674] width 1017 height 52
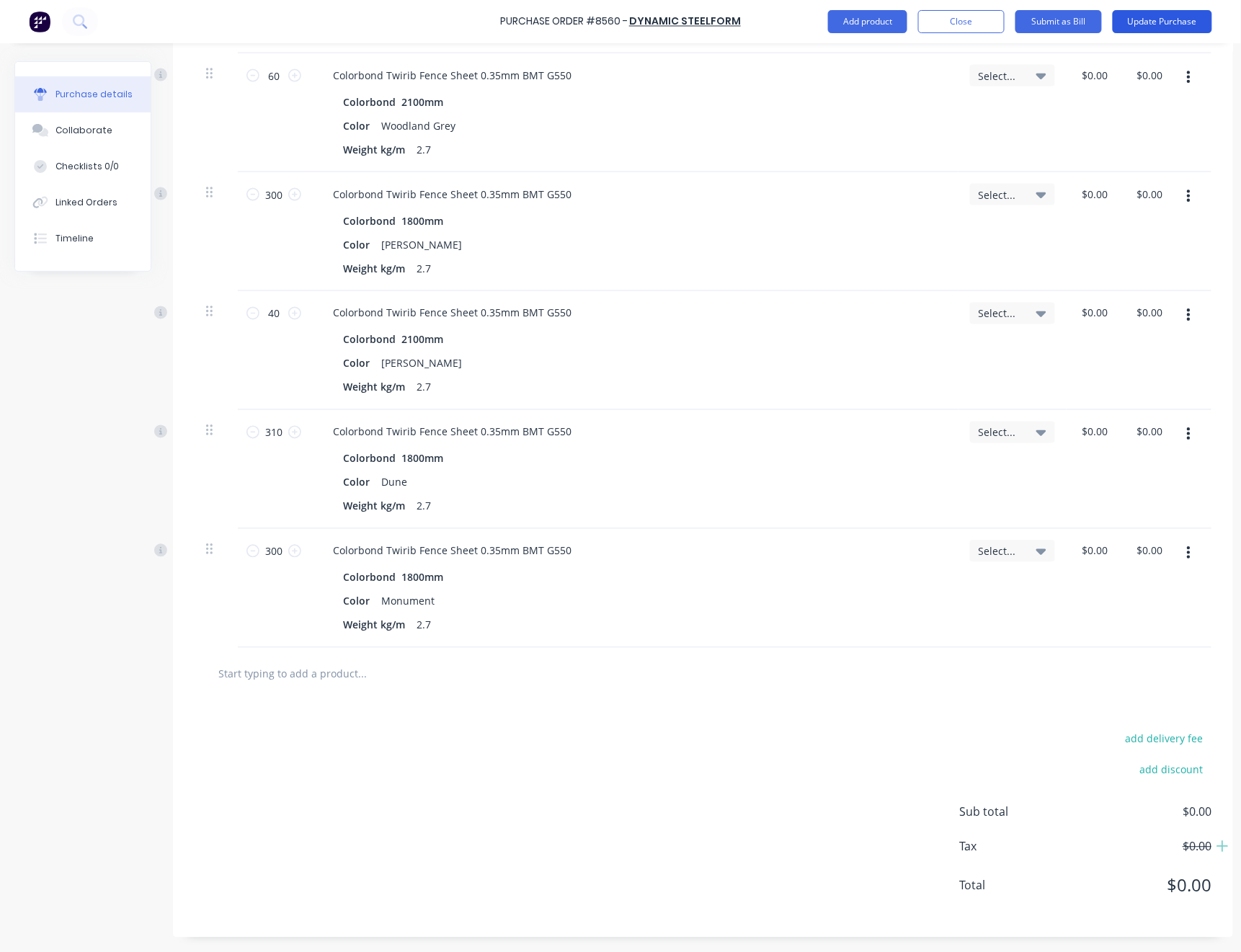
click at [1171, 29] on button "Update Purchase" at bounding box center [1162, 22] width 100 height 23
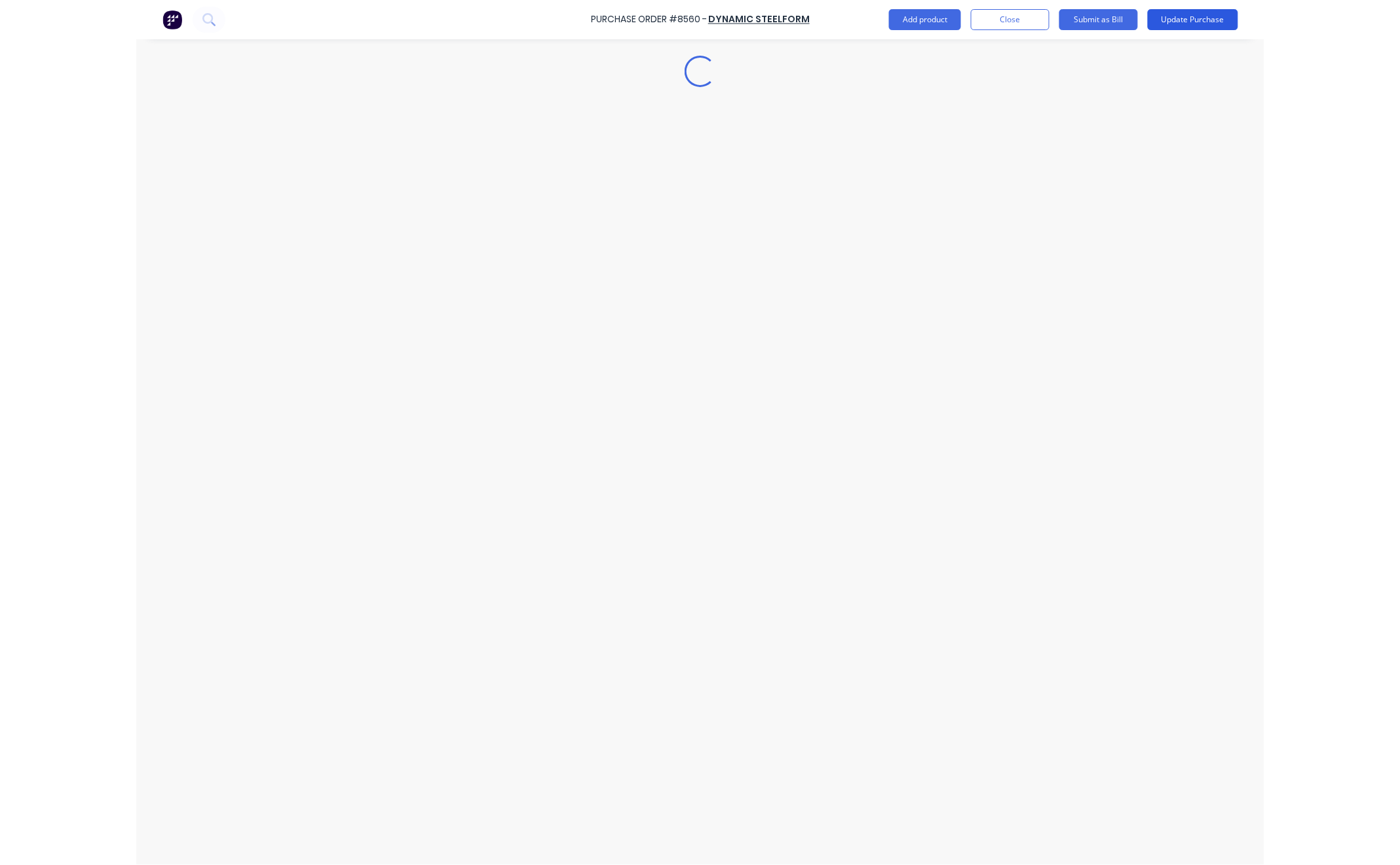
scroll to position [0, 0]
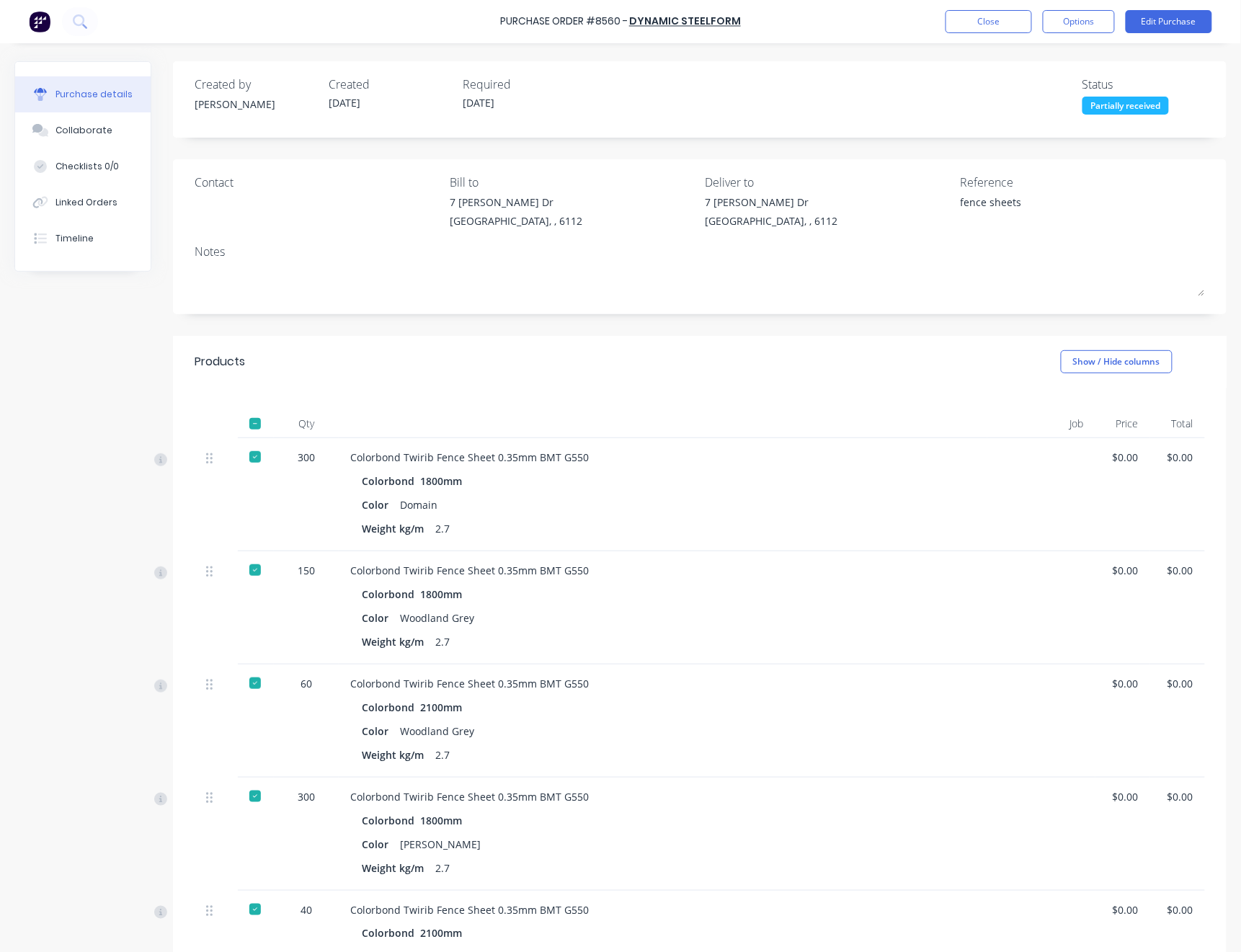
click at [1125, 99] on div "Partially received" at bounding box center [1125, 105] width 86 height 18
drag, startPoint x: 256, startPoint y: 416, endPoint x: 254, endPoint y: 423, distance: 7.3
click at [255, 416] on div at bounding box center [255, 424] width 29 height 29
drag, startPoint x: 253, startPoint y: 426, endPoint x: 412, endPoint y: 324, distance: 188.9
click at [254, 426] on div at bounding box center [255, 424] width 29 height 29
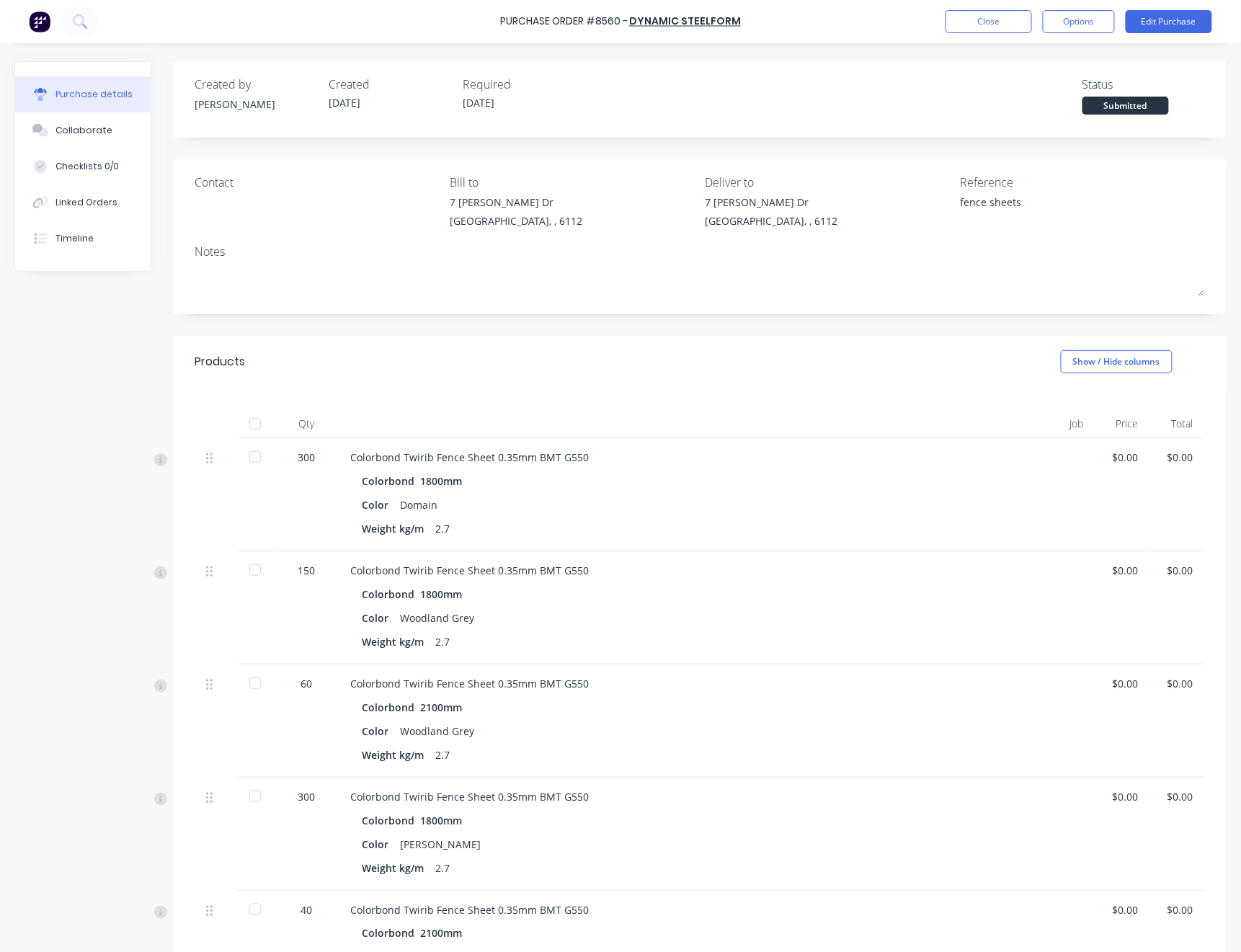
type textarea "x"
click at [972, 16] on button "Close" at bounding box center [988, 22] width 86 height 23
